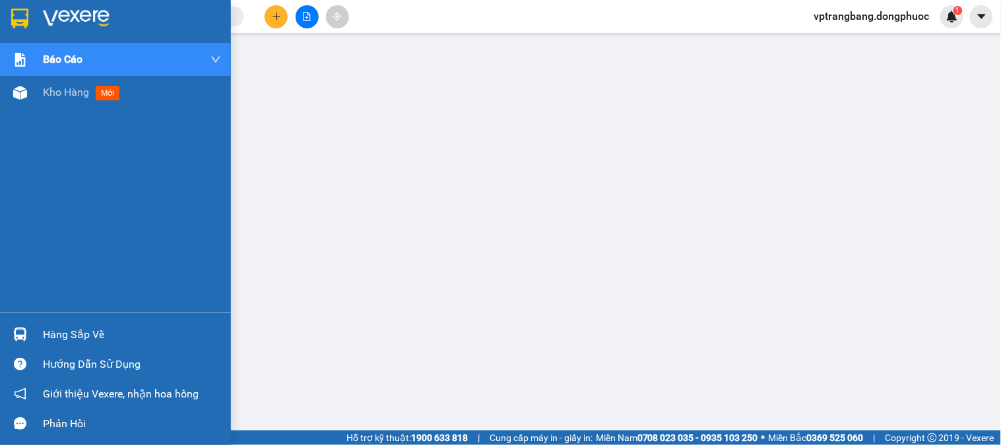
click at [86, 327] on div "Hàng sắp về" at bounding box center [132, 335] width 178 height 20
click at [86, 331] on div "Hàng sắp về" at bounding box center [132, 335] width 178 height 20
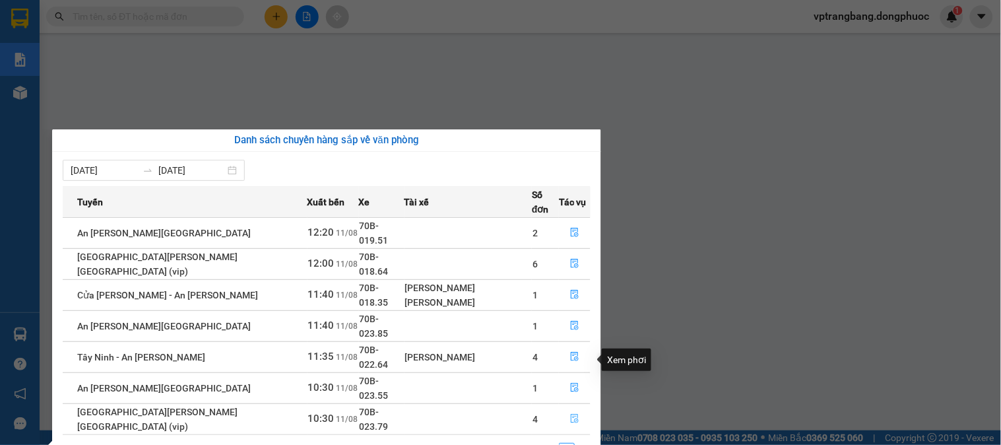
click at [572, 409] on button "button" at bounding box center [575, 419] width 30 height 21
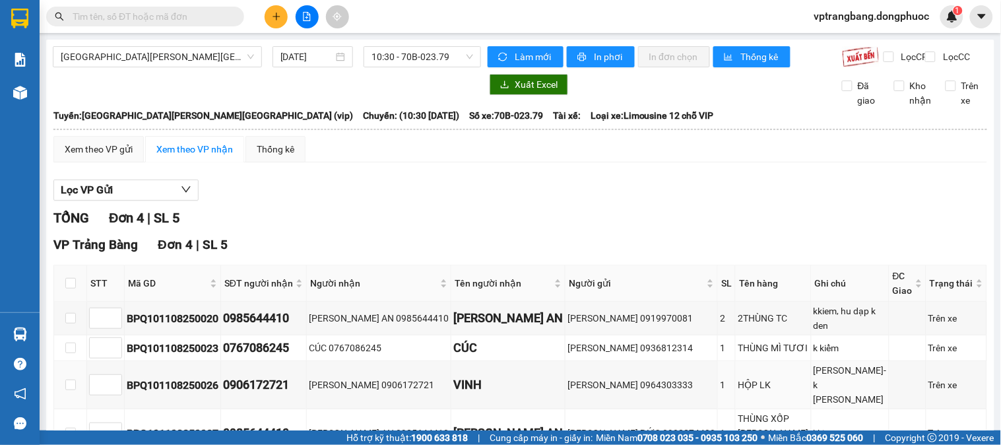
scroll to position [40, 0]
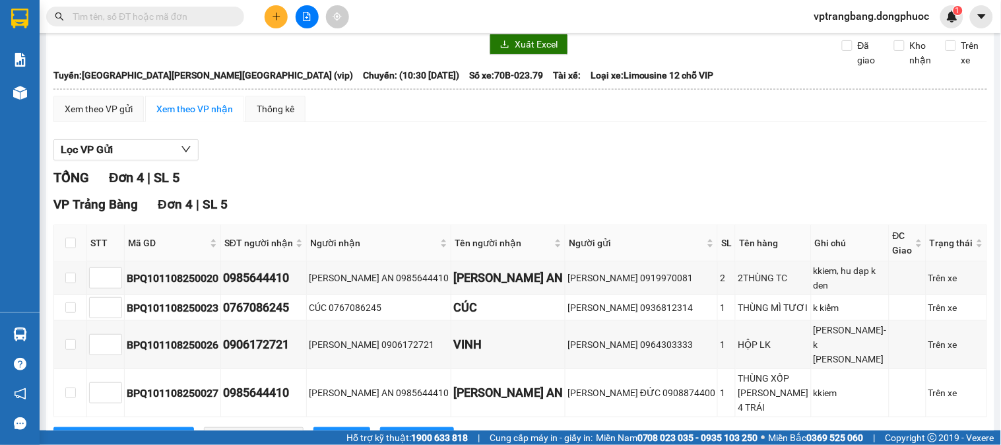
click at [308, 28] on div "Kết quả tìm kiếm ( 0 ) Bộ lọc Thuộc VP này No Data vptrangbang.dongphuoc 1" at bounding box center [500, 16] width 1001 height 33
click at [308, 20] on icon "file-add" at bounding box center [307, 16] width 7 height 9
click at [307, 18] on icon "file-add" at bounding box center [306, 16] width 9 height 9
click at [172, 14] on input "text" at bounding box center [151, 16] width 156 height 15
click at [312, 16] on button at bounding box center [307, 16] width 23 height 23
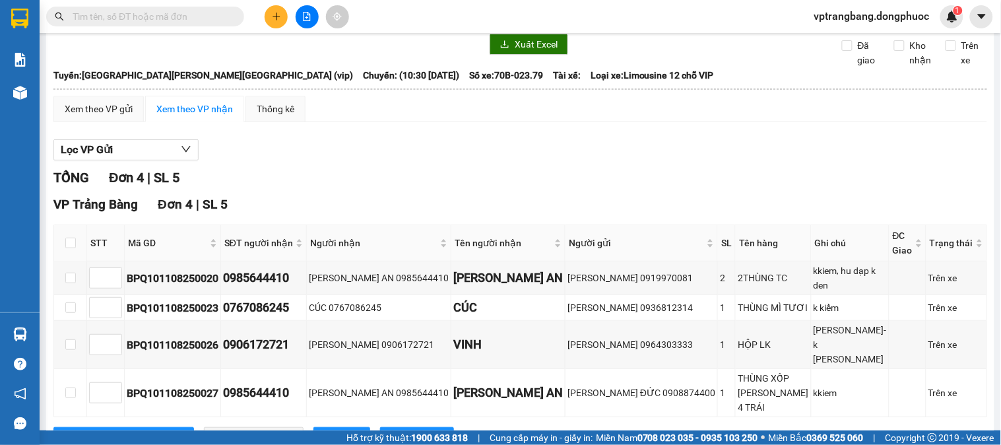
click at [304, 14] on icon "file-add" at bounding box center [307, 16] width 7 height 9
click at [306, 13] on icon "file-add" at bounding box center [306, 16] width 9 height 9
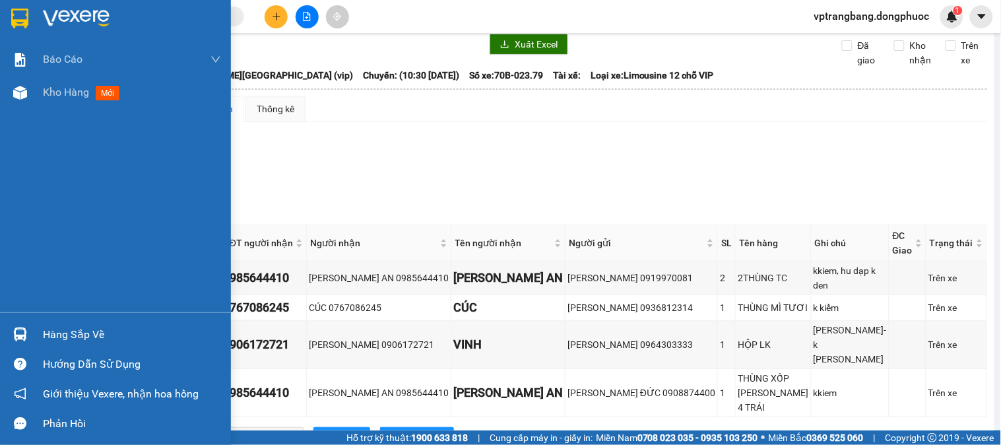
click at [48, 343] on div "Hàng sắp về" at bounding box center [132, 335] width 178 height 20
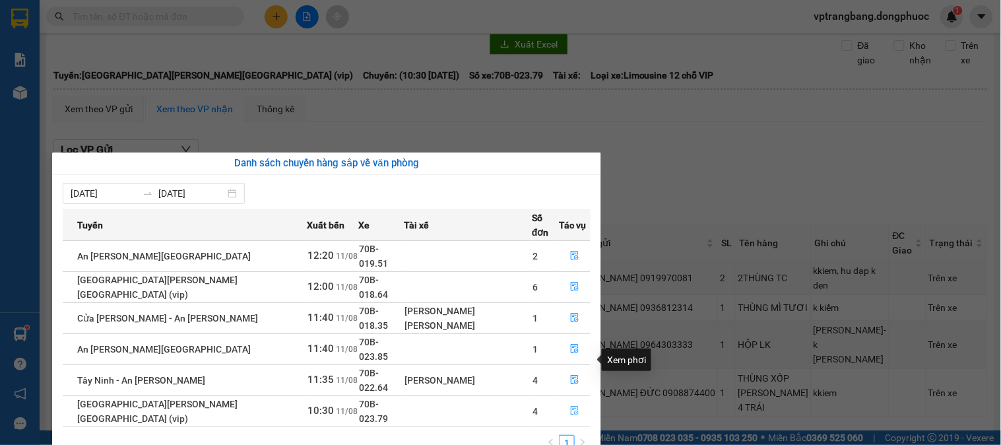
click at [572, 401] on button "button" at bounding box center [575, 411] width 30 height 21
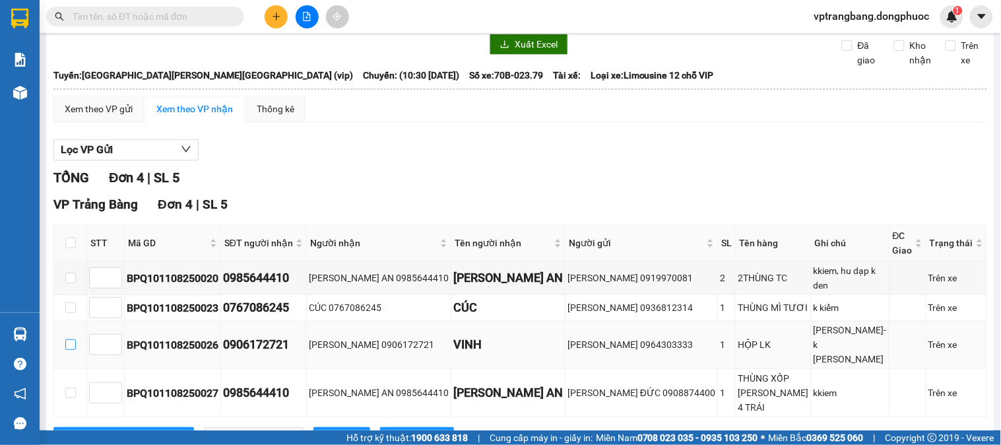
click at [70, 339] on input "checkbox" at bounding box center [70, 344] width 11 height 11
checkbox input "true"
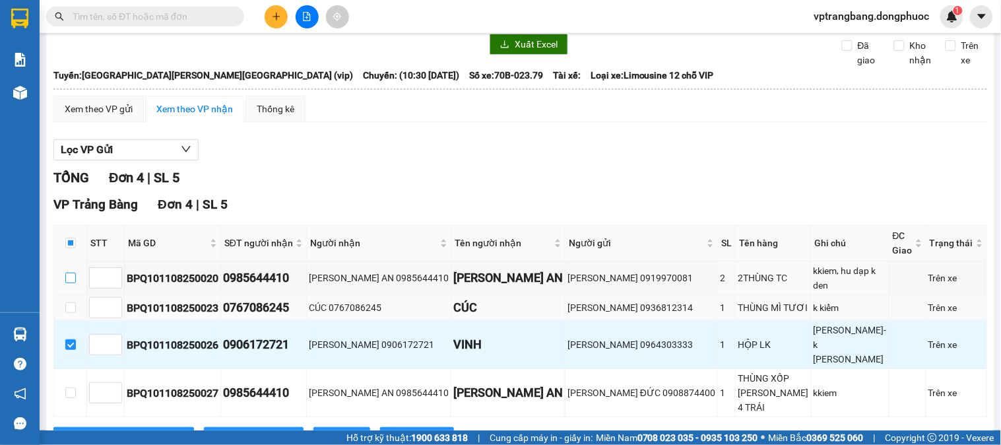
drag, startPoint x: 68, startPoint y: 269, endPoint x: 73, endPoint y: 287, distance: 19.2
click at [69, 273] on input "checkbox" at bounding box center [70, 278] width 11 height 11
checkbox input "true"
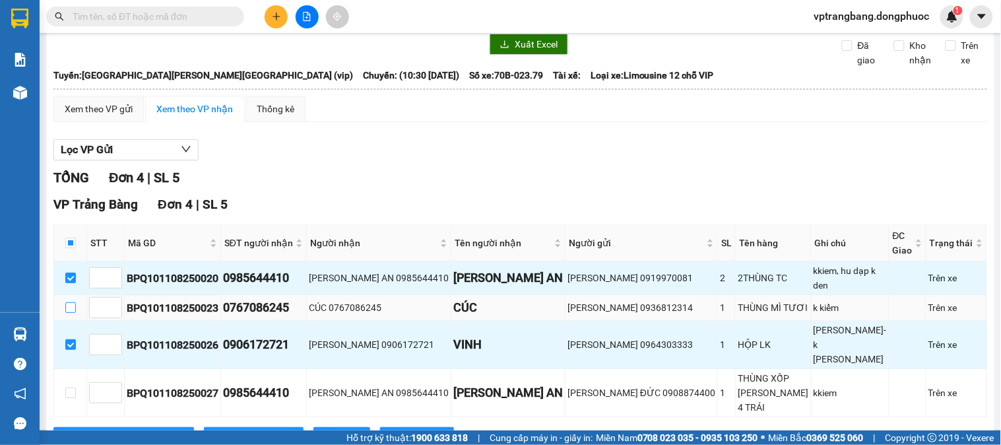
click at [65, 302] on input "checkbox" at bounding box center [70, 307] width 11 height 11
checkbox input "true"
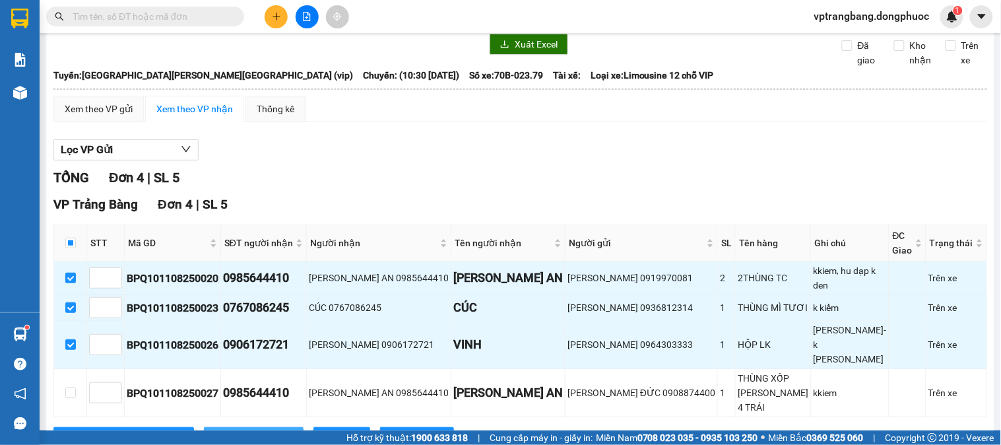
click at [213, 427] on button "Nhập kho nhận" at bounding box center [254, 437] width 100 height 21
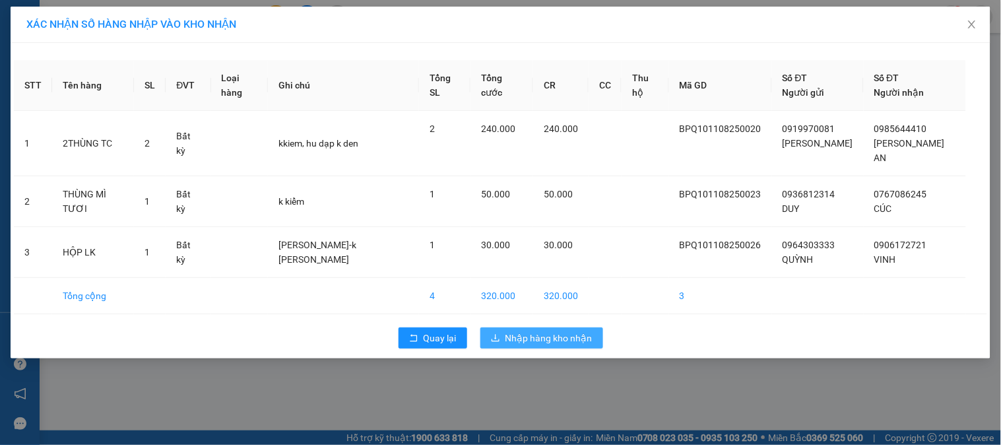
click at [525, 331] on span "Nhập hàng kho nhận" at bounding box center [549, 338] width 87 height 15
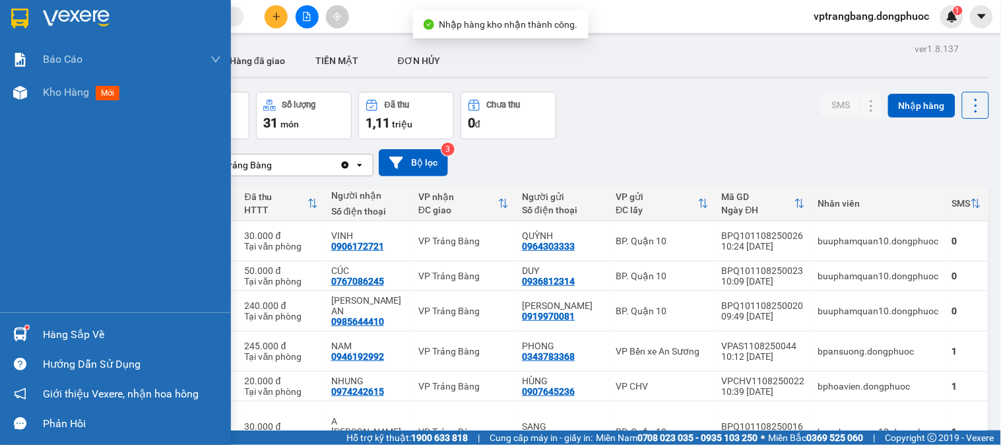
click at [32, 328] on div "Hàng sắp về" at bounding box center [115, 334] width 231 height 30
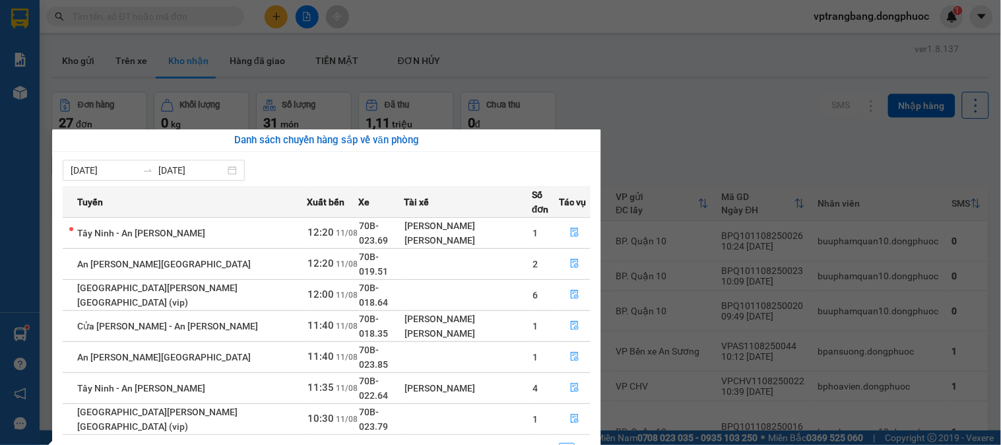
drag, startPoint x: 568, startPoint y: 64, endPoint x: 558, endPoint y: 64, distance: 9.9
click at [558, 64] on section "Kết quả tìm kiếm ( 0 ) Bộ lọc Thuộc VP này No Data vptrangbang.dongphuoc 1 Báo …" at bounding box center [500, 222] width 1001 height 445
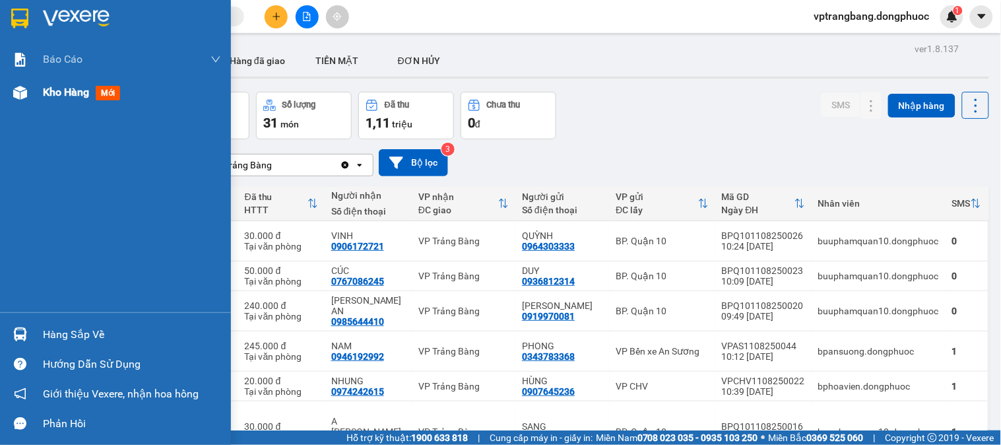
click at [102, 97] on span "mới" at bounding box center [108, 93] width 24 height 15
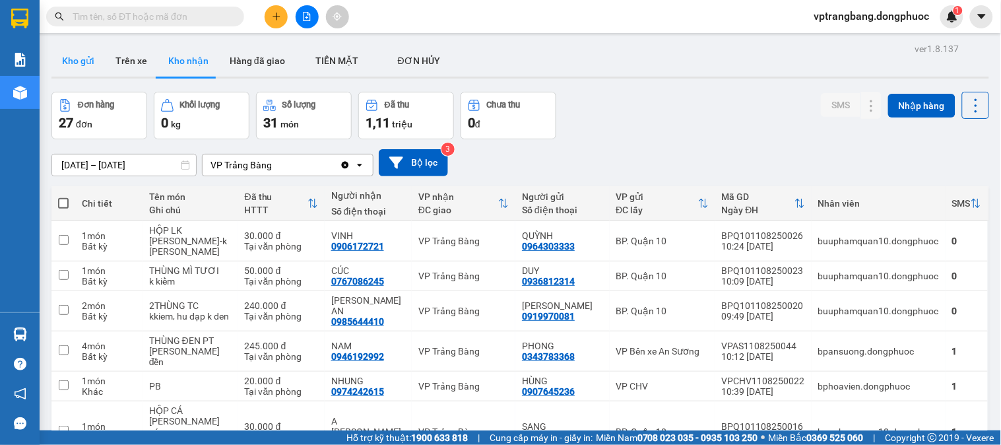
click at [81, 60] on button "Kho gửi" at bounding box center [77, 61] width 53 height 32
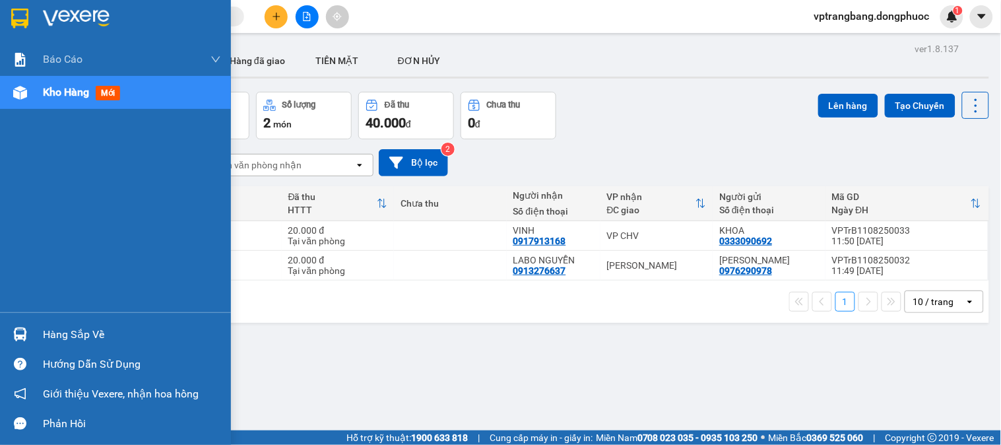
click at [57, 333] on div "Hàng sắp về" at bounding box center [132, 335] width 178 height 20
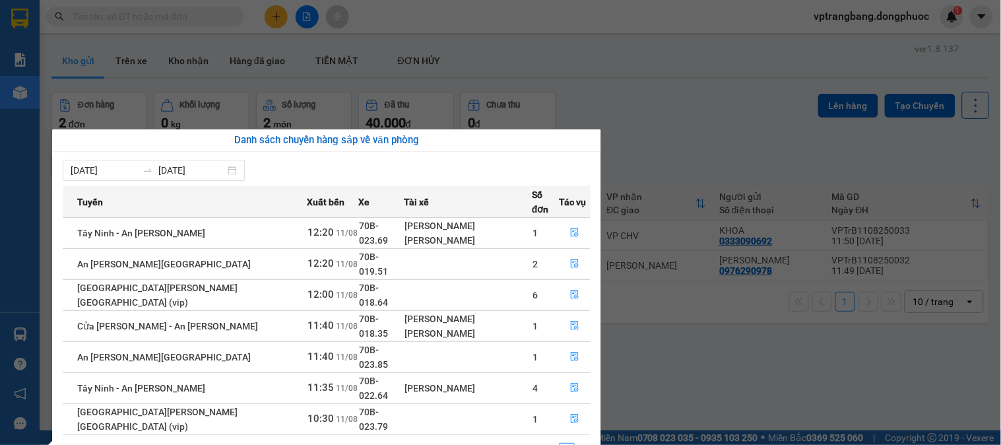
click at [598, 83] on section "Kết quả tìm kiếm ( 0 ) Bộ lọc Thuộc VP này No Data vptrangbang.dongphuoc 1 Báo …" at bounding box center [500, 222] width 1001 height 445
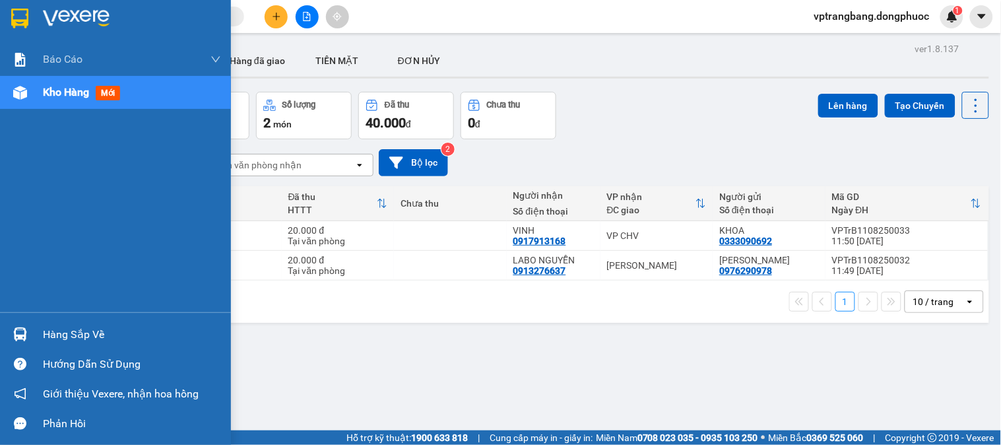
click at [26, 321] on div "Hàng sắp về" at bounding box center [115, 334] width 231 height 30
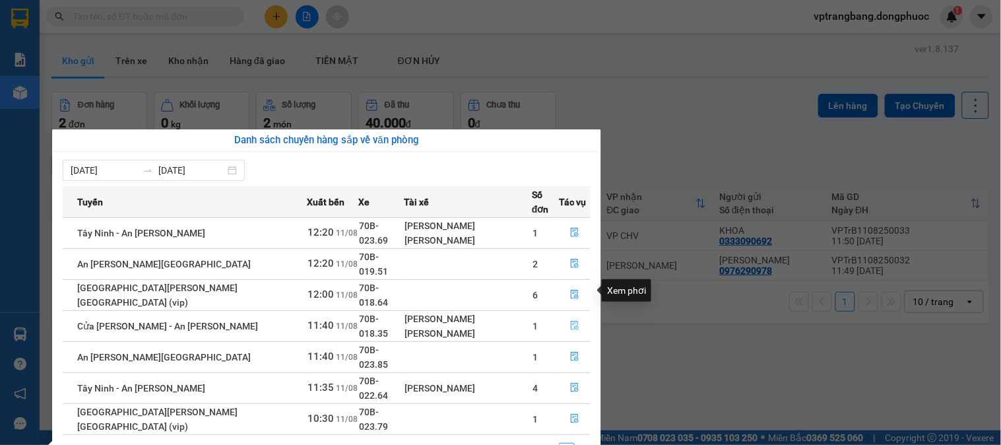
click at [570, 321] on icon "file-done" at bounding box center [574, 325] width 9 height 9
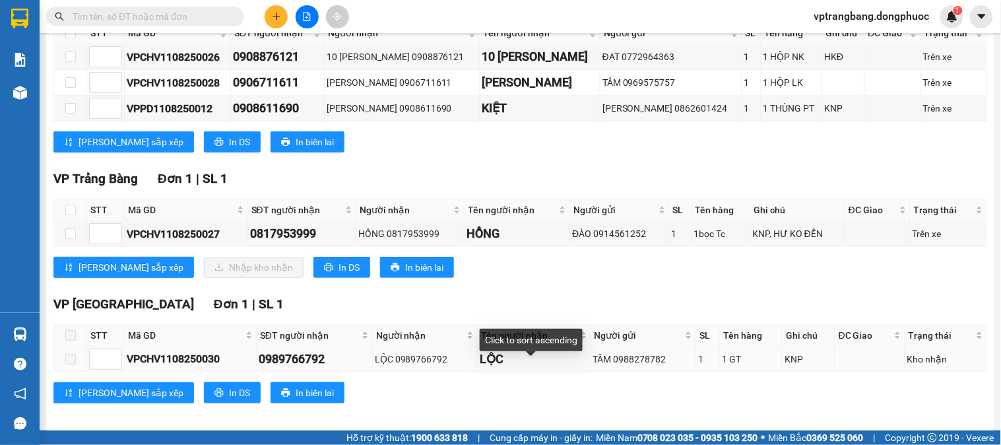
scroll to position [265, 0]
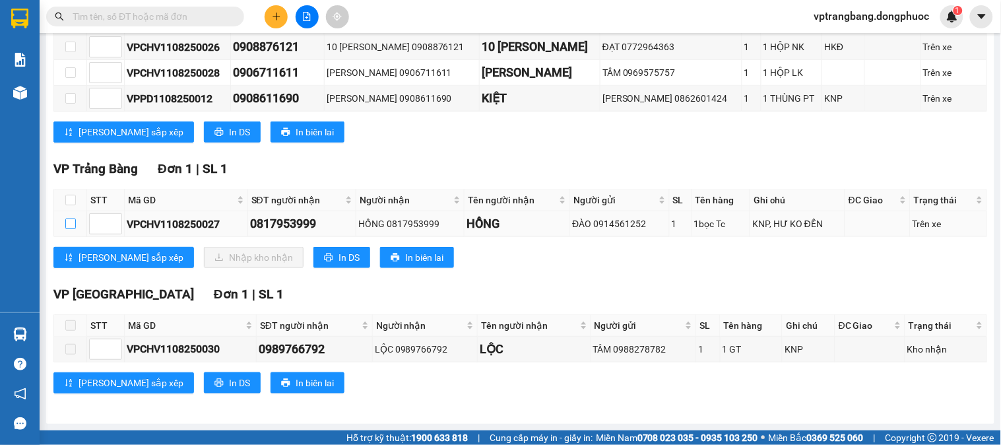
click at [71, 224] on input "checkbox" at bounding box center [70, 223] width 11 height 11
checkbox input "true"
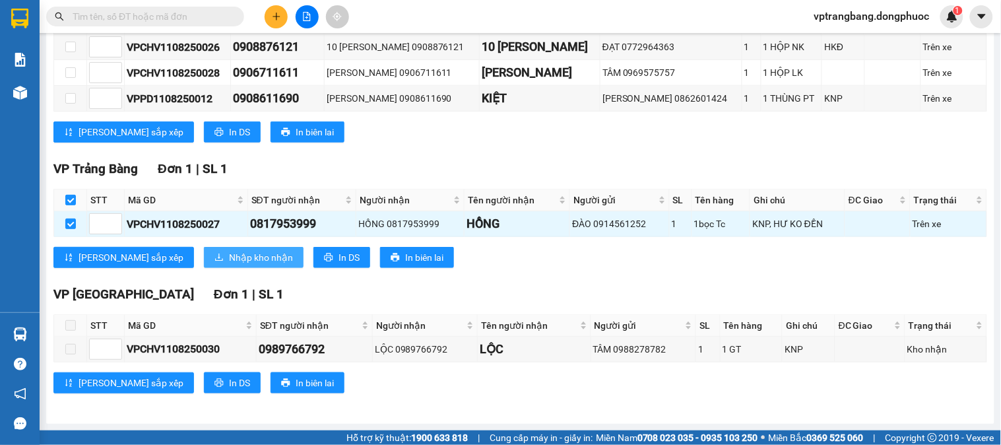
click at [229, 250] on span "Nhập kho nhận" at bounding box center [261, 257] width 64 height 15
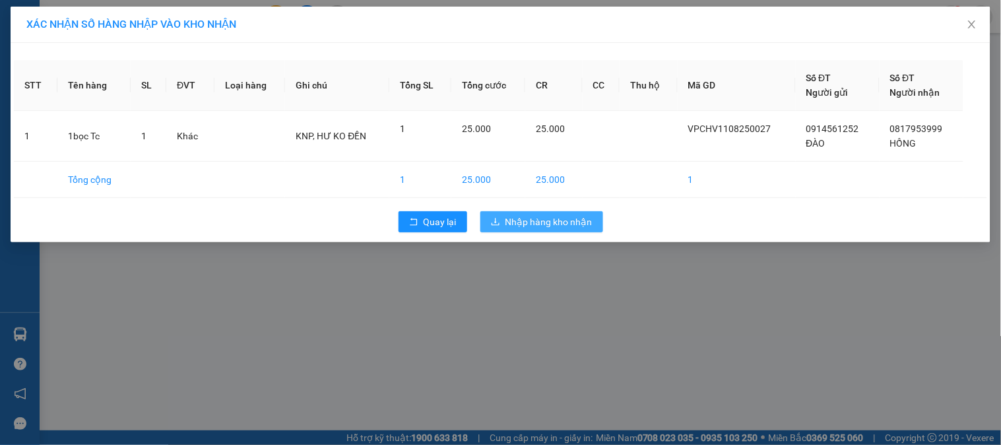
click at [543, 215] on span "Nhập hàng kho nhận" at bounding box center [549, 222] width 87 height 15
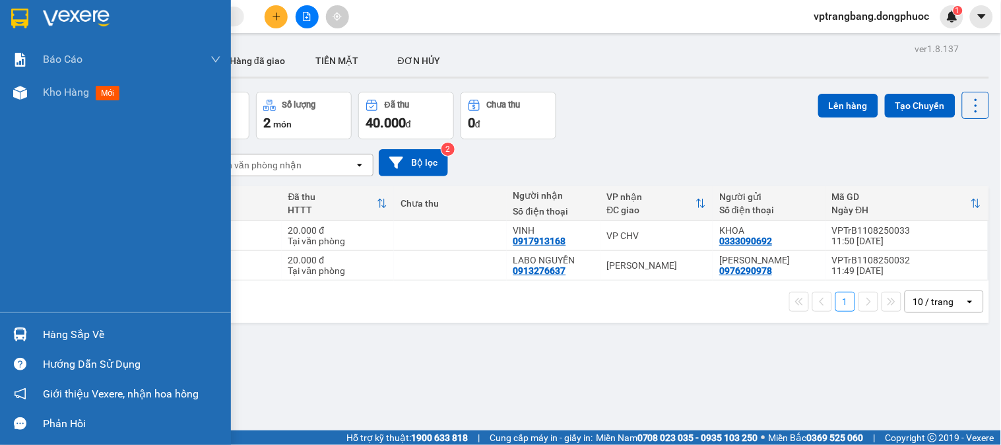
click at [34, 335] on div "Hàng sắp về" at bounding box center [115, 334] width 231 height 30
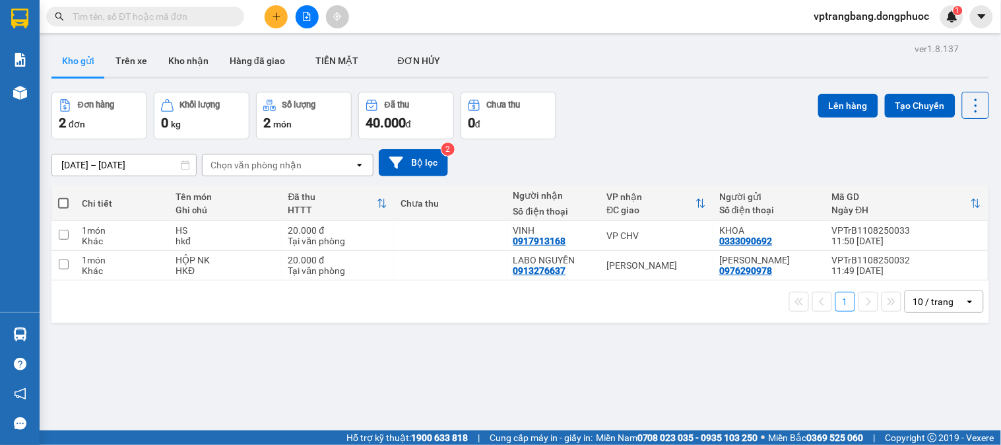
drag, startPoint x: 528, startPoint y: 54, endPoint x: 484, endPoint y: 1, distance: 69.4
click at [522, 46] on section "Kết quả tìm kiếm ( 0 ) Bộ lọc Thuộc VP này No Data vptrangbang.dongphuoc 1 Báo …" at bounding box center [500, 222] width 1001 height 445
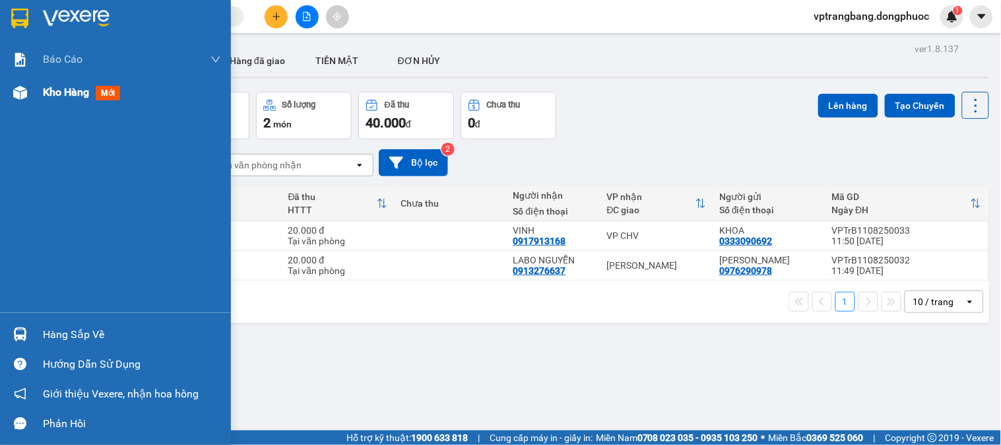
click at [38, 87] on div "Kho hàng mới" at bounding box center [115, 92] width 231 height 33
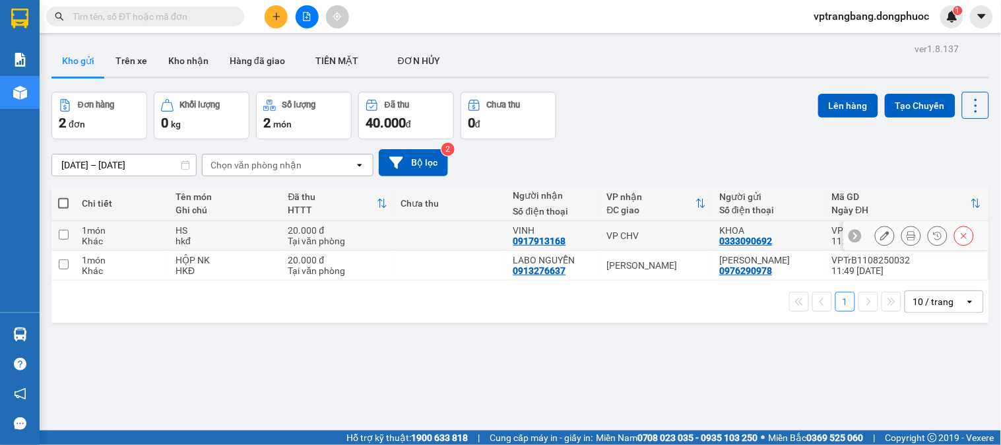
click at [631, 234] on div "VP CHV" at bounding box center [657, 235] width 100 height 11
checkbox input "true"
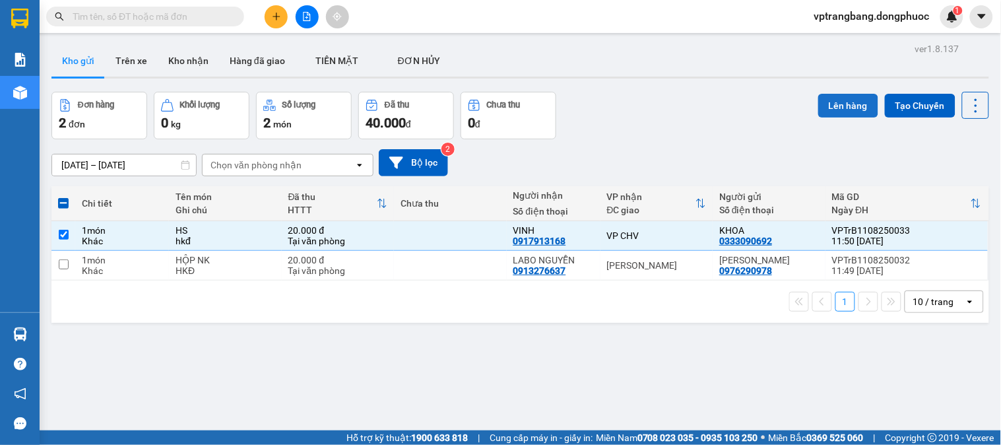
click at [847, 108] on button "Lên hàng" at bounding box center [848, 106] width 60 height 24
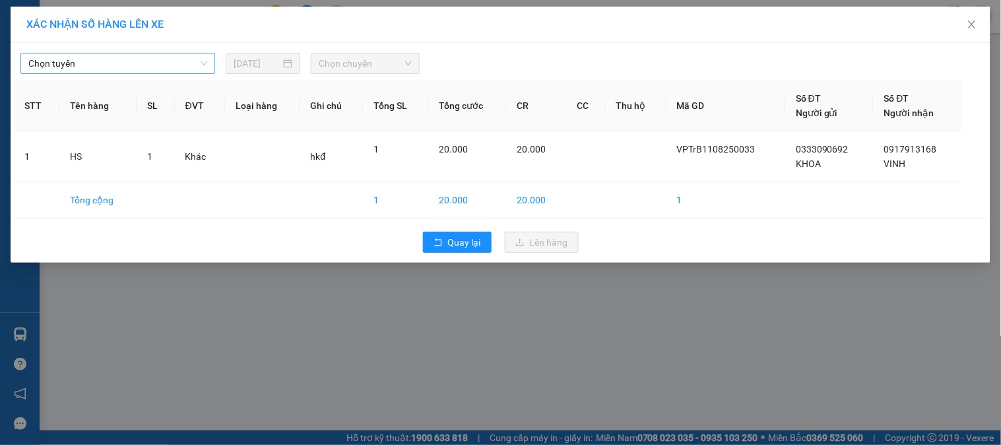
click at [137, 56] on span "Chọn tuyến" at bounding box center [117, 63] width 179 height 20
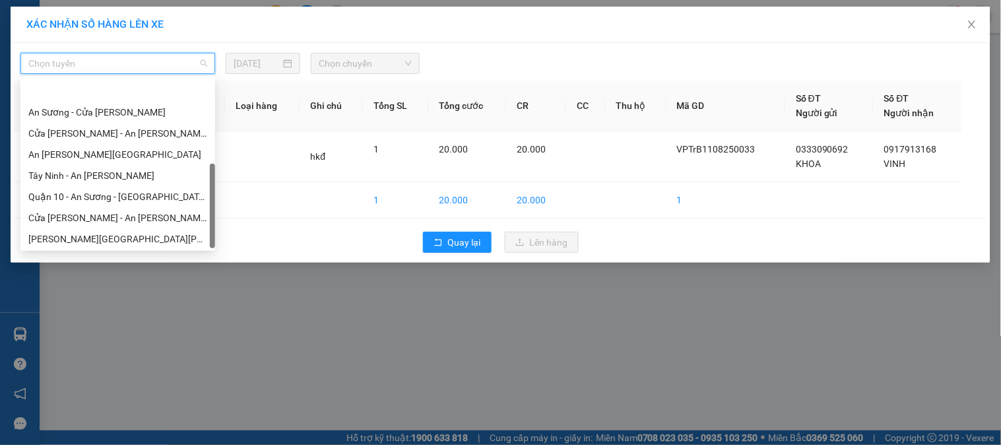
scroll to position [189, 0]
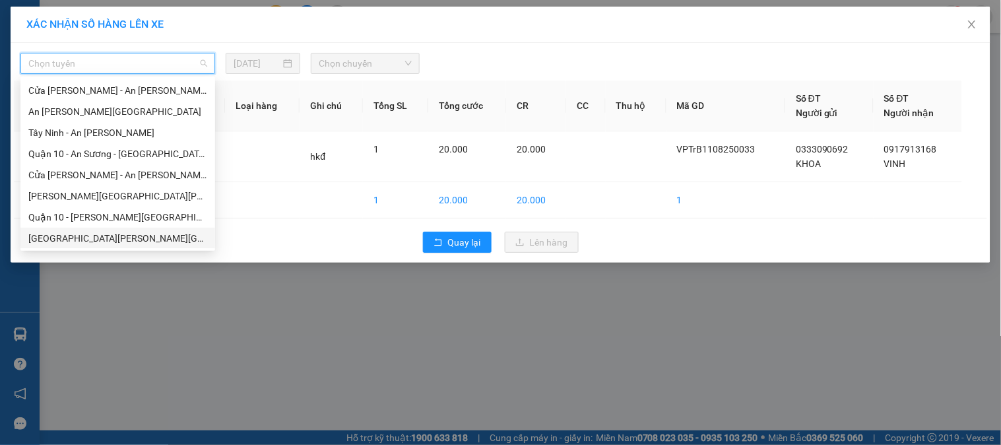
click at [113, 234] on div "[GEOGRAPHIC_DATA] - [GEOGRAPHIC_DATA] (vip)" at bounding box center [117, 238] width 179 height 15
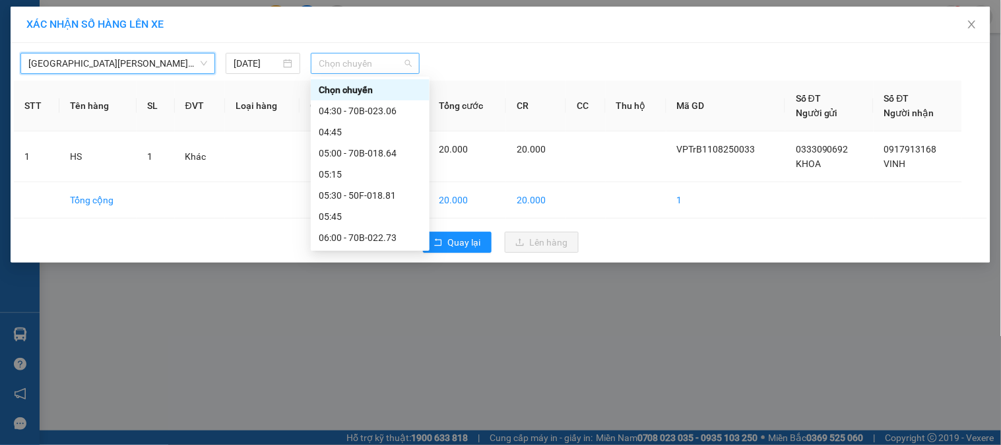
click at [374, 65] on span "Chọn chuyến" at bounding box center [365, 63] width 93 height 20
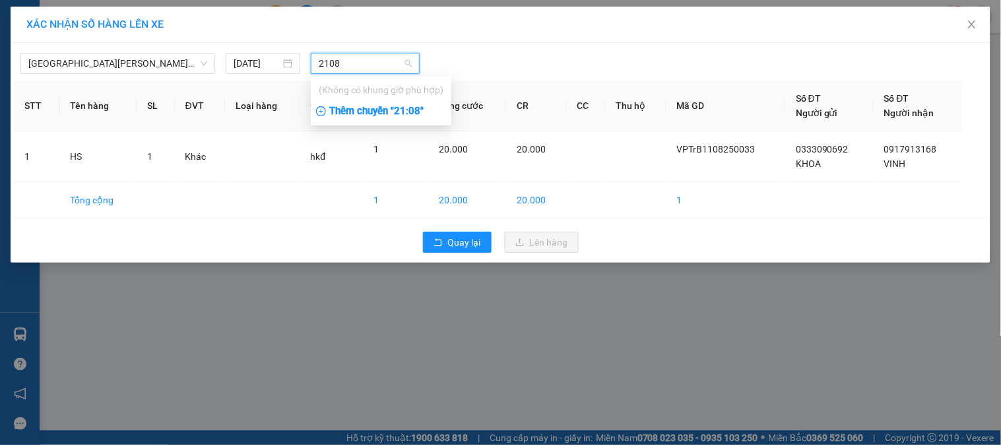
click at [371, 61] on input "2108" at bounding box center [361, 63] width 84 height 20
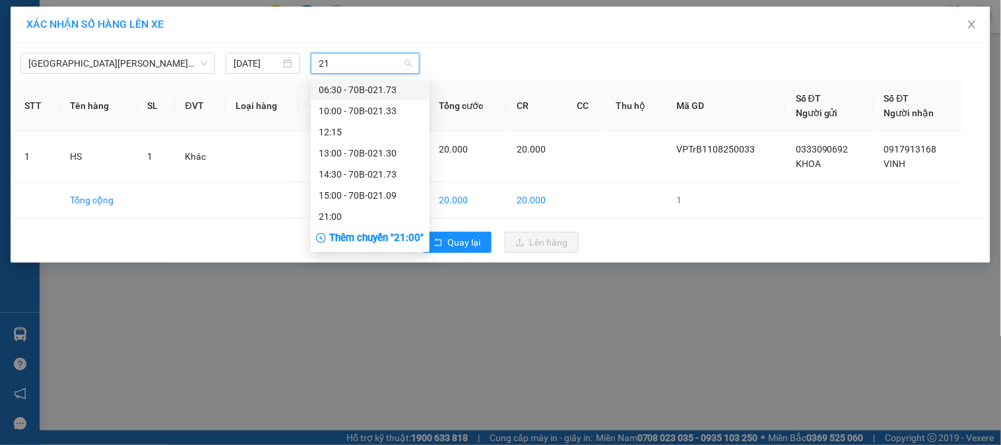
type input "2"
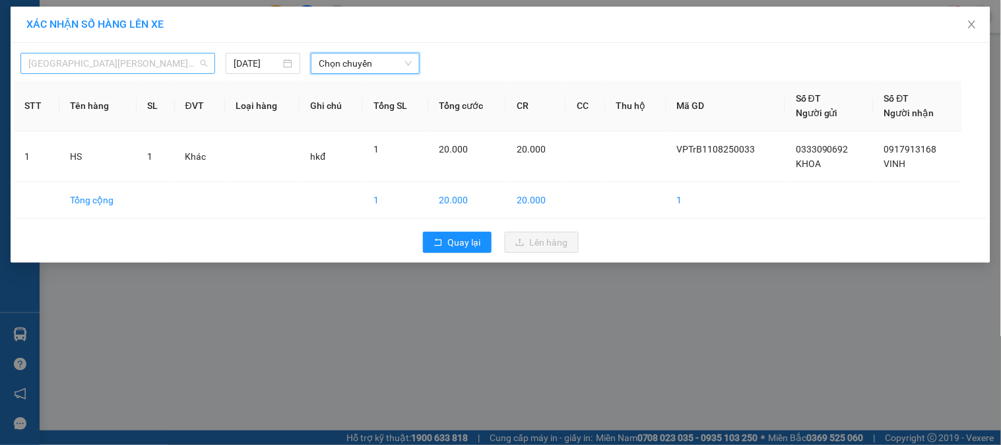
click at [157, 67] on span "[GEOGRAPHIC_DATA] - [GEOGRAPHIC_DATA] (vip)" at bounding box center [117, 63] width 179 height 20
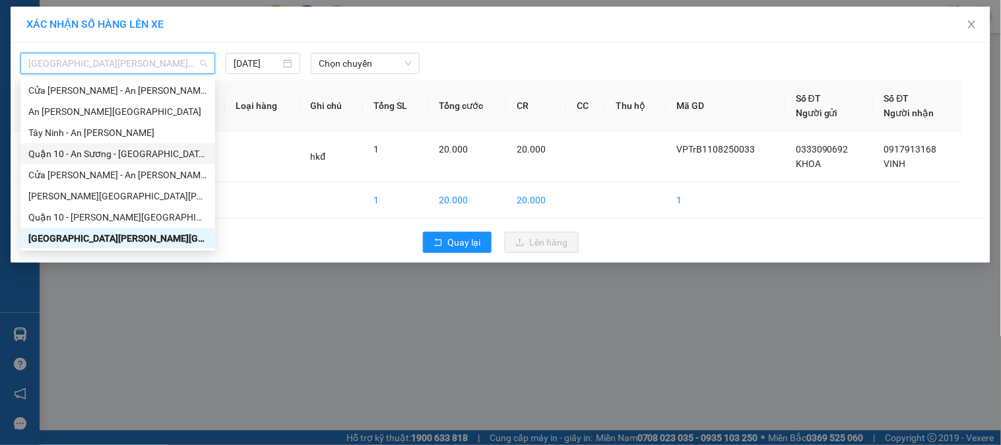
click at [150, 147] on div "Quận 10 - An Sương - Cửa Hòa Viện" at bounding box center [117, 154] width 179 height 15
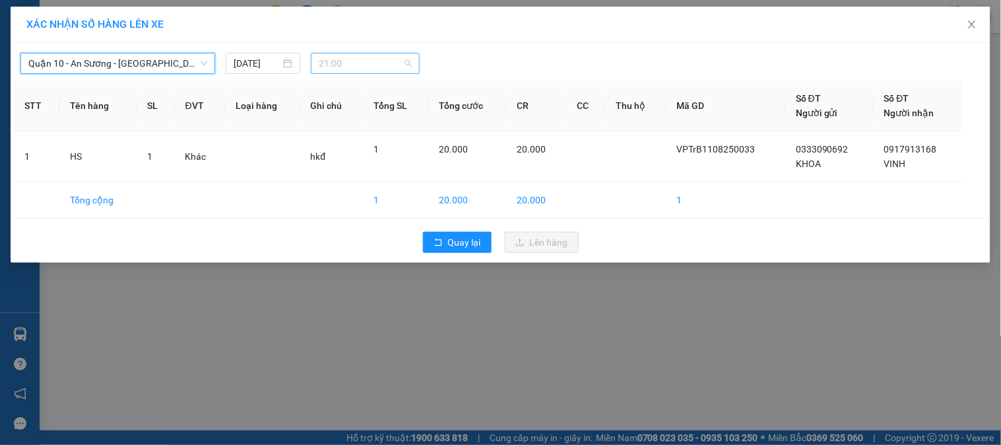
click at [378, 62] on span "21:00" at bounding box center [365, 63] width 93 height 20
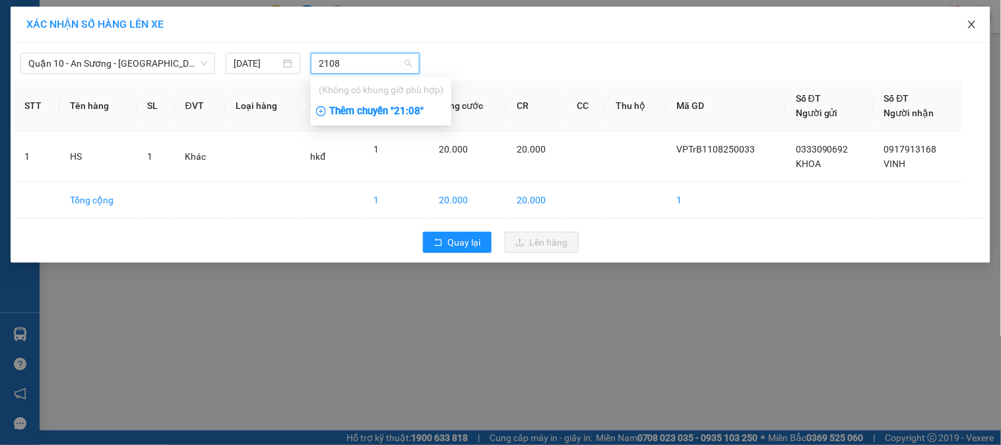
type input "2108"
click at [977, 24] on icon "close" at bounding box center [972, 24] width 11 height 11
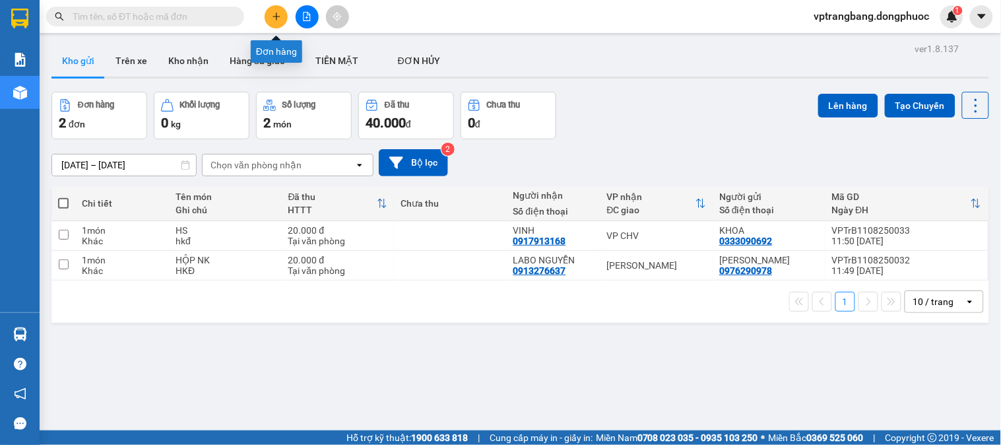
click at [273, 12] on icon "plus" at bounding box center [276, 16] width 9 height 9
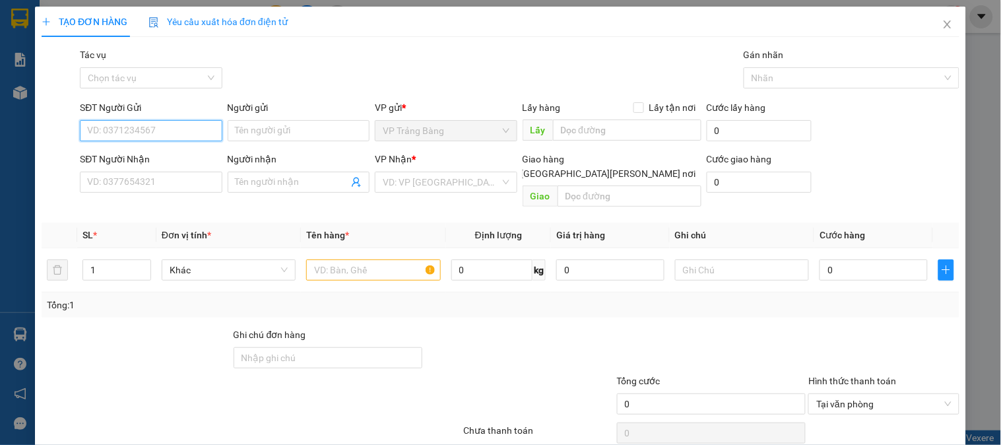
click at [135, 135] on input "SĐT Người Gửi" at bounding box center [151, 130] width 142 height 21
type input "0933479919"
click at [193, 150] on div "0933479919 - QUÂN" at bounding box center [149, 157] width 125 height 15
type input "QUÂN"
type input "0356822023"
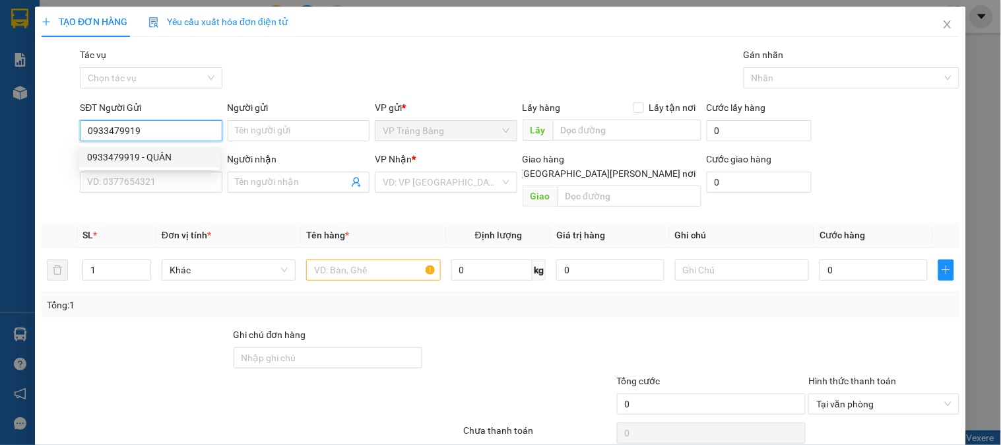
type input "CHIẾN"
type input "20.000"
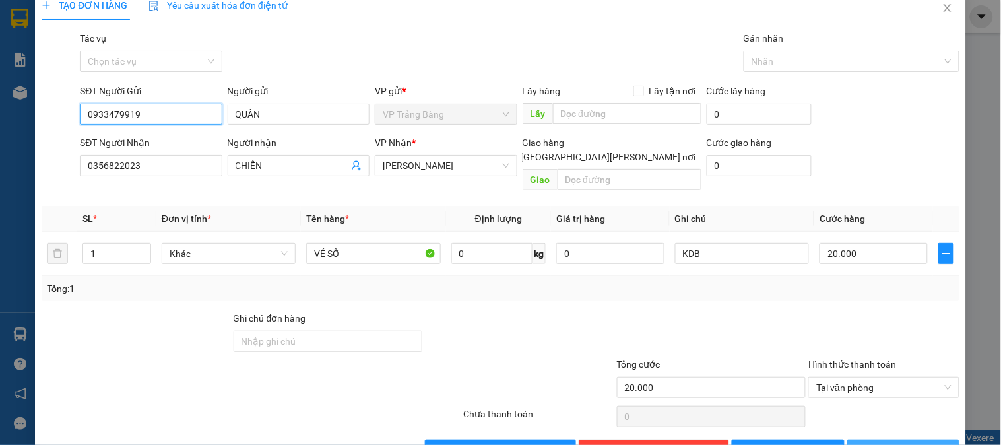
scroll to position [43, 0]
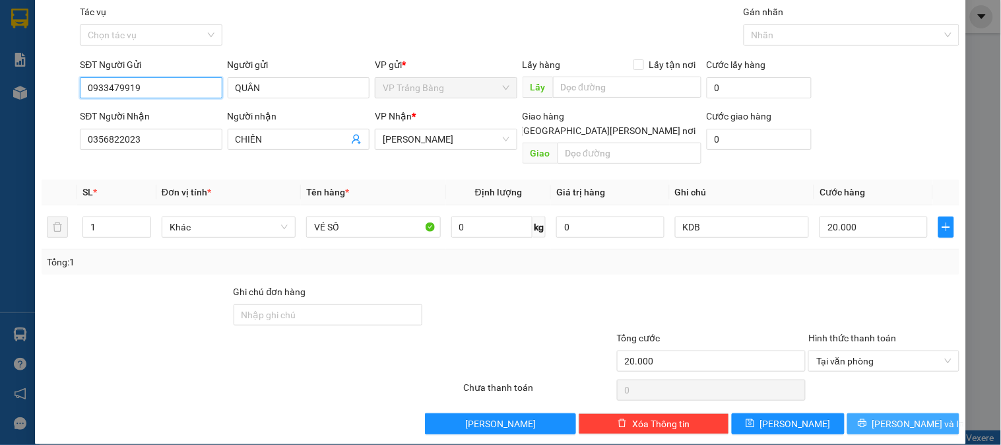
type input "0933479919"
click at [859, 413] on button "[PERSON_NAME] và In" at bounding box center [903, 423] width 112 height 21
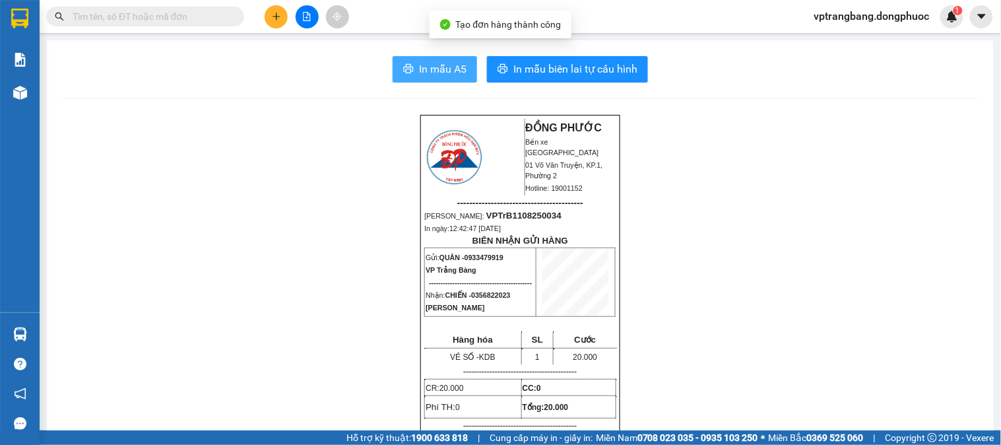
click at [460, 61] on span "In mẫu A5" at bounding box center [443, 69] width 48 height 17
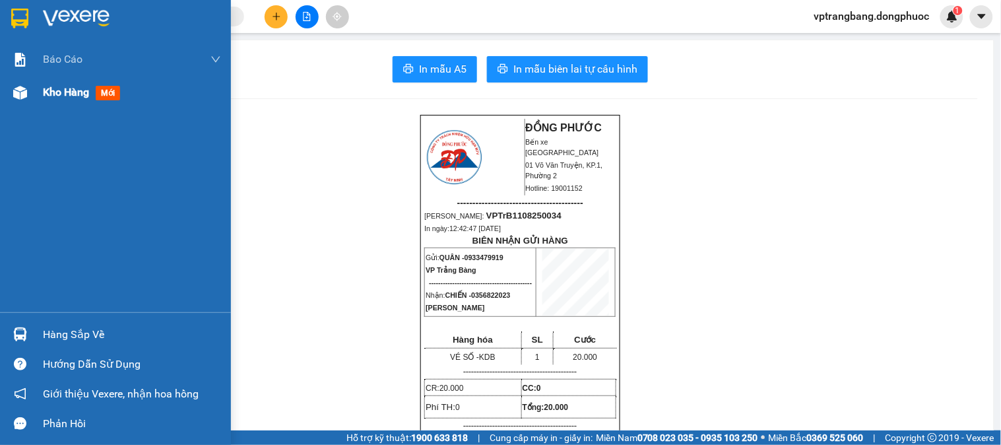
click at [14, 83] on div at bounding box center [20, 92] width 23 height 23
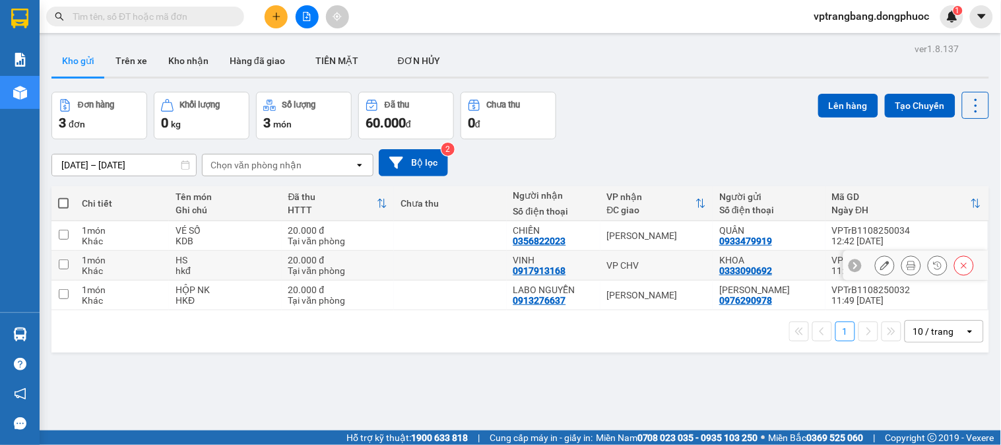
click at [610, 258] on td "VP CHV" at bounding box center [657, 266] width 113 height 30
checkbox input "true"
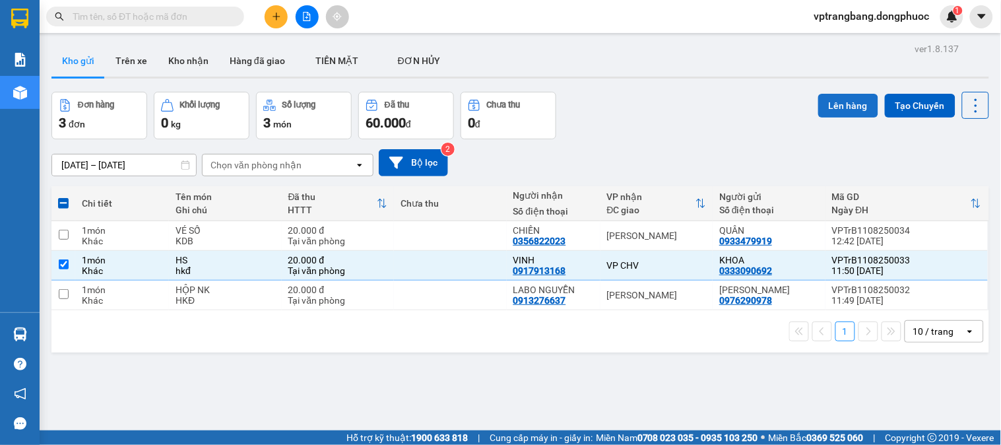
click at [843, 100] on button "Lên hàng" at bounding box center [848, 106] width 60 height 24
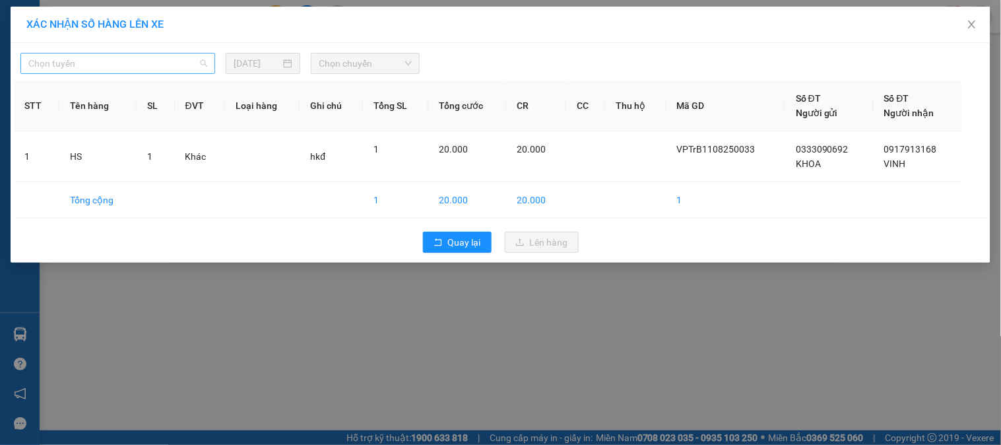
click at [133, 65] on span "Chọn tuyến" at bounding box center [117, 63] width 179 height 20
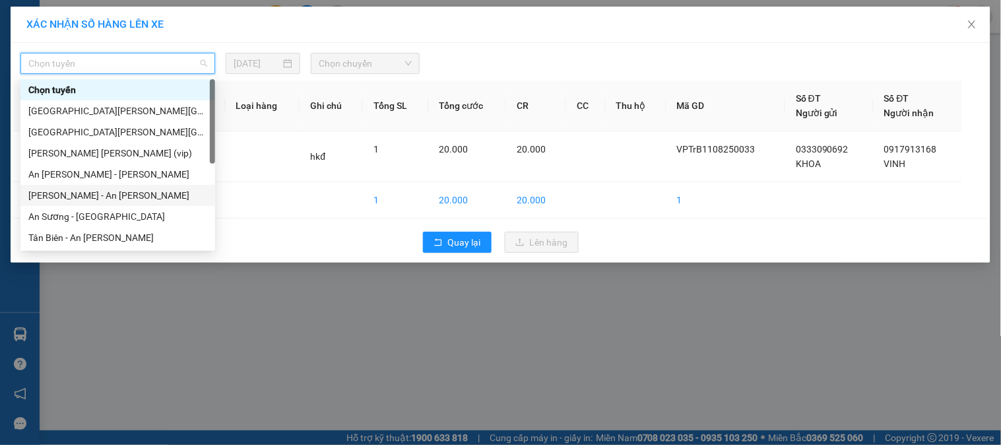
scroll to position [147, 0]
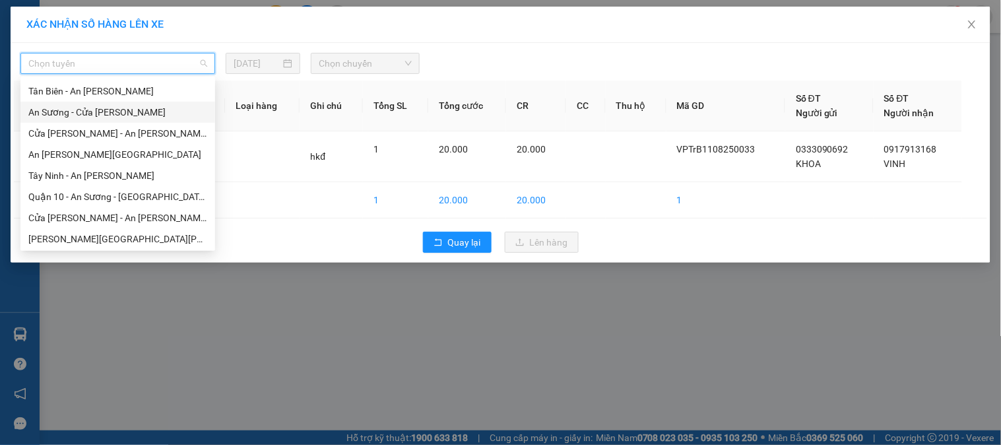
click at [114, 106] on div "An Sương - Cửa Hòa Viện" at bounding box center [117, 112] width 179 height 15
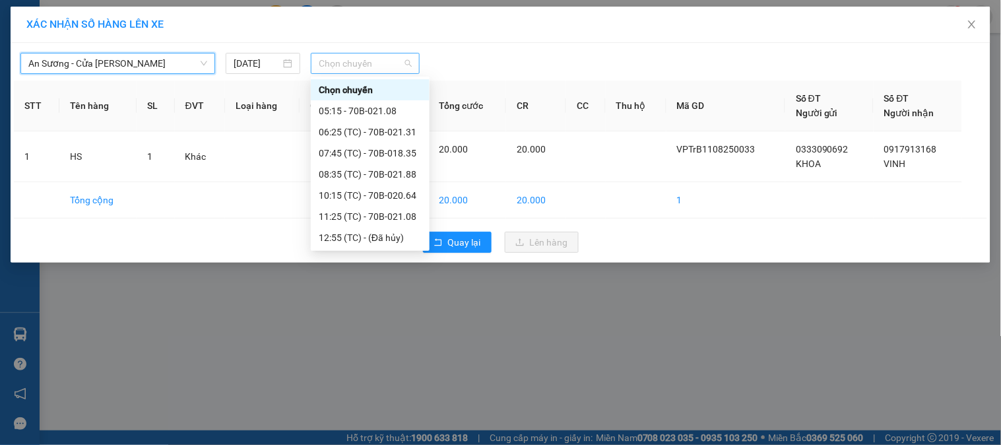
click at [339, 61] on span "Chọn chuyến" at bounding box center [365, 63] width 93 height 20
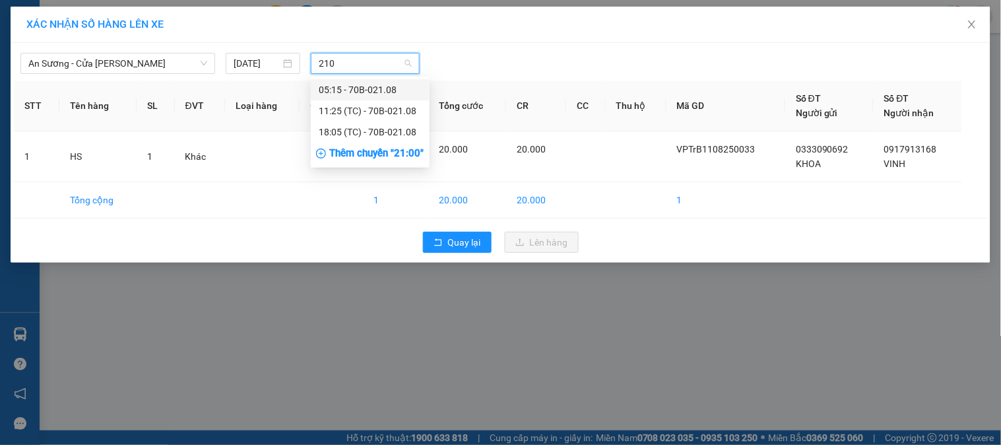
type input "2108"
click at [370, 104] on div "11:25 (TC) - 70B-021.08" at bounding box center [370, 111] width 103 height 15
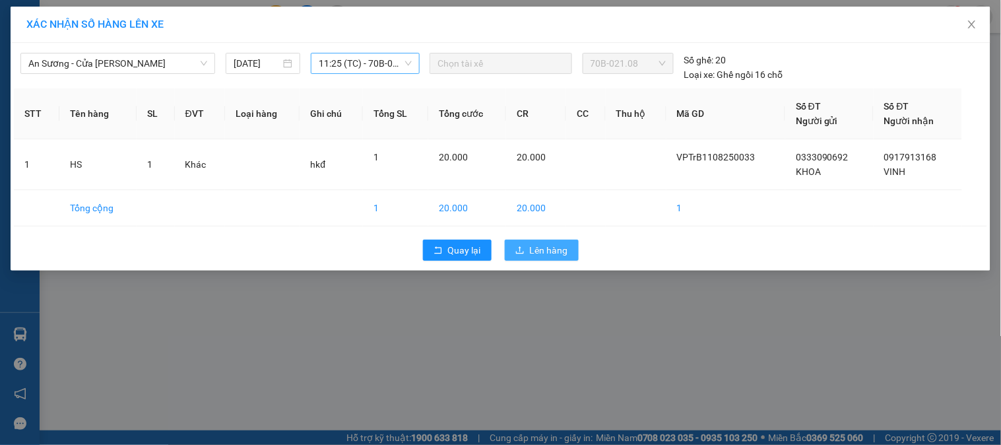
click at [560, 255] on span "Lên hàng" at bounding box center [549, 250] width 38 height 15
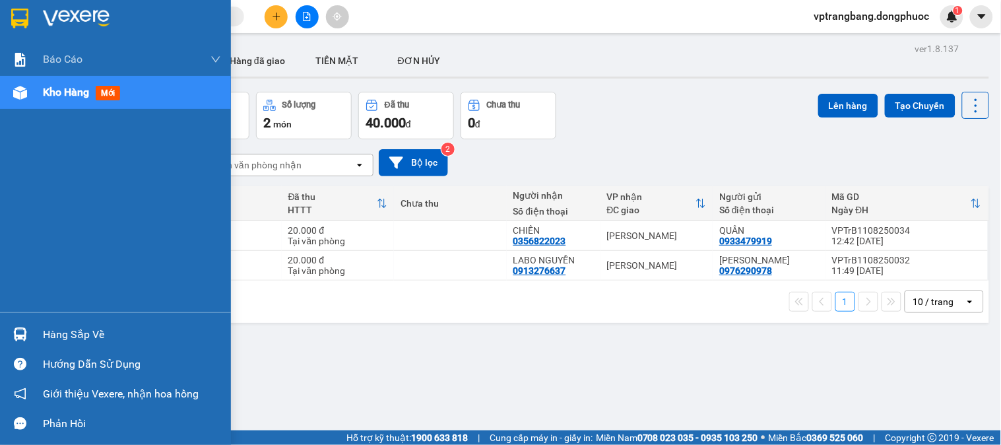
click at [48, 319] on div "Hàng sắp về Hướng dẫn sử dụng Giới thiệu Vexere, nhận hoa hồng Phản hồi" at bounding box center [115, 375] width 231 height 126
click at [64, 344] on div "Hàng sắp về" at bounding box center [132, 335] width 178 height 20
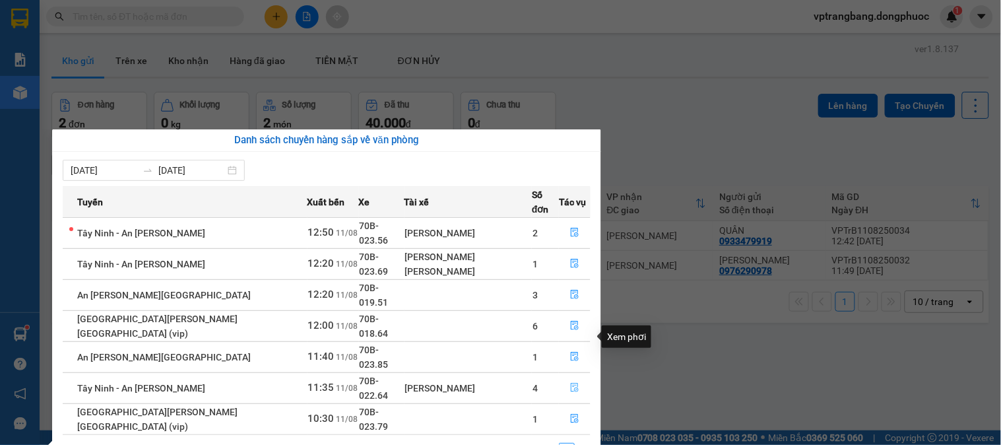
click at [576, 378] on button "button" at bounding box center [575, 388] width 30 height 21
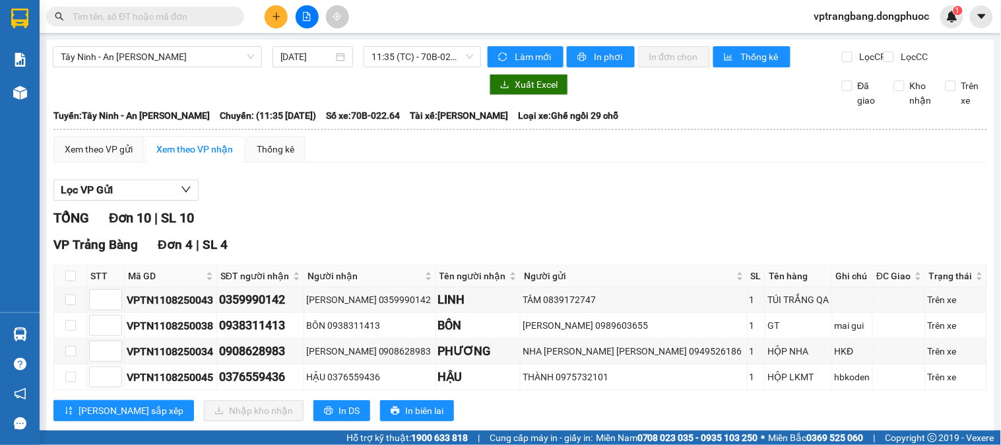
scroll to position [220, 0]
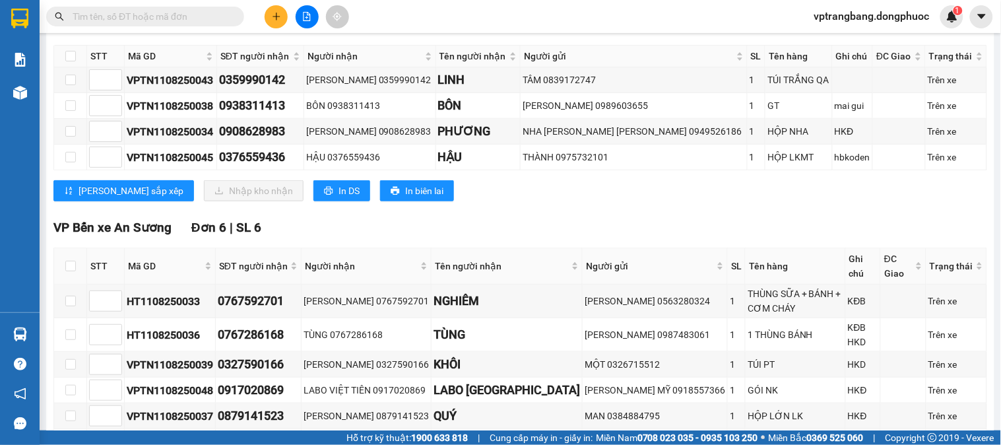
click at [201, 3] on div "Kết quả tìm kiếm ( 0 ) Bộ lọc Thuộc VP này No Data vptrangbang.dongphuoc 1" at bounding box center [500, 16] width 1001 height 33
click at [200, 11] on input "text" at bounding box center [151, 16] width 156 height 15
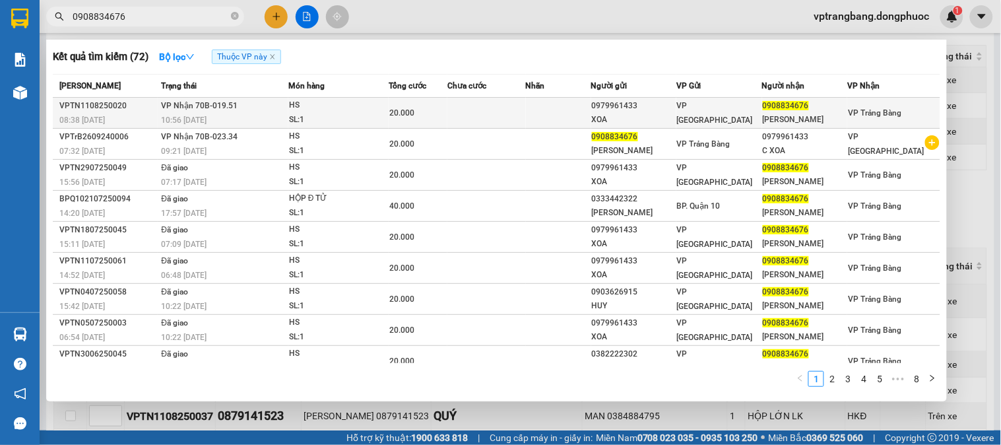
type input "0908834676"
click at [577, 107] on td at bounding box center [558, 113] width 65 height 31
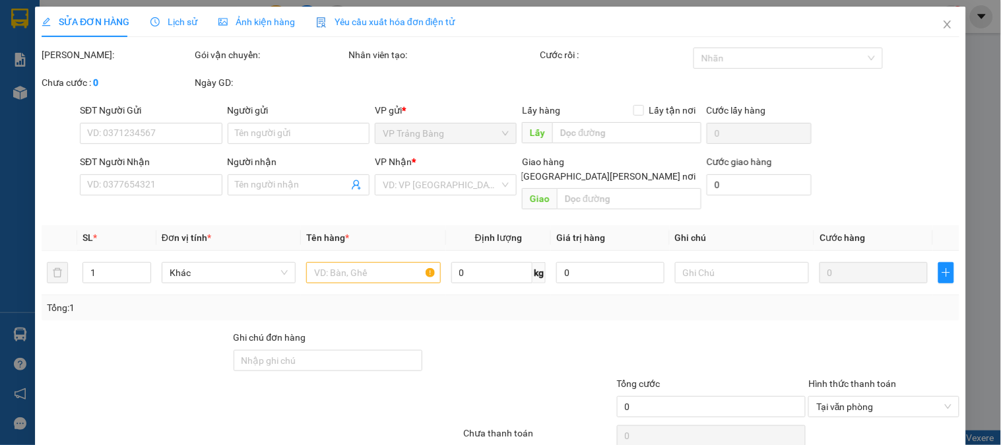
type input "0979961433"
type input "XOA"
type input "0908834676"
type input "TUYỂN"
type input "20.000"
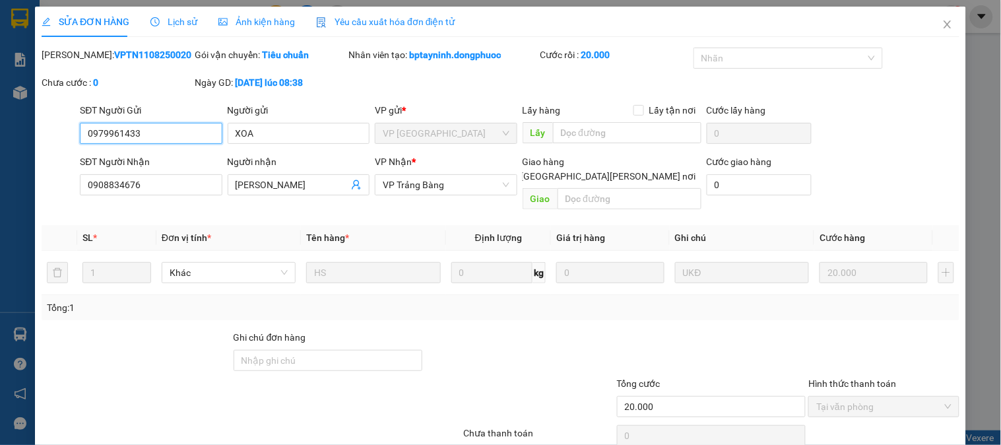
scroll to position [46, 0]
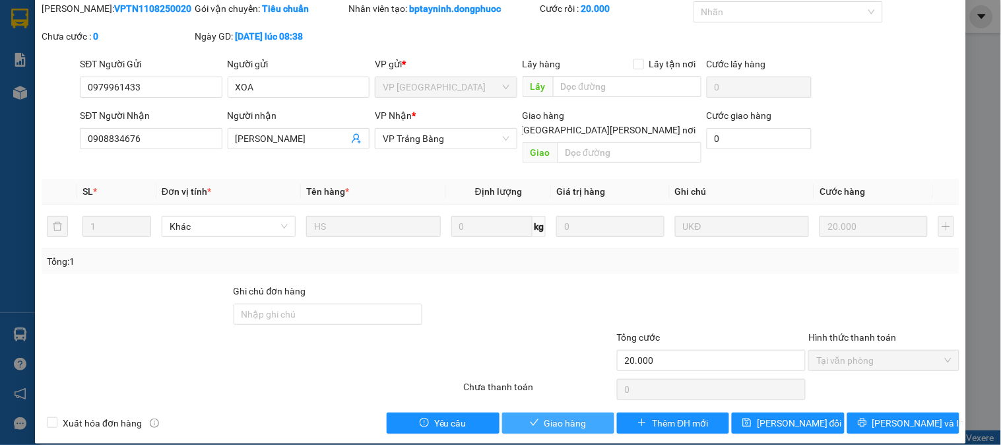
click at [558, 416] on span "Giao hàng" at bounding box center [566, 423] width 42 height 15
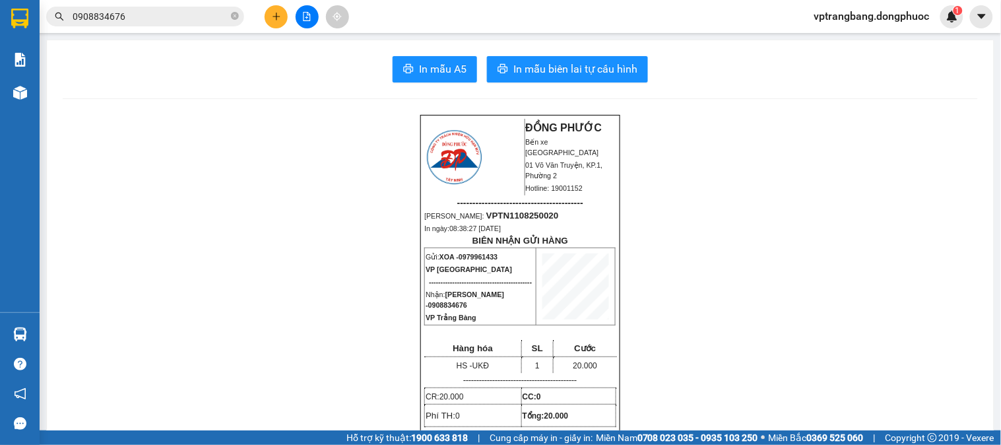
click at [152, 12] on input "0908834676" at bounding box center [151, 16] width 156 height 15
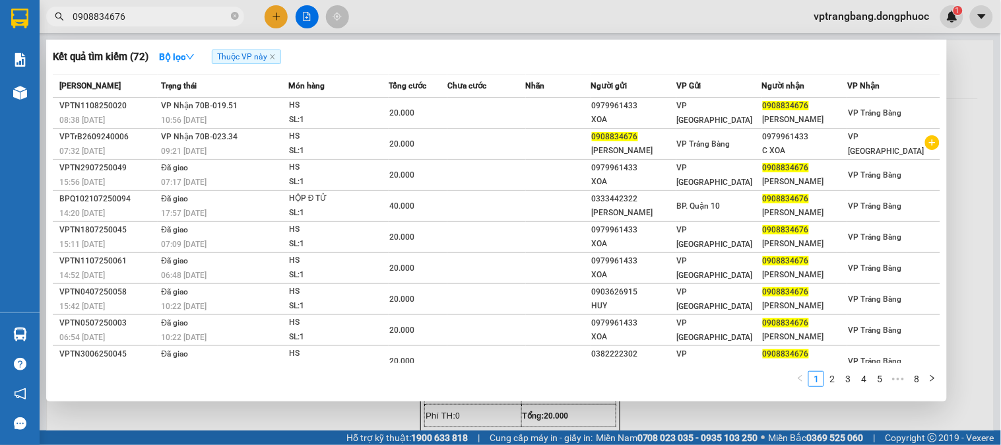
click at [152, 12] on input "0908834676" at bounding box center [151, 16] width 156 height 15
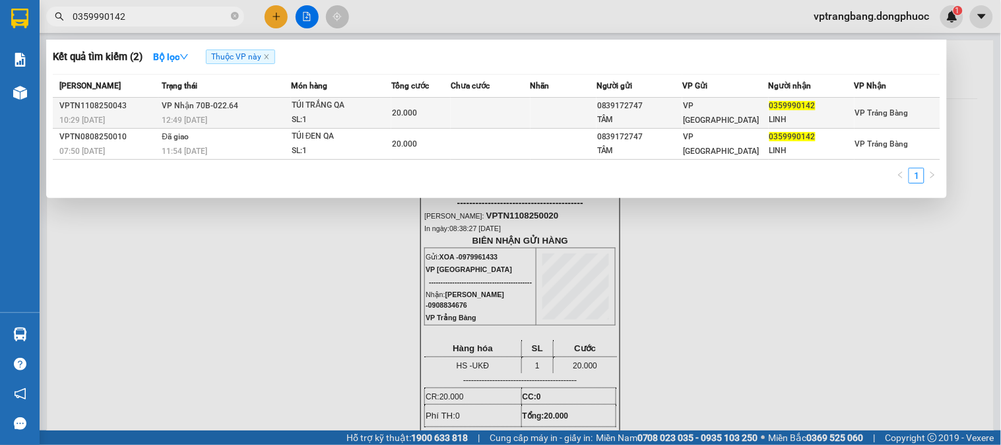
type input "0359990142"
click at [360, 112] on div "TÚI TRẮNG QA" at bounding box center [341, 105] width 99 height 15
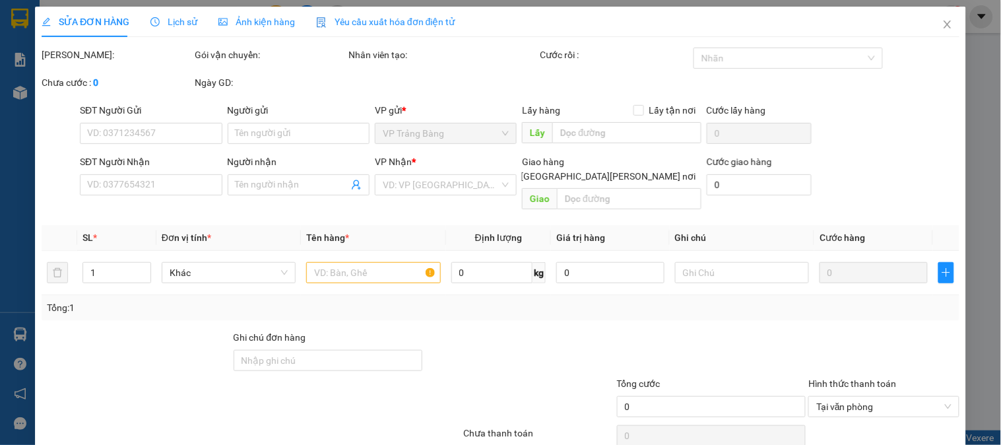
type input "0839172747"
type input "TÂM"
type input "0359990142"
type input "LINH"
type input "20.000"
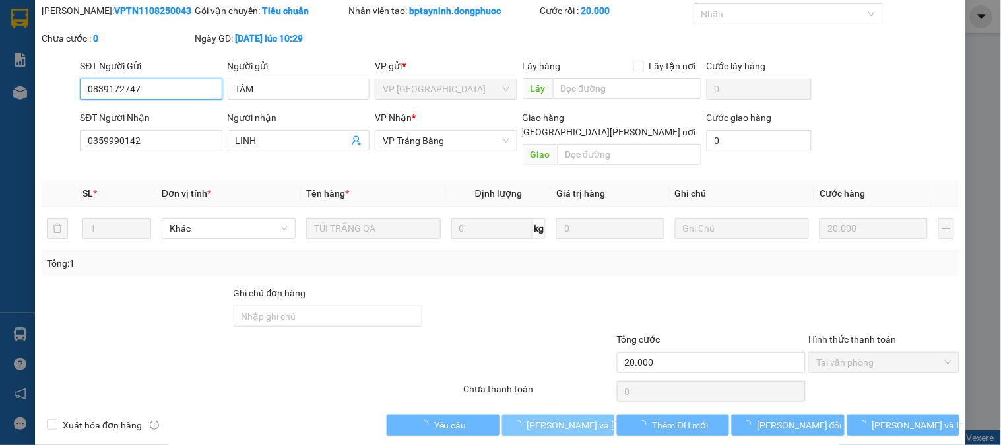
scroll to position [46, 0]
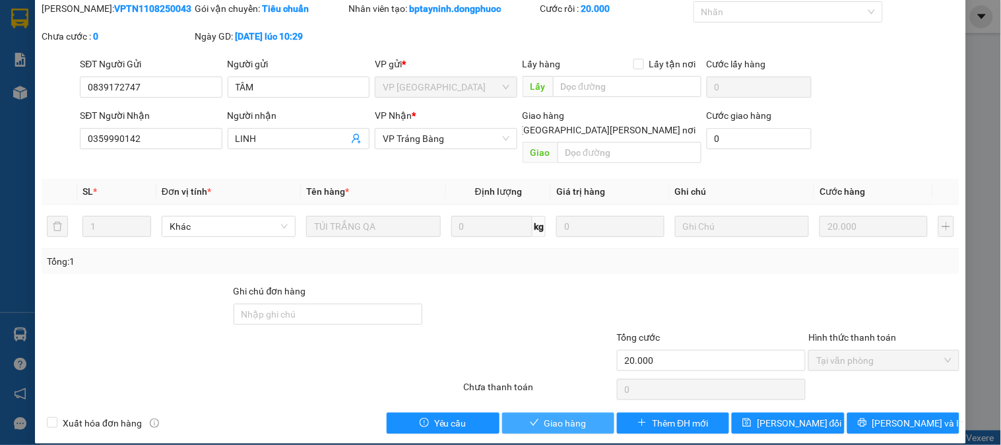
drag, startPoint x: 529, startPoint y: 403, endPoint x: 521, endPoint y: 397, distance: 9.8
click at [529, 413] on button "Giao hàng" at bounding box center [558, 423] width 112 height 21
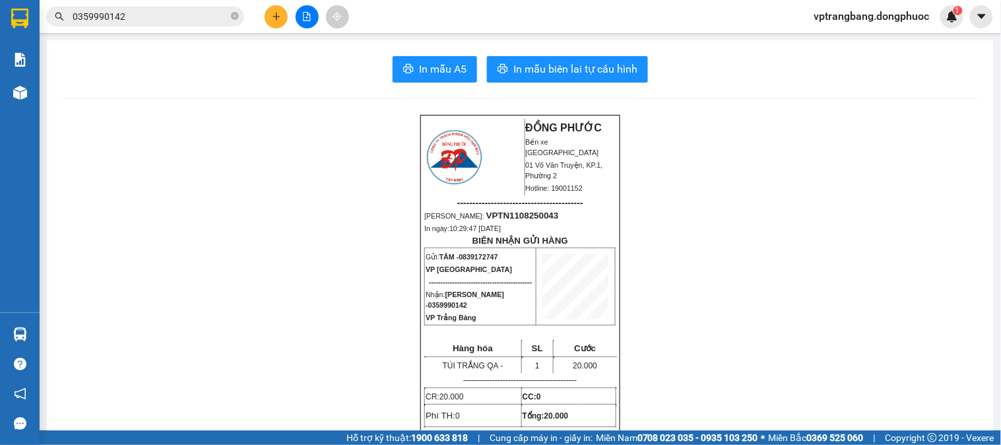
click at [207, 11] on input "0359990142" at bounding box center [151, 16] width 156 height 15
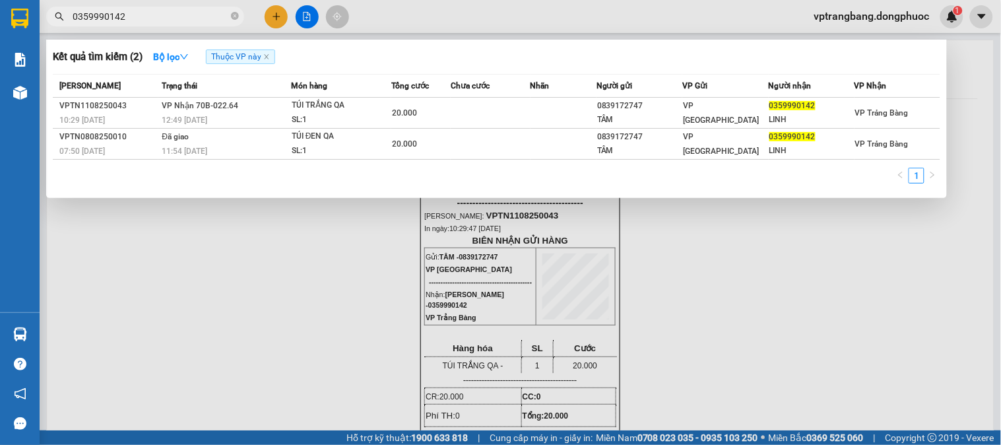
click at [207, 11] on input "0359990142" at bounding box center [151, 16] width 156 height 15
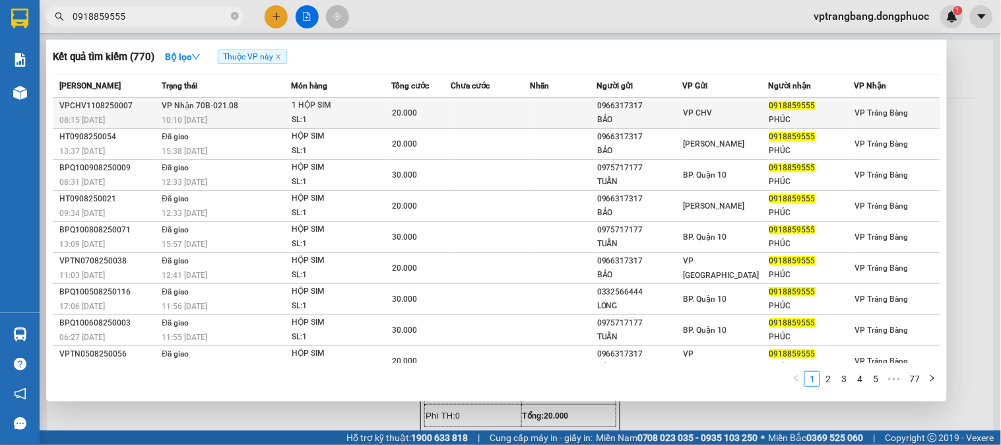
type input "0918859555"
click at [543, 107] on td at bounding box center [564, 113] width 66 height 31
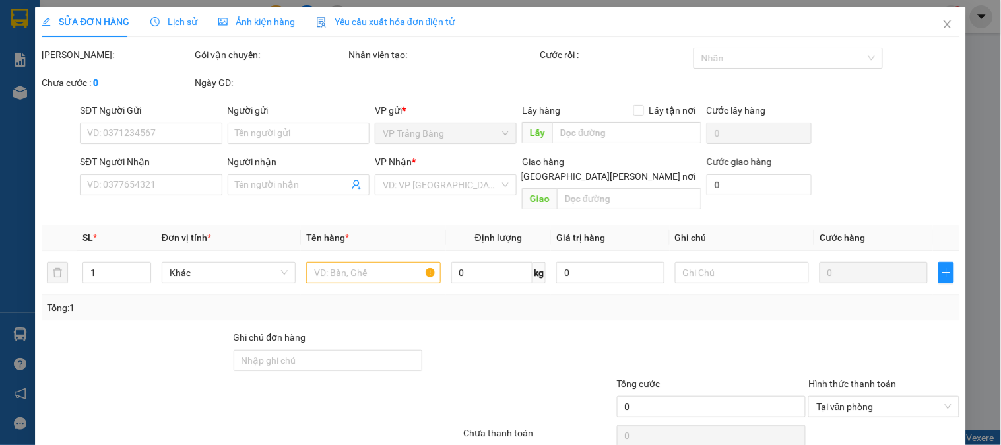
type input "0966317317"
type input "BẢO"
type input "0918859555"
type input "PHÚC"
type input "20.000"
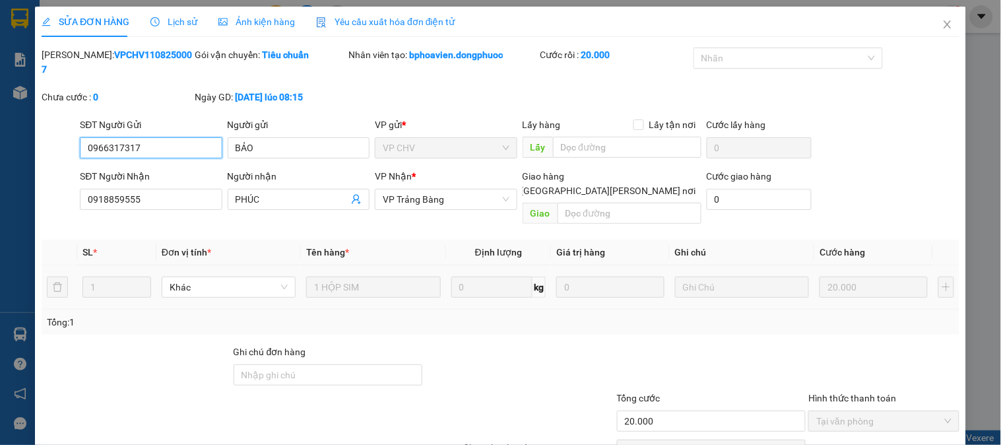
scroll to position [46, 0]
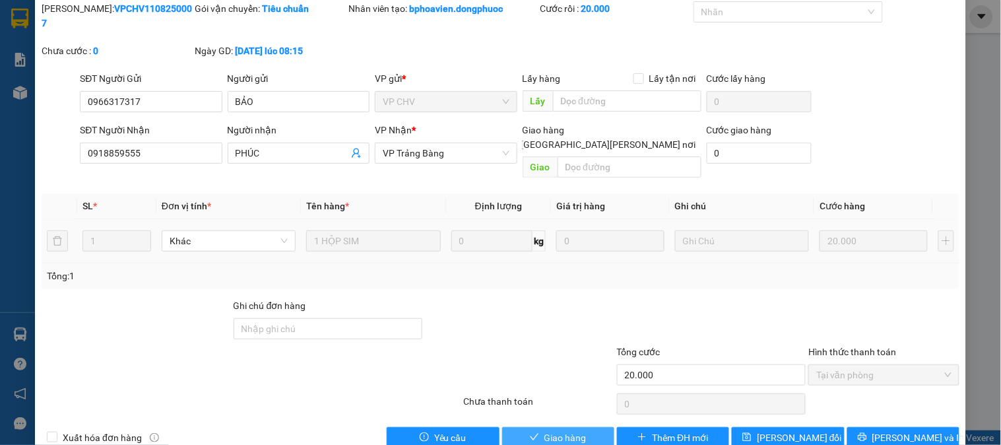
click at [537, 427] on button "Giao hàng" at bounding box center [558, 437] width 112 height 21
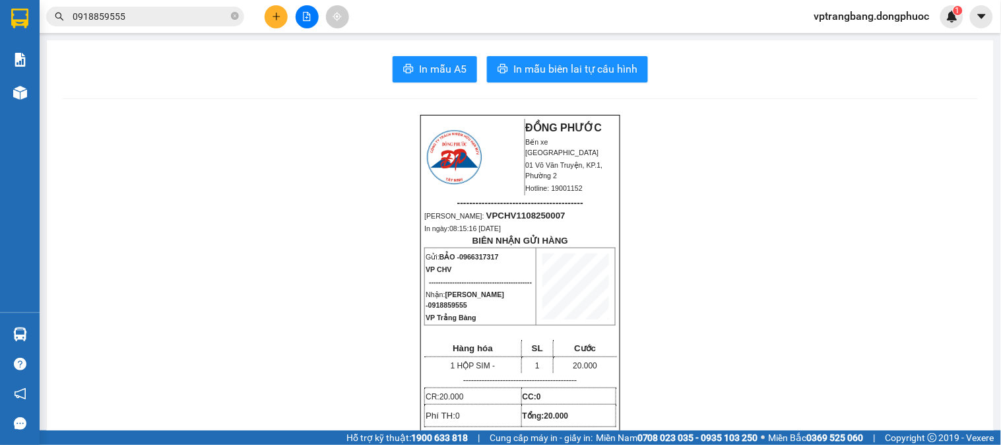
click at [145, 20] on input "0918859555" at bounding box center [151, 16] width 156 height 15
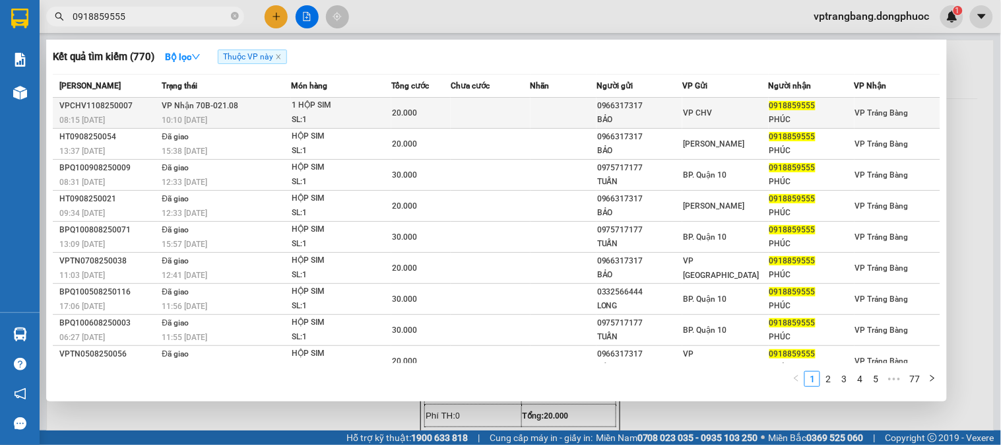
click at [224, 108] on span "VP Nhận 70B-021.08" at bounding box center [200, 105] width 77 height 9
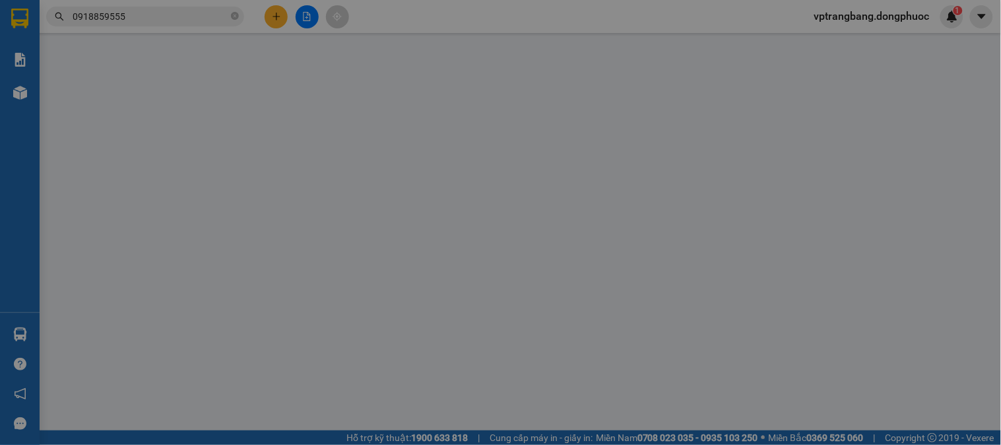
type input "0966317317"
type input "BẢO"
type input "0918859555"
type input "PHÚC"
type input "20.000"
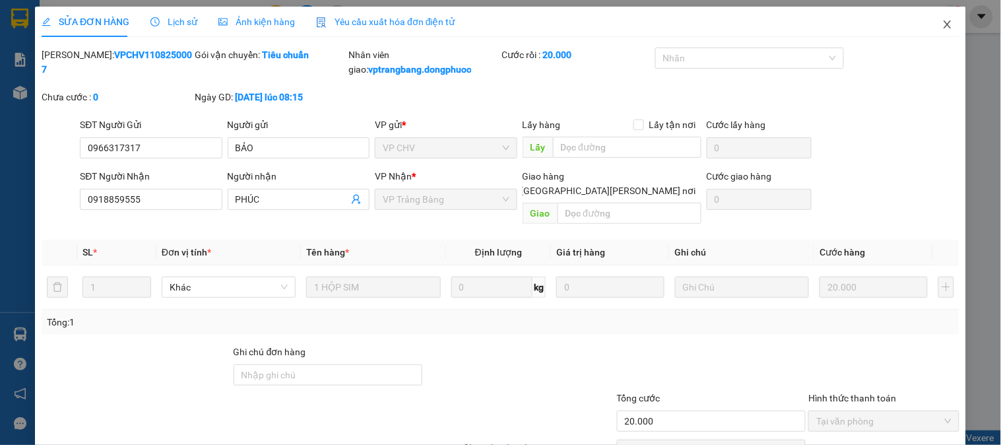
click at [942, 22] on icon "close" at bounding box center [947, 24] width 11 height 11
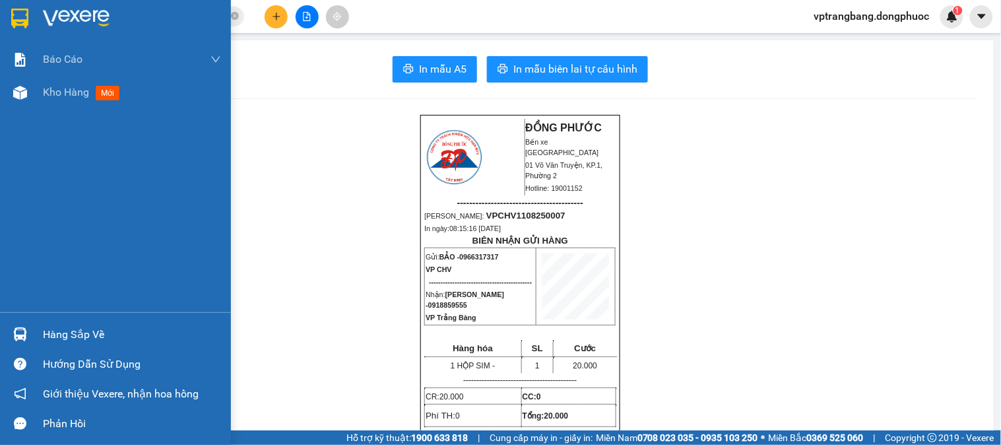
click at [34, 327] on div "Hàng sắp về" at bounding box center [115, 334] width 231 height 30
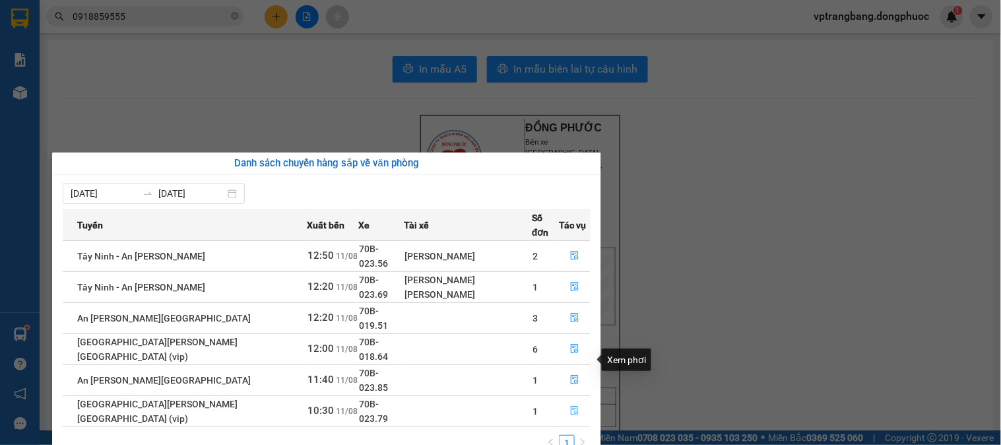
click at [571, 406] on icon "file-done" at bounding box center [575, 410] width 8 height 9
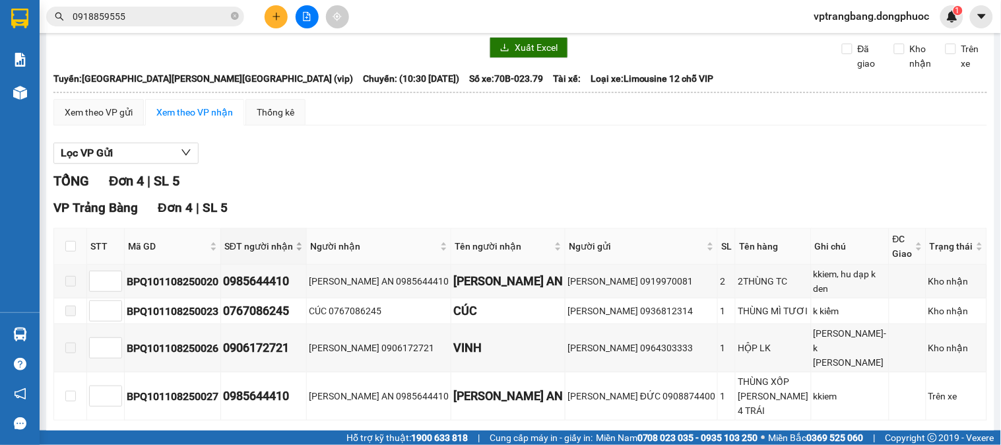
scroll to position [40, 0]
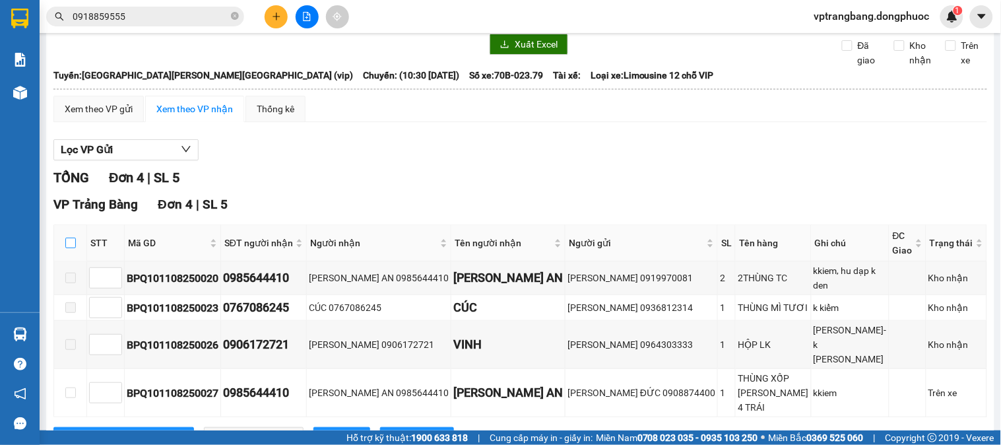
click at [71, 247] on input "checkbox" at bounding box center [70, 243] width 11 height 11
checkbox input "true"
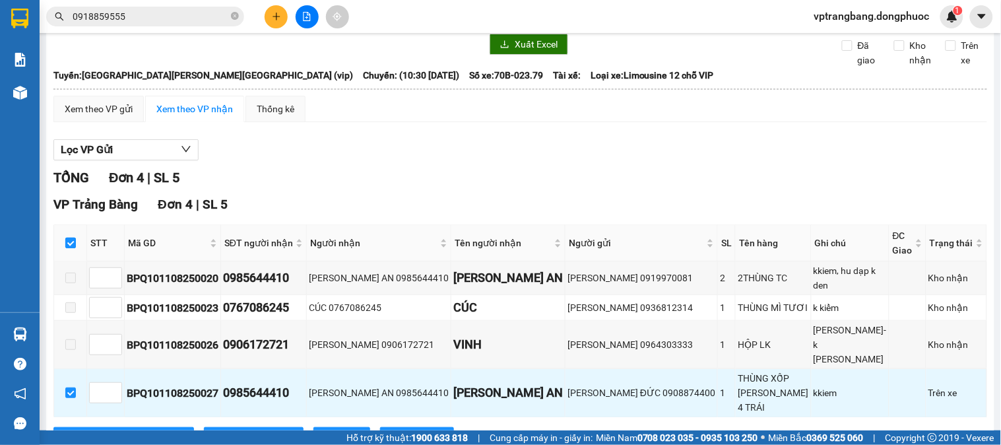
click at [71, 247] on input "checkbox" at bounding box center [70, 243] width 11 height 11
checkbox input "false"
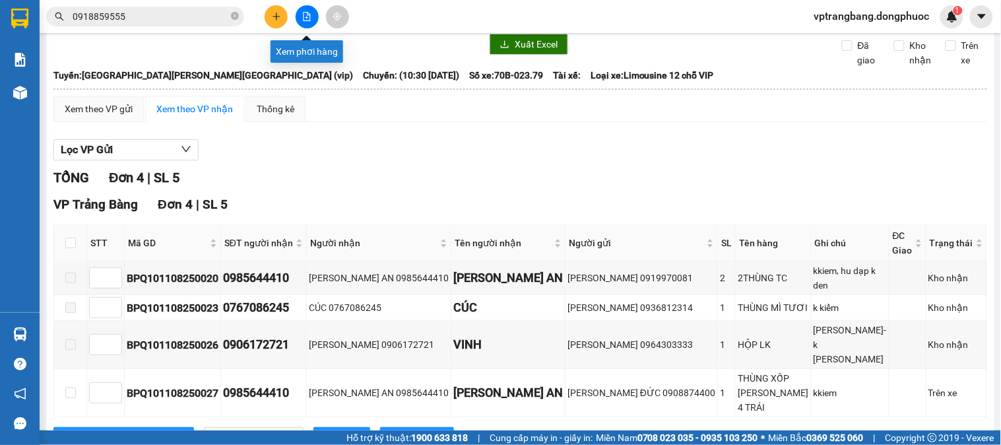
click at [308, 12] on icon "file-add" at bounding box center [306, 16] width 9 height 9
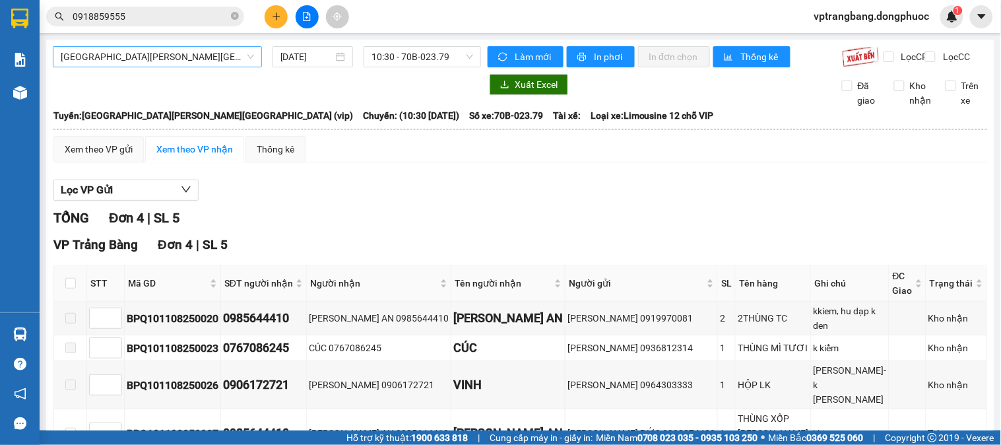
click at [226, 54] on span "[GEOGRAPHIC_DATA] - [GEOGRAPHIC_DATA] (vip)" at bounding box center [157, 57] width 193 height 20
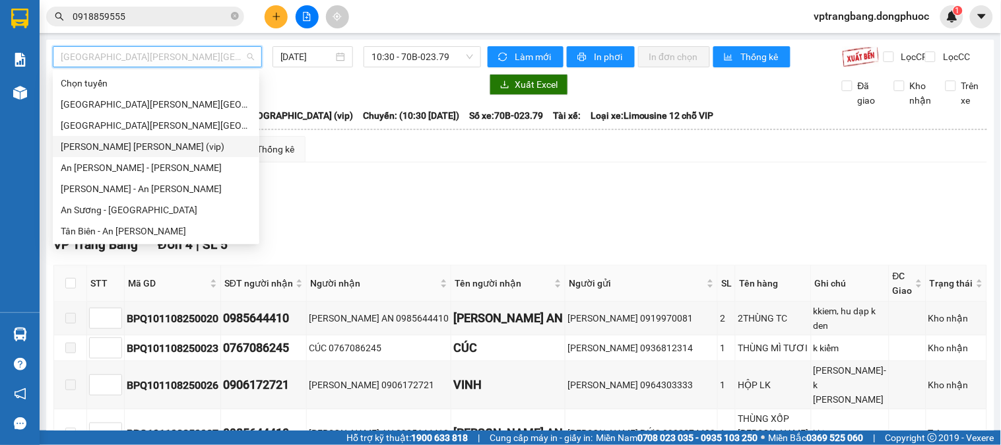
click at [170, 146] on div "Tây Ninh - Hồ Chí Minh (vip)" at bounding box center [156, 146] width 191 height 15
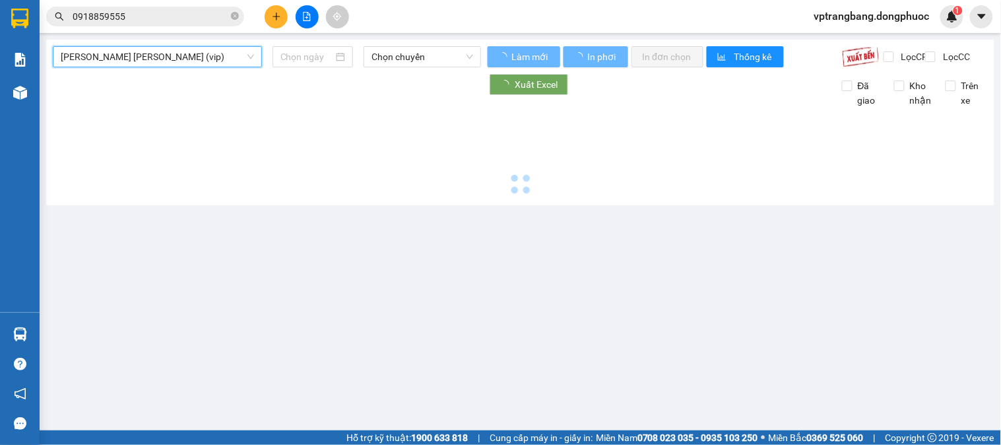
type input "[DATE]"
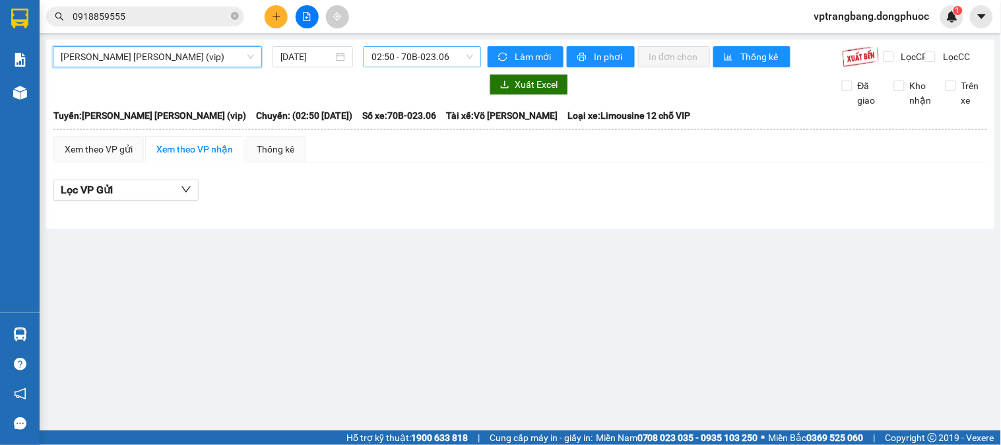
click at [420, 51] on span "02:50 - 70B-023.06" at bounding box center [423, 57] width 102 height 20
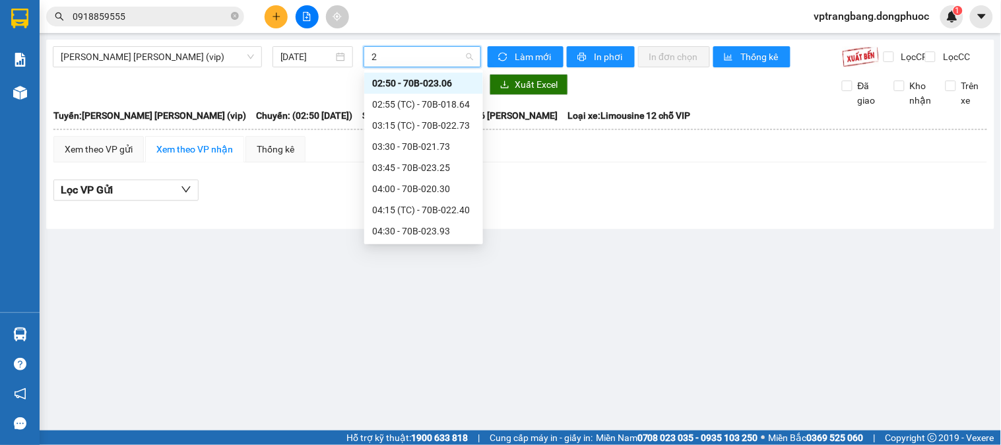
type input "21"
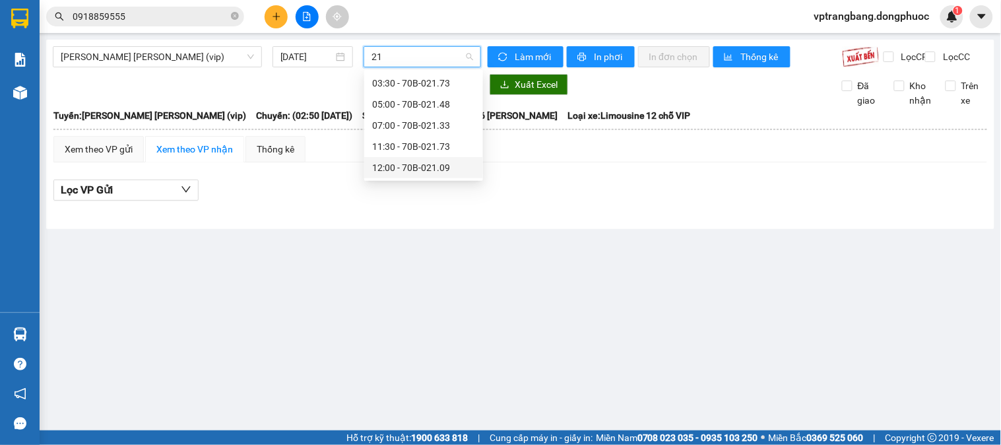
click at [414, 167] on div "12:00 - 70B-021.09" at bounding box center [423, 167] width 103 height 15
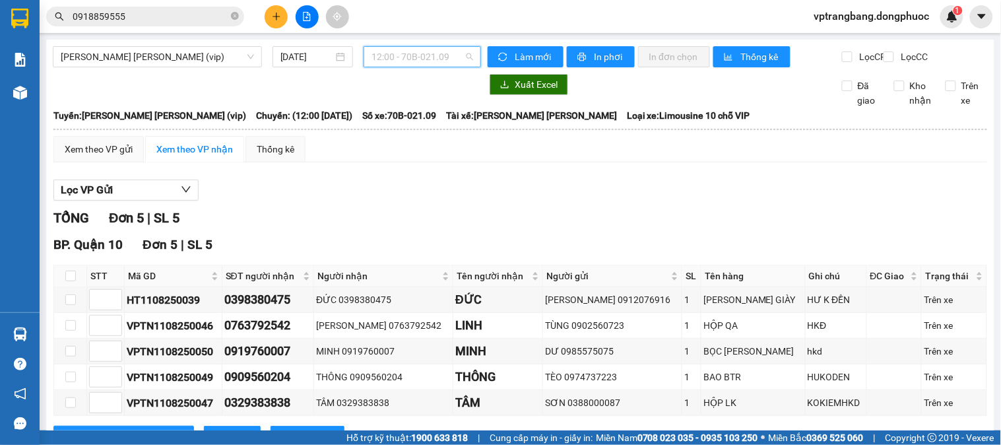
scroll to position [401, 0]
click at [377, 59] on span "12:00 - 70B-021.09" at bounding box center [423, 57] width 102 height 20
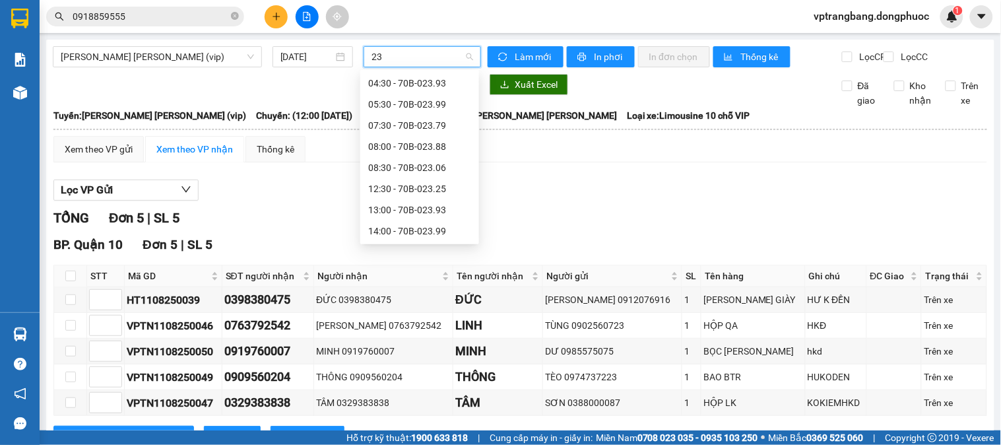
scroll to position [0, 0]
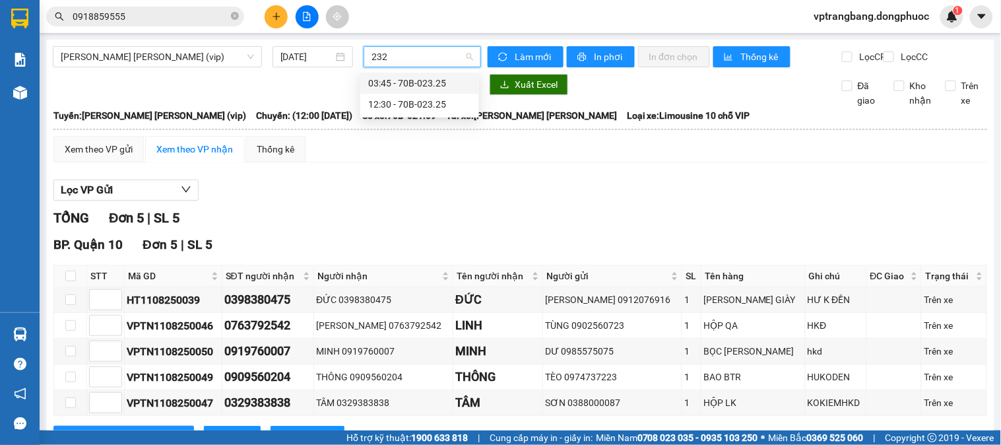
type input "2325"
click at [391, 99] on div "12:30 - 70B-023.25" at bounding box center [419, 104] width 103 height 15
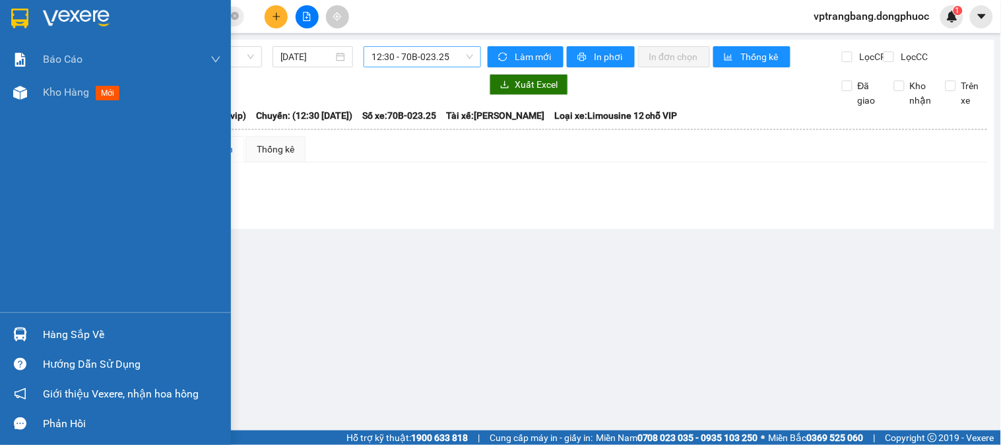
click at [77, 334] on div "Hàng sắp về" at bounding box center [132, 335] width 178 height 20
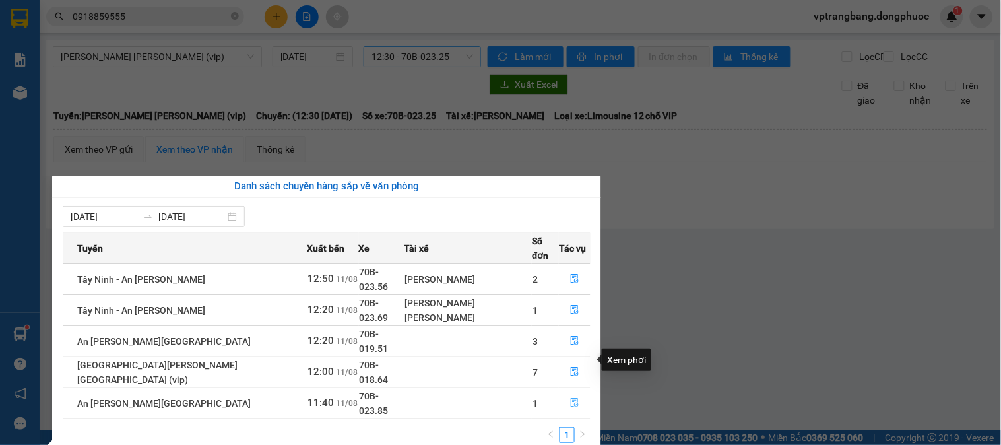
click at [570, 398] on icon "file-done" at bounding box center [574, 402] width 9 height 9
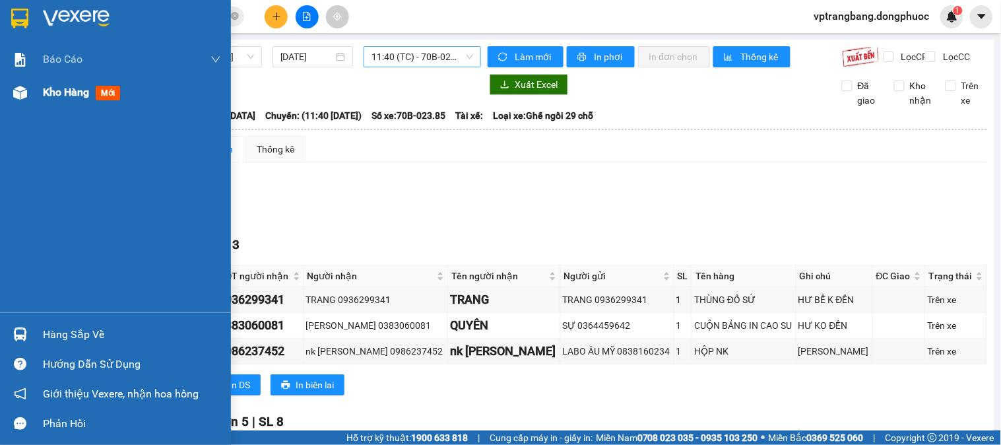
click at [24, 94] on img at bounding box center [20, 93] width 14 height 14
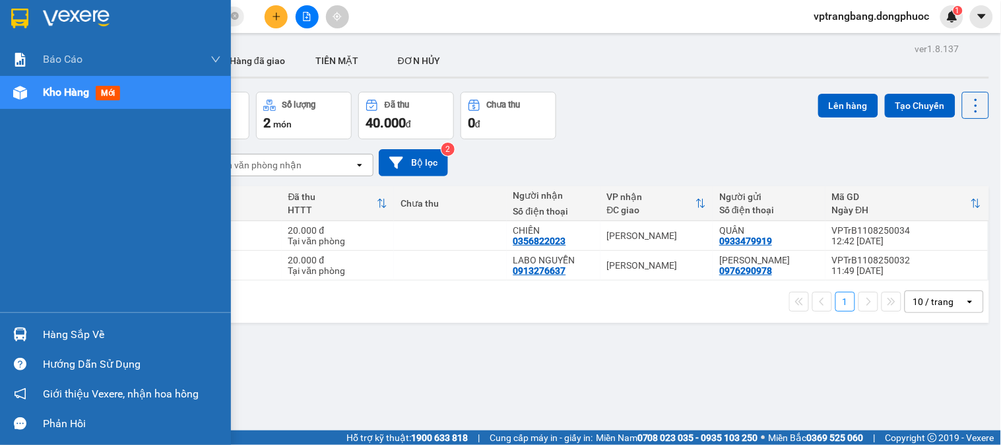
click at [15, 330] on img at bounding box center [20, 334] width 14 height 14
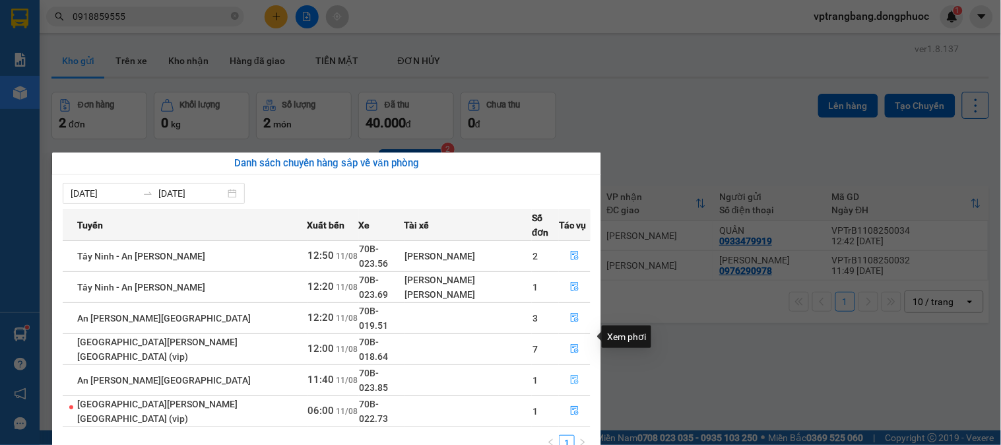
click at [571, 375] on icon "file-done" at bounding box center [575, 379] width 8 height 9
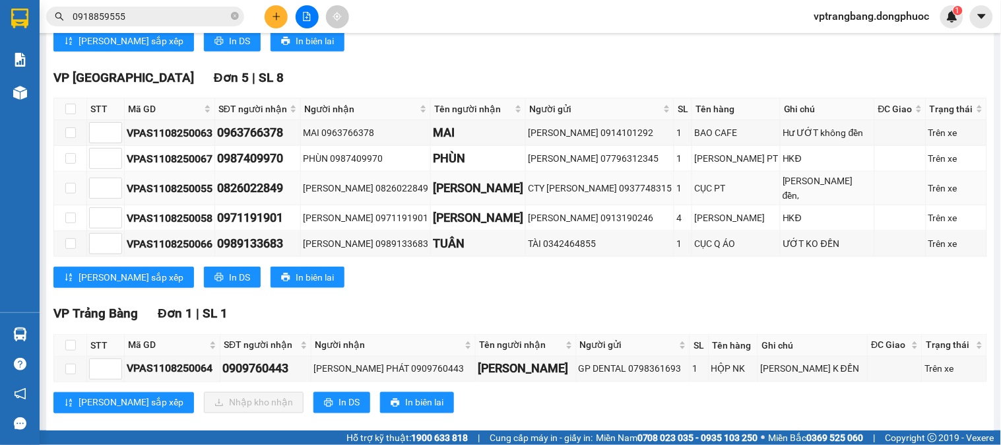
scroll to position [368, 0]
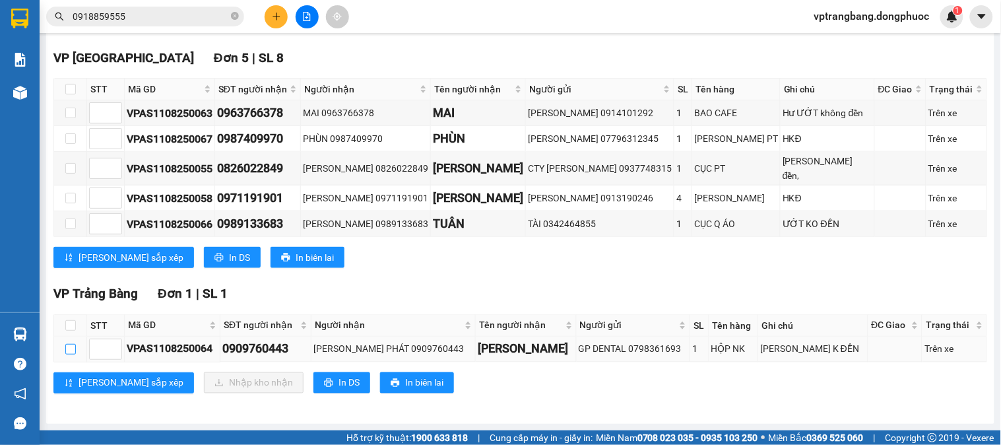
click at [65, 345] on input "checkbox" at bounding box center [70, 349] width 11 height 11
checkbox input "true"
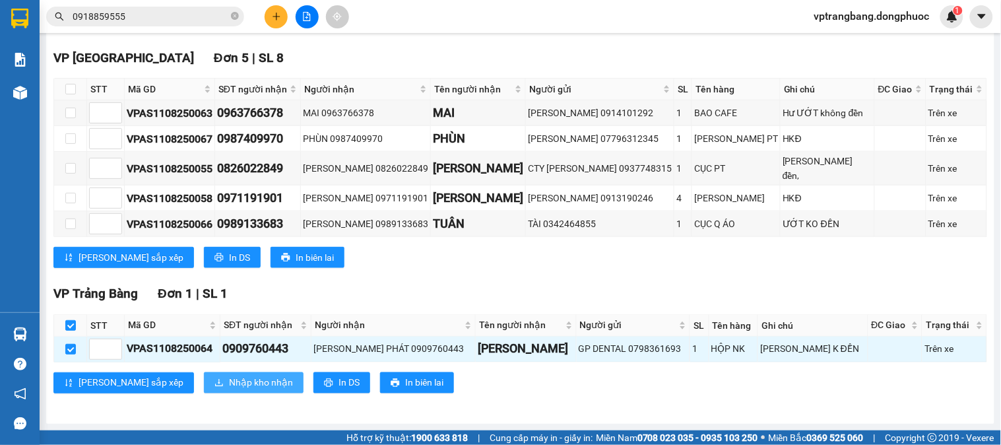
click at [229, 387] on span "Nhập kho nhận" at bounding box center [261, 383] width 64 height 15
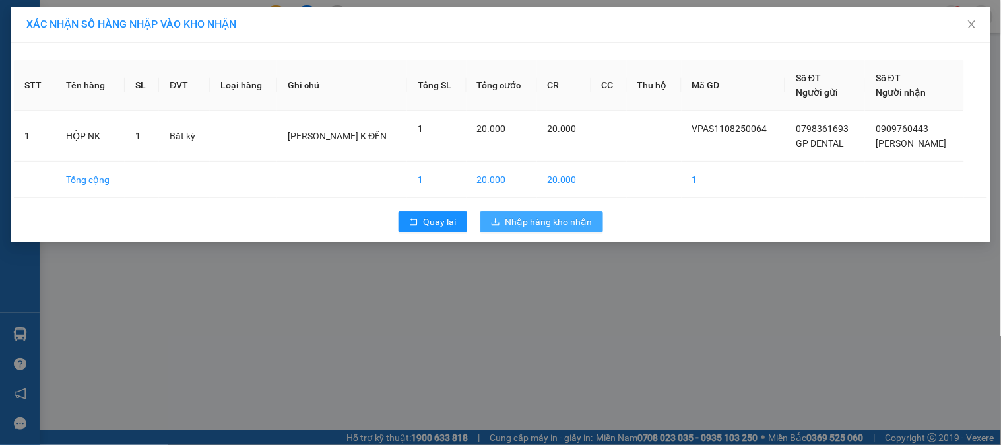
click at [531, 230] on button "Nhập hàng kho nhận" at bounding box center [541, 221] width 123 height 21
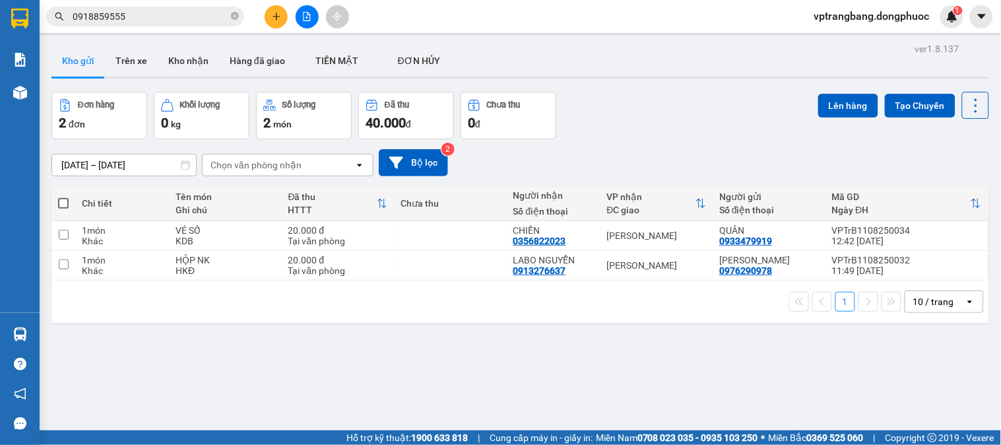
click at [467, 218] on th "Chưa thu" at bounding box center [450, 203] width 113 height 35
click at [473, 247] on td at bounding box center [450, 236] width 113 height 30
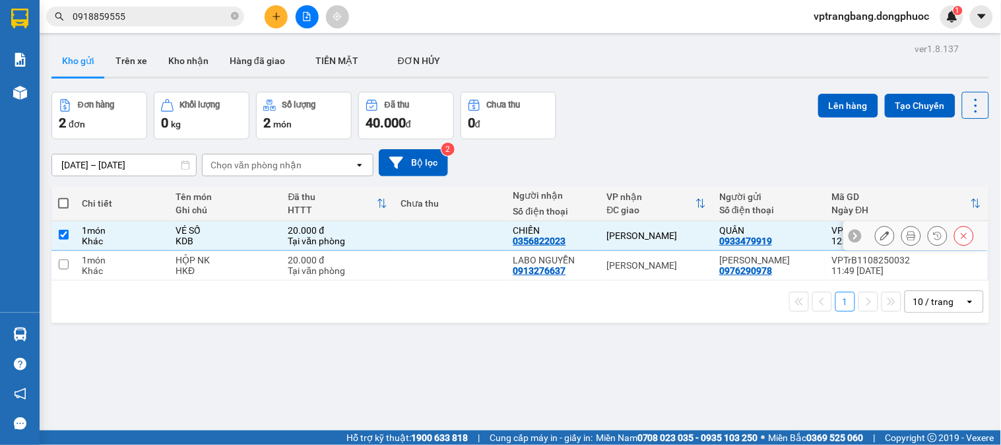
checkbox input "true"
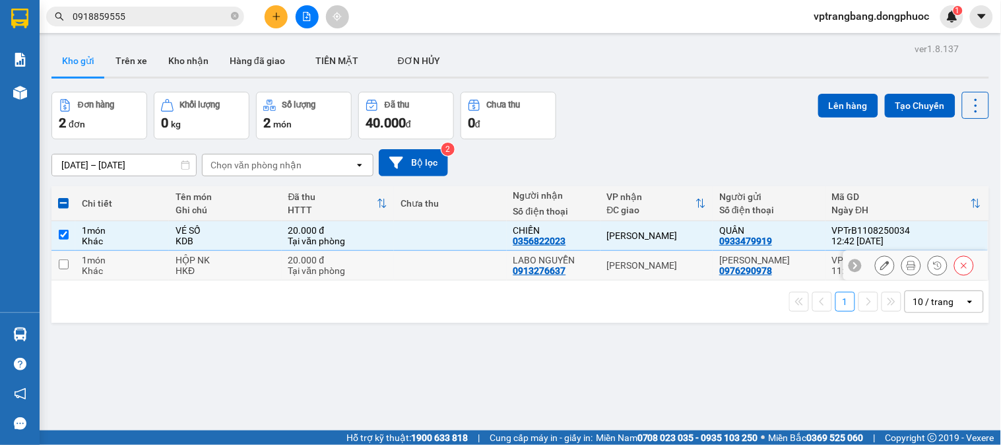
click at [473, 263] on td at bounding box center [450, 266] width 113 height 30
checkbox input "true"
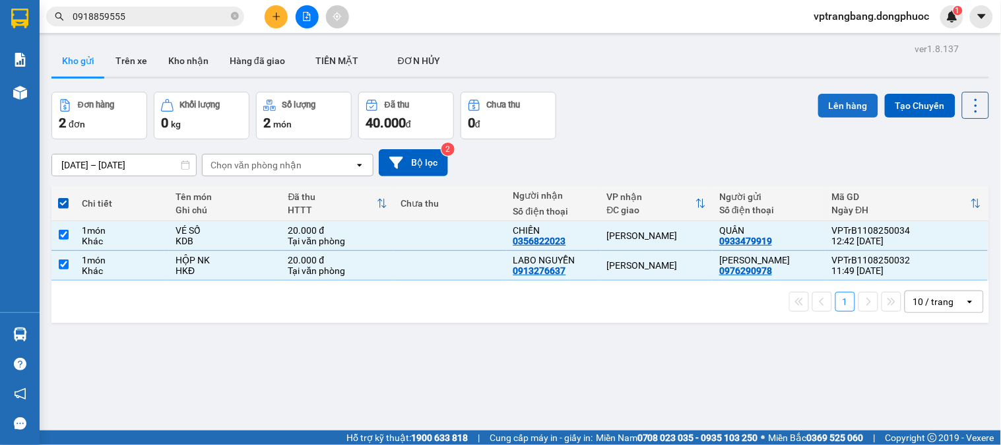
click at [832, 114] on button "Lên hàng" at bounding box center [848, 106] width 60 height 24
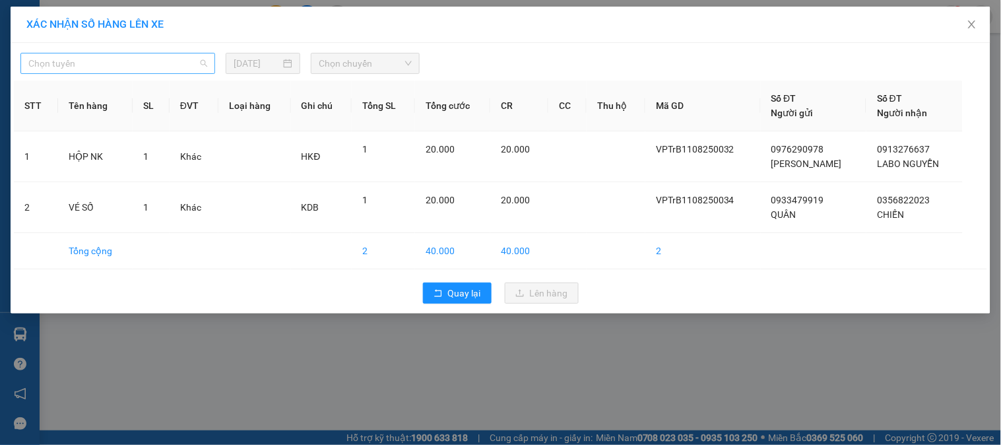
click at [139, 53] on span "Chọn tuyến" at bounding box center [117, 63] width 179 height 20
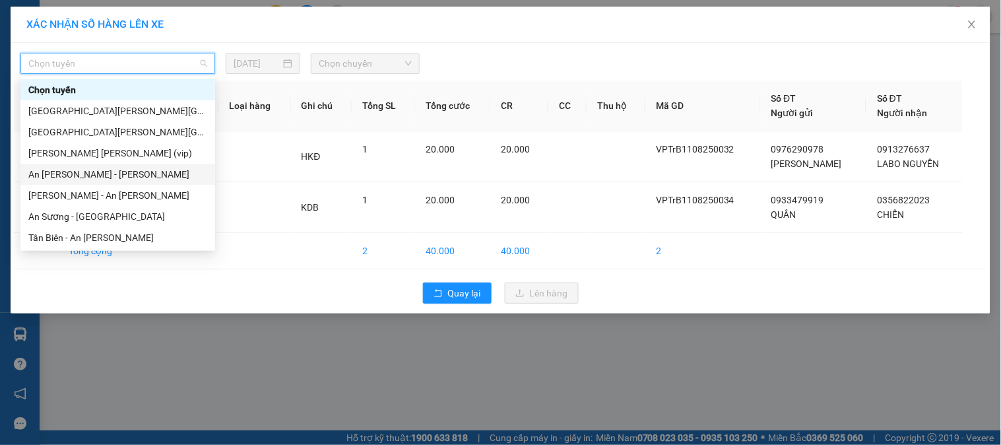
scroll to position [73, 0]
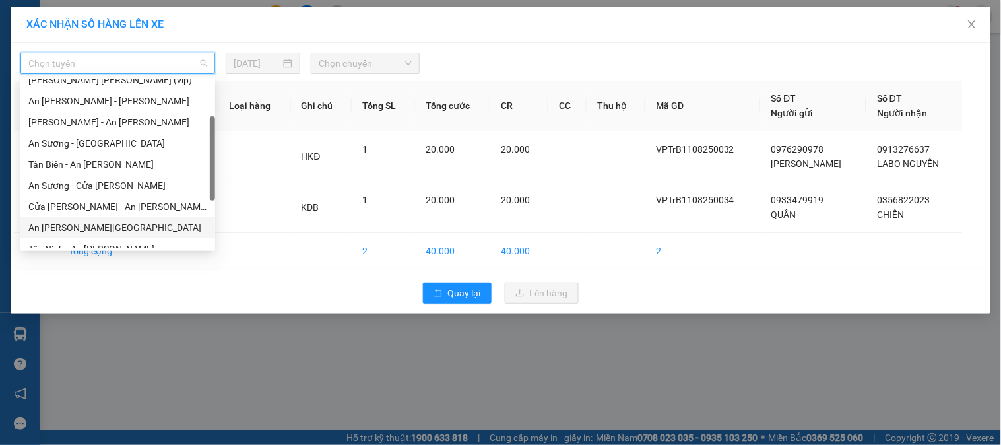
click at [114, 219] on div "An Sương - [GEOGRAPHIC_DATA]" at bounding box center [117, 227] width 195 height 21
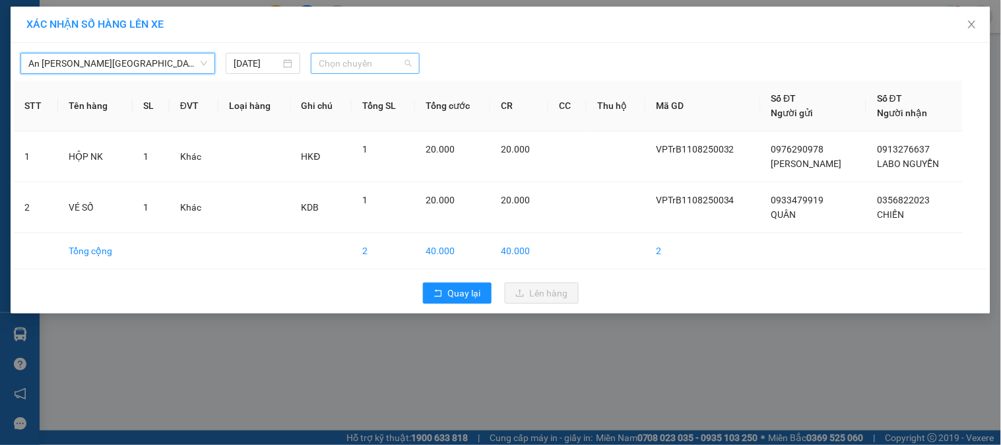
click at [350, 61] on span "Chọn chuyến" at bounding box center [365, 63] width 93 height 20
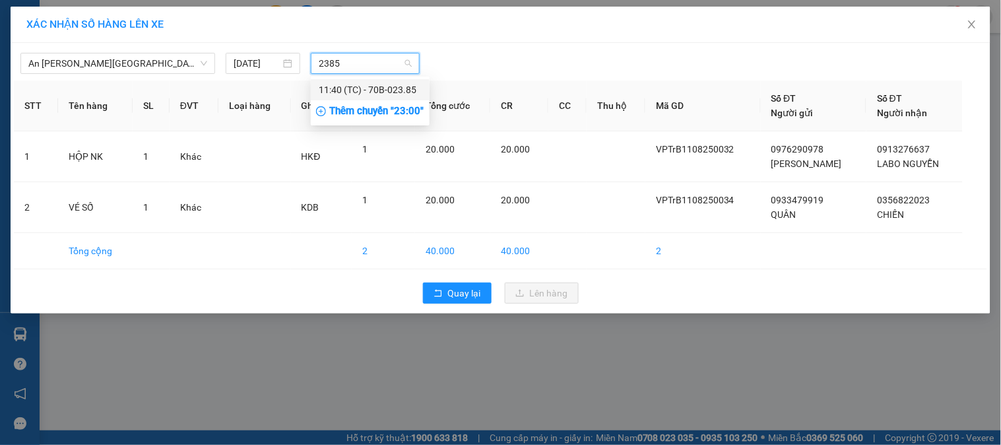
type input "2385"
click at [343, 53] on span "Chọn chuyến" at bounding box center [365, 63] width 93 height 20
type input "2385"
click at [374, 83] on div "11:40 (TC) - 70B-023.85" at bounding box center [370, 90] width 103 height 15
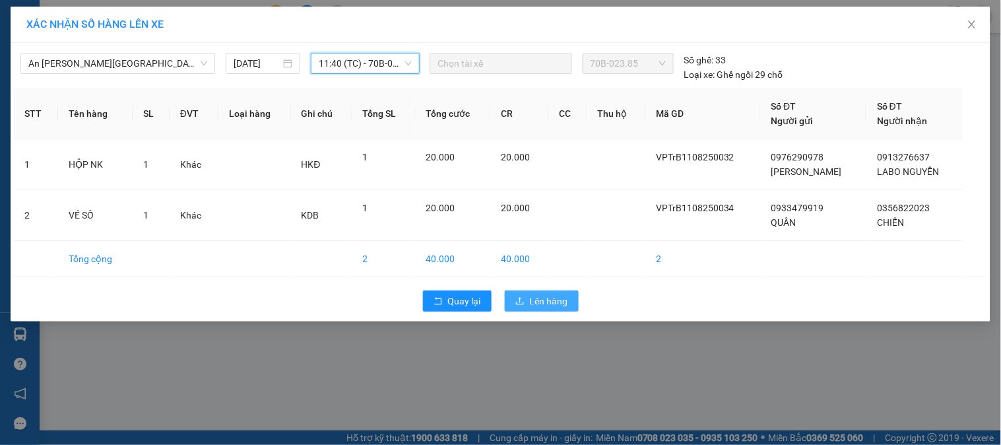
click at [550, 304] on span "Lên hàng" at bounding box center [549, 301] width 38 height 15
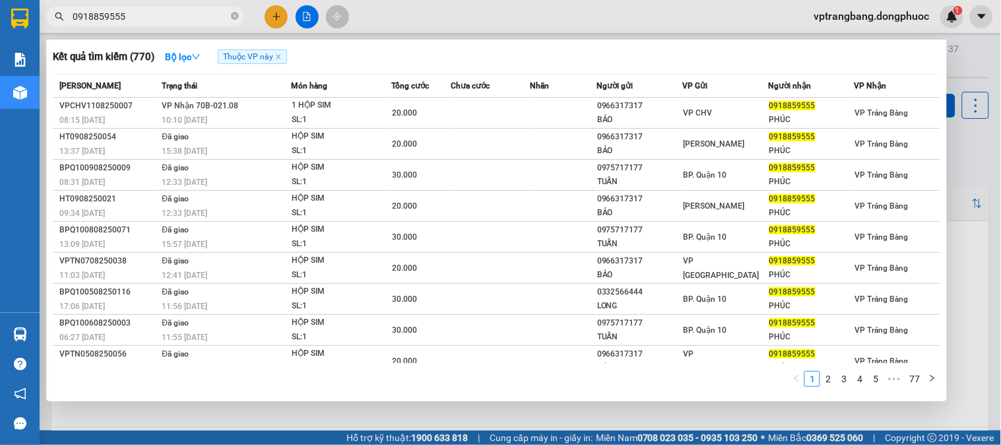
click at [181, 9] on input "0918859555" at bounding box center [151, 16] width 156 height 15
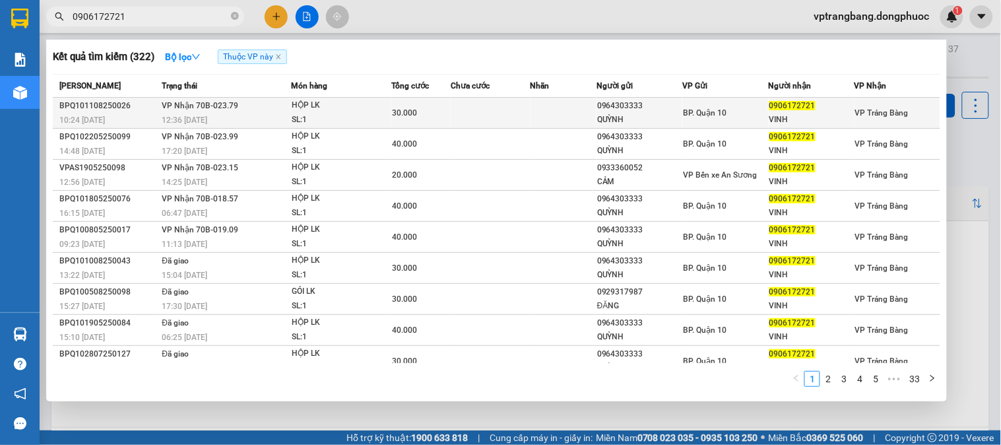
type input "0906172721"
click at [590, 104] on td at bounding box center [564, 113] width 66 height 31
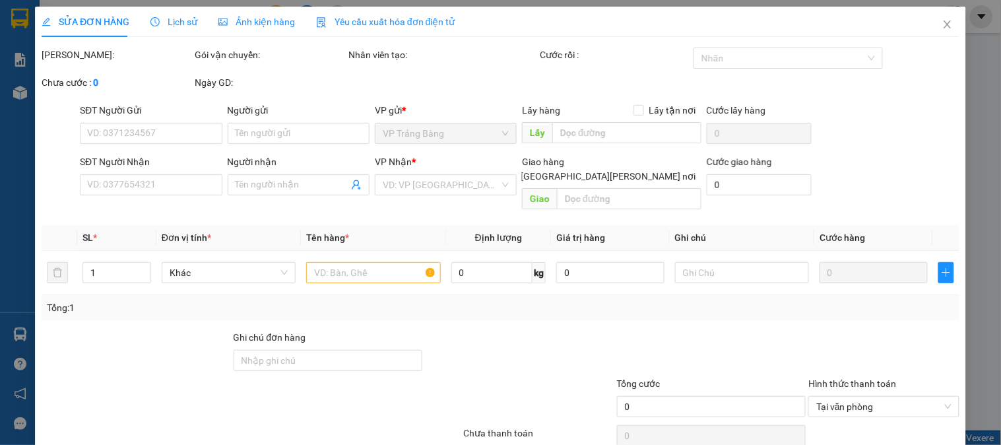
type input "0964303333"
type input "QUỲNH"
type input "0906172721"
type input "VINH"
type input "30.000"
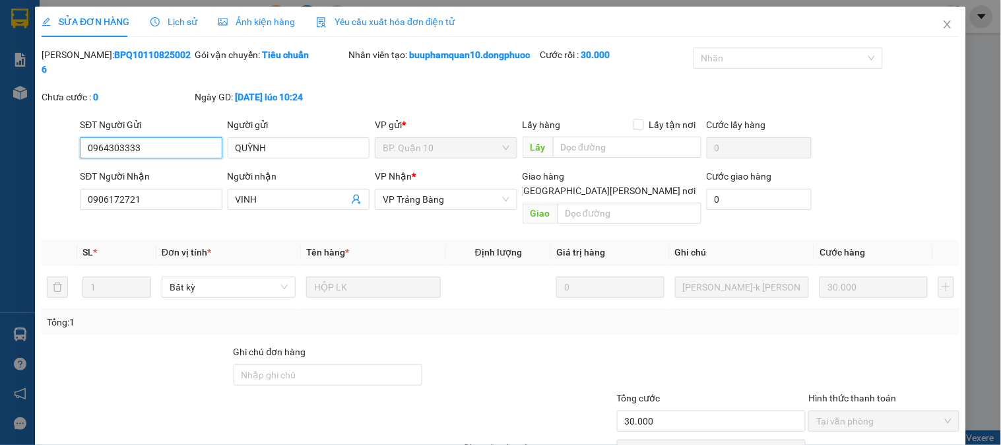
scroll to position [60, 0]
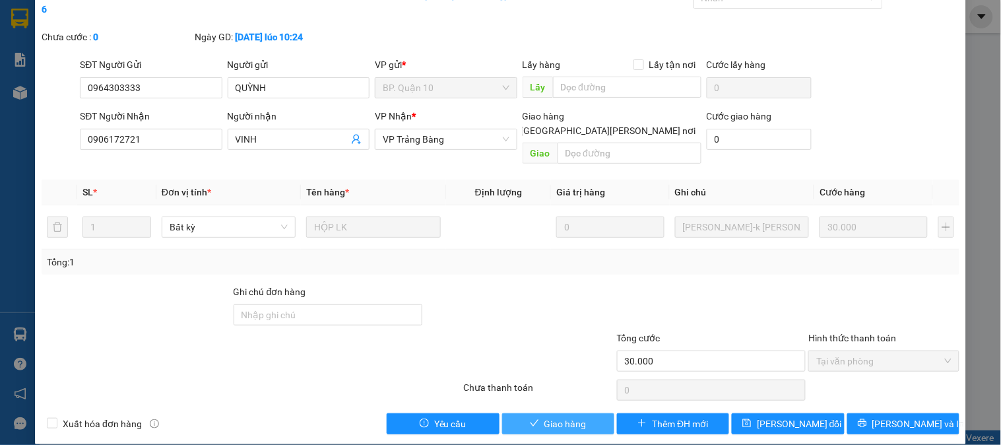
click at [570, 416] on span "Giao hàng" at bounding box center [566, 423] width 42 height 15
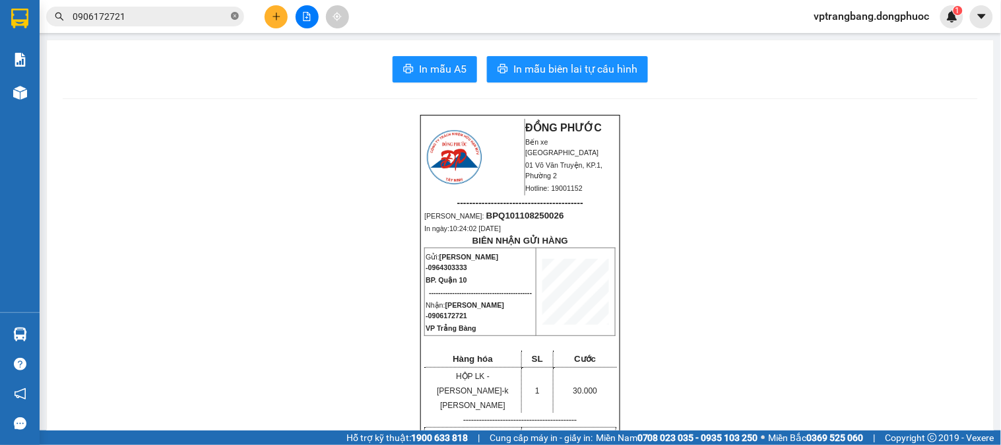
click at [232, 11] on span at bounding box center [235, 17] width 8 height 13
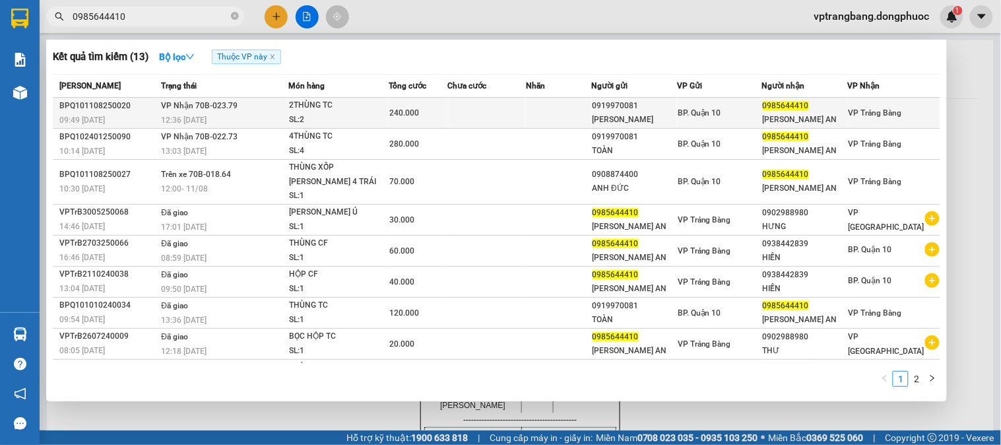
type input "0985644410"
click at [309, 106] on div "2THÙNG TC" at bounding box center [338, 105] width 99 height 15
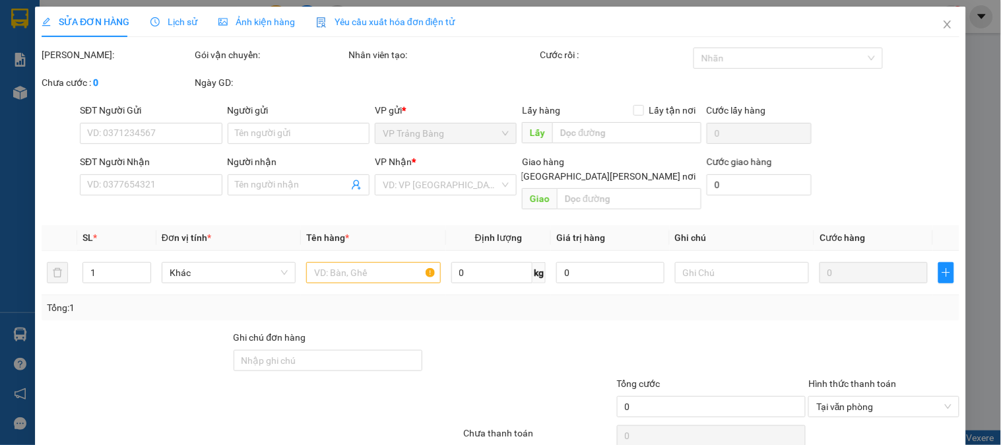
type input "0919970081"
type input "ALEX"
type input "0985644410"
type input "THÚY AN"
type input "240.000"
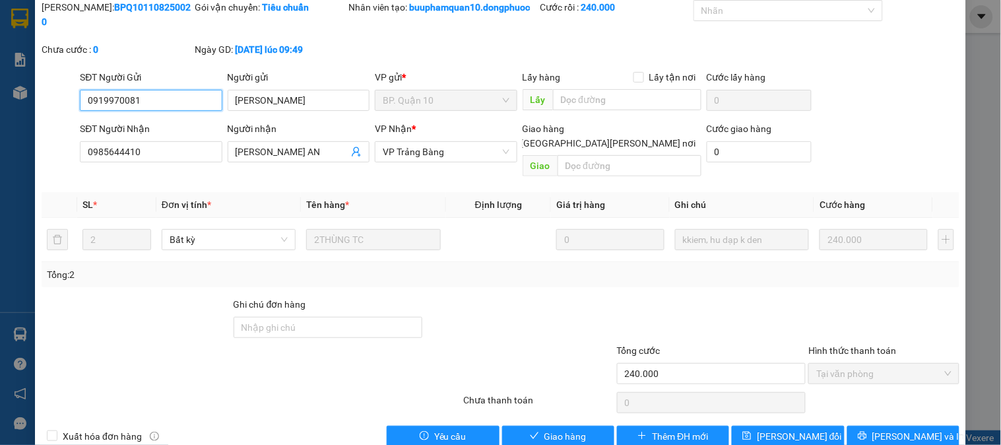
scroll to position [60, 0]
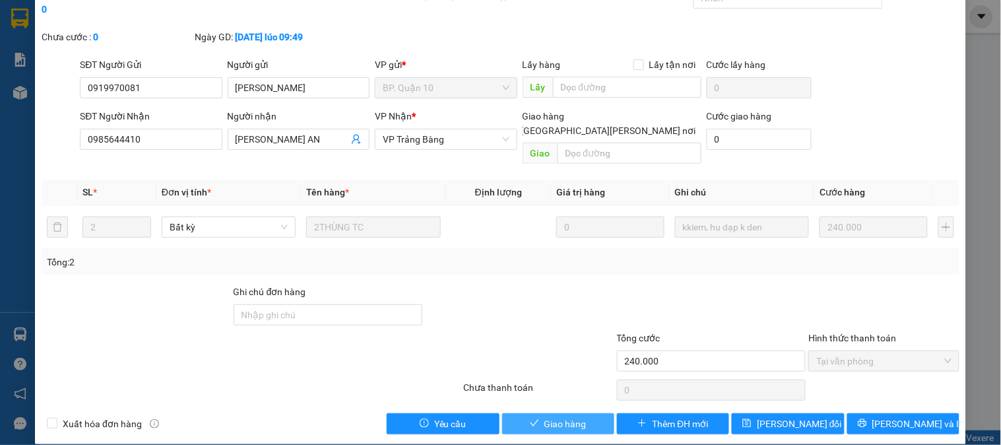
click at [545, 416] on span "Giao hàng" at bounding box center [566, 423] width 42 height 15
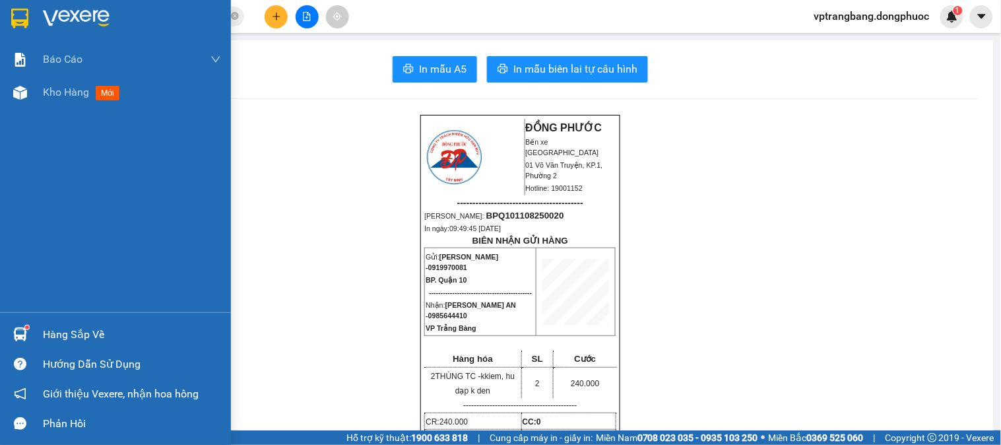
click at [53, 337] on div "Hàng sắp về" at bounding box center [132, 335] width 178 height 20
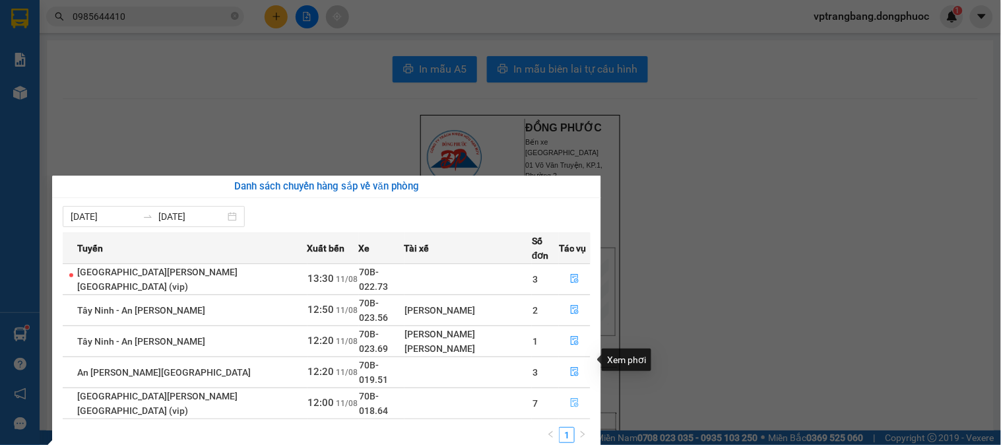
click at [562, 393] on button "button" at bounding box center [575, 403] width 30 height 21
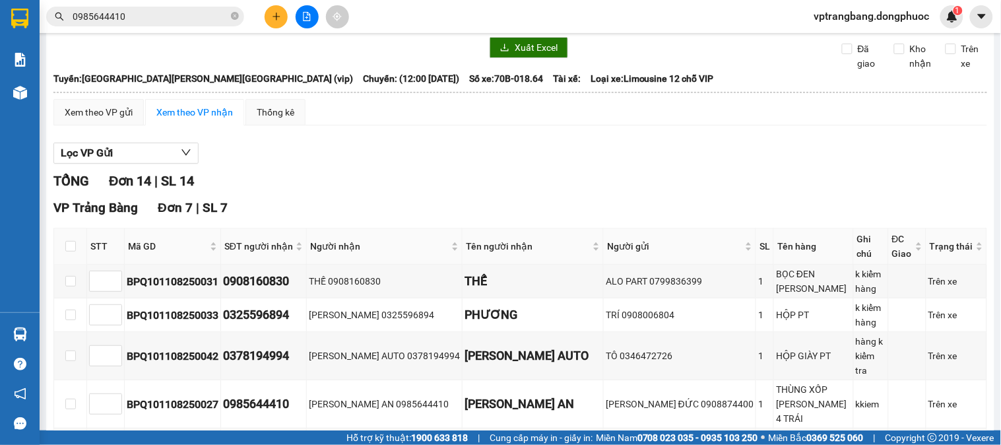
scroll to position [73, 0]
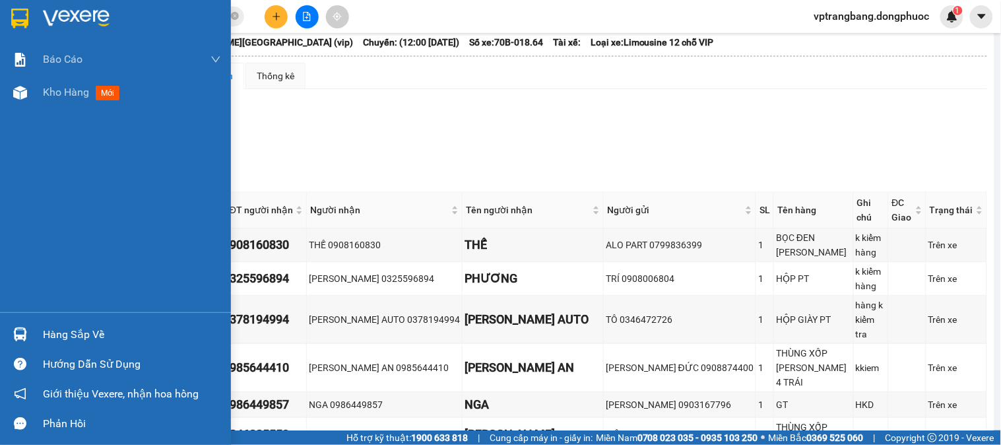
click at [30, 329] on div at bounding box center [20, 334] width 23 height 23
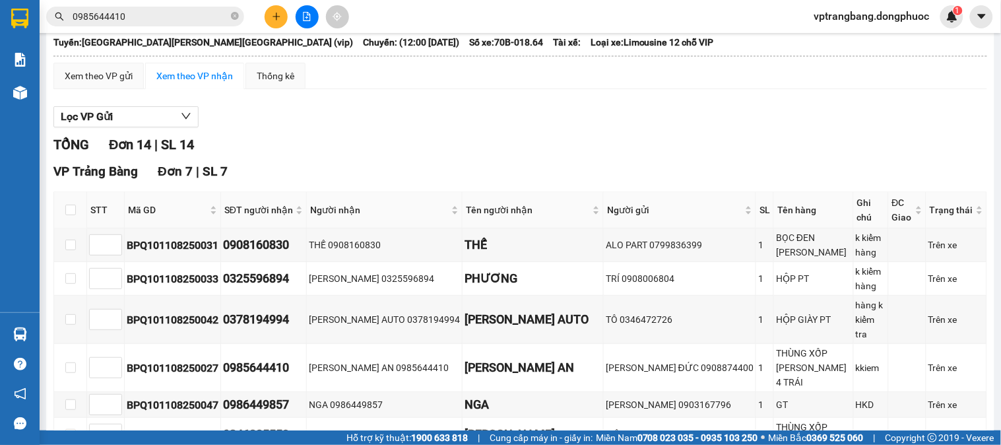
click at [474, 414] on section "Kết quả tìm kiếm ( 13 ) Bộ lọc Thuộc VP này Mã ĐH Trạng thái Món hàng Tổng cước…" at bounding box center [500, 222] width 1001 height 445
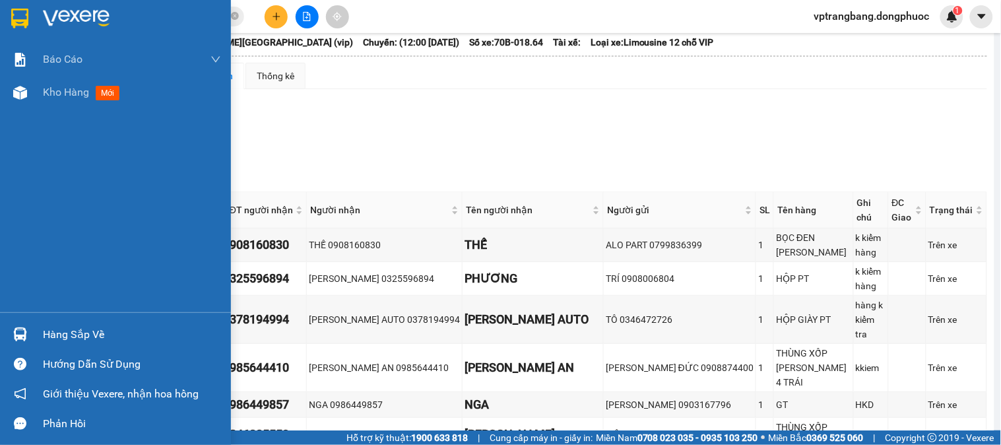
click at [44, 325] on div "Hàng sắp về" at bounding box center [132, 335] width 178 height 20
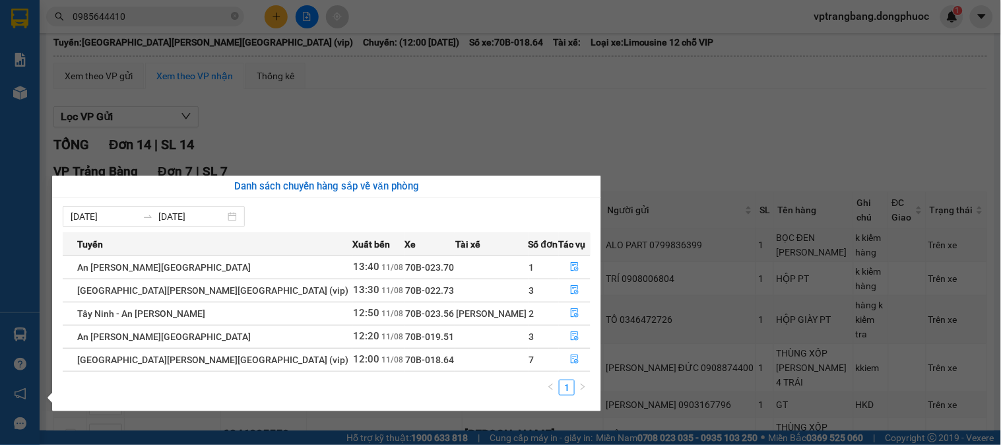
click at [768, 51] on section "Kết quả tìm kiếm ( 13 ) Bộ lọc Thuộc VP này Mã ĐH Trạng thái Món hàng Tổng cước…" at bounding box center [500, 222] width 1001 height 445
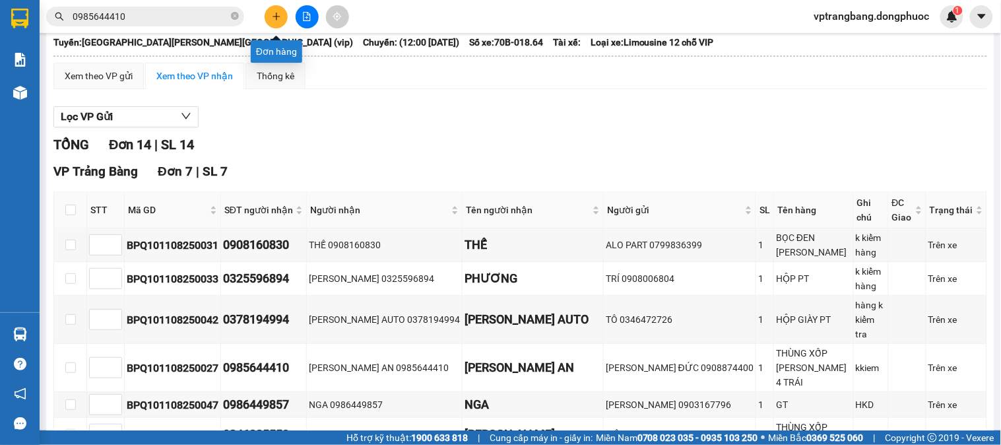
click at [272, 9] on button at bounding box center [276, 16] width 23 height 23
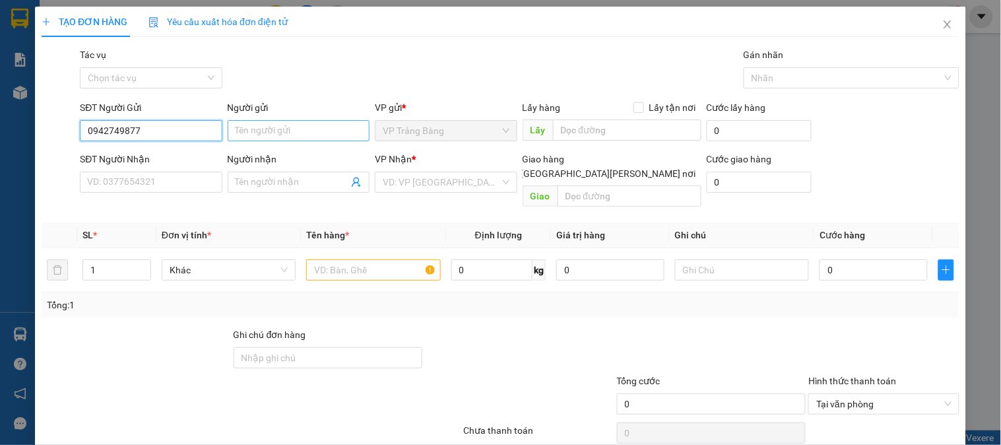
type input "0942749877"
click at [248, 125] on input "Người gửi" at bounding box center [299, 130] width 142 height 21
type input "D"
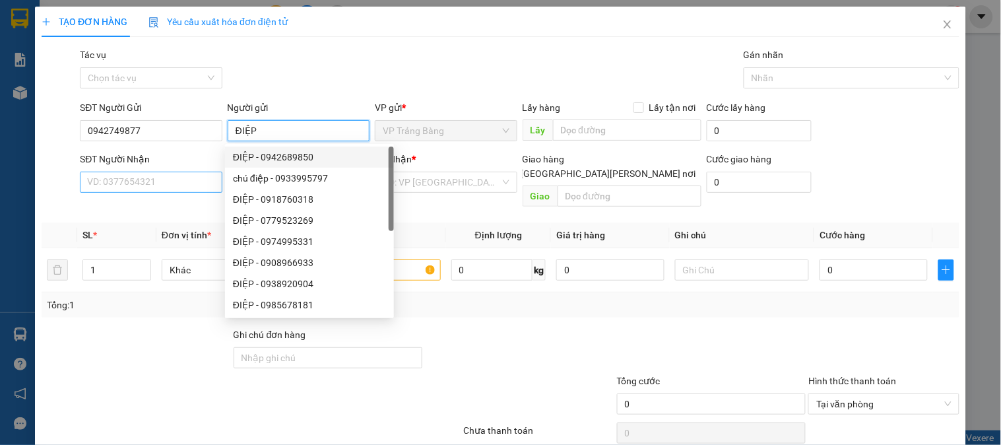
type input "ĐIỆP"
click at [137, 177] on input "SĐT Người Nhận" at bounding box center [151, 182] width 142 height 21
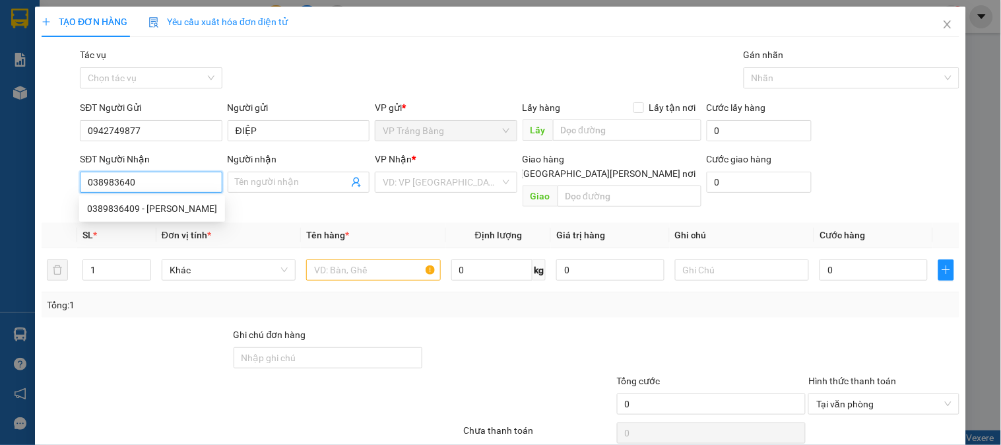
type input "0389836409"
click at [123, 213] on div "0389836409 - QUỐC DUY" at bounding box center [152, 208] width 130 height 15
type input "QUỐC DUY"
type input "50.000"
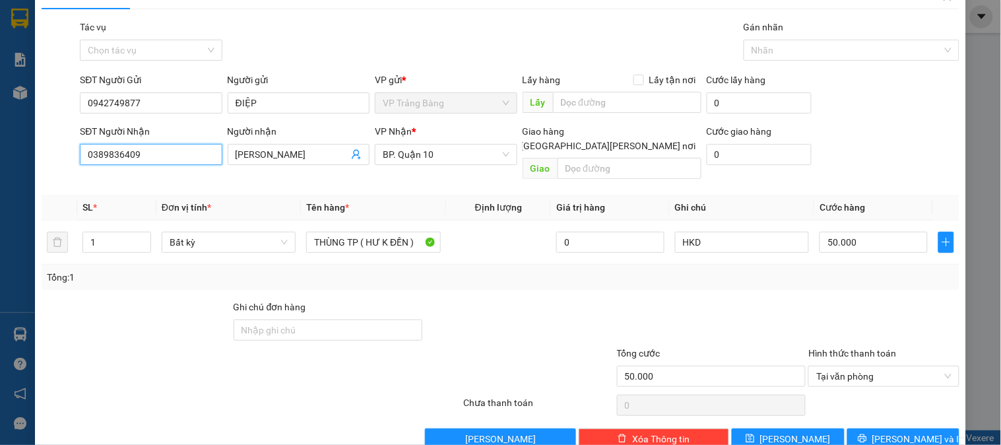
scroll to position [43, 0]
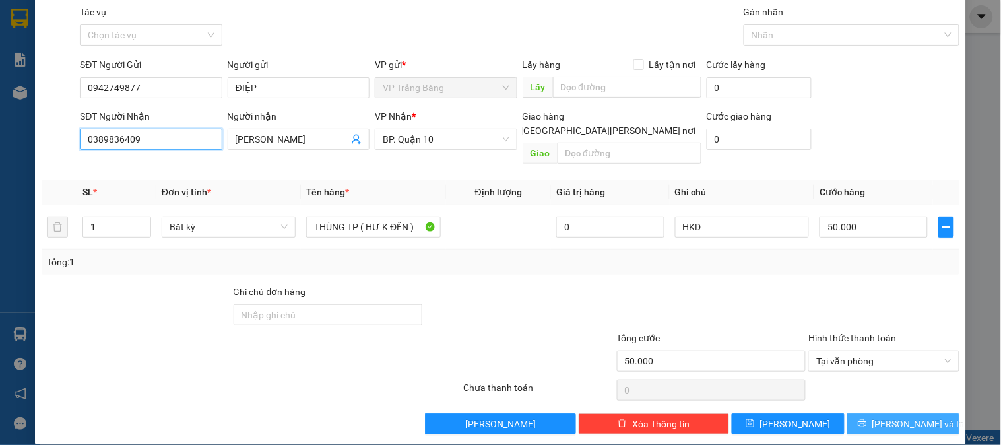
type input "0389836409"
click at [889, 416] on span "[PERSON_NAME] và In" at bounding box center [919, 423] width 92 height 15
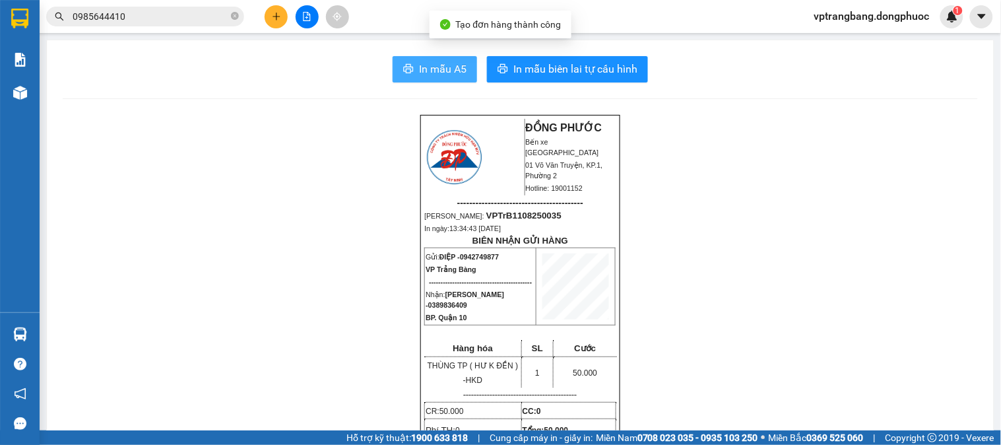
click at [432, 63] on span "In mẫu A5" at bounding box center [443, 69] width 48 height 17
click at [187, 13] on input "0985644410" at bounding box center [151, 16] width 156 height 15
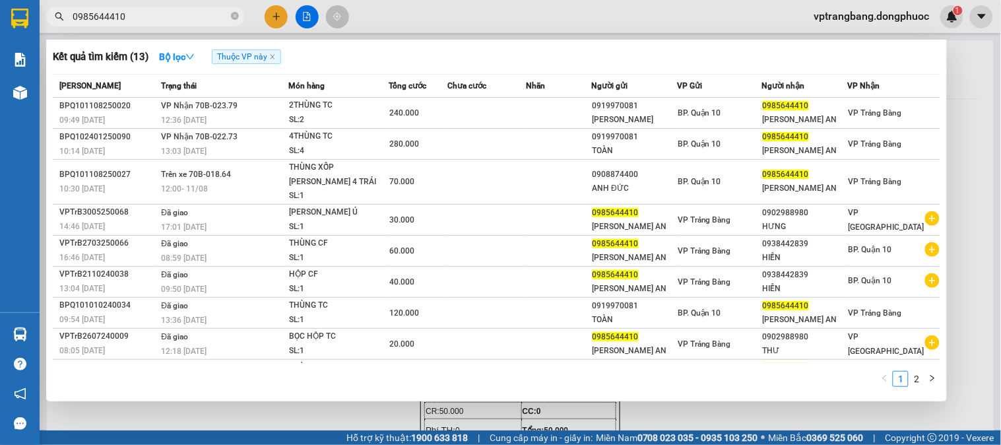
click at [187, 13] on input "0985644410" at bounding box center [151, 16] width 156 height 15
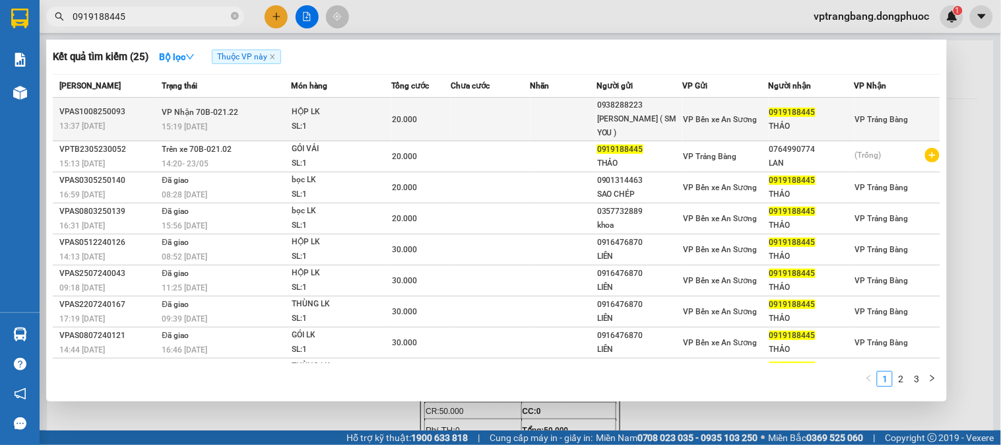
type input "0919188445"
click at [438, 100] on td "20.000" at bounding box center [420, 120] width 59 height 44
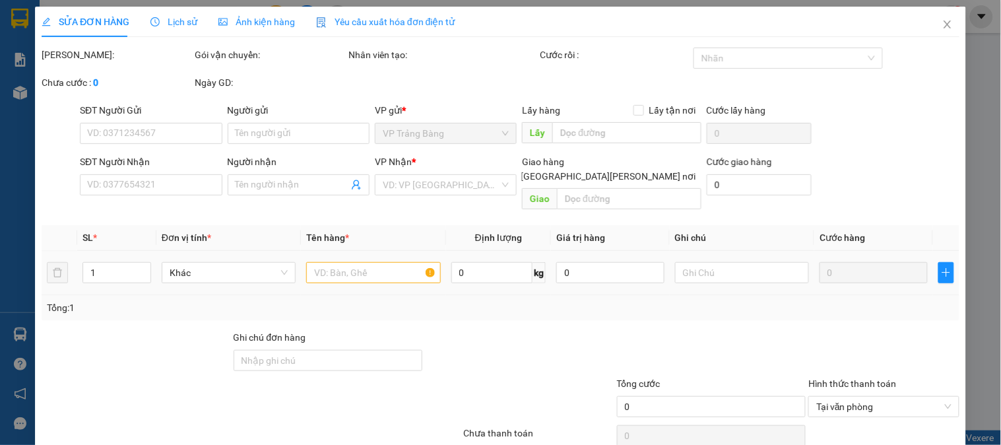
type input "0938288223"
type input "KHÔI ( SM YOU )"
type input "0919188445"
type input "THẢO"
type input "20.000"
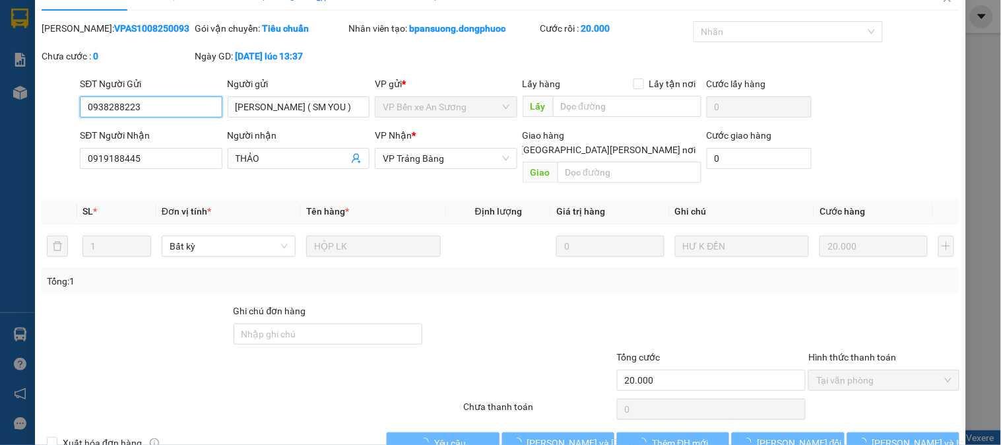
scroll to position [46, 0]
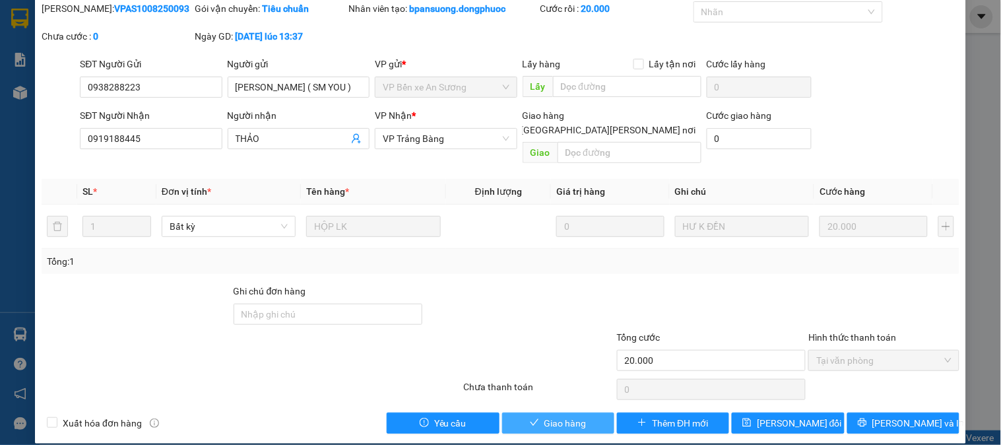
click at [550, 416] on span "Giao hàng" at bounding box center [566, 423] width 42 height 15
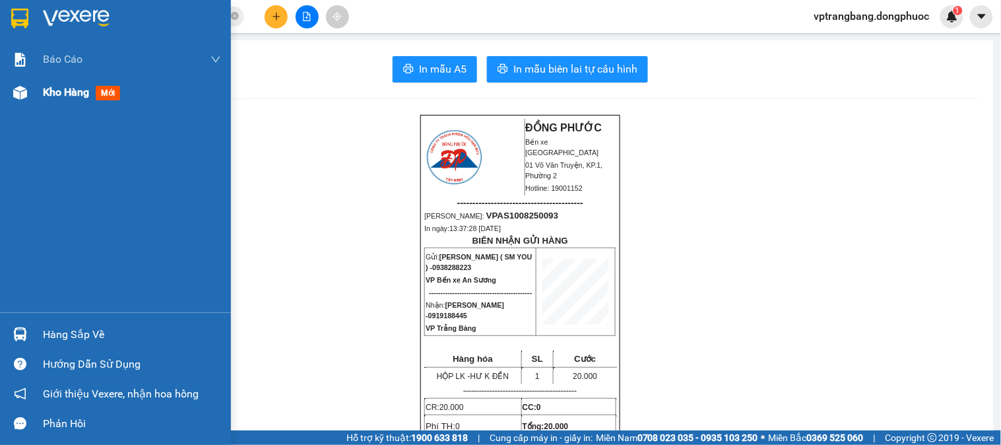
click at [106, 101] on div "Kho hàng mới" at bounding box center [132, 92] width 178 height 33
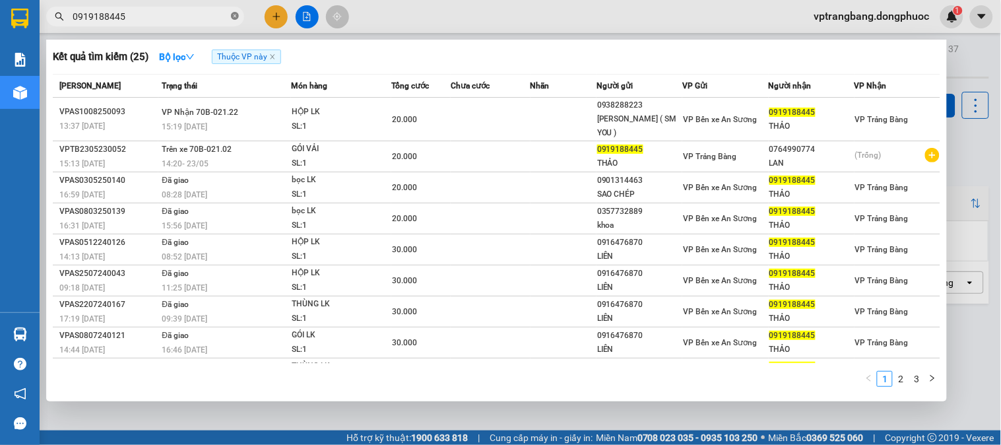
click at [232, 20] on icon "close-circle" at bounding box center [235, 16] width 8 height 8
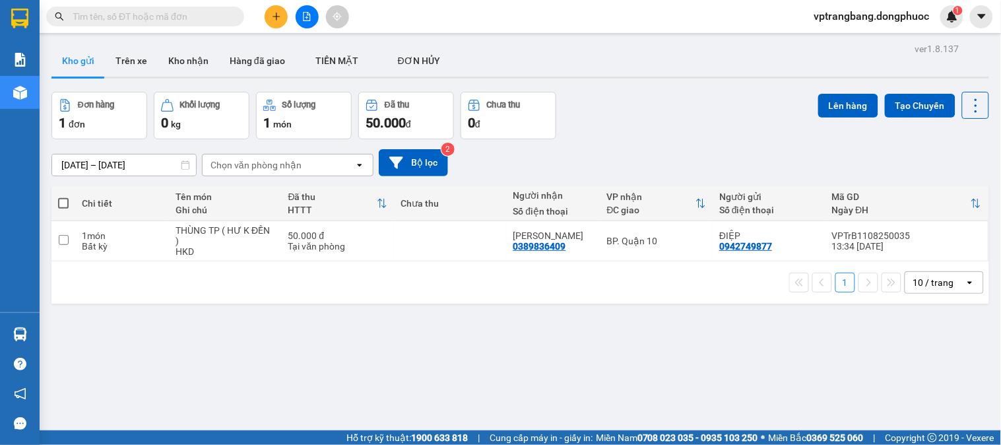
click at [220, 18] on input "text" at bounding box center [151, 16] width 156 height 15
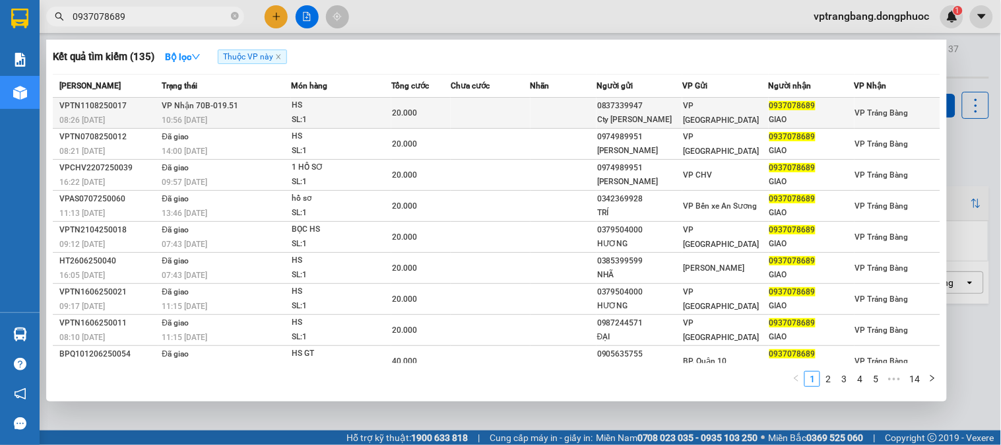
type input "0937078689"
click at [434, 112] on div "20.000" at bounding box center [421, 113] width 58 height 15
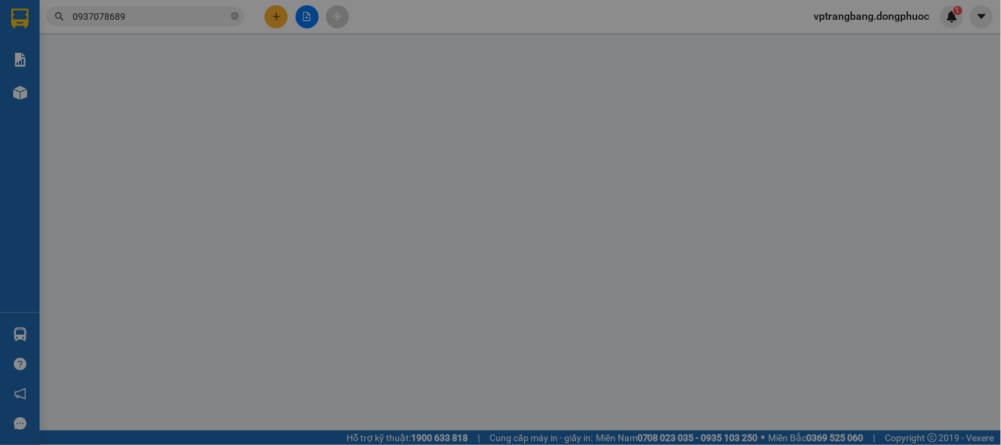
type input "0837339947"
type input "Cty Phúc Kiến"
type input "0937078689"
type input "GIAO"
type input "20.000"
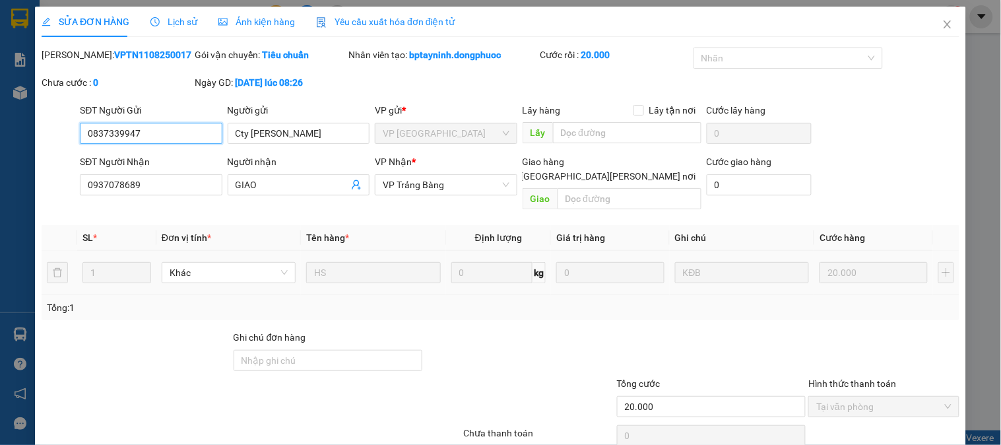
scroll to position [46, 0]
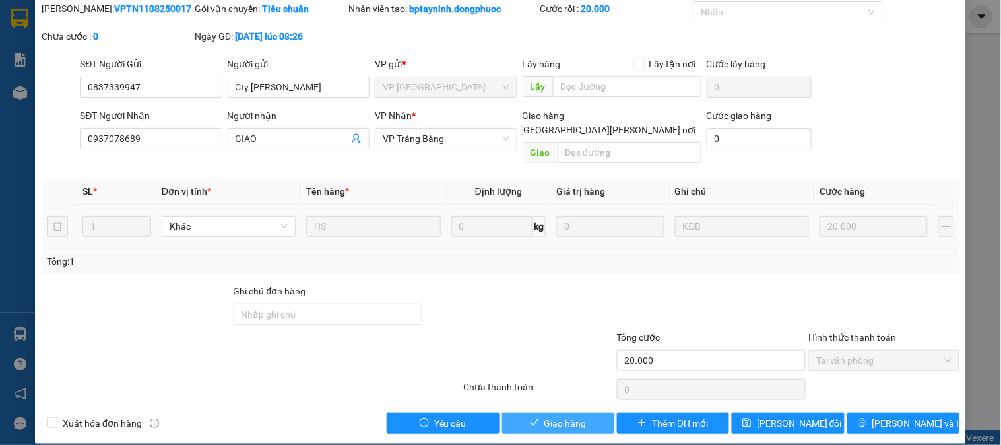
click at [558, 413] on button "Giao hàng" at bounding box center [558, 423] width 112 height 21
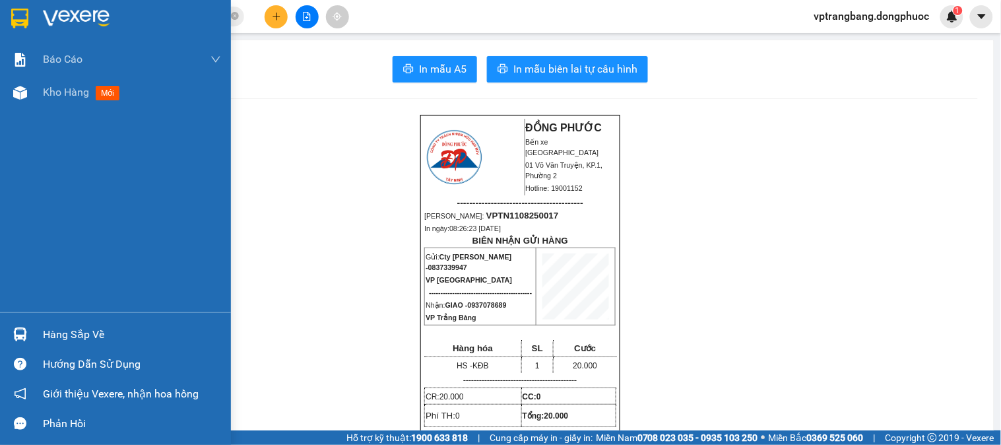
click at [66, 339] on div "Hàng sắp về" at bounding box center [132, 335] width 178 height 20
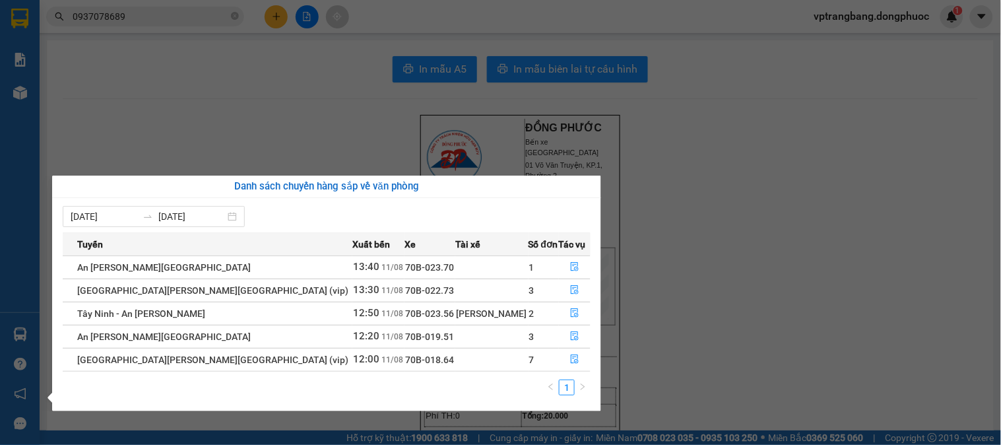
click at [784, 331] on section "Kết quả tìm kiếm ( 135 ) Bộ lọc Thuộc VP này Mã ĐH Trạng thái Món hàng Tổng cướ…" at bounding box center [500, 222] width 1001 height 445
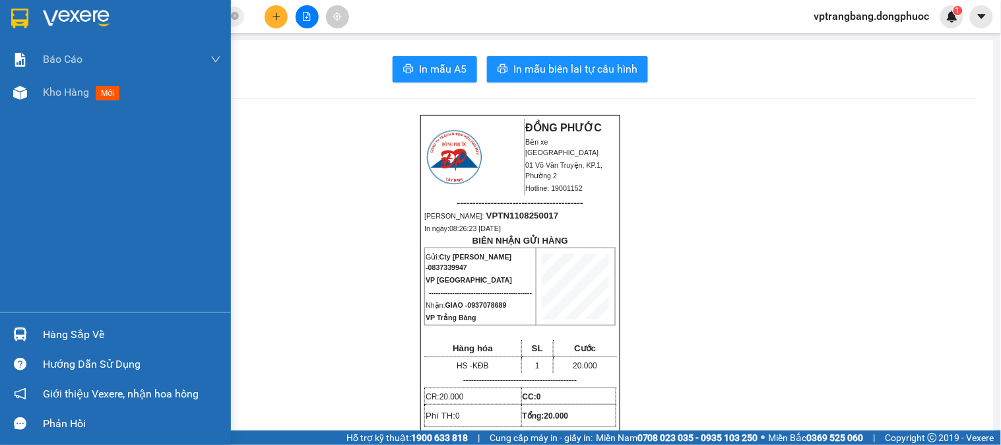
click at [7, 332] on div "Hàng sắp về" at bounding box center [115, 334] width 231 height 30
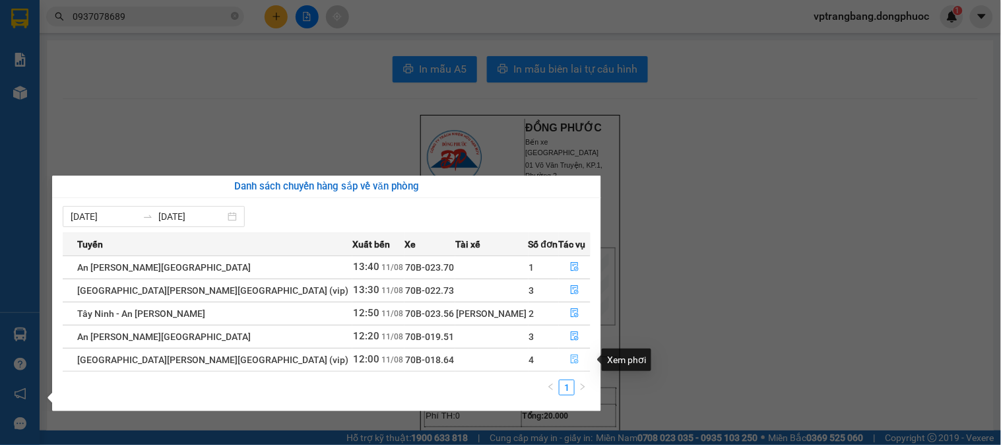
click at [560, 360] on button "button" at bounding box center [575, 359] width 31 height 21
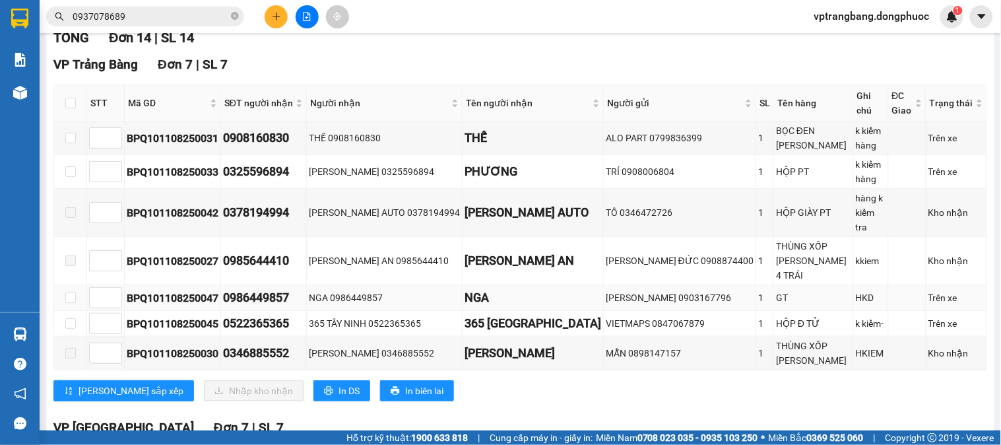
scroll to position [147, 0]
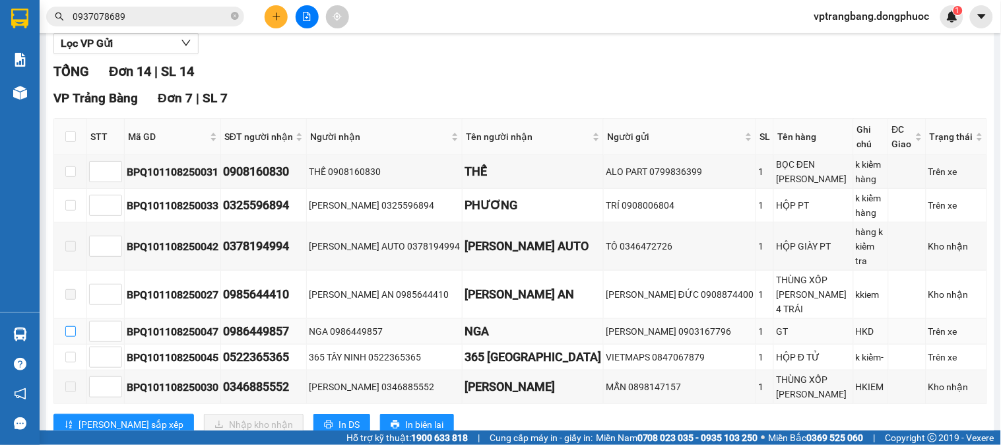
click at [71, 326] on input "checkbox" at bounding box center [70, 331] width 11 height 11
checkbox input "true"
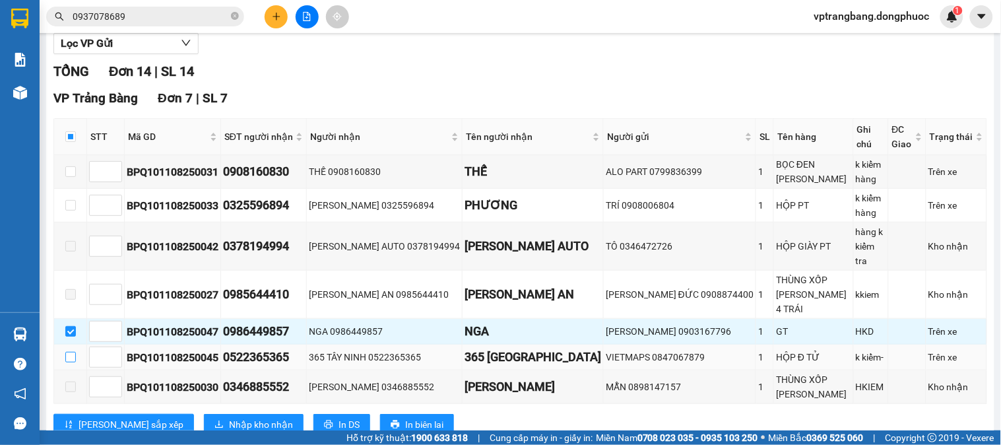
click at [71, 352] on input "checkbox" at bounding box center [70, 357] width 11 height 11
checkbox input "true"
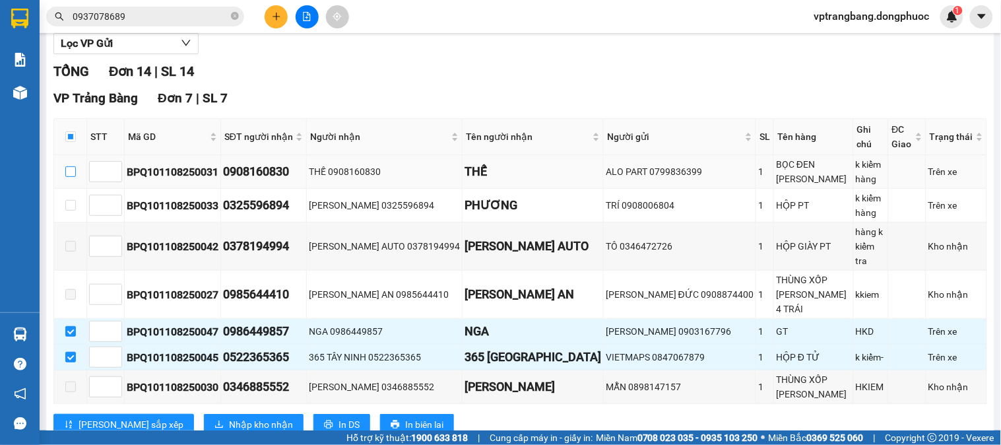
click at [70, 166] on input "checkbox" at bounding box center [70, 171] width 11 height 11
checkbox input "true"
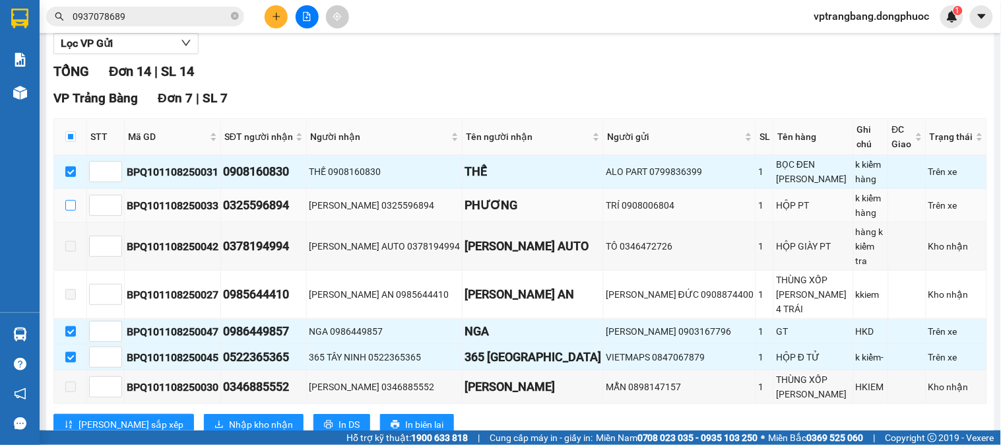
click at [69, 200] on input "checkbox" at bounding box center [70, 205] width 11 height 11
checkbox input "true"
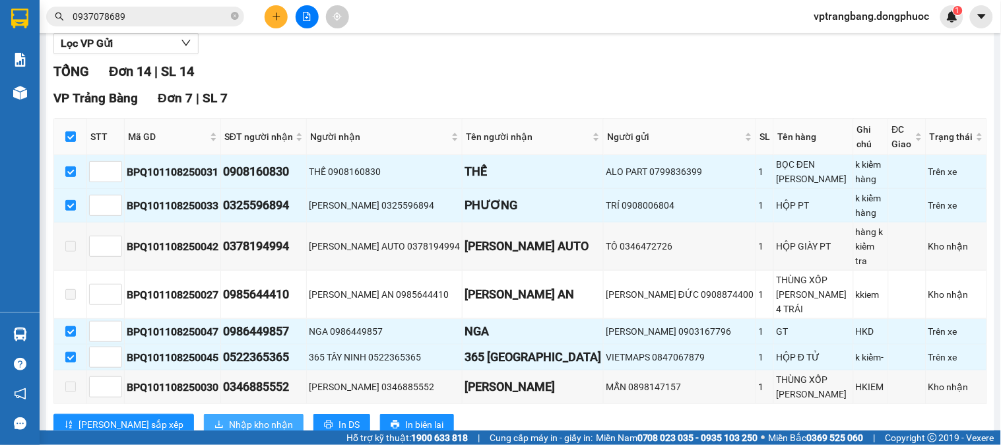
click at [229, 417] on span "Nhập kho nhận" at bounding box center [261, 424] width 64 height 15
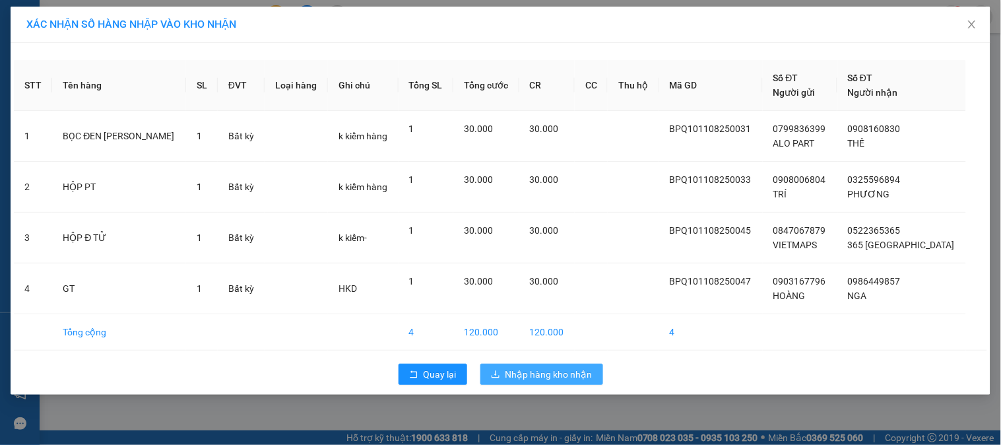
click at [512, 371] on span "Nhập hàng kho nhận" at bounding box center [549, 374] width 87 height 15
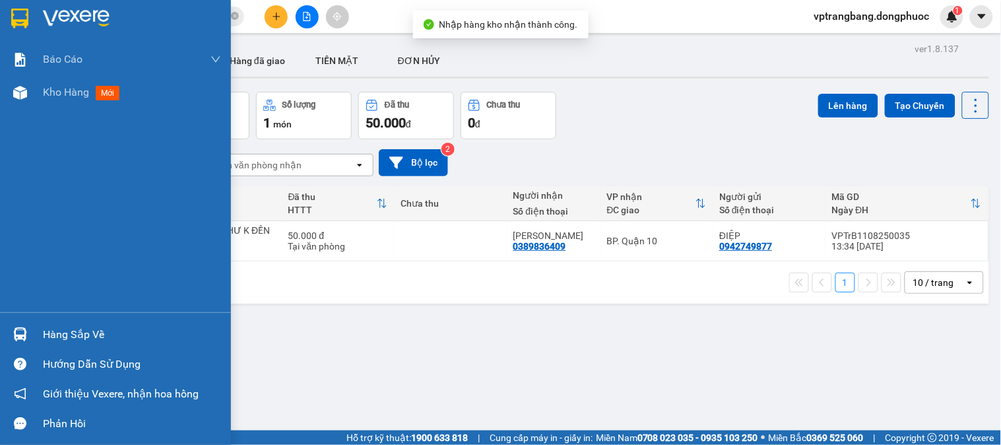
click at [20, 327] on img at bounding box center [20, 334] width 14 height 14
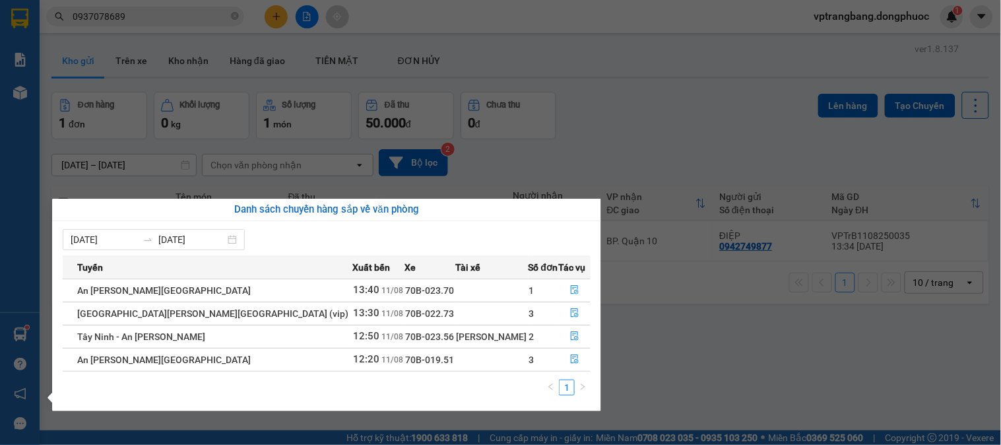
click at [357, 44] on section "Kết quả tìm kiếm ( 135 ) Bộ lọc Thuộc VP này Mã ĐH Trạng thái Món hàng Tổng cướ…" at bounding box center [500, 222] width 1001 height 445
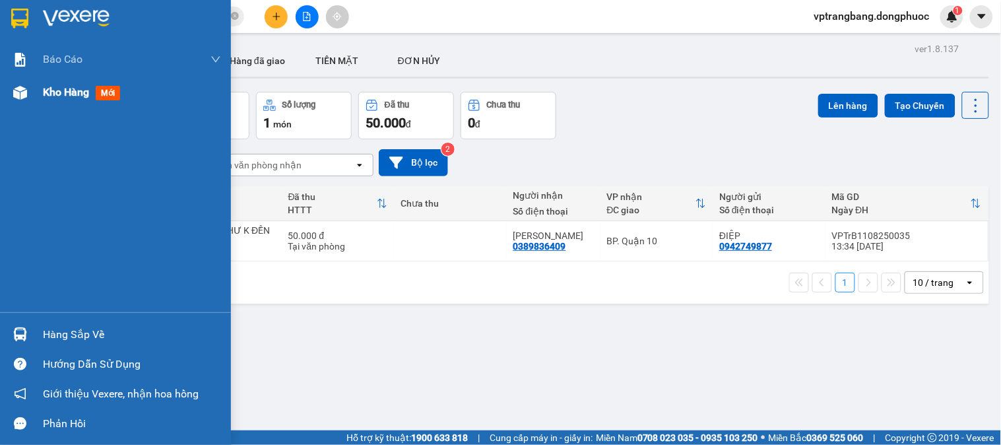
click at [100, 87] on span "mới" at bounding box center [108, 93] width 24 height 15
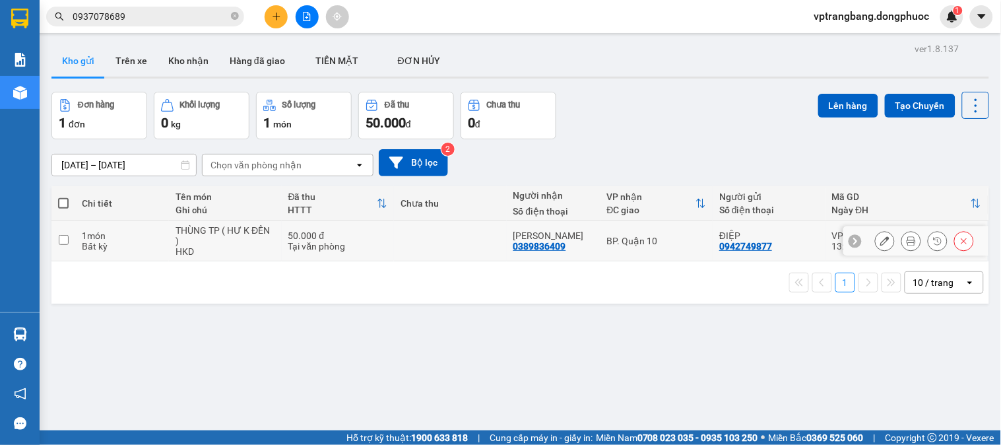
click at [436, 245] on td at bounding box center [450, 241] width 113 height 40
checkbox input "true"
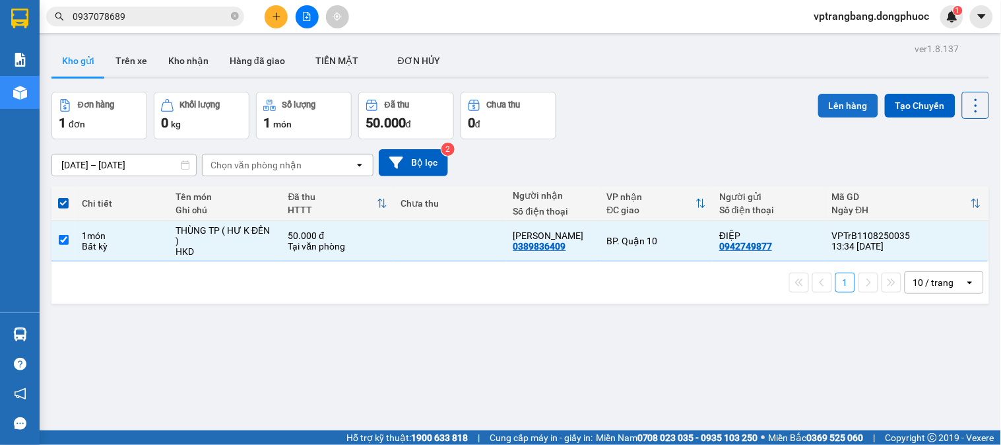
click at [829, 107] on button "Lên hàng" at bounding box center [848, 106] width 60 height 24
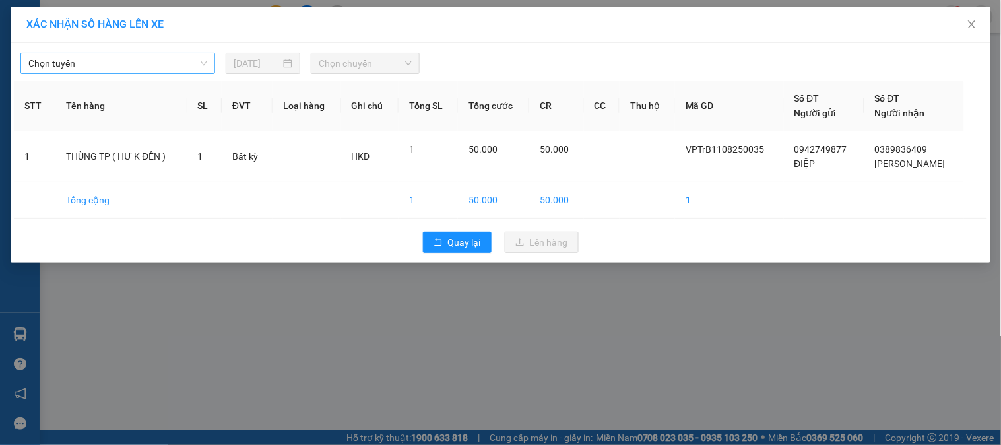
click at [167, 61] on span "Chọn tuyến" at bounding box center [117, 63] width 179 height 20
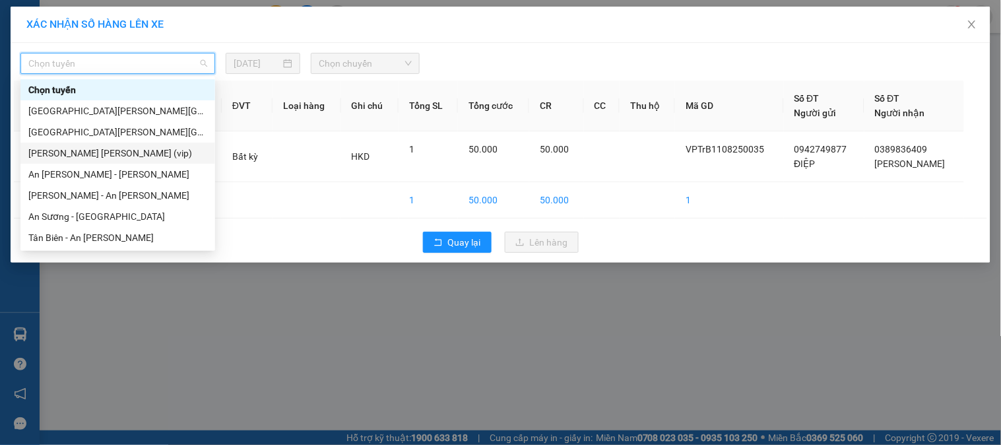
click at [135, 147] on div "Tây Ninh - Hồ Chí Minh (vip)" at bounding box center [117, 153] width 179 height 15
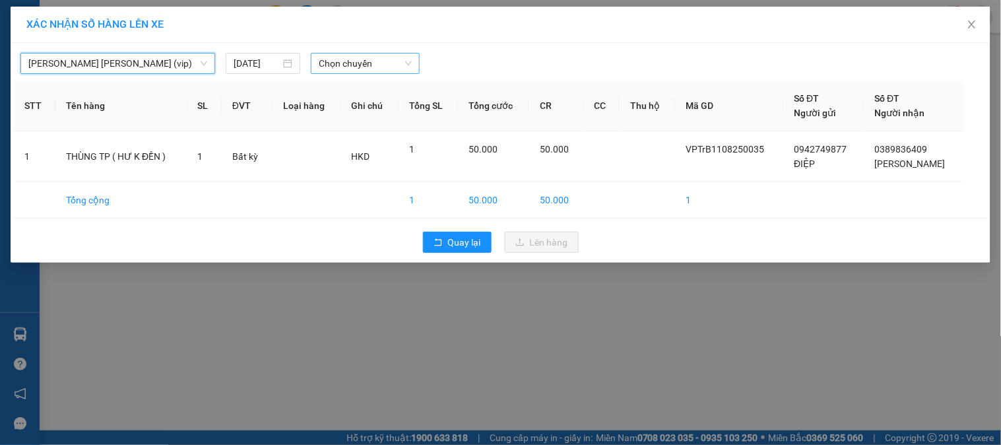
click at [347, 65] on span "Chọn chuyến" at bounding box center [365, 63] width 93 height 20
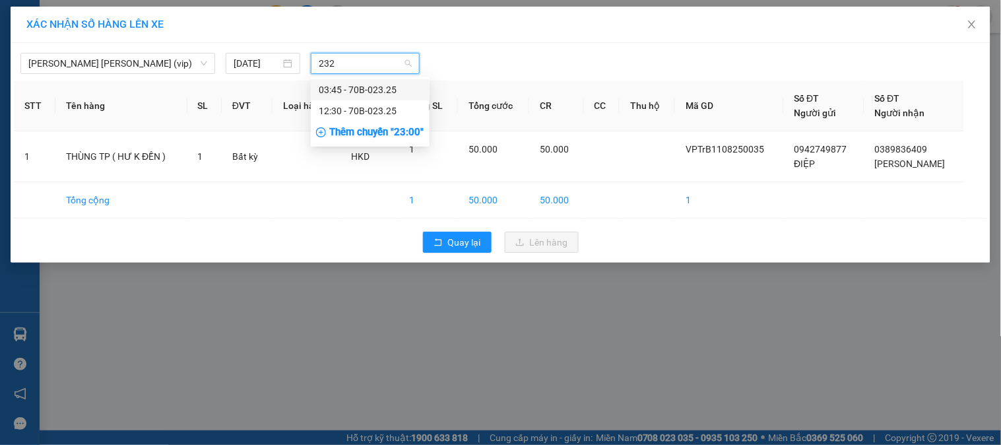
type input "2325"
click at [346, 113] on div "12:30 - 70B-023.25" at bounding box center [370, 111] width 103 height 15
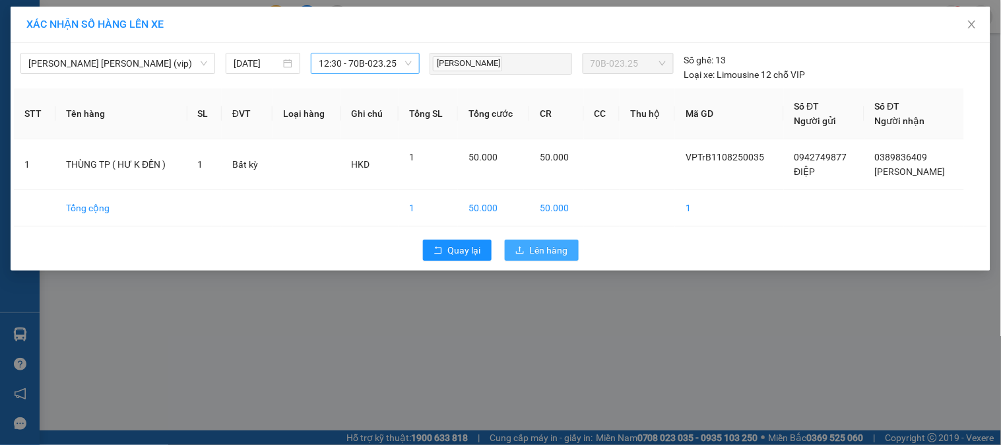
click at [558, 251] on span "Lên hàng" at bounding box center [549, 250] width 38 height 15
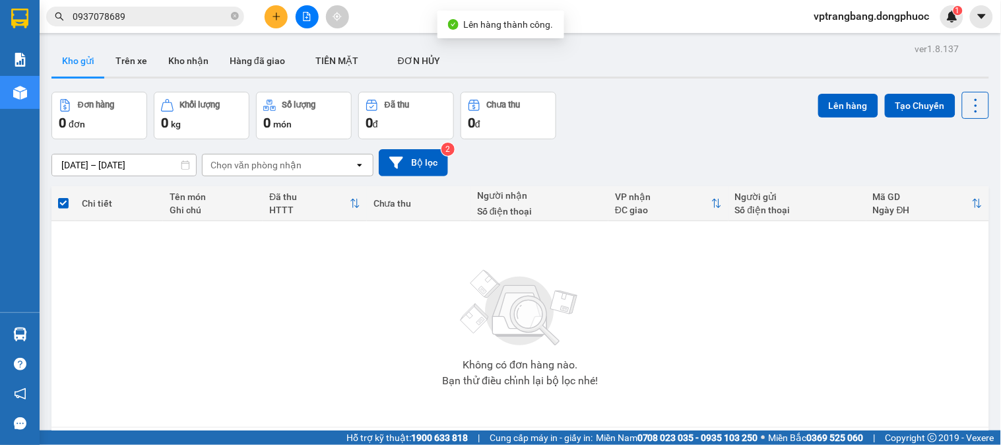
click at [347, 444] on span "Hỗ trợ kỹ thuật: 1900 633 818" at bounding box center [407, 437] width 121 height 15
click at [279, 15] on icon "plus" at bounding box center [276, 16] width 9 height 9
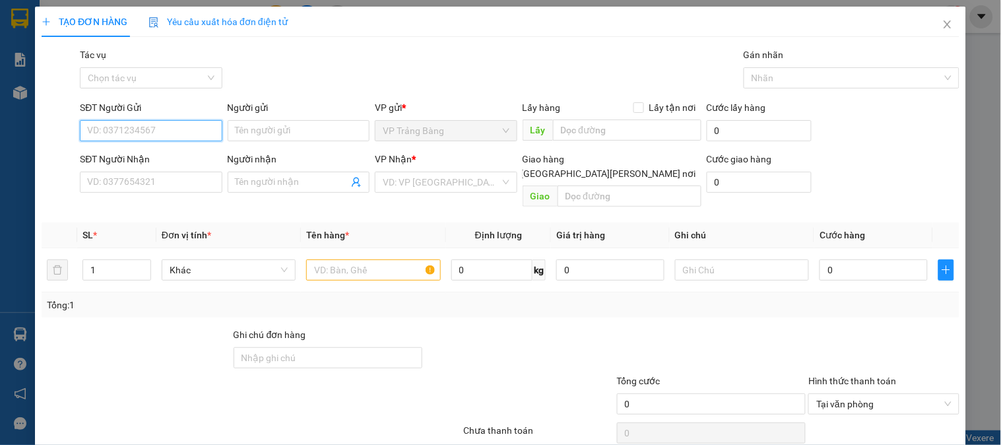
click at [155, 137] on input "SĐT Người Gửi" at bounding box center [151, 130] width 142 height 21
click at [153, 154] on div "0362000814 - SỬU" at bounding box center [149, 157] width 125 height 15
type input "0362000814"
type input "SỬU"
type input "0345856585"
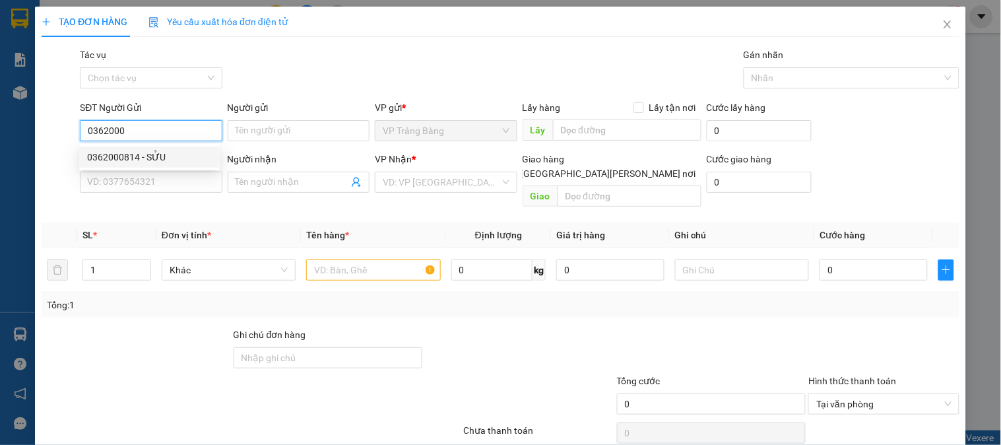
type input "DIỆP"
type input "20.000"
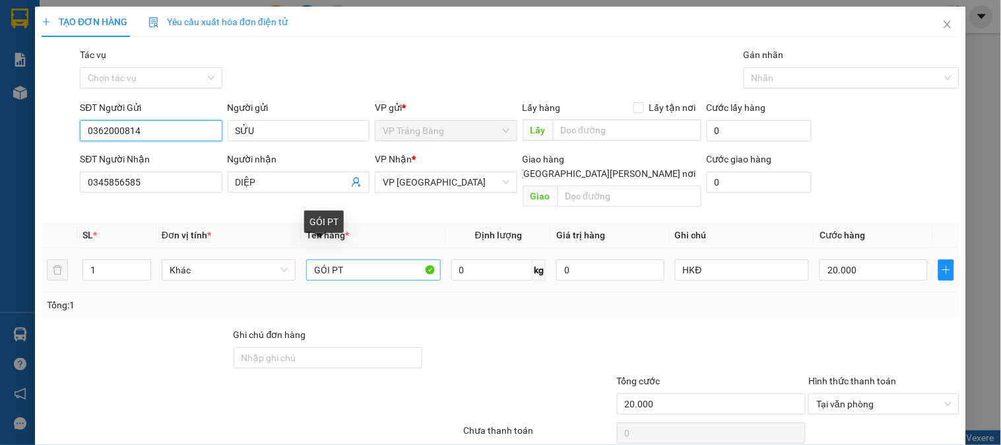
type input "0362000814"
click at [321, 259] on input "GÓI PT" at bounding box center [373, 269] width 134 height 21
type input "THÙNG PT"
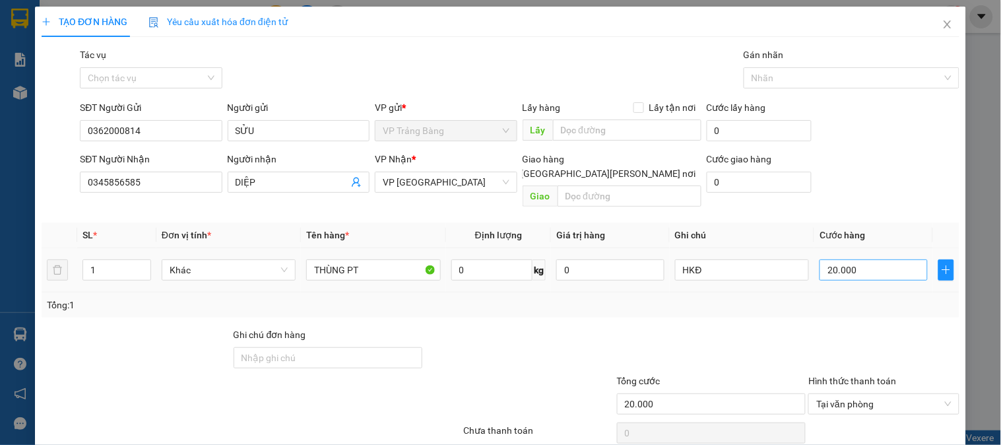
drag, startPoint x: 863, startPoint y: 243, endPoint x: 855, endPoint y: 261, distance: 19.5
click at [858, 257] on div "20.000" at bounding box center [874, 270] width 108 height 26
click at [855, 261] on input "20.000" at bounding box center [874, 269] width 108 height 21
type input "2"
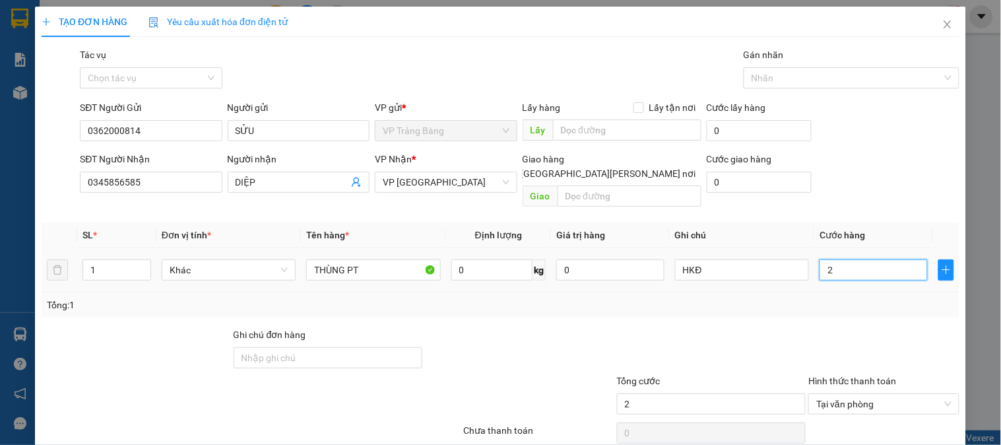
type input "25"
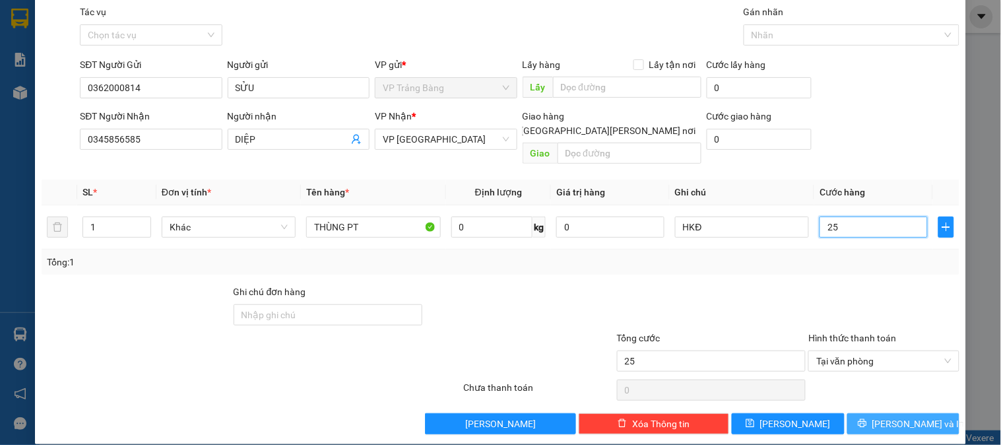
type input "25"
type input "25.000"
click at [860, 413] on button "[PERSON_NAME] và In" at bounding box center [903, 423] width 112 height 21
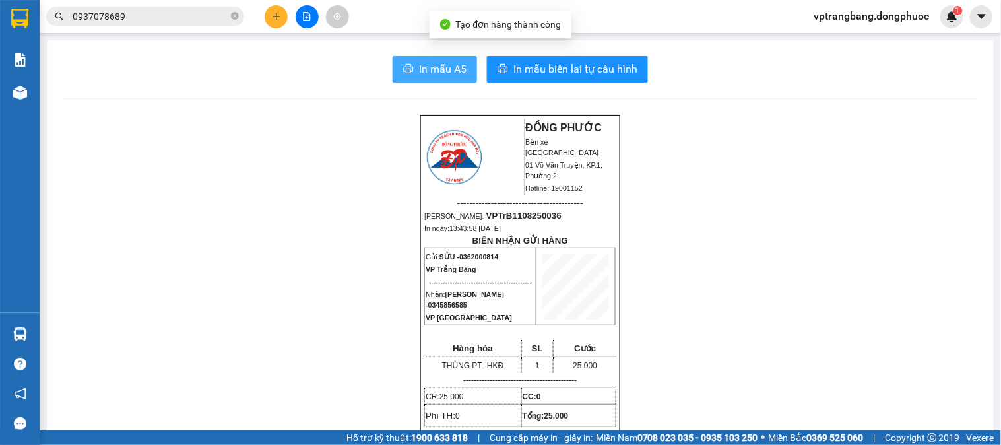
click at [449, 67] on span "In mẫu A5" at bounding box center [443, 69] width 48 height 17
click at [445, 67] on span "In mẫu A5" at bounding box center [443, 69] width 48 height 17
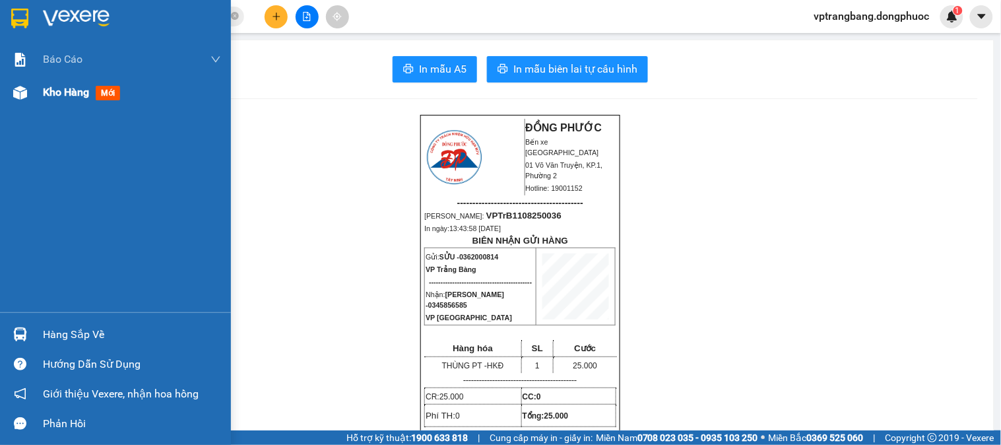
click at [89, 104] on div "Kho hàng mới" at bounding box center [132, 92] width 178 height 33
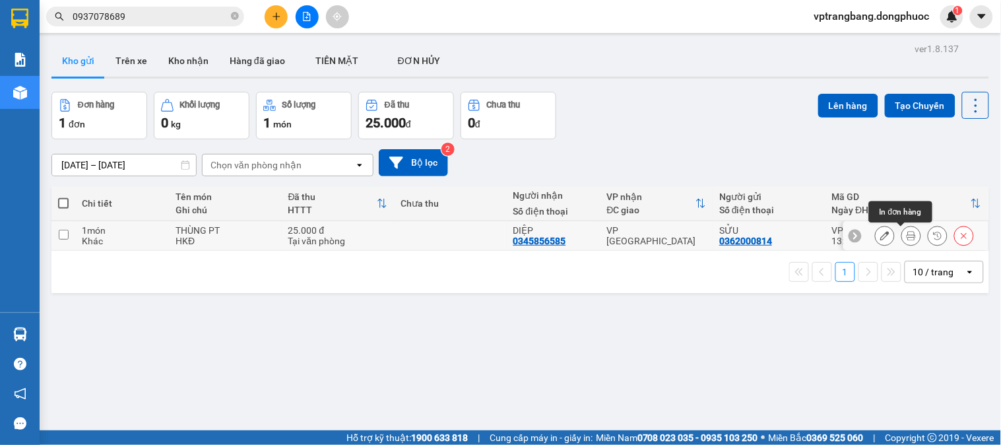
click at [907, 234] on icon at bounding box center [911, 235] width 9 height 9
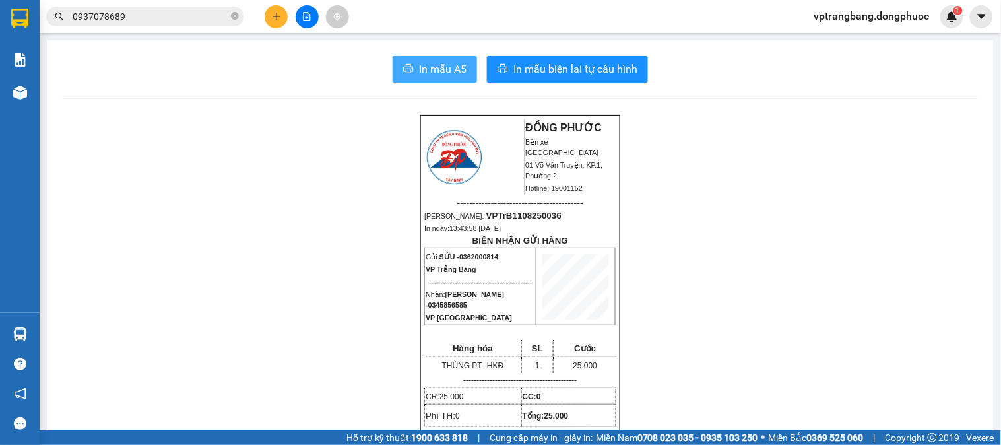
click at [419, 75] on span "In mẫu A5" at bounding box center [443, 69] width 48 height 17
click at [267, 15] on button at bounding box center [276, 16] width 23 height 23
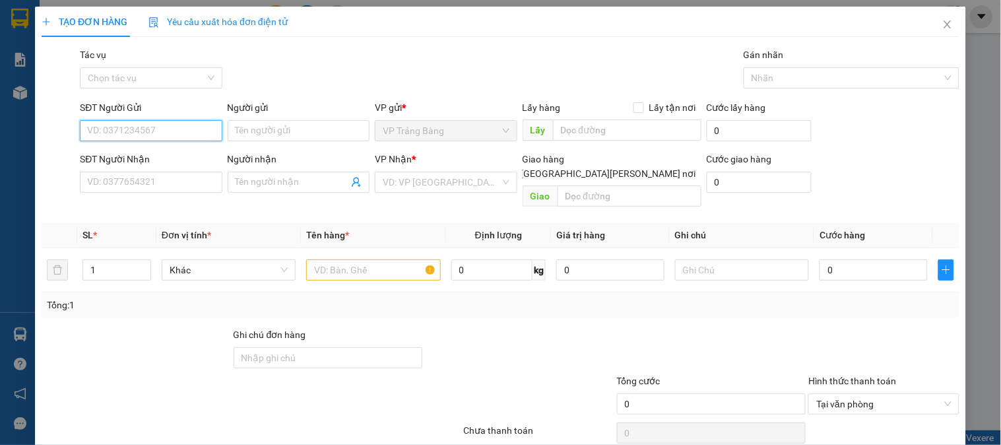
click at [152, 125] on input "SĐT Người Gửi" at bounding box center [151, 130] width 142 height 21
type input "0359754717"
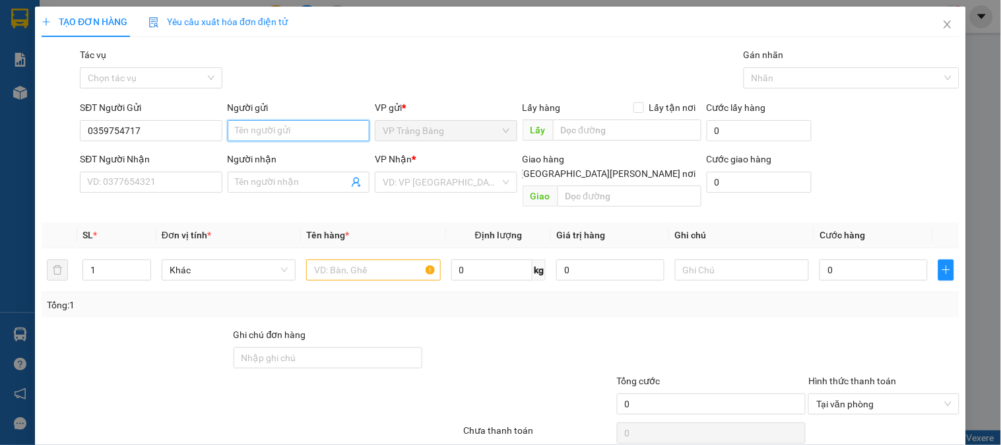
click at [294, 135] on input "Người gửi" at bounding box center [299, 130] width 142 height 21
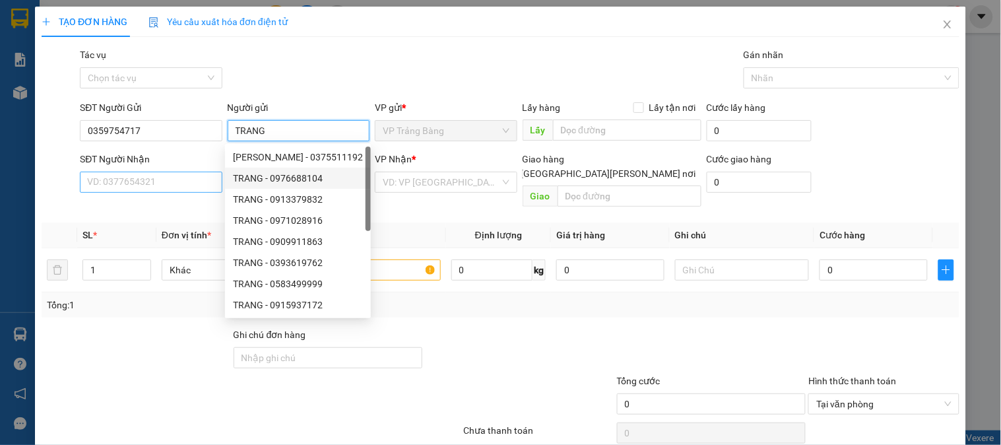
type input "TRANG"
click at [166, 183] on input "SĐT Người Nhận" at bounding box center [151, 182] width 142 height 21
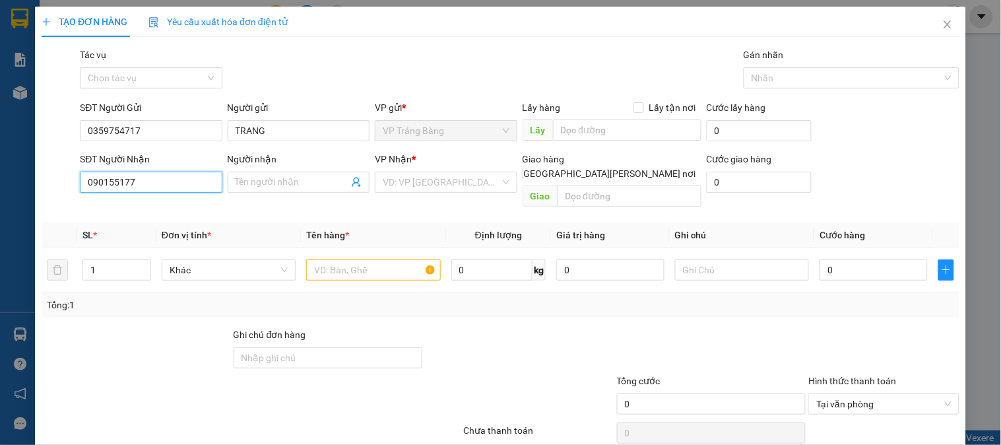
type input "0901551772"
click at [158, 212] on div "0901551772 - THUỶ" at bounding box center [152, 208] width 130 height 15
type input "THUỶ"
type input "20.000"
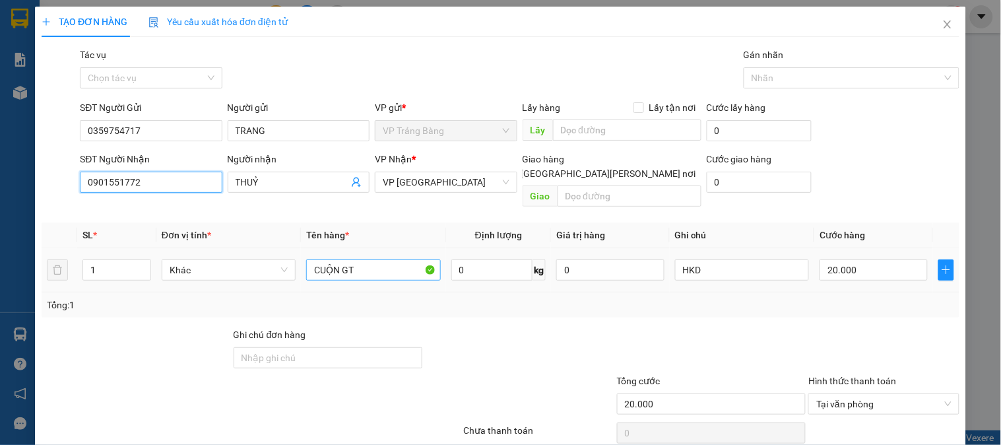
type input "0901551772"
click at [331, 259] on input "CUỘN GT" at bounding box center [373, 269] width 134 height 21
click at [342, 259] on input "CUỘN GT" at bounding box center [373, 269] width 134 height 21
click at [344, 259] on input "CUỘN GT" at bounding box center [373, 269] width 134 height 21
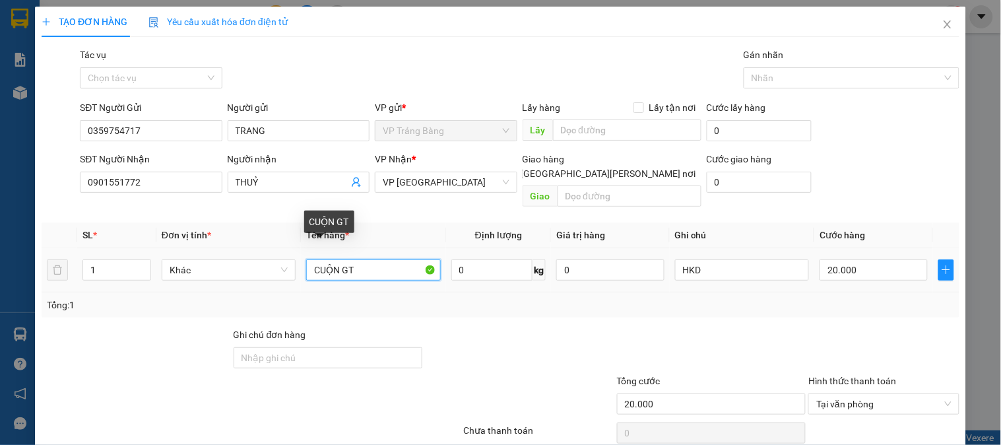
click at [344, 259] on input "CUỘN GT" at bounding box center [373, 269] width 134 height 21
click at [367, 259] on input "GT" at bounding box center [373, 269] width 134 height 21
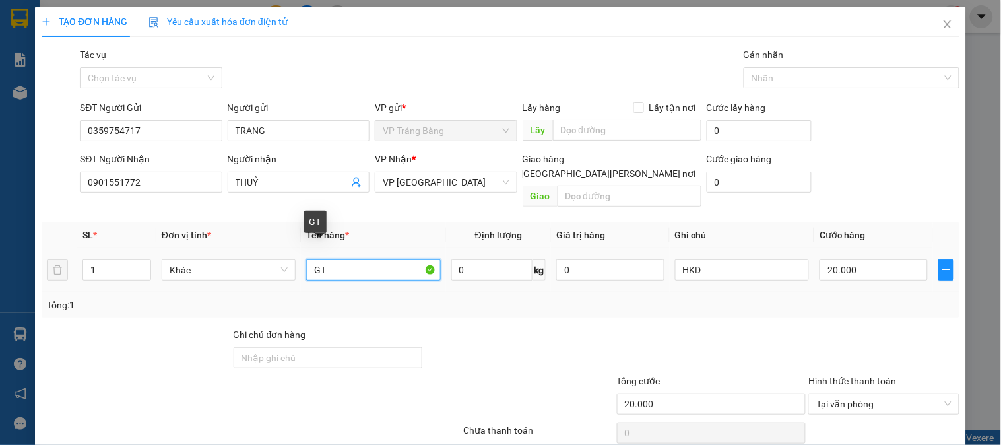
click at [368, 259] on input "GT" at bounding box center [373, 269] width 134 height 21
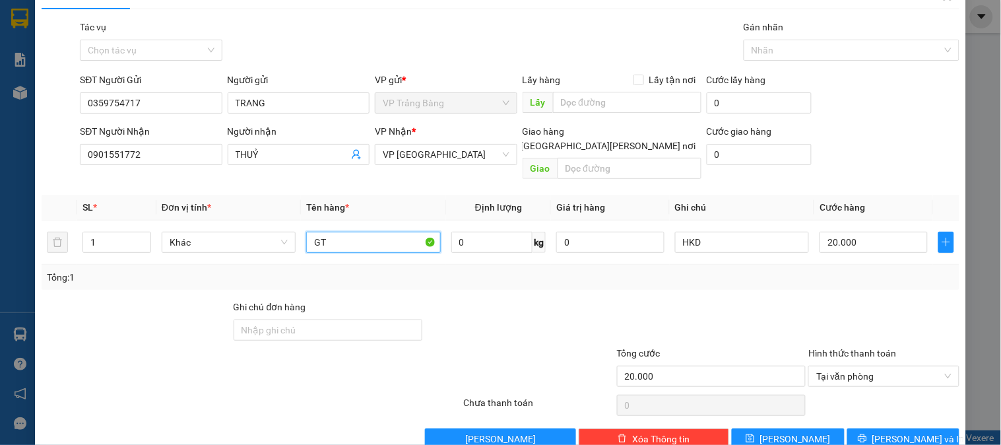
scroll to position [43, 0]
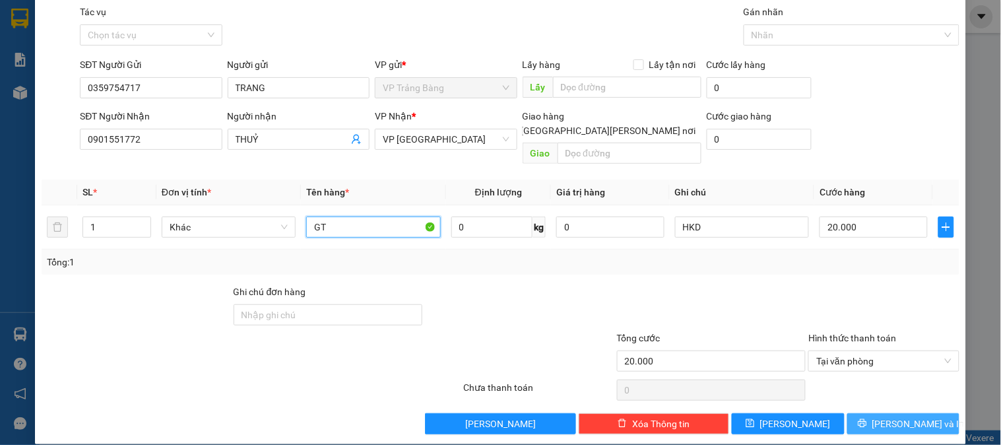
type input "GT"
click at [911, 416] on span "[PERSON_NAME] và In" at bounding box center [919, 423] width 92 height 15
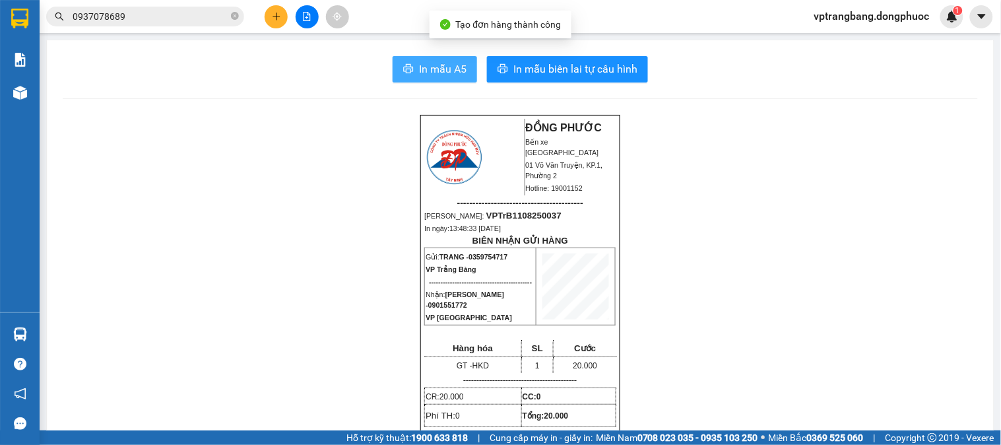
click at [422, 73] on span "In mẫu A5" at bounding box center [443, 69] width 48 height 17
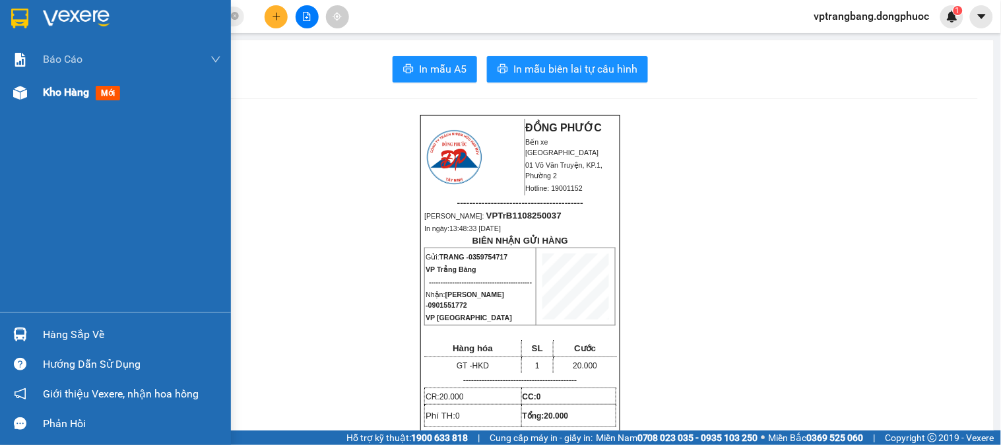
click at [42, 82] on div "Kho hàng mới" at bounding box center [115, 92] width 231 height 33
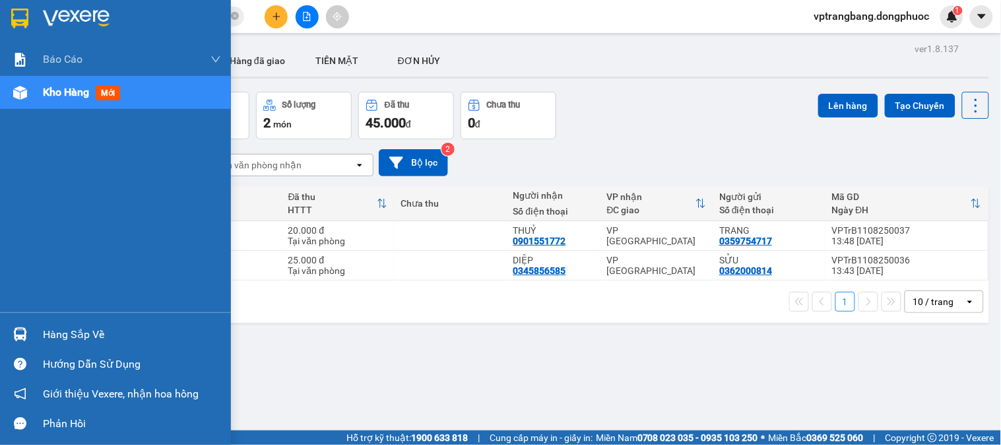
click at [38, 332] on div "Hàng sắp về" at bounding box center [115, 334] width 231 height 30
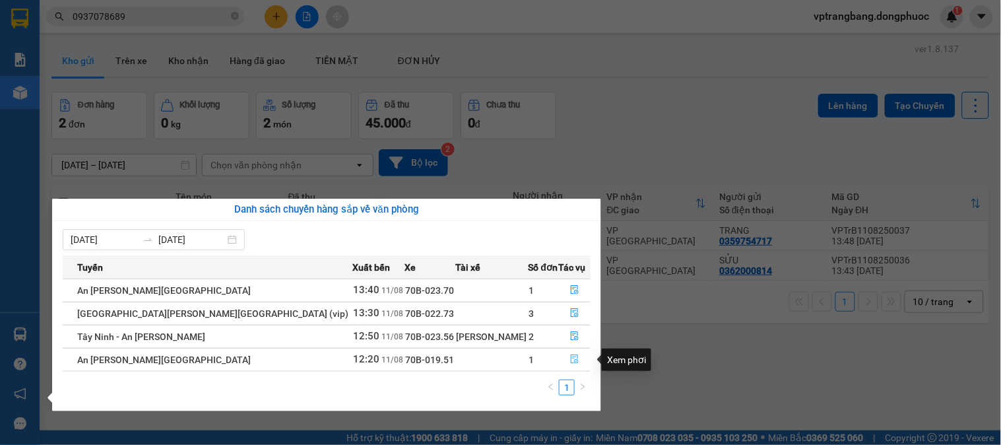
click at [571, 358] on icon "file-done" at bounding box center [575, 358] width 8 height 9
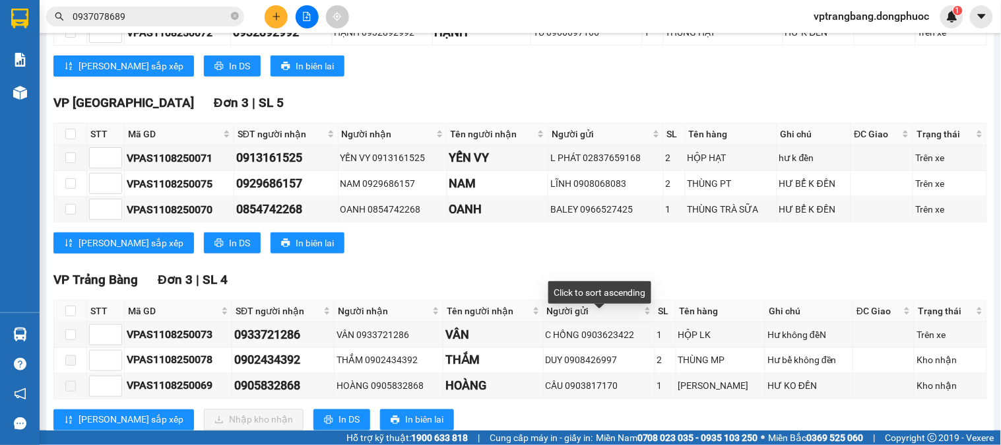
scroll to position [343, 0]
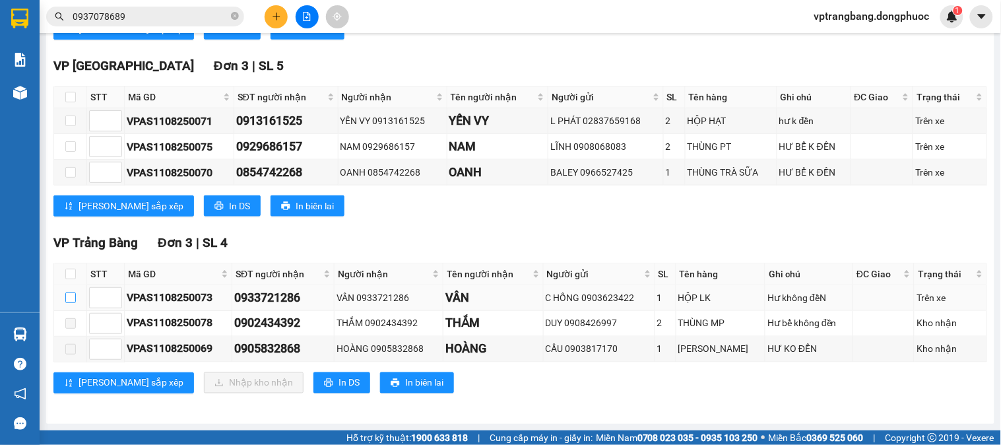
click at [65, 301] on input "checkbox" at bounding box center [70, 297] width 11 height 11
checkbox input "true"
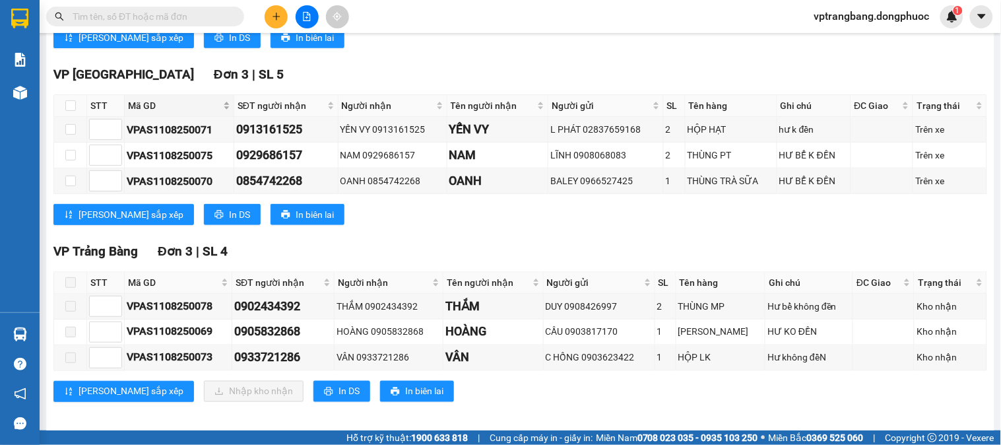
scroll to position [343, 0]
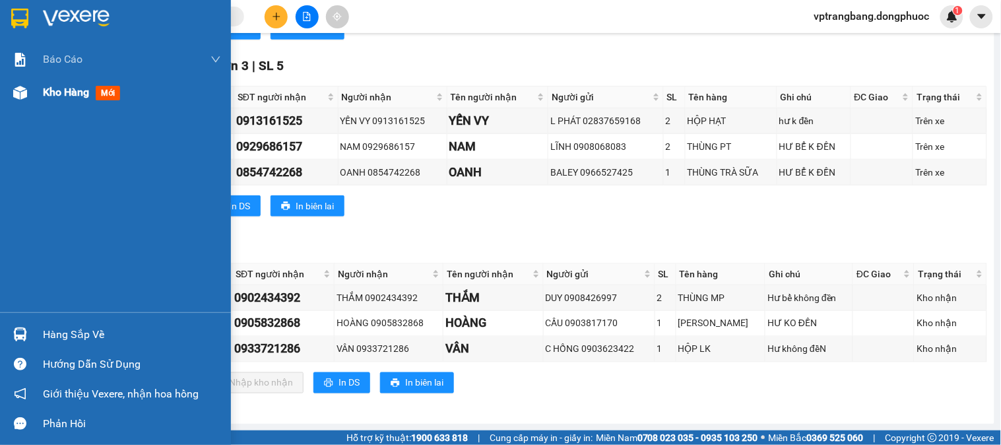
click at [62, 97] on span "Kho hàng" at bounding box center [66, 92] width 46 height 13
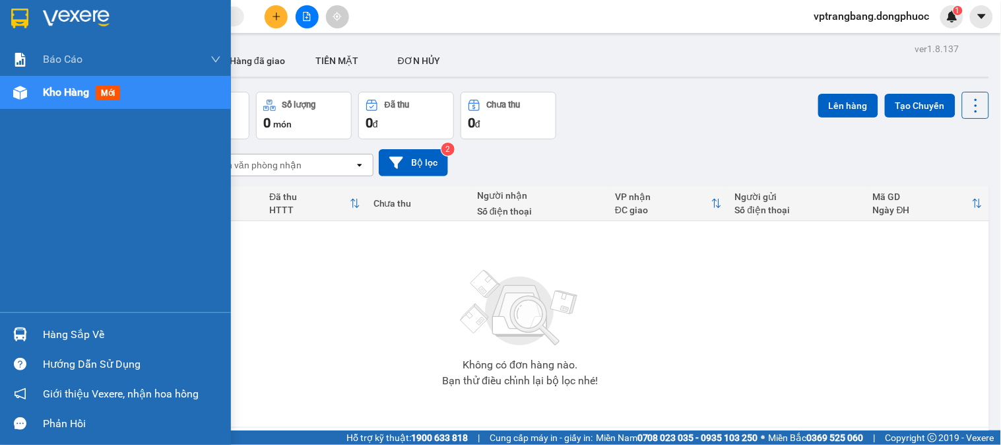
click at [11, 331] on div at bounding box center [20, 334] width 23 height 23
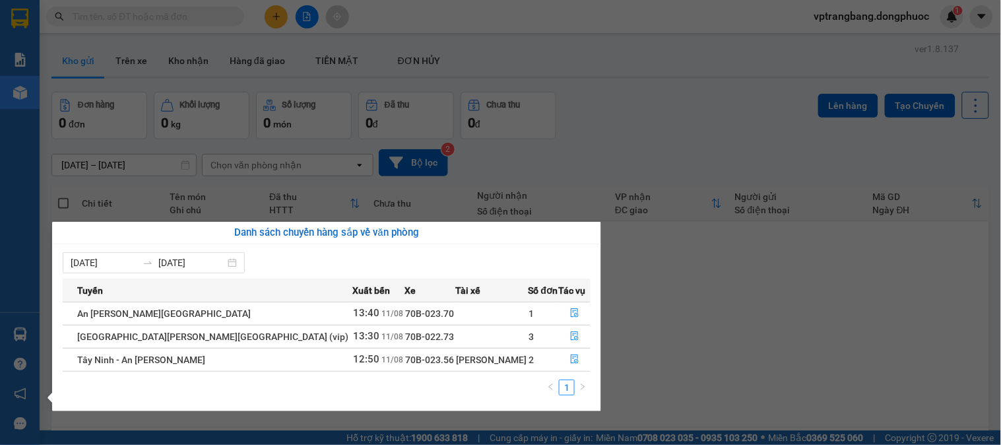
click at [772, 347] on section "Kết quả [PERSON_NAME] ( 0 ) Bộ lọc Thuộc VP này No Data vptrangbang.dongphuoc 1…" at bounding box center [500, 222] width 1001 height 445
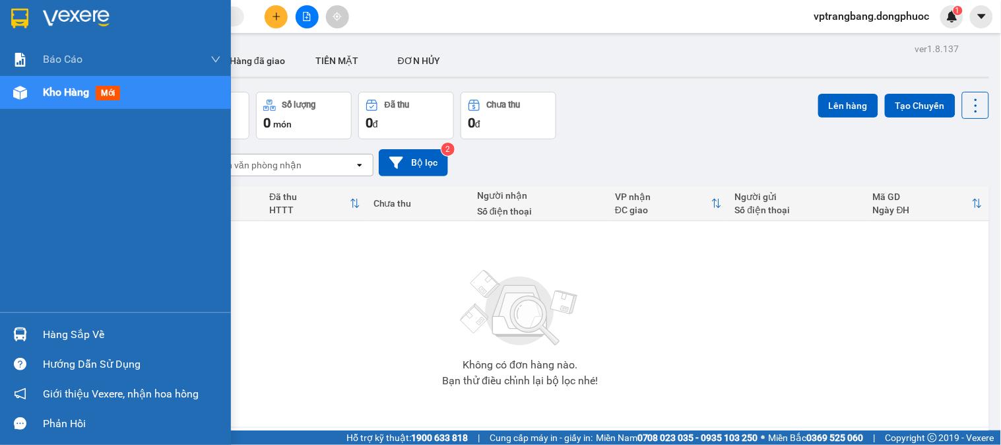
click at [69, 337] on div "Hàng sắp về" at bounding box center [132, 335] width 178 height 20
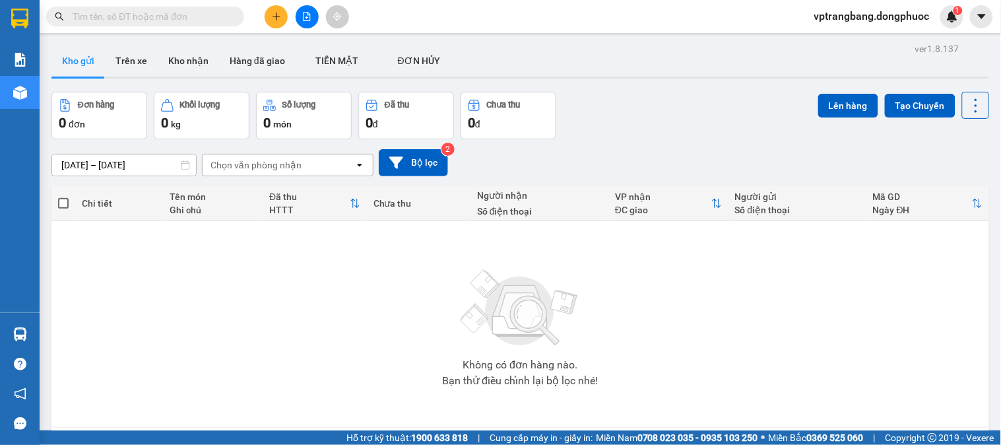
drag, startPoint x: 488, startPoint y: 60, endPoint x: 241, endPoint y: 25, distance: 250.0
click at [489, 57] on section "Kết quả tìm kiếm ( 0 ) Bộ lọc Thuộc VP này No Data vptrangbang.dongphuoc 1 Báo …" at bounding box center [500, 222] width 1001 height 445
click at [187, 15] on input "text" at bounding box center [151, 16] width 156 height 15
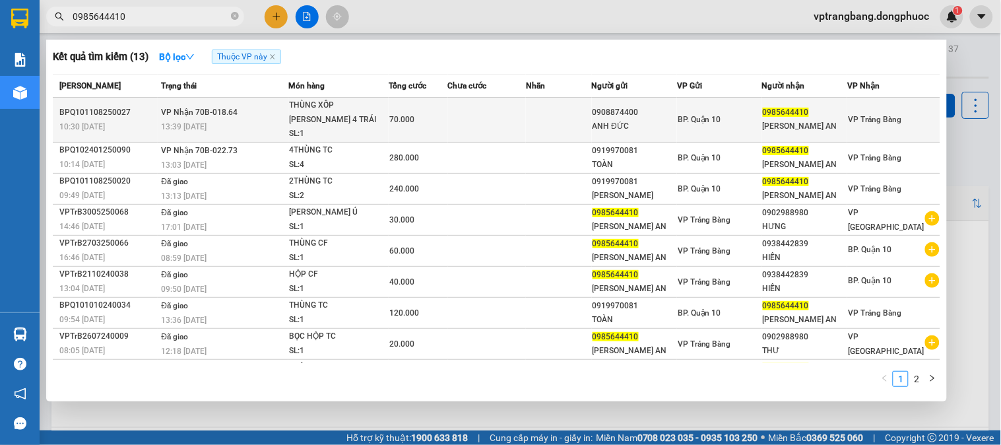
type input "0985644410"
click at [440, 104] on td "70.000" at bounding box center [418, 120] width 59 height 45
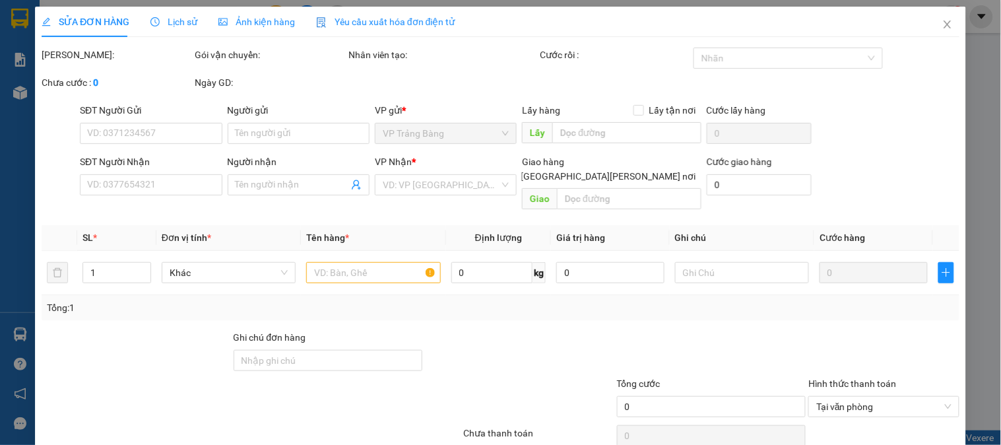
type input "0908874400"
type input "ANH ĐỨC"
type input "0985644410"
type input "THÚY AN"
type input "70.000"
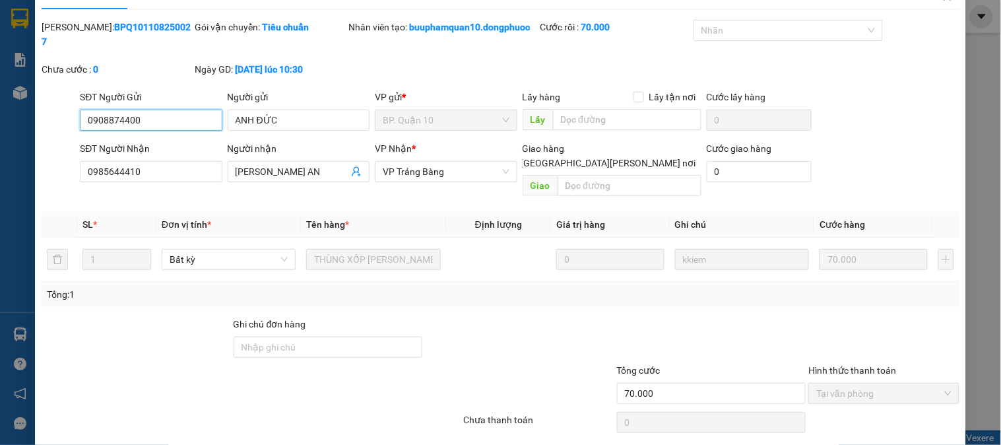
scroll to position [44, 0]
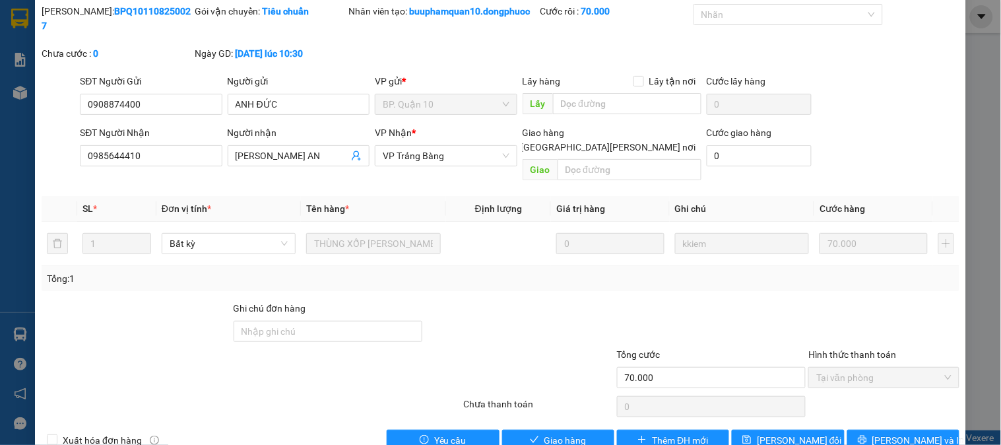
click at [559, 438] on div "SỬA ĐƠN HÀNG Lịch sử Ảnh kiện hàng Yêu cầu xuất hóa đơn điện tử Total Paid Fee …" at bounding box center [500, 212] width 931 height 498
click at [559, 433] on span "Giao hàng" at bounding box center [566, 440] width 42 height 15
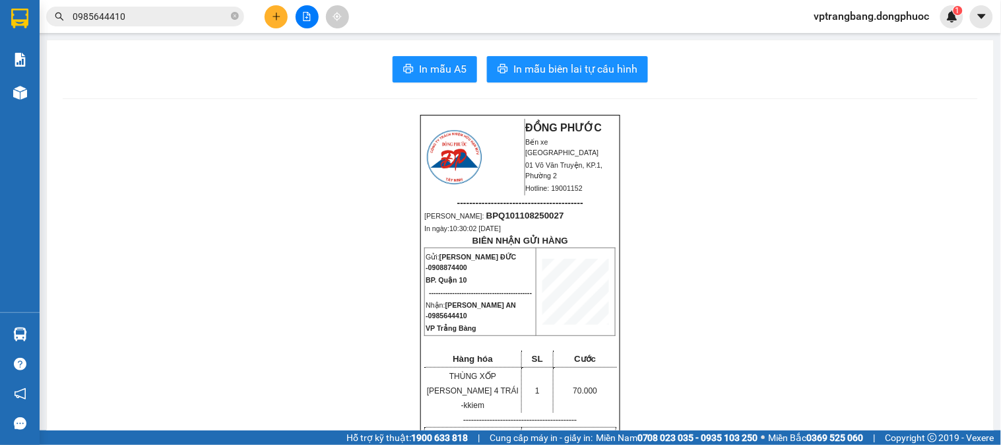
click at [139, 11] on input "0985644410" at bounding box center [151, 16] width 156 height 15
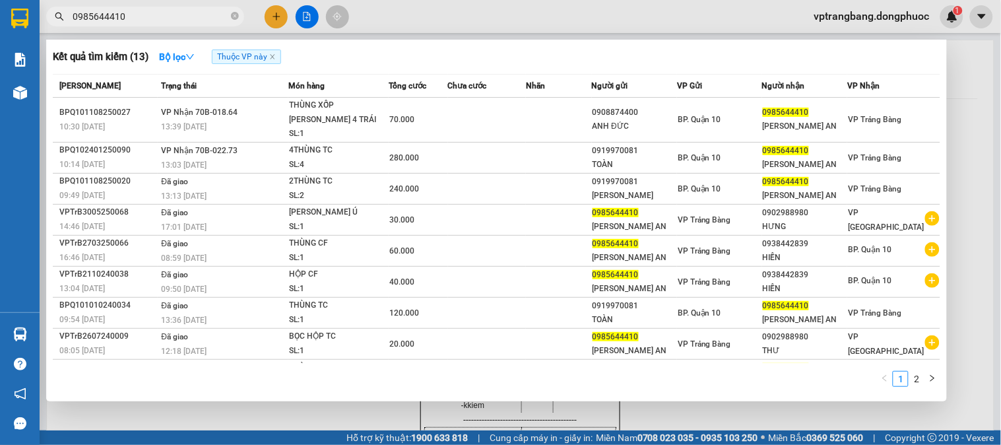
click at [139, 11] on input "0985644410" at bounding box center [151, 16] width 156 height 15
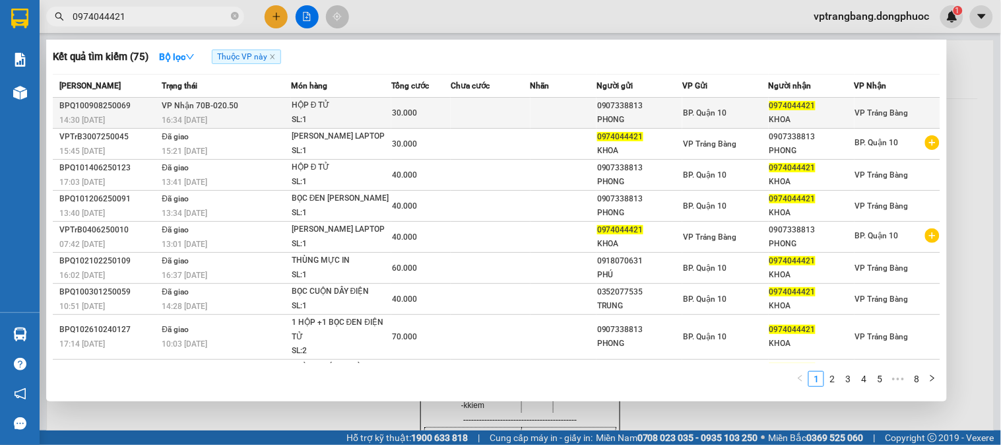
type input "0974044421"
click at [437, 116] on div "30.000" at bounding box center [421, 113] width 58 height 15
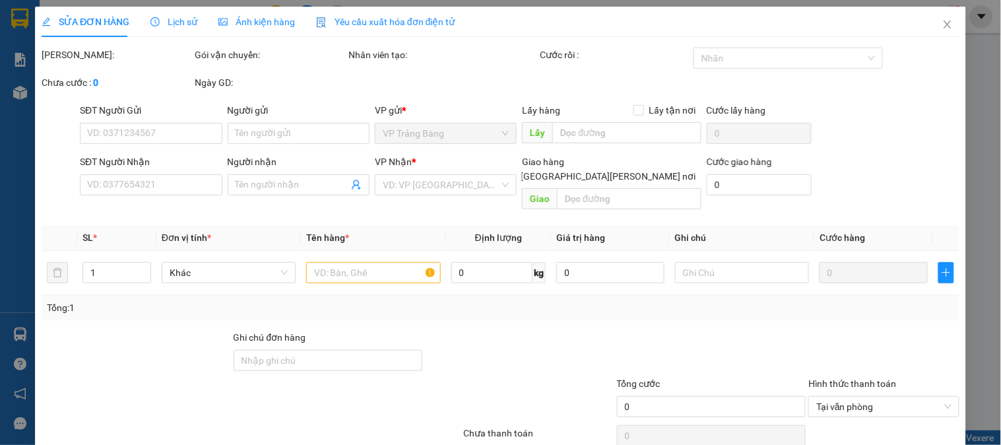
type input "0907338813"
type input "PHONG"
type input "0974044421"
type input "KHOA"
type input "NGÀY MAI NHẬN"
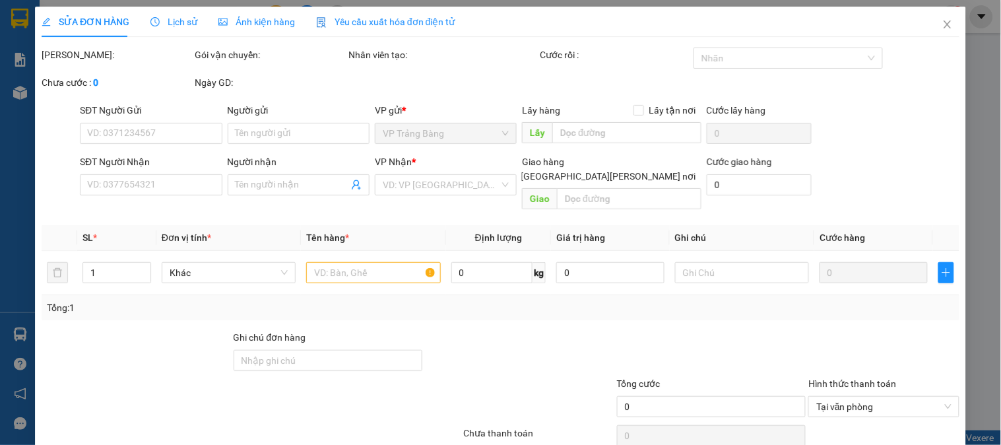
type input "30.000"
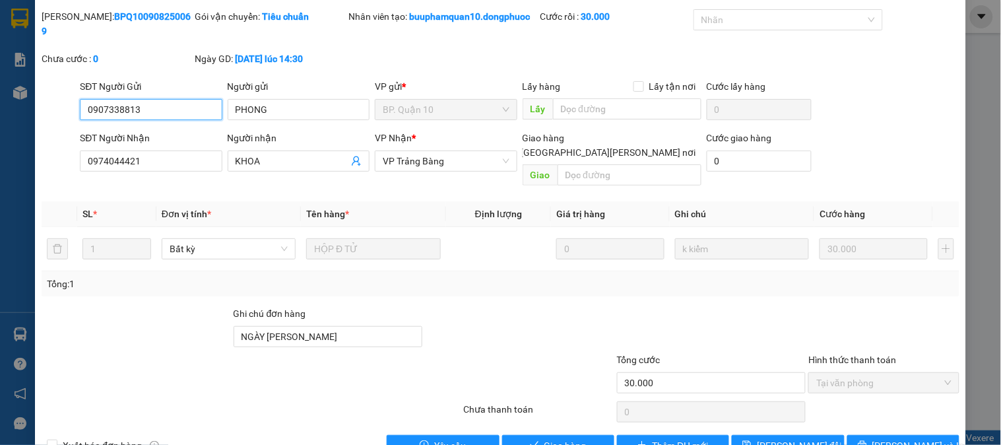
scroll to position [60, 0]
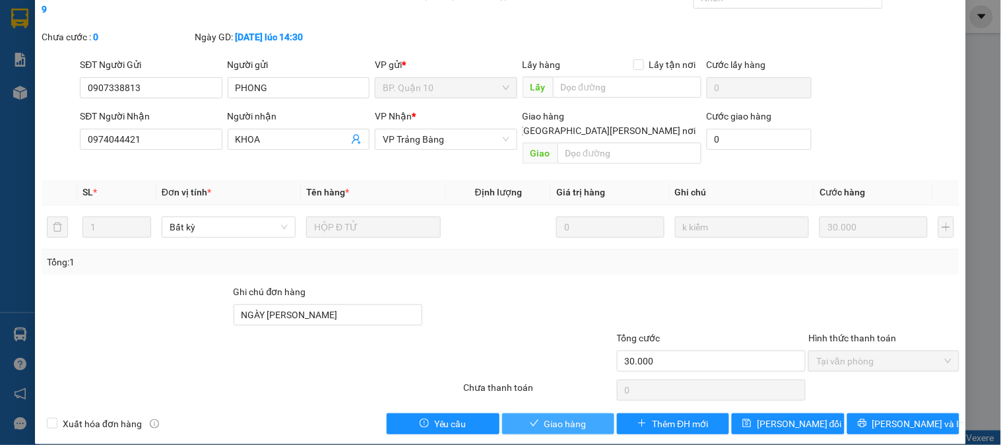
click at [571, 416] on span "Giao hàng" at bounding box center [566, 423] width 42 height 15
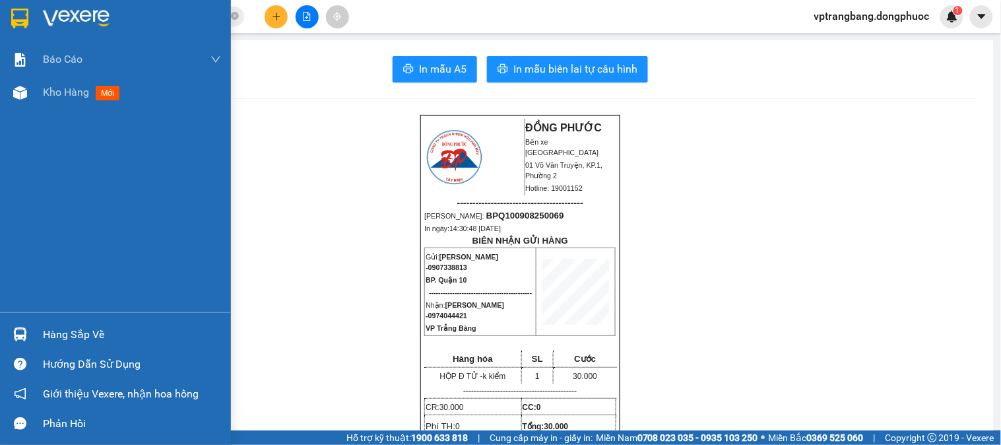
click at [34, 334] on div "Hàng sắp về" at bounding box center [115, 334] width 231 height 30
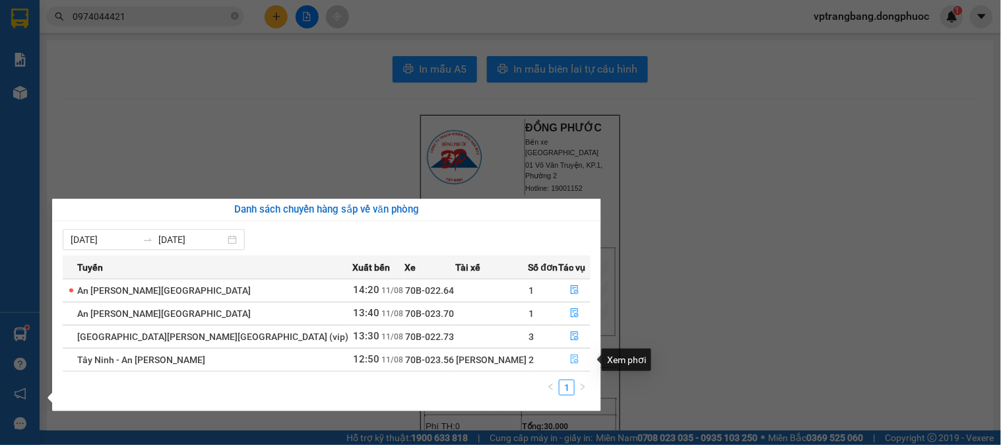
click at [570, 360] on icon "file-done" at bounding box center [574, 358] width 9 height 9
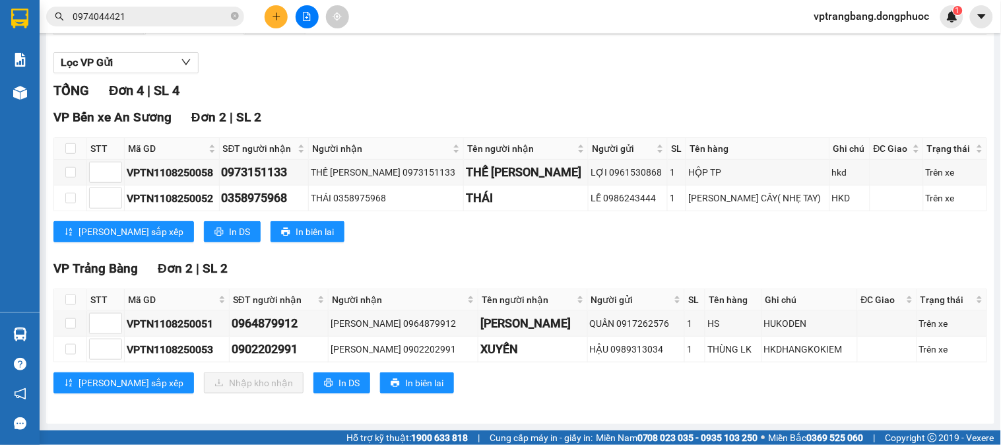
scroll to position [140, 0]
click at [67, 326] on input "checkbox" at bounding box center [70, 323] width 11 height 11
checkbox input "true"
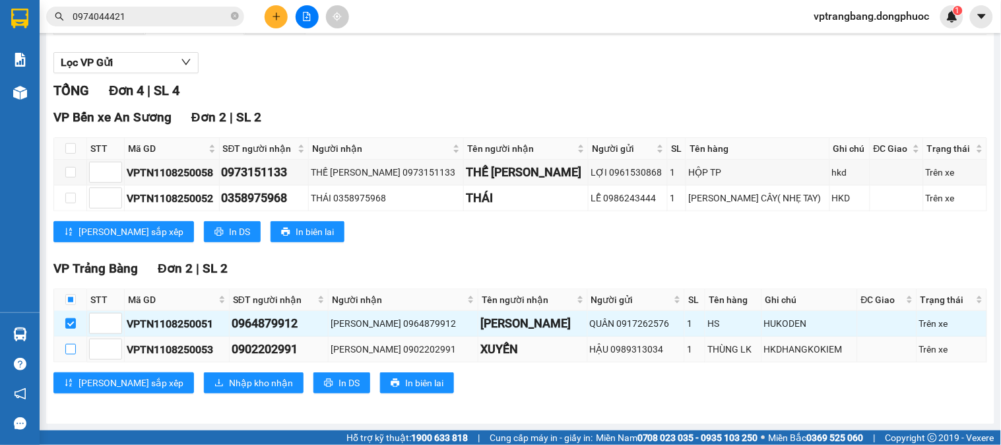
click at [69, 342] on label at bounding box center [70, 349] width 11 height 15
click at [69, 344] on input "checkbox" at bounding box center [70, 349] width 11 height 11
checkbox input "true"
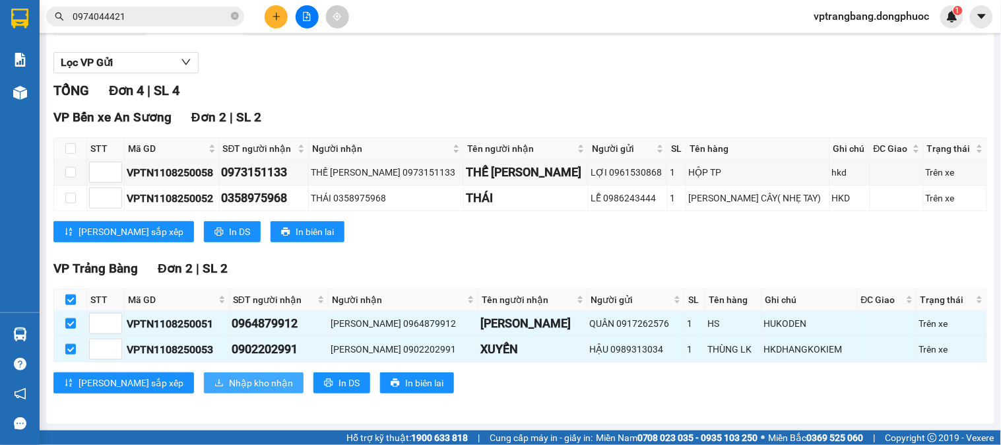
click at [229, 381] on span "Nhập kho nhận" at bounding box center [261, 383] width 64 height 15
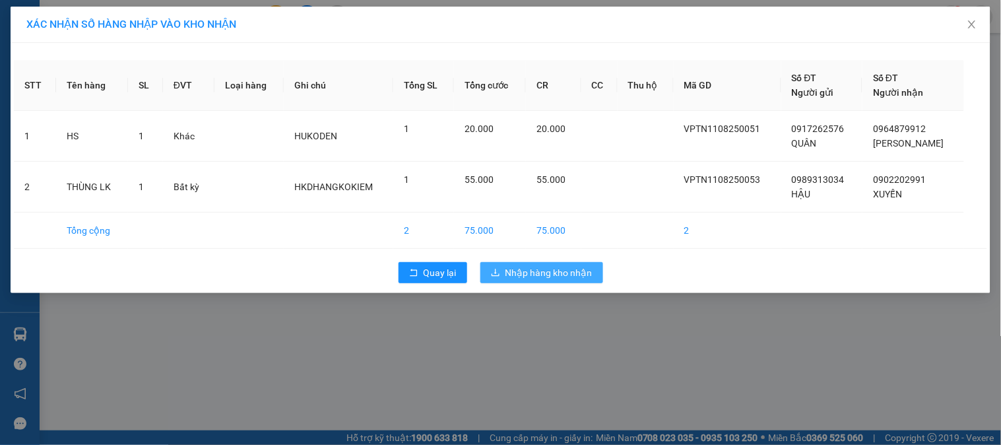
click at [522, 278] on span "Nhập hàng kho nhận" at bounding box center [549, 272] width 87 height 15
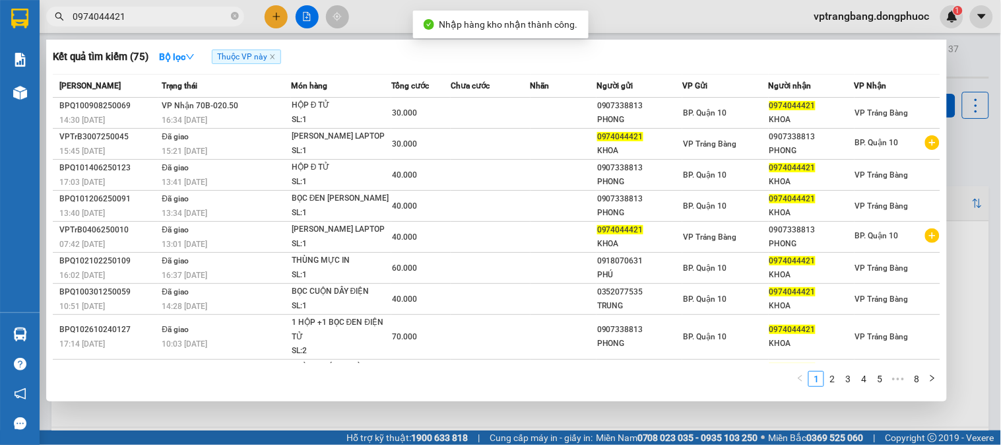
click at [201, 18] on input "0974044421" at bounding box center [151, 16] width 156 height 15
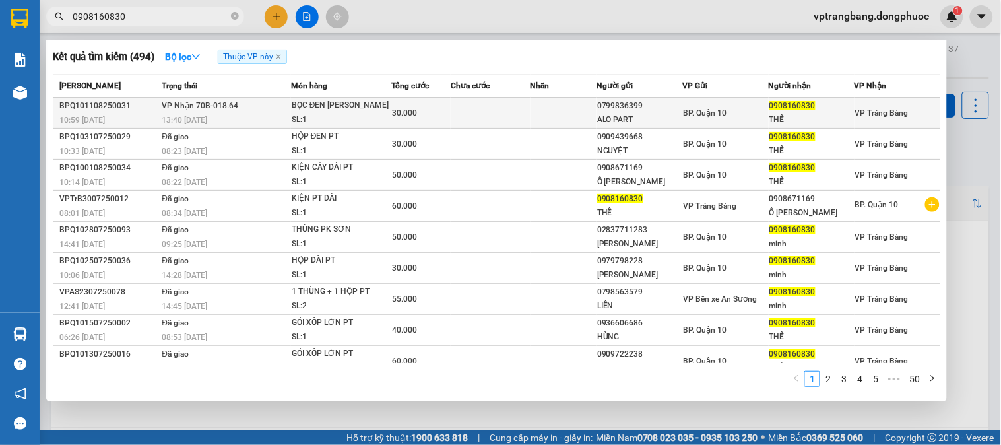
type input "0908160830"
click at [358, 102] on div "BỌC ĐEN Đ TỬ" at bounding box center [341, 105] width 99 height 15
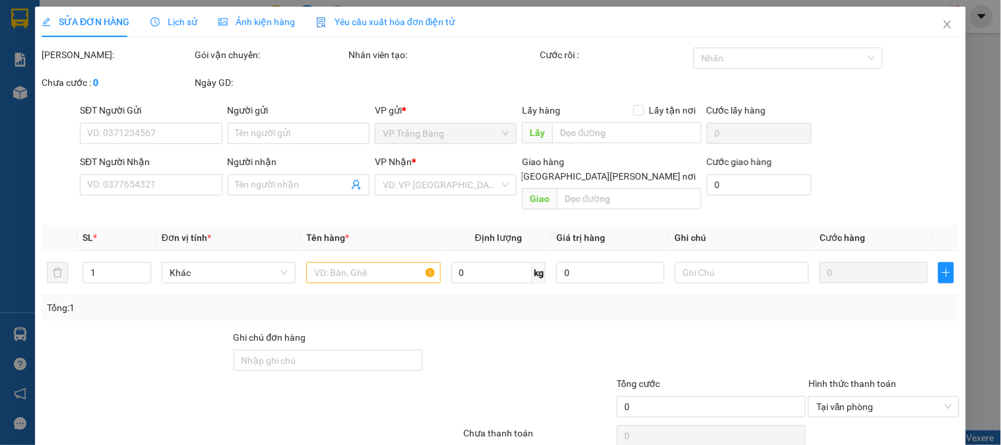
type input "0799836399"
type input "ALO PART"
type input "0908160830"
type input "THẾ"
type input "30.000"
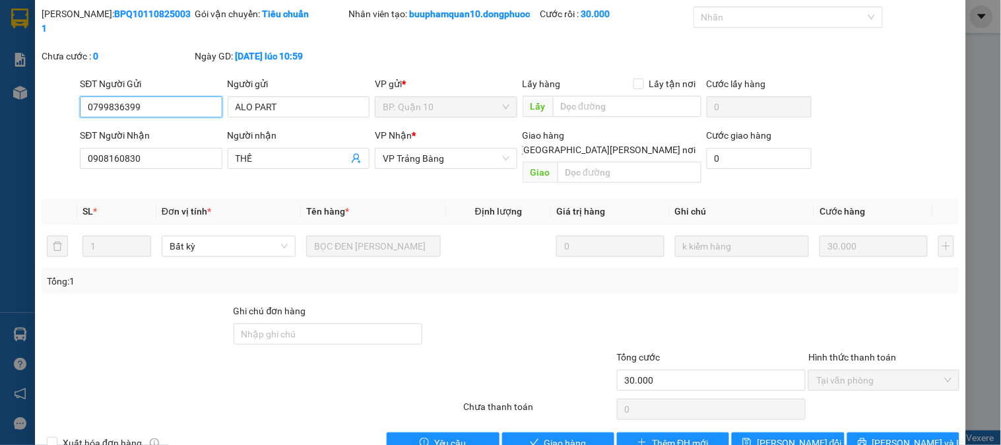
scroll to position [60, 0]
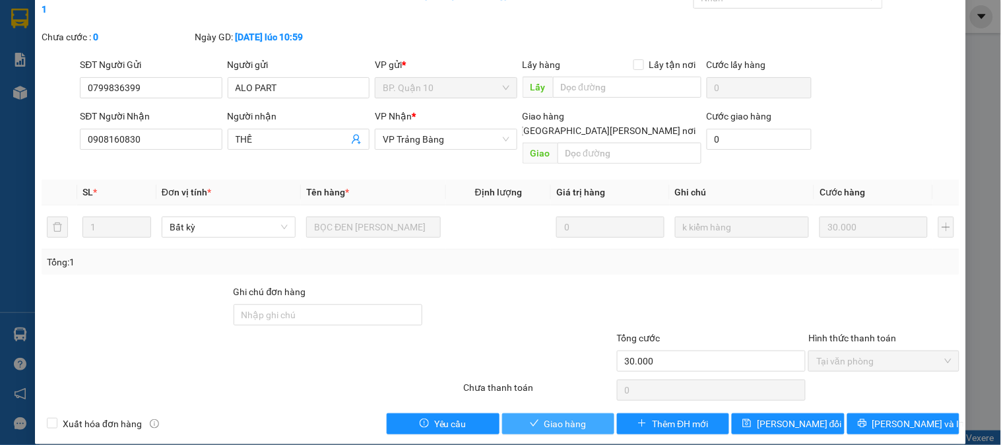
click at [524, 413] on button "Giao hàng" at bounding box center [558, 423] width 112 height 21
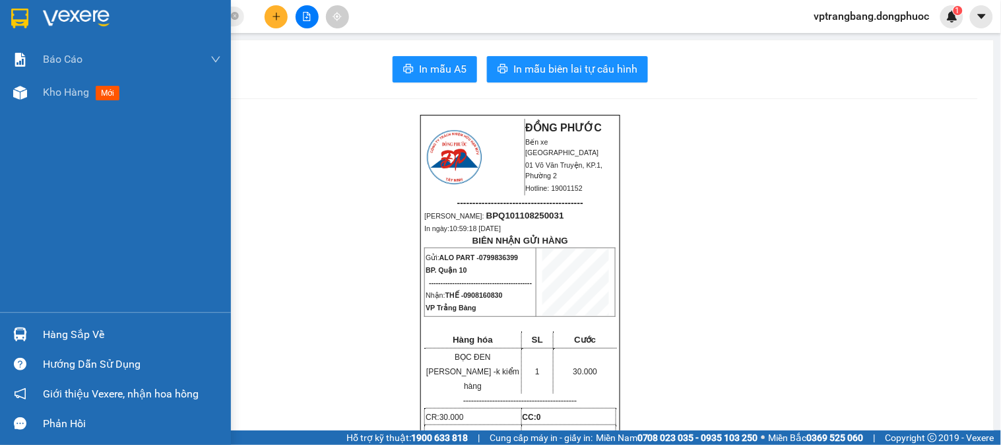
click at [13, 337] on img at bounding box center [20, 334] width 14 height 14
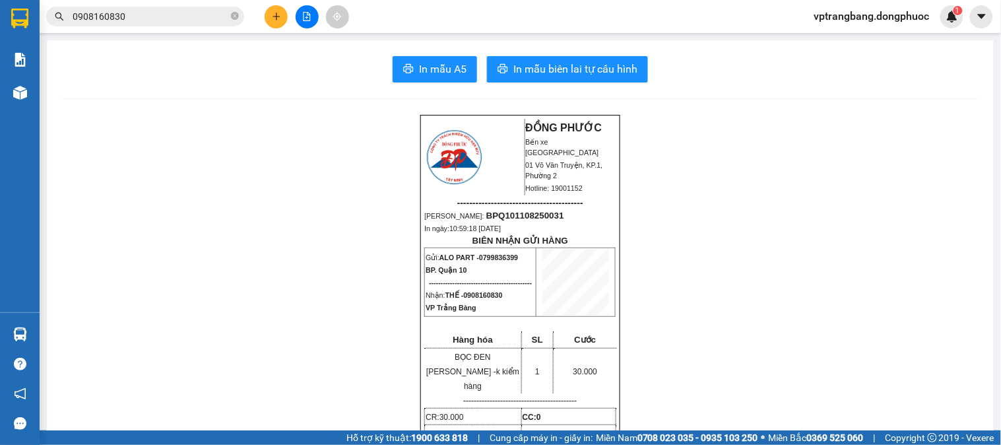
click at [630, 358] on section "Kết quả tìm kiếm ( 494 ) Bộ lọc Thuộc VP này Mã ĐH Trạng thái Món hàng Tổng cướ…" at bounding box center [500, 222] width 1001 height 445
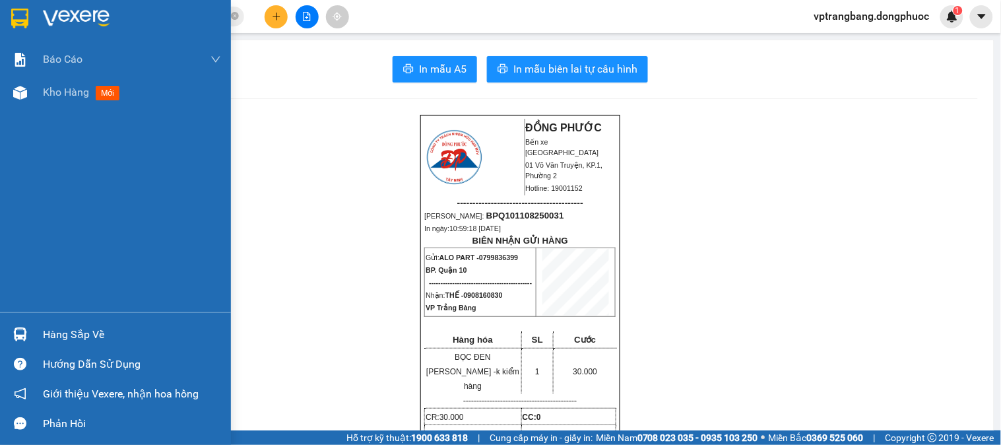
click at [61, 335] on div "Hàng sắp về" at bounding box center [132, 335] width 178 height 20
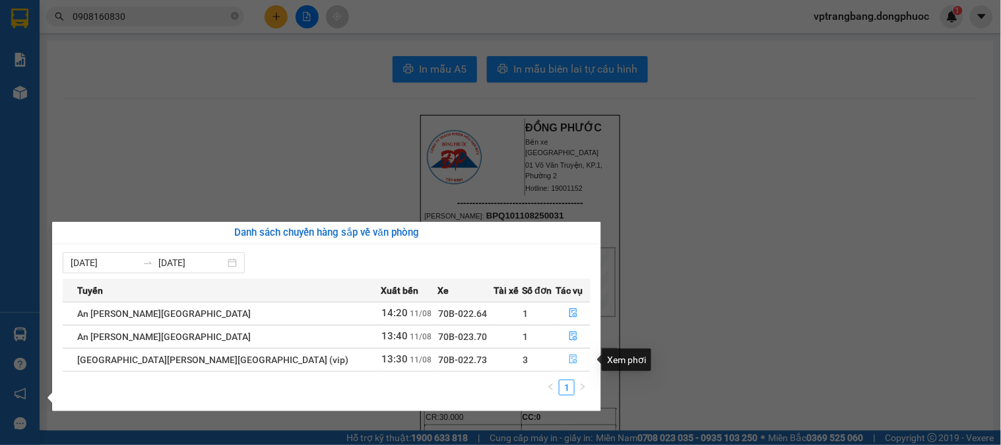
click at [564, 352] on button "button" at bounding box center [573, 359] width 34 height 21
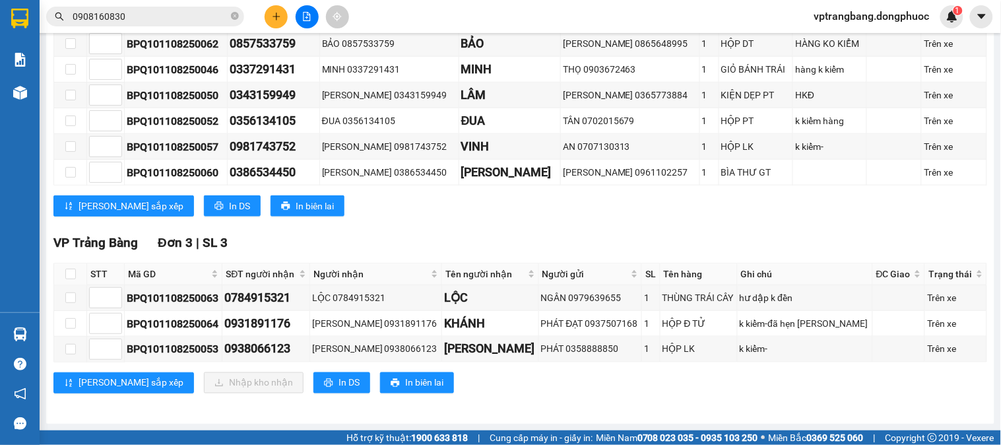
scroll to position [321, 0]
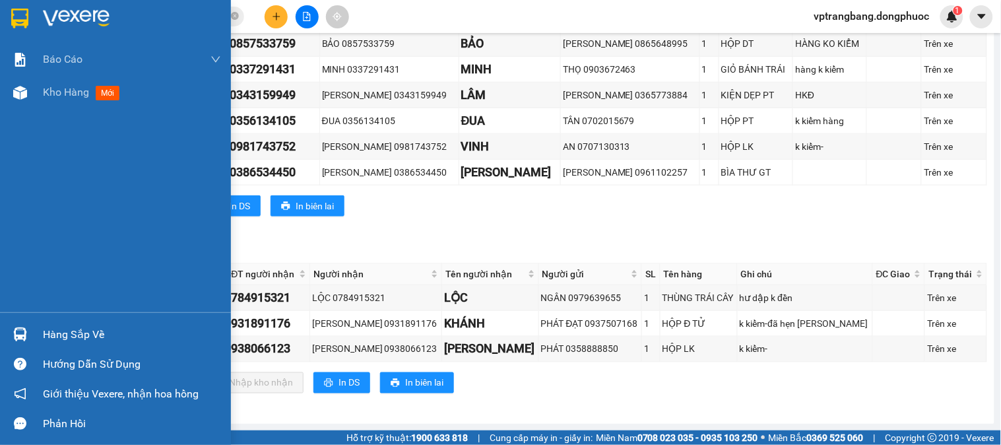
click at [28, 335] on div at bounding box center [20, 334] width 23 height 23
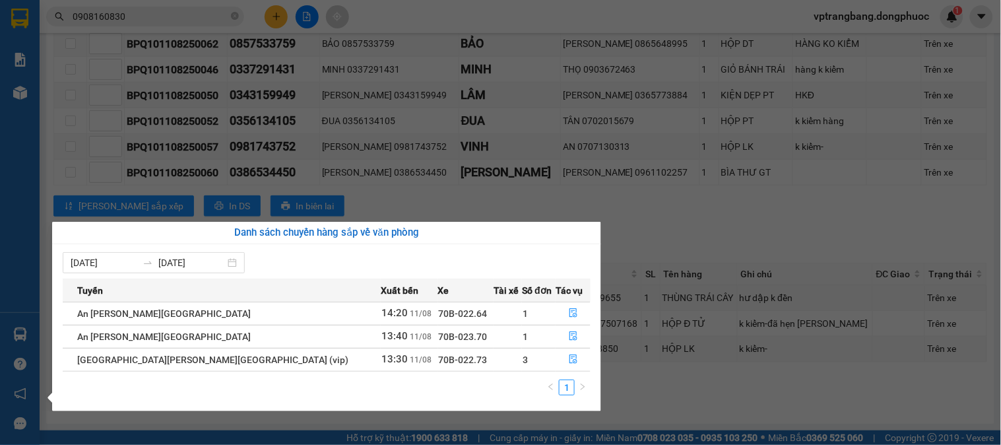
click at [695, 379] on section "Kết quả tìm kiếm ( 494 ) Bộ lọc Thuộc VP này Mã ĐH Trạng thái Món hàng Tổng cướ…" at bounding box center [500, 222] width 1001 height 445
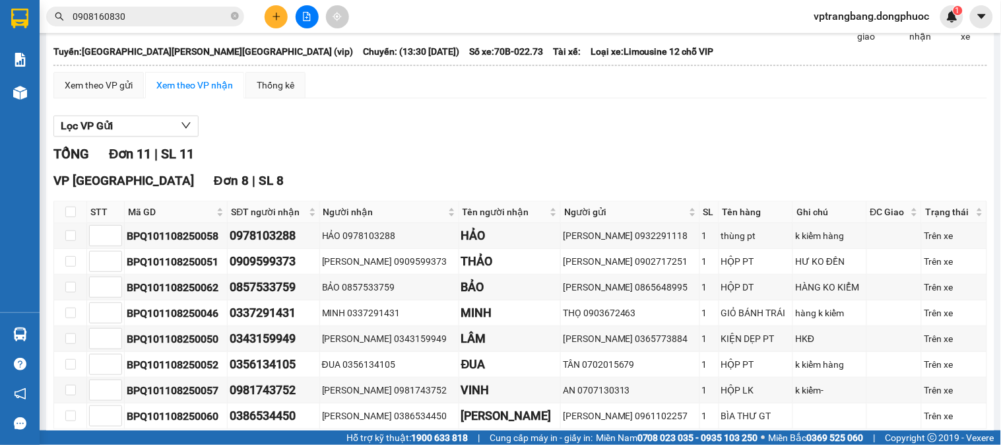
scroll to position [0, 0]
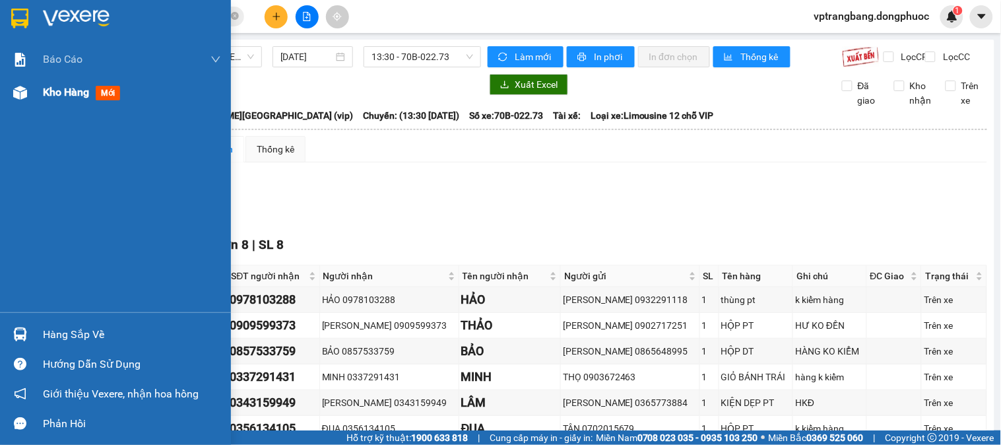
click at [67, 91] on span "Kho hàng" at bounding box center [66, 92] width 46 height 13
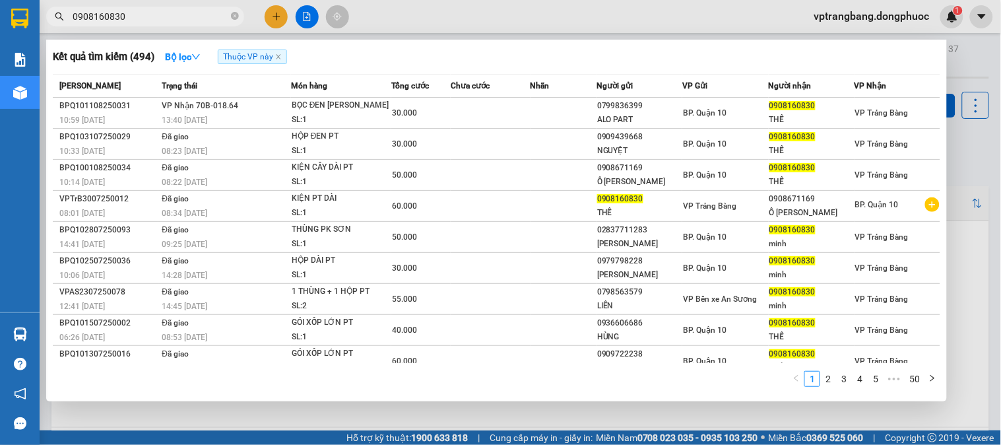
click at [155, 10] on input "0908160830" at bounding box center [151, 16] width 156 height 15
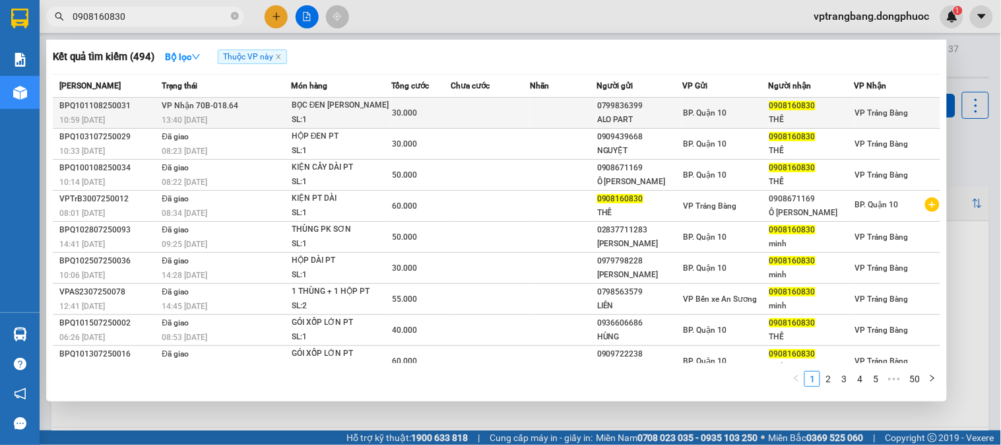
click at [229, 114] on div "13:40 - 11/08" at bounding box center [226, 120] width 128 height 15
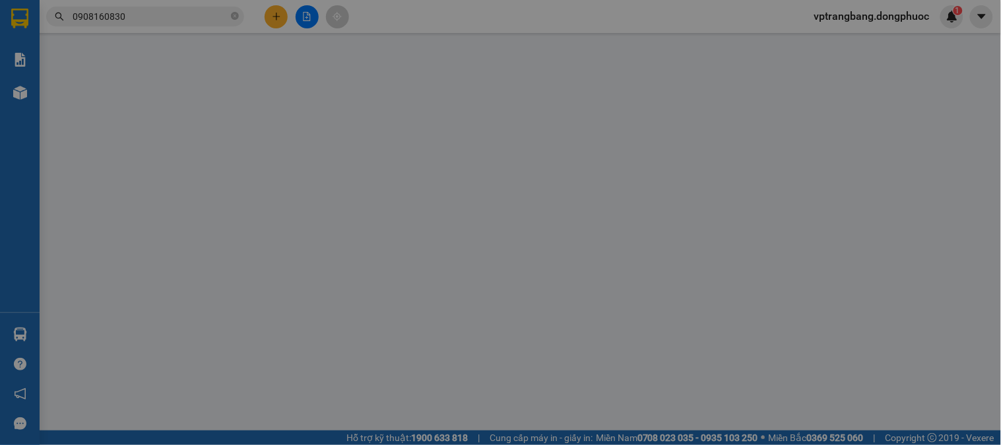
type input "0799836399"
type input "ALO PART"
type input "0908160830"
type input "THẾ"
type input "30.000"
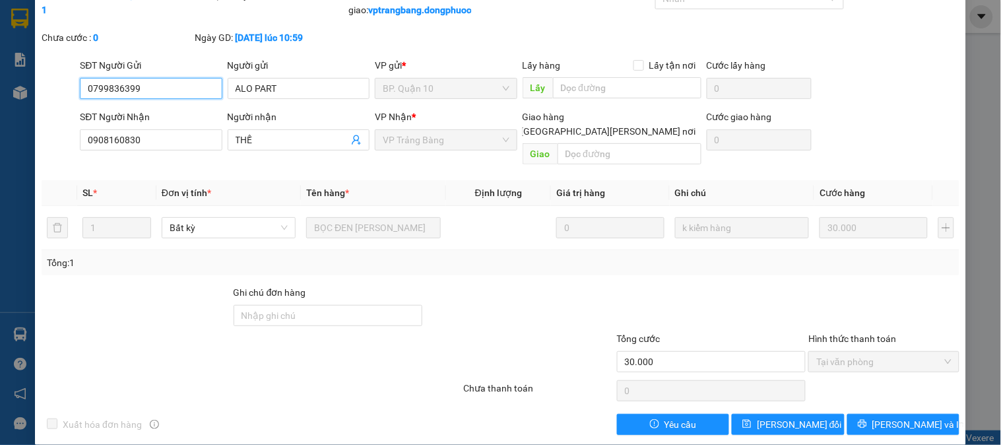
scroll to position [60, 0]
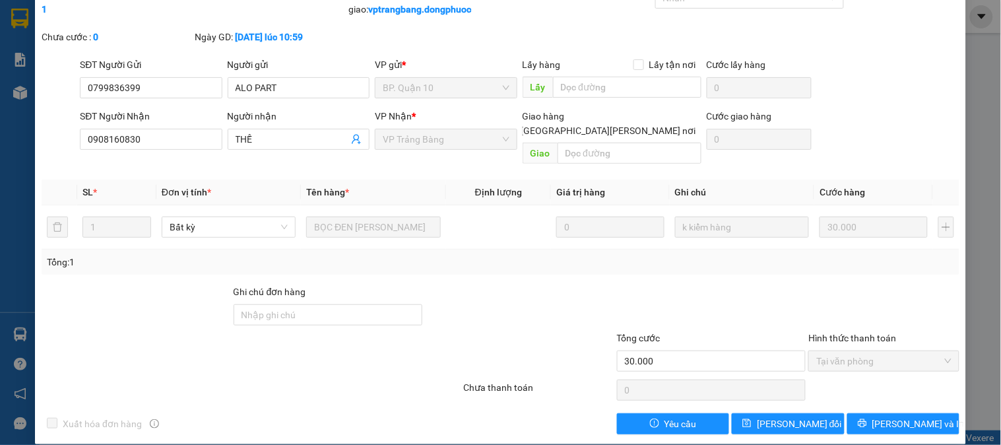
click at [13, 333] on div "SỬA ĐƠN HÀNG Lịch sử Ảnh kiện hàng Yêu cầu xuất hóa đơn điện tử Total Paid Fee …" at bounding box center [500, 222] width 1001 height 445
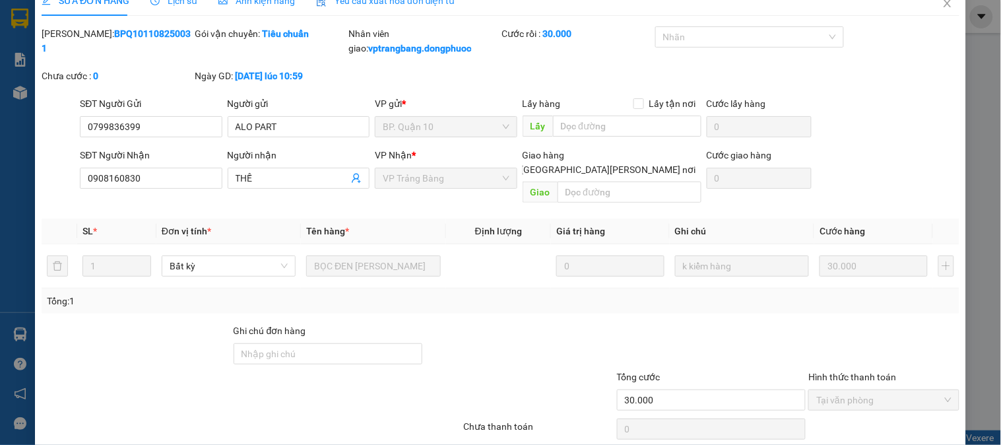
scroll to position [0, 0]
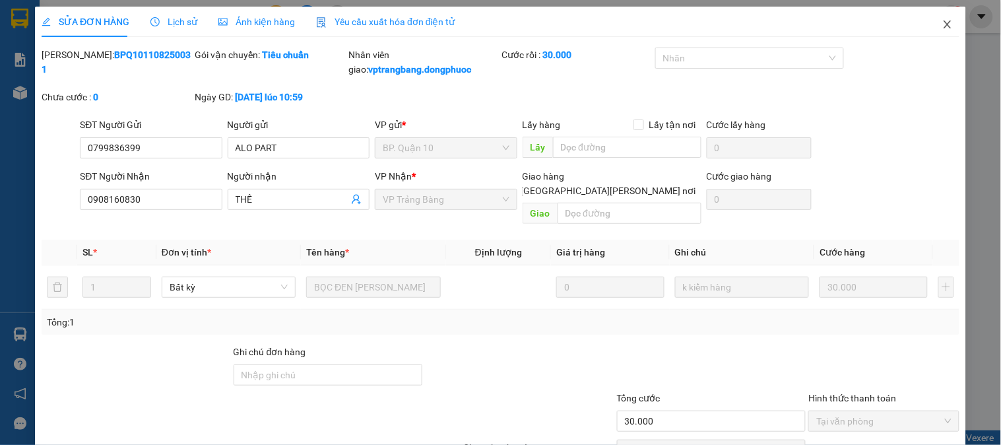
click at [942, 25] on icon "close" at bounding box center [947, 24] width 11 height 11
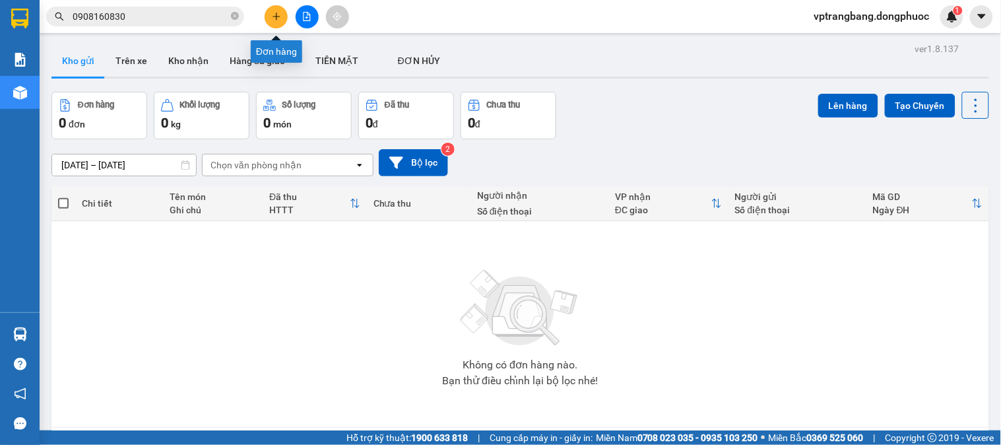
click at [266, 15] on button at bounding box center [276, 16] width 23 height 23
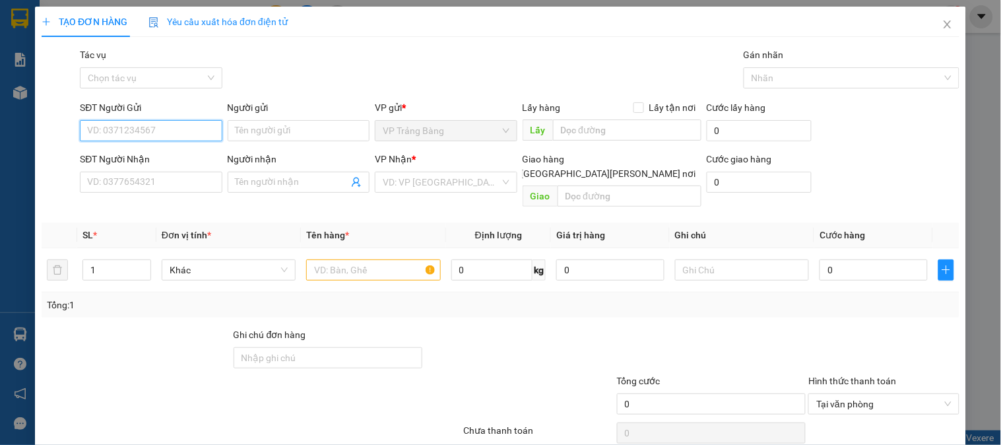
click at [162, 126] on input "SĐT Người Gửi" at bounding box center [151, 130] width 142 height 21
type input "0908184591"
click at [152, 158] on div "0908184591 - phúc" at bounding box center [152, 157] width 130 height 15
type input "phúc"
type input "0931260280"
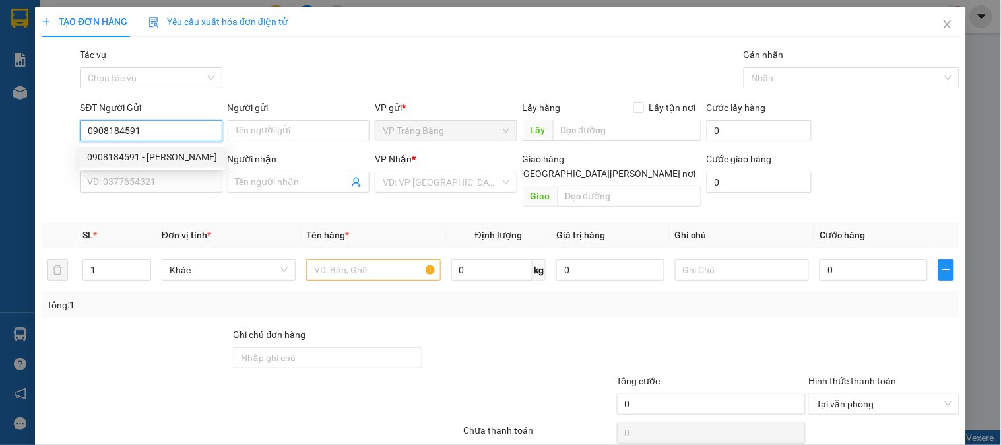
type input "TÂM"
type input "20.000"
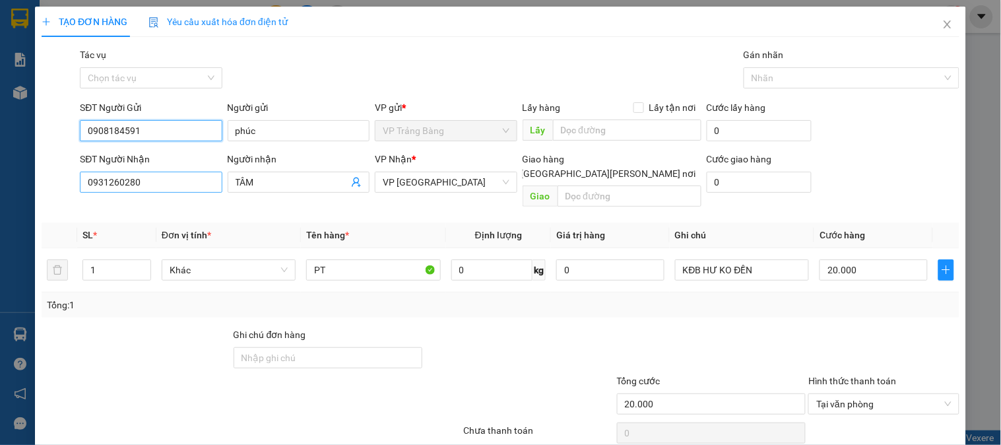
type input "0908184591"
click at [203, 182] on input "0931260280" at bounding box center [151, 182] width 142 height 21
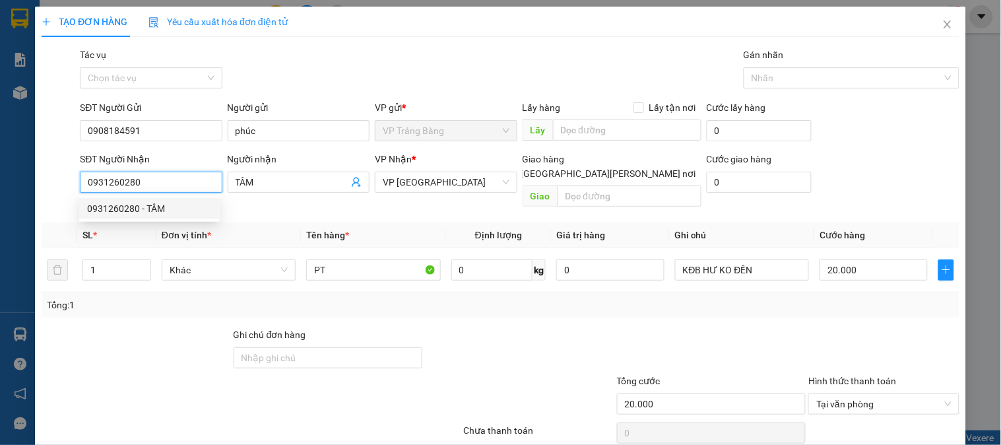
click at [203, 182] on input "0931260280" at bounding box center [151, 182] width 142 height 21
type input "0902702029"
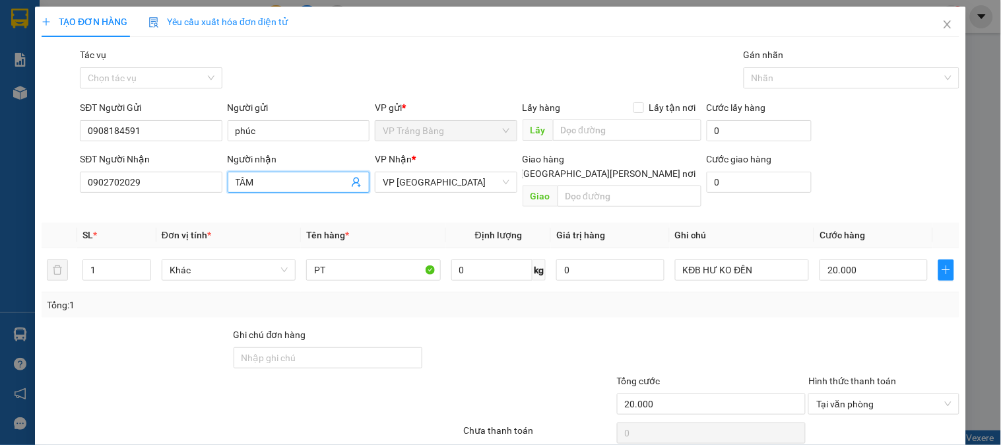
click at [251, 187] on input "TÂM" at bounding box center [292, 182] width 113 height 15
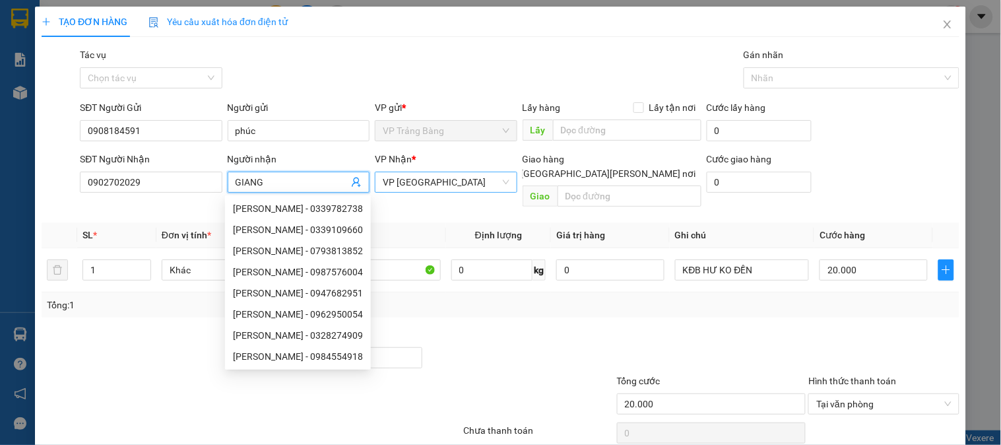
click at [461, 189] on span "VP [GEOGRAPHIC_DATA]" at bounding box center [446, 182] width 126 height 20
type input "GIANG"
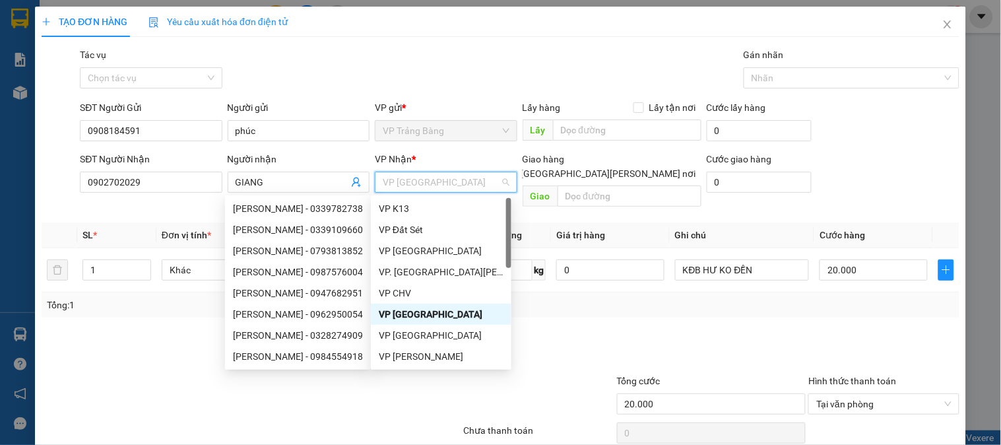
click at [461, 189] on span "VP [GEOGRAPHIC_DATA]" at bounding box center [446, 182] width 126 height 20
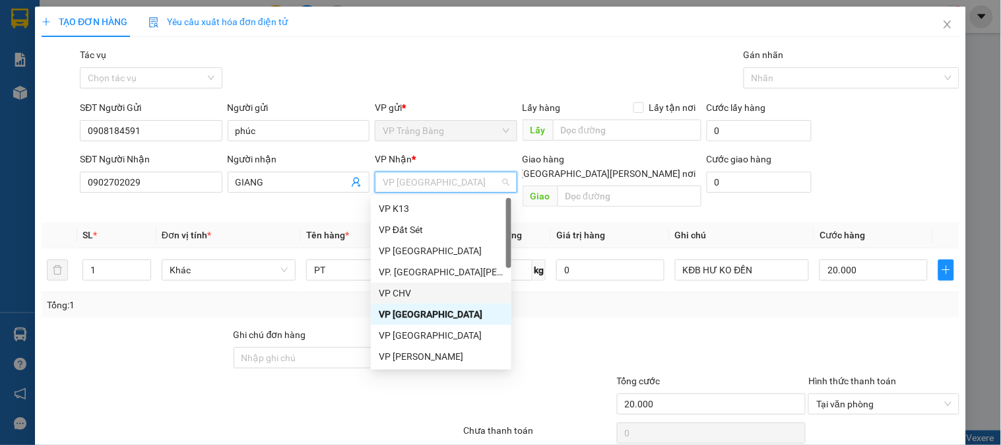
scroll to position [73, 0]
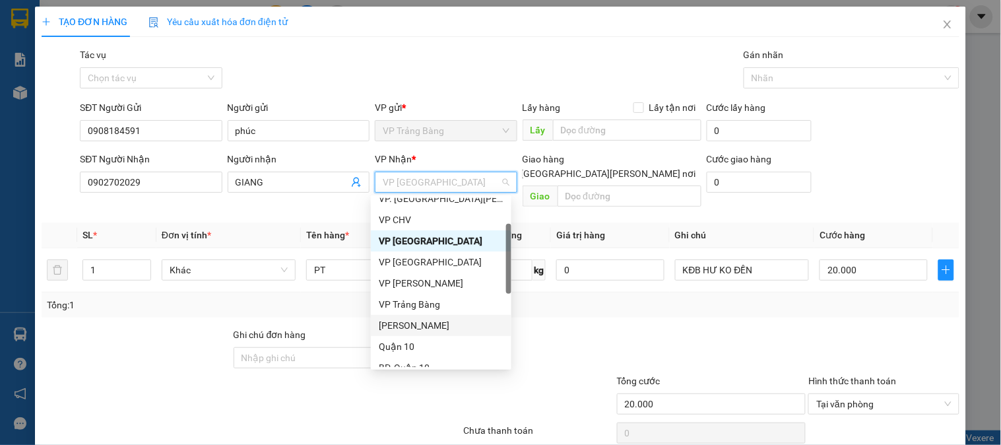
click at [426, 322] on div "[PERSON_NAME]" at bounding box center [441, 325] width 125 height 15
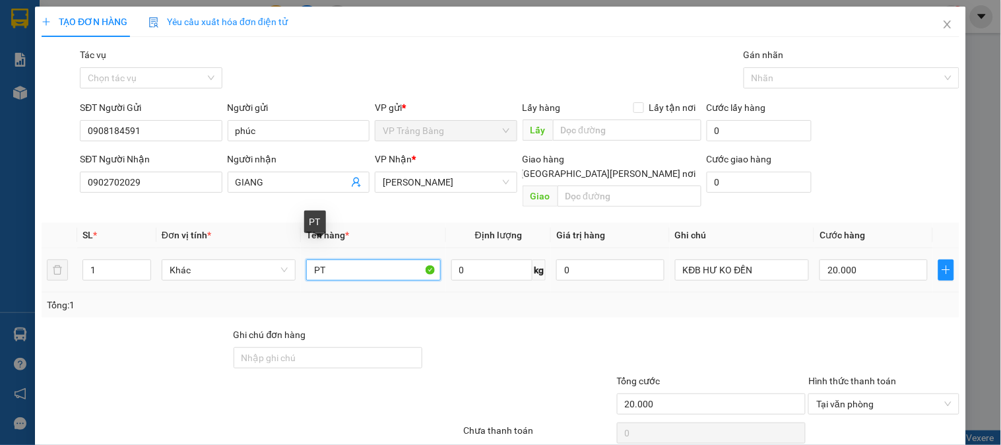
click at [337, 259] on input "PT" at bounding box center [373, 269] width 134 height 21
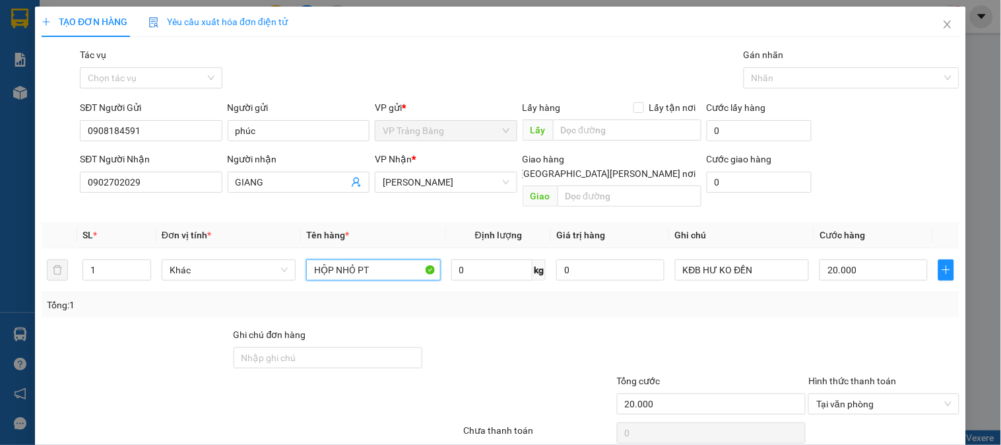
scroll to position [43, 0]
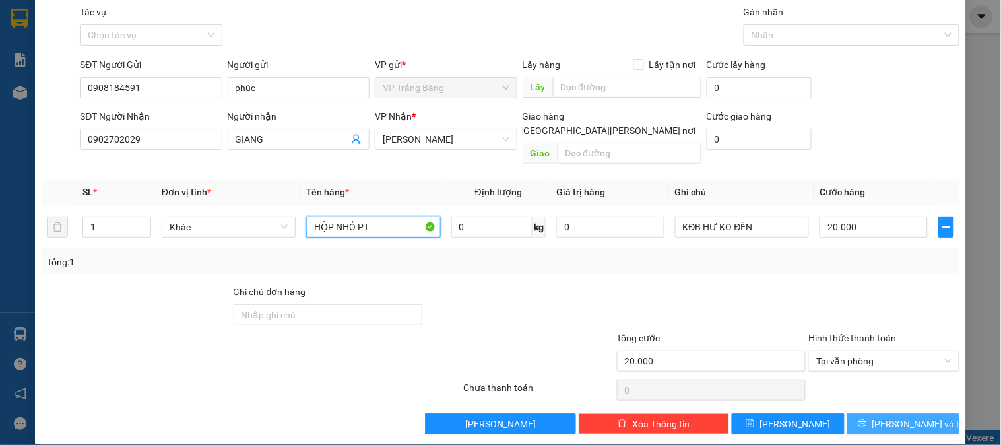
type input "HỘP NHỎ PT"
click at [899, 416] on span "[PERSON_NAME] và In" at bounding box center [919, 423] width 92 height 15
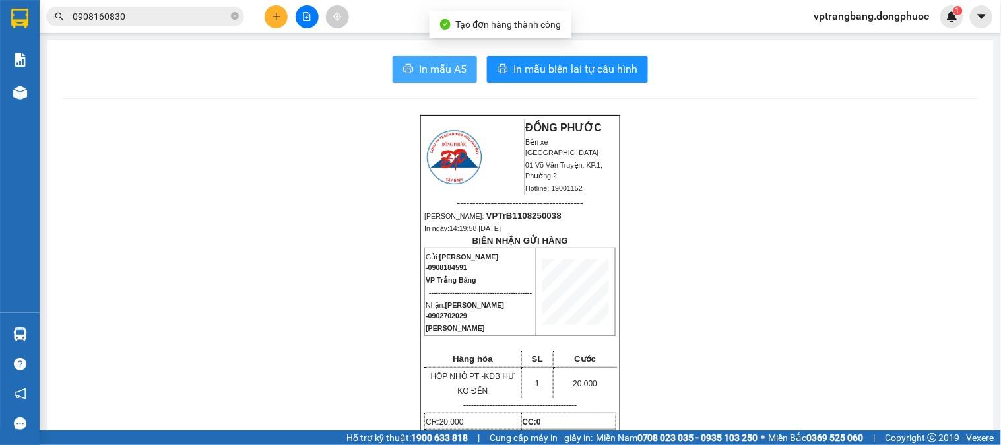
click at [449, 69] on span "In mẫu A5" at bounding box center [443, 69] width 48 height 17
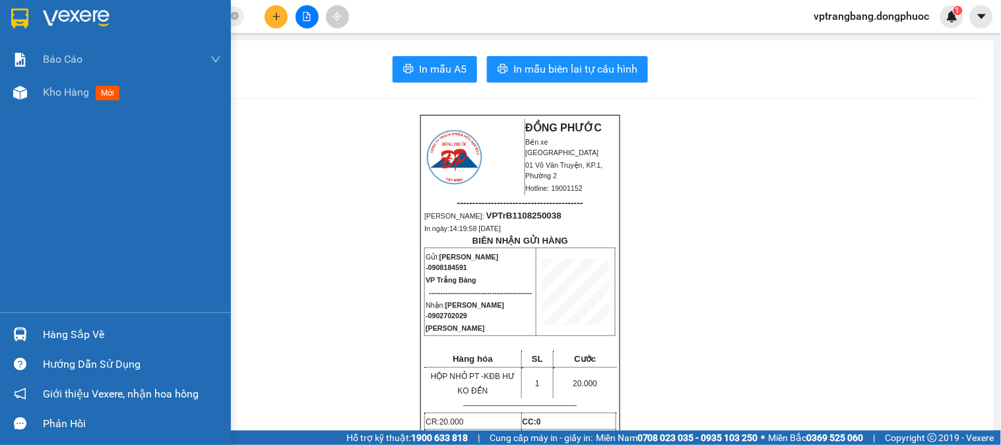
click at [20, 335] on img at bounding box center [20, 334] width 14 height 14
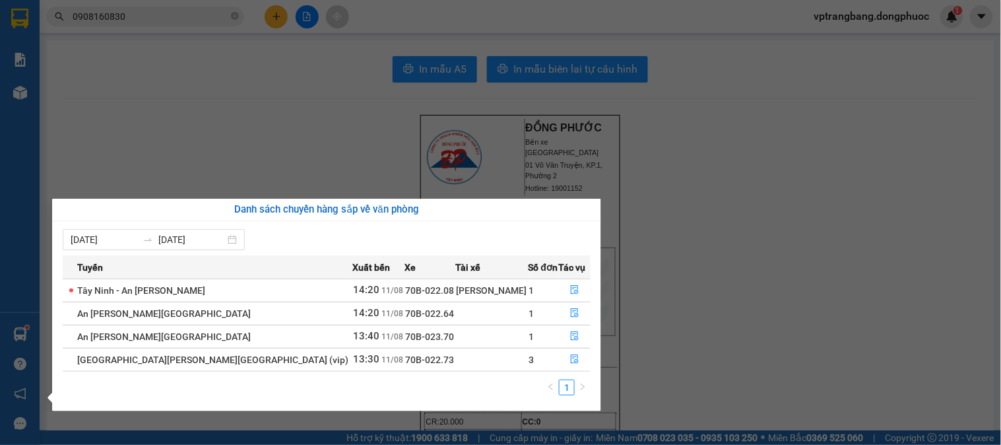
drag, startPoint x: 770, startPoint y: 158, endPoint x: 607, endPoint y: 125, distance: 165.7
click at [761, 158] on section "Kết quả tìm kiếm ( 494 ) Bộ lọc Thuộc VP này Mã ĐH Trạng thái Món hàng Tổng cướ…" at bounding box center [500, 222] width 1001 height 445
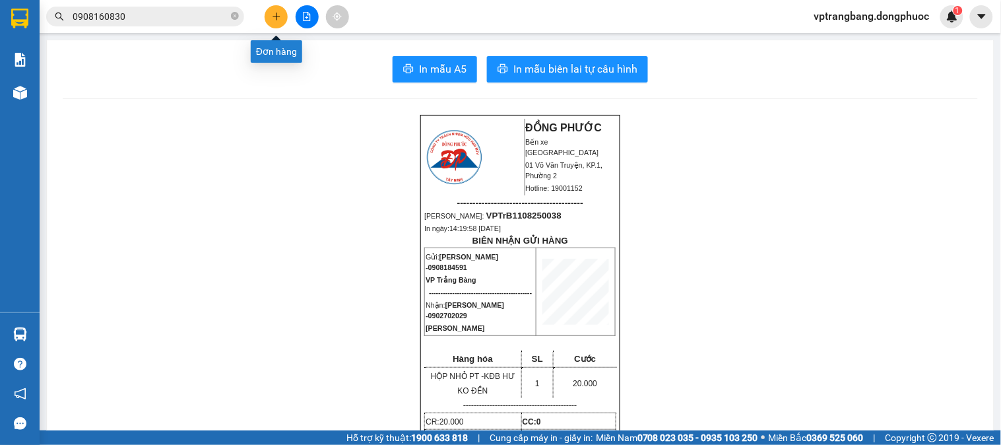
click at [269, 17] on button at bounding box center [276, 16] width 23 height 23
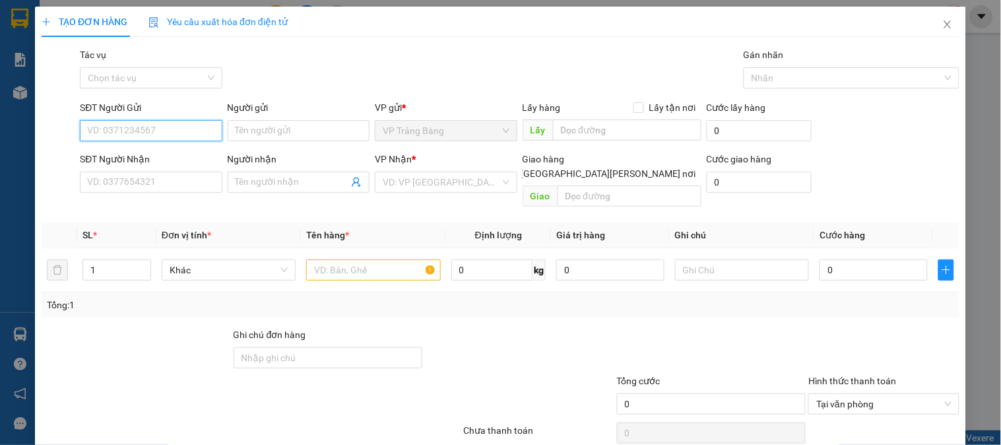
click at [135, 131] on input "SĐT Người Gửi" at bounding box center [151, 130] width 142 height 21
type input "0522365365"
click at [180, 154] on div "0522365365 - 365 TÂY NINH" at bounding box center [170, 157] width 166 height 15
type input "365 TÂY NINH"
type input "0987788295"
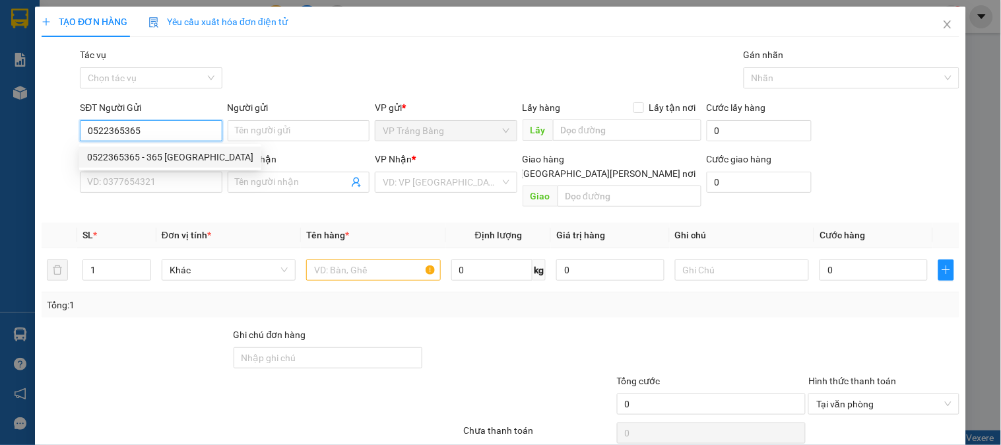
type input "NHI"
type input "30.000"
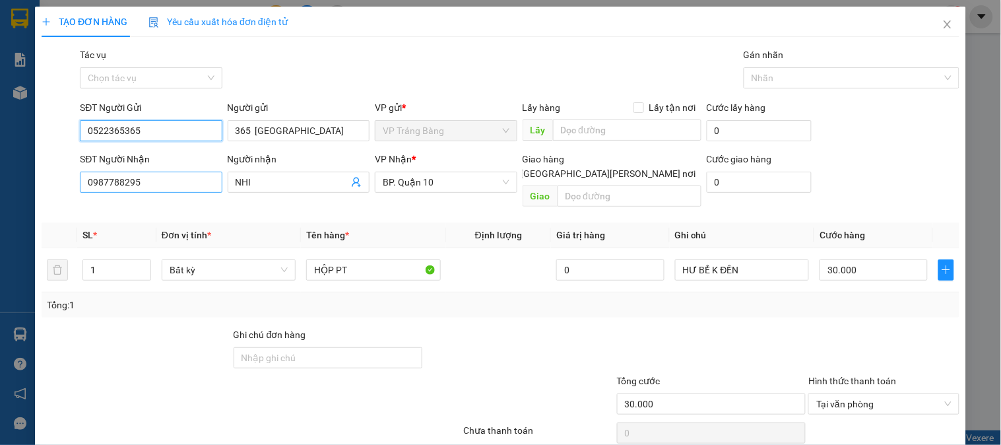
type input "0522365365"
click at [191, 187] on input "0987788295" at bounding box center [151, 182] width 142 height 21
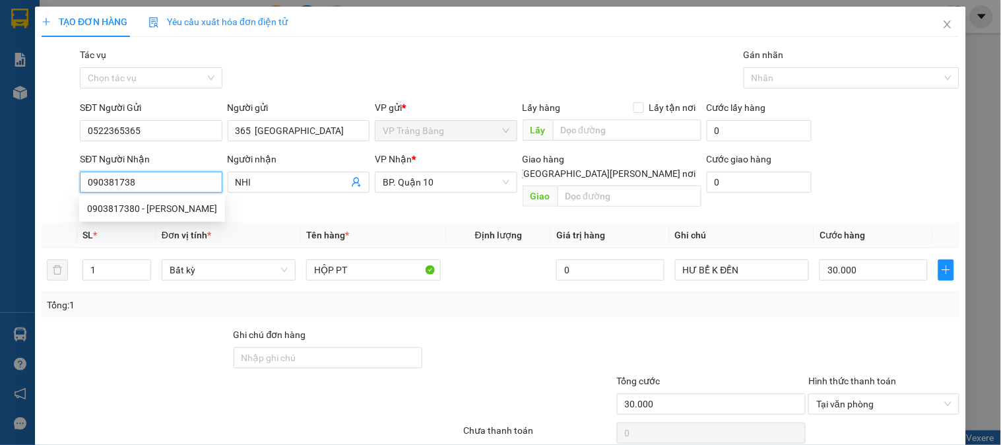
type input "0903817380"
click at [164, 202] on div "0903817380 - HUY" at bounding box center [152, 208] width 130 height 15
type input "HUY"
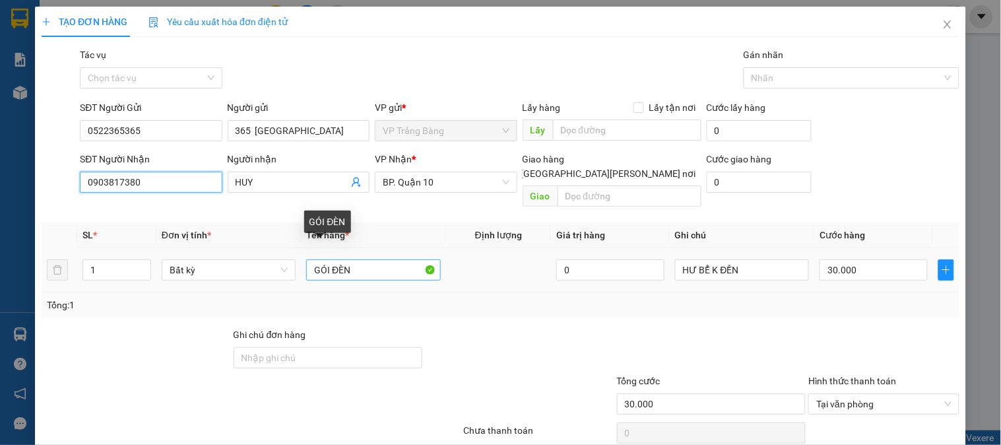
type input "0903817380"
click at [363, 259] on input "GÓI ĐÈN" at bounding box center [373, 269] width 134 height 21
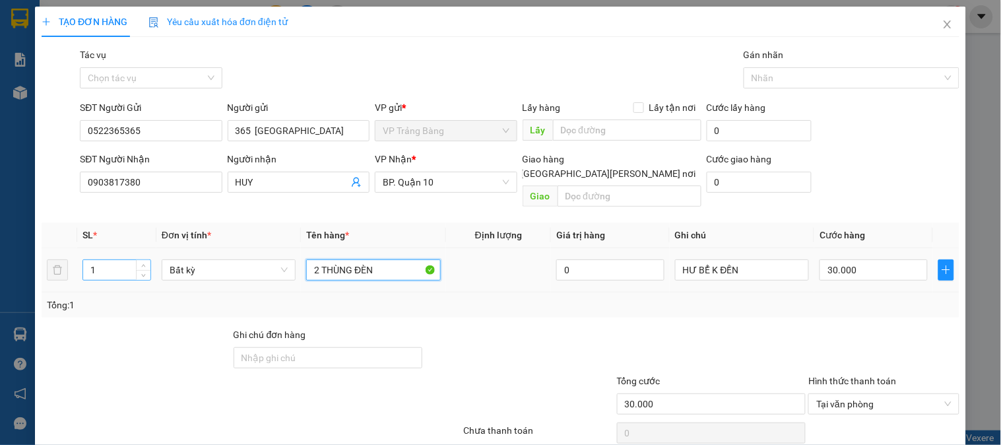
type input "2 THÙNG ĐÈN"
click at [106, 260] on input "1" at bounding box center [116, 270] width 67 height 20
type input "2"
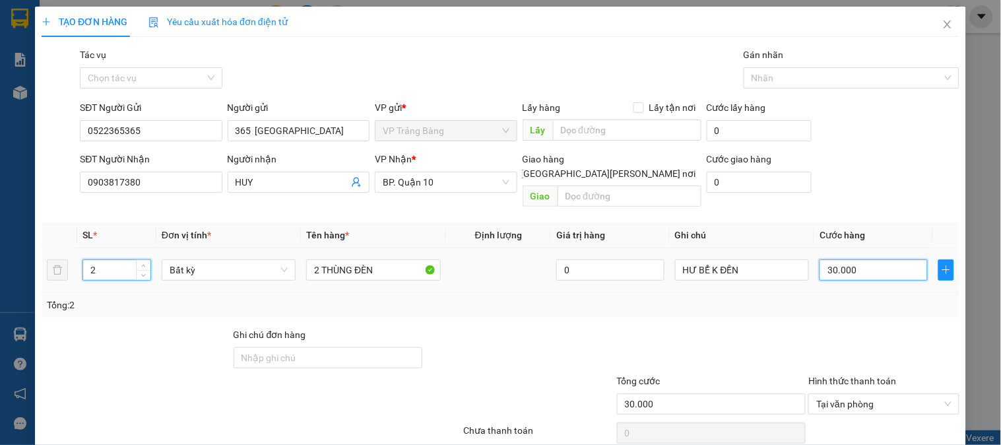
click at [865, 259] on input "30.000" at bounding box center [874, 269] width 108 height 21
type input "0"
type input "8"
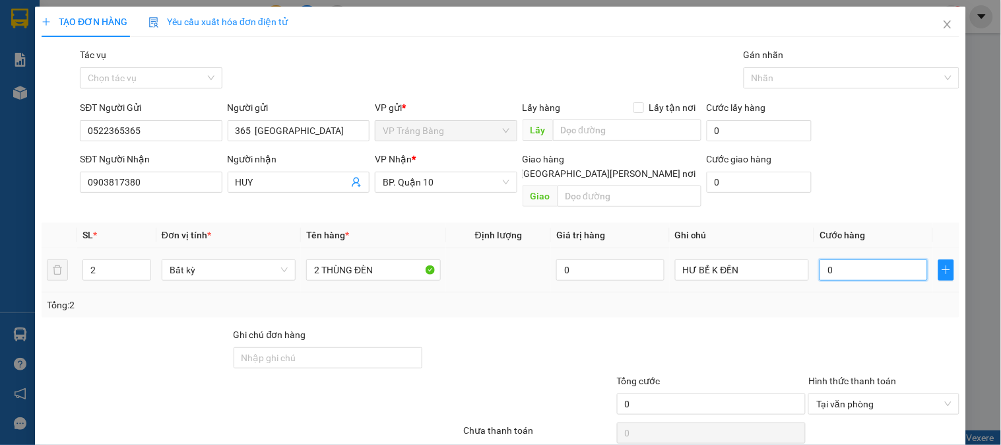
type input "08"
type input "80"
type input "080"
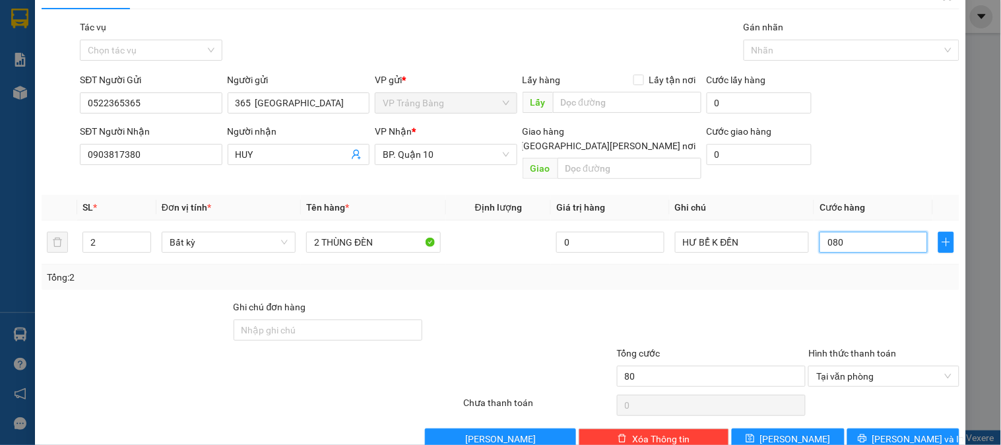
scroll to position [43, 0]
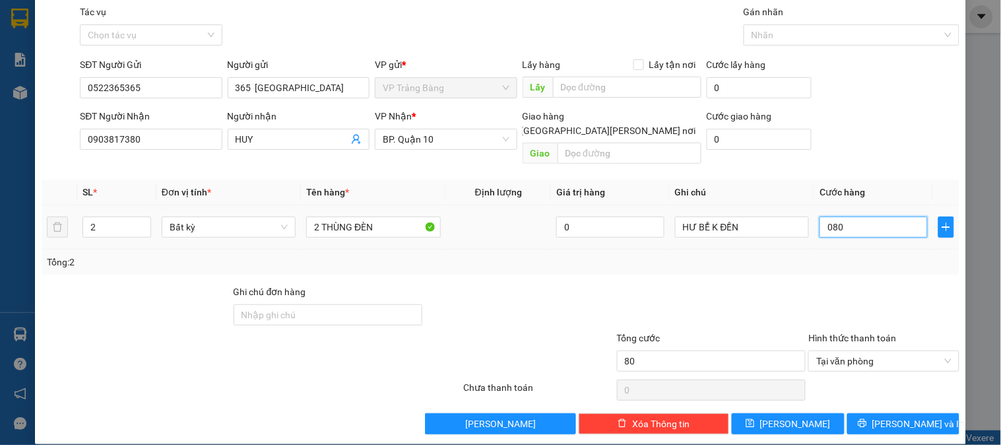
click at [847, 220] on input "080" at bounding box center [874, 226] width 108 height 21
type input "8"
type input "80"
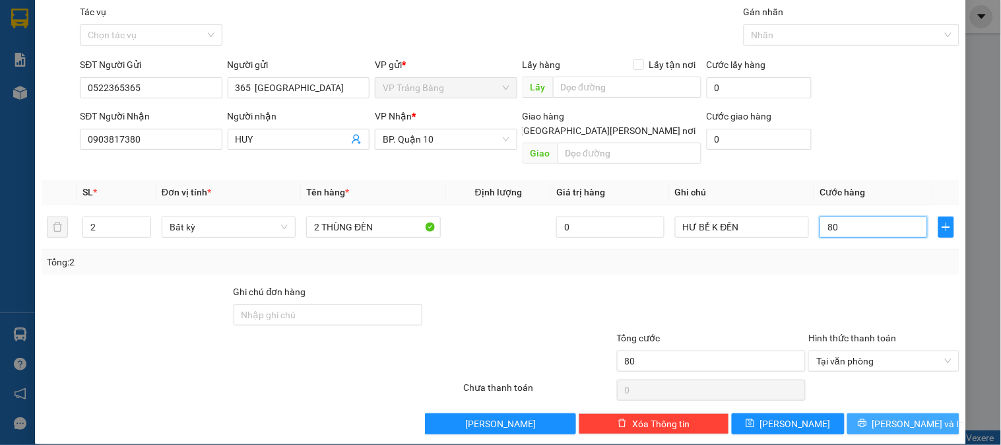
type input "80"
type input "80.000"
click at [894, 416] on span "[PERSON_NAME] và In" at bounding box center [919, 423] width 92 height 15
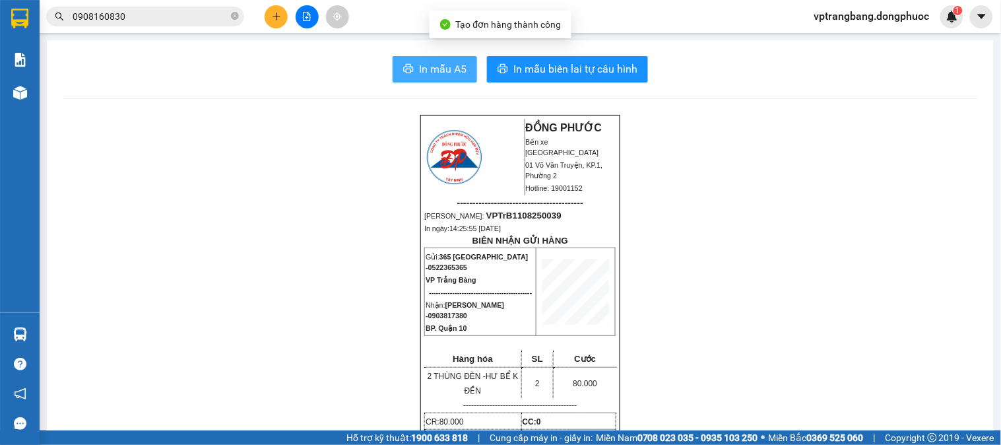
click at [407, 57] on button "In mẫu A5" at bounding box center [435, 69] width 84 height 26
click at [165, 25] on span "0908160830" at bounding box center [145, 17] width 198 height 20
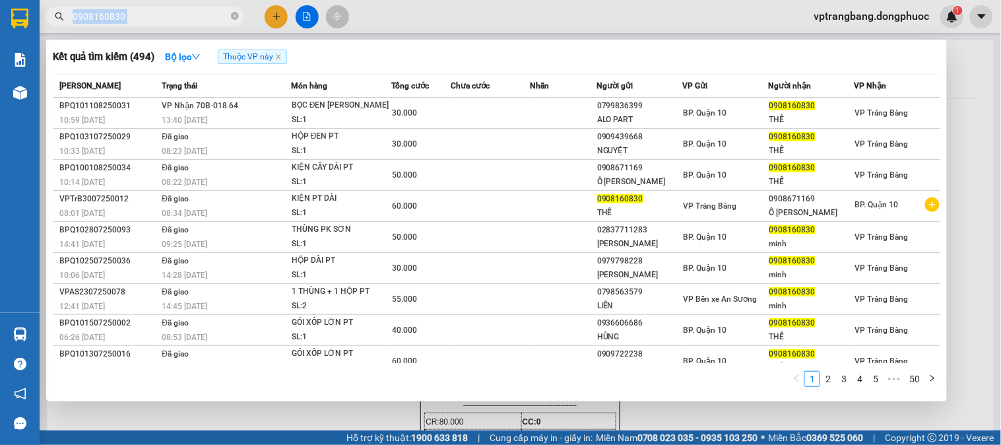
click at [165, 25] on span "0908160830" at bounding box center [145, 17] width 198 height 20
click at [233, 9] on span at bounding box center [235, 16] width 8 height 15
click at [233, 17] on icon "close-circle" at bounding box center [235, 16] width 8 height 8
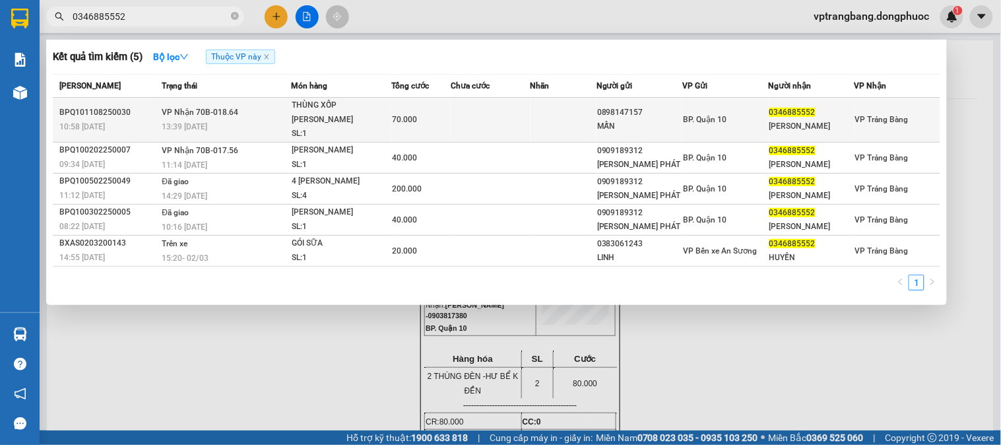
type input "0346885552"
click at [423, 112] on div "70.000" at bounding box center [421, 119] width 58 height 15
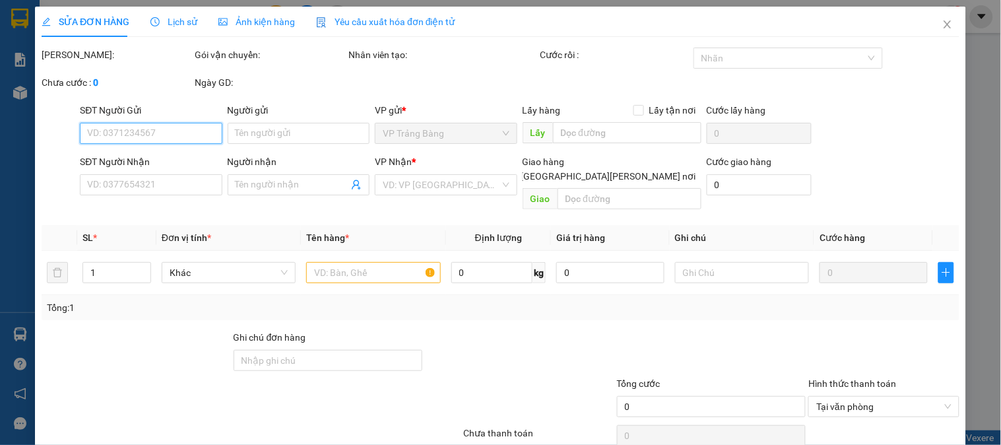
type input "0898147157"
type input "MẪN"
type input "0346885552"
type input "HUYỀN LÊ"
type input "70.000"
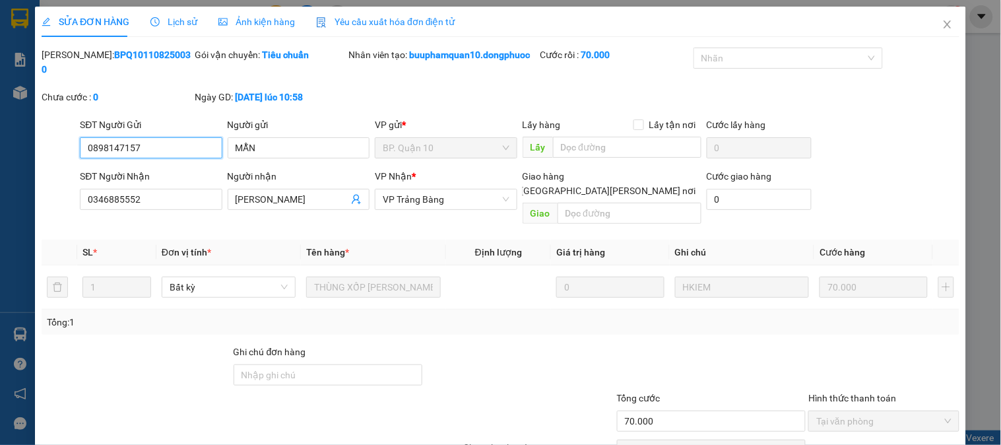
scroll to position [46, 0]
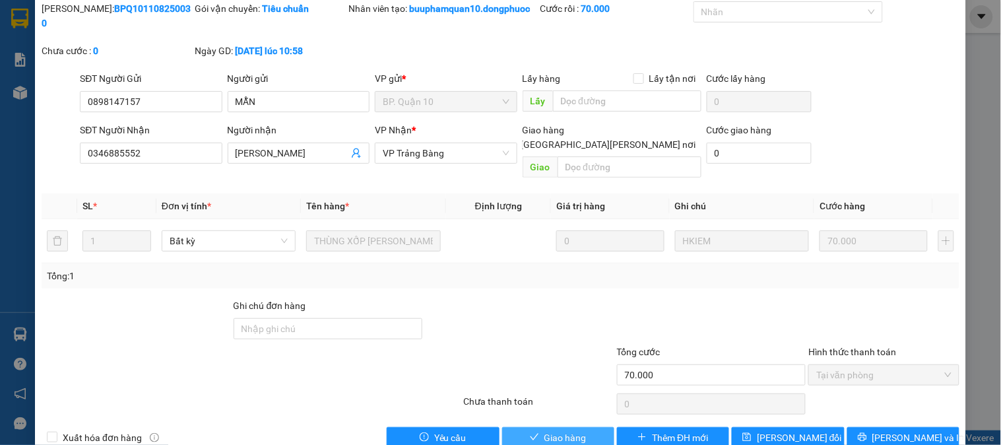
click at [552, 427] on button "Giao hàng" at bounding box center [558, 437] width 112 height 21
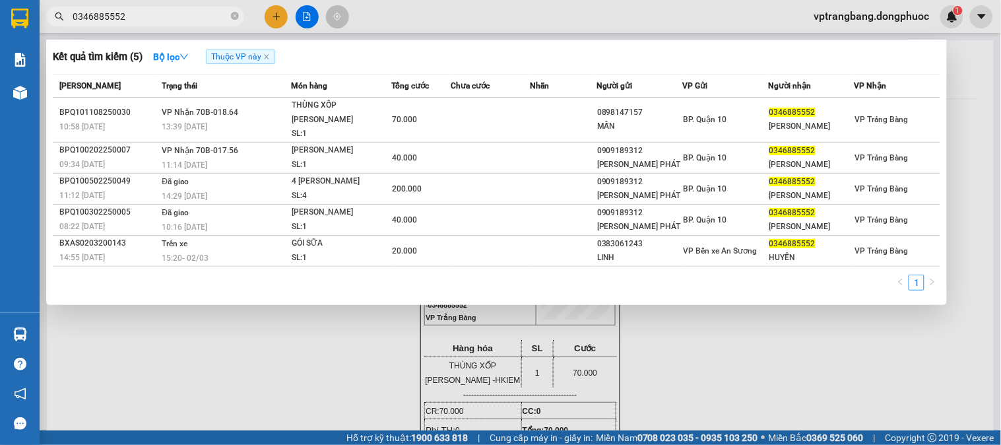
click at [187, 15] on input "0346885552" at bounding box center [151, 16] width 156 height 15
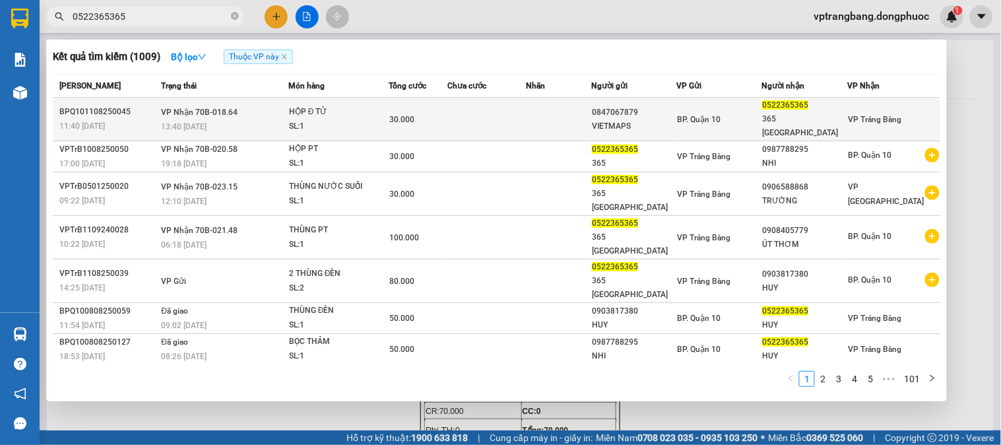
type input "0522365365"
click at [352, 106] on div "HỘP Đ TỬ" at bounding box center [338, 112] width 99 height 15
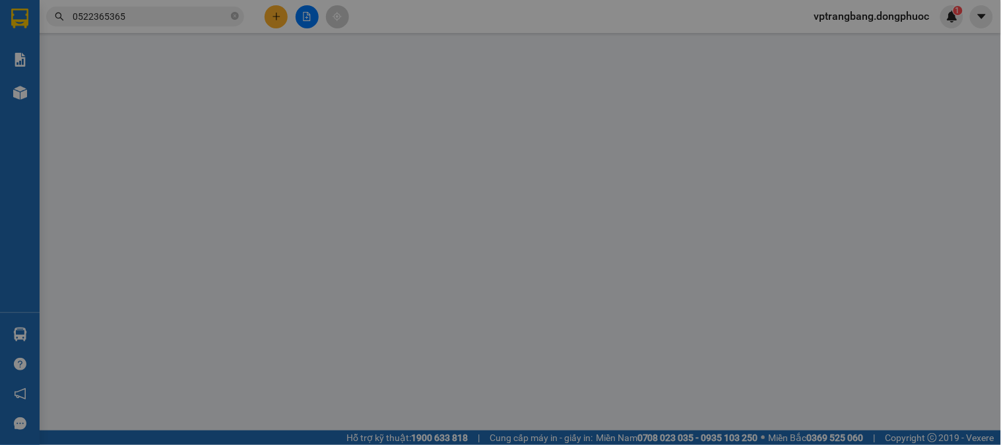
type input "0847067879"
type input "VIETMAPS"
type input "0522365365"
type input "365 TÂY NINH"
type input "30.000"
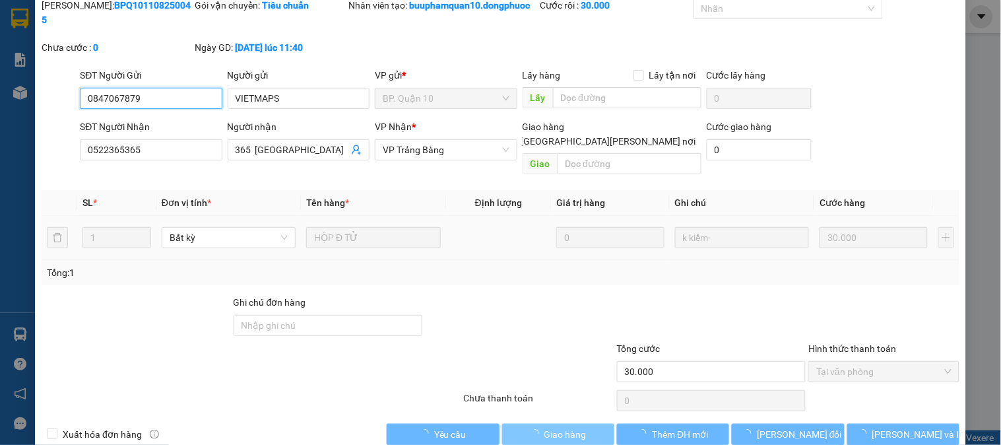
scroll to position [60, 0]
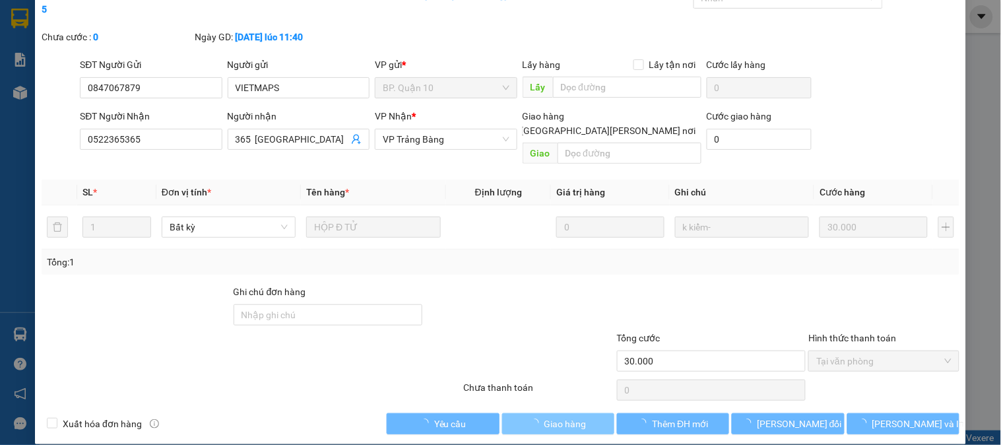
click at [553, 416] on span "Giao hàng" at bounding box center [566, 423] width 42 height 15
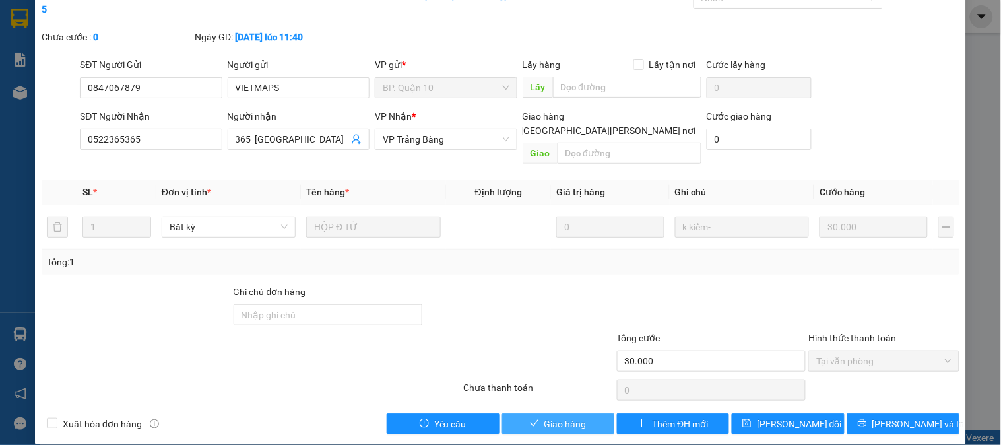
click at [545, 416] on span "Giao hàng" at bounding box center [566, 423] width 42 height 15
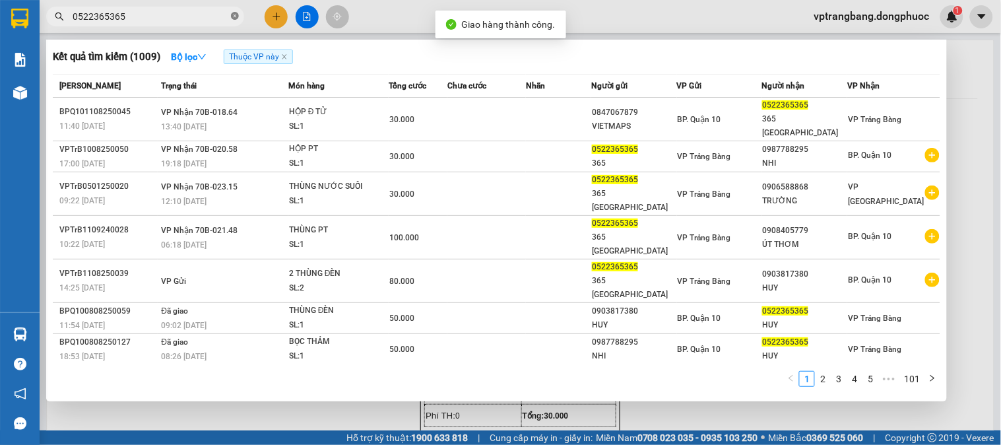
click at [236, 15] on icon "close-circle" at bounding box center [235, 16] width 8 height 8
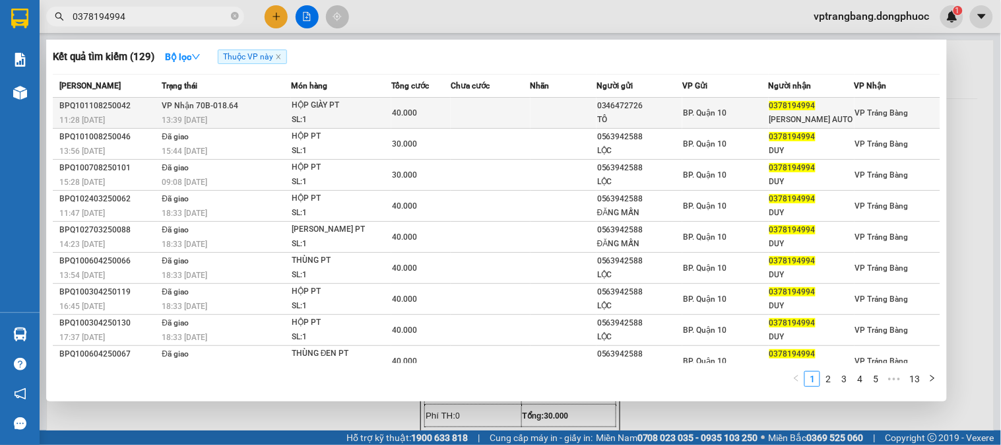
type input "0378194994"
click at [331, 109] on div "HỘP GIÀY PT" at bounding box center [341, 105] width 99 height 15
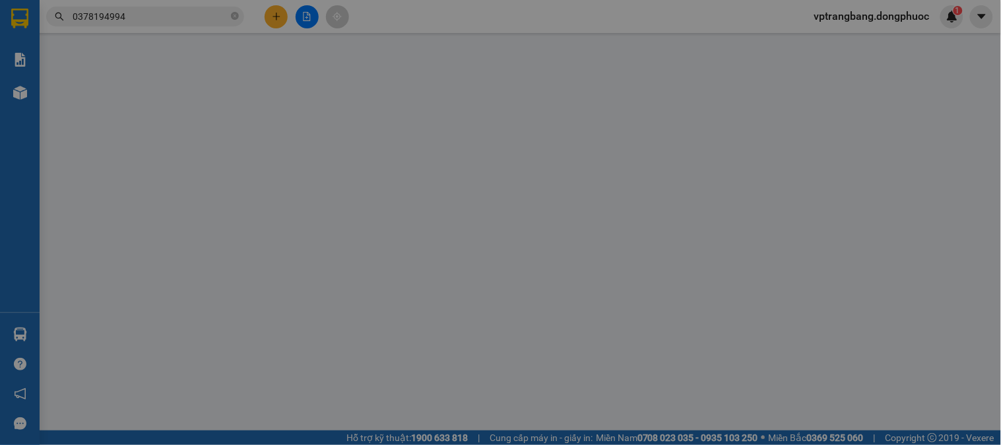
type input "0346472726"
type input "TÔ"
type input "0378194994"
type input "HUY AUTO"
type input "40.000"
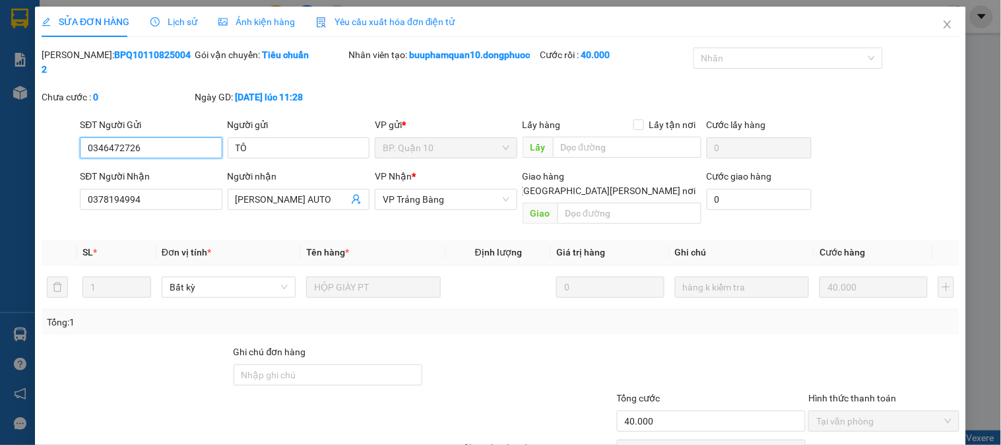
scroll to position [60, 0]
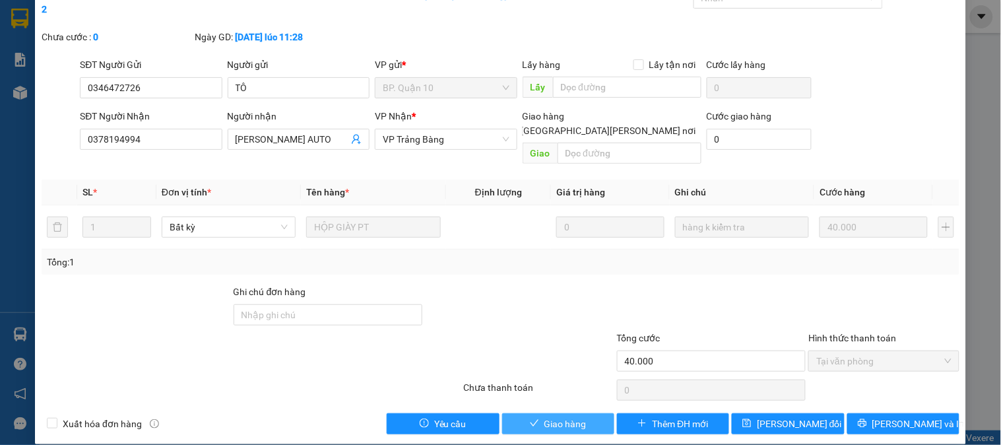
click at [546, 416] on span "Giao hàng" at bounding box center [566, 423] width 42 height 15
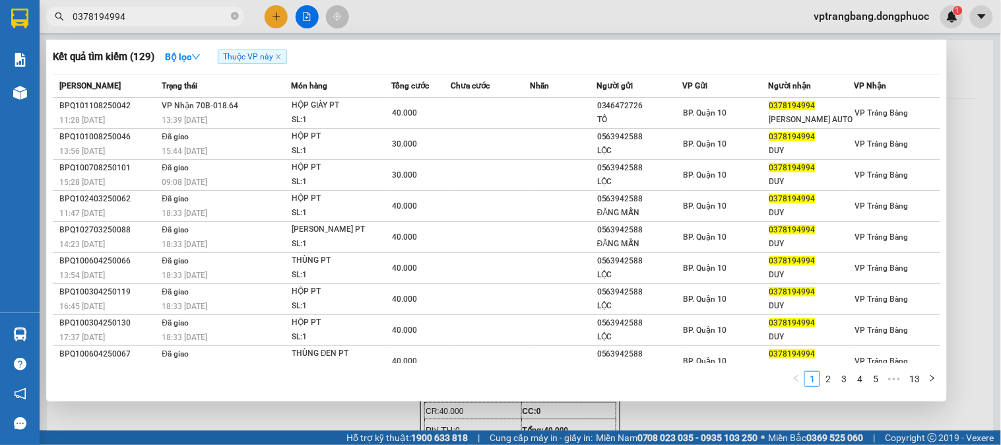
click at [145, 17] on input "0378194994" at bounding box center [151, 16] width 156 height 15
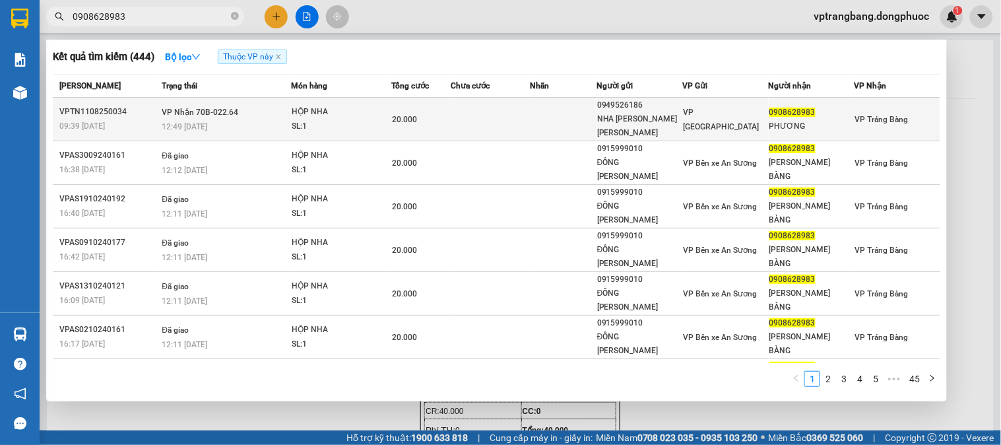
type input "0908628983"
click at [295, 109] on div "HỘP NHA" at bounding box center [341, 112] width 99 height 15
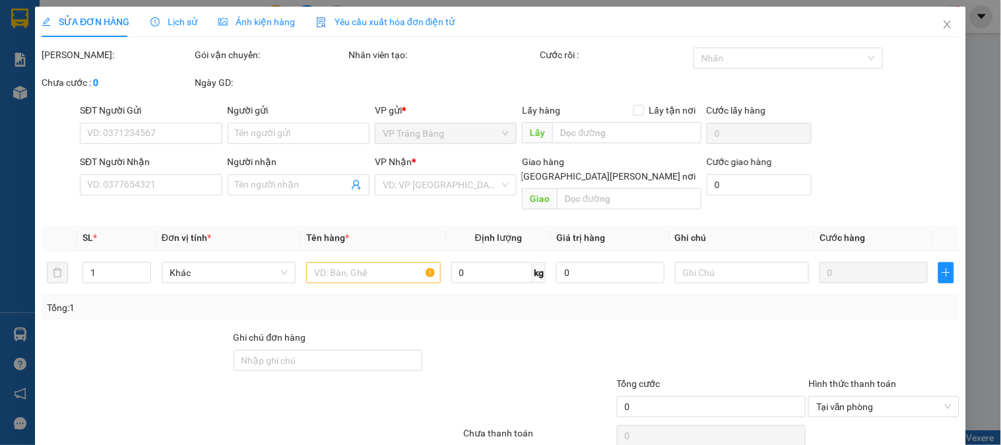
type input "0949526186"
type input "NHA KHOA LAM ANH"
type input "0908628983"
type input "PHƯƠNG"
type input "20.000"
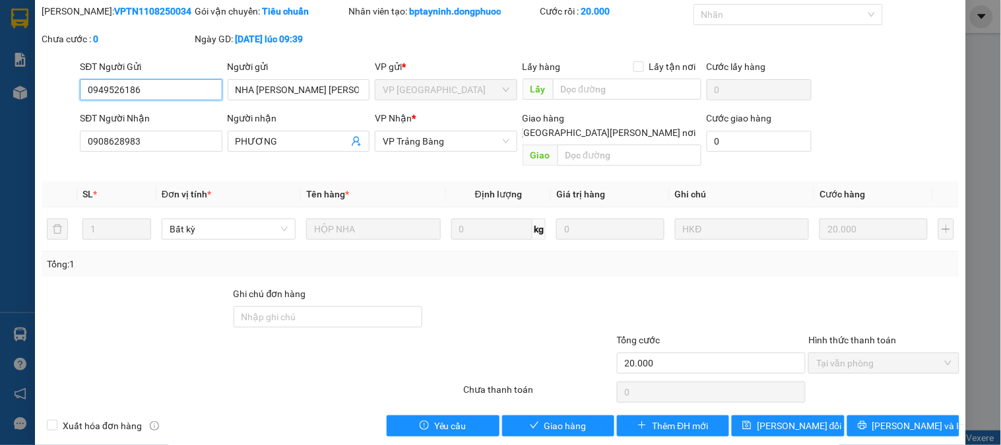
scroll to position [46, 0]
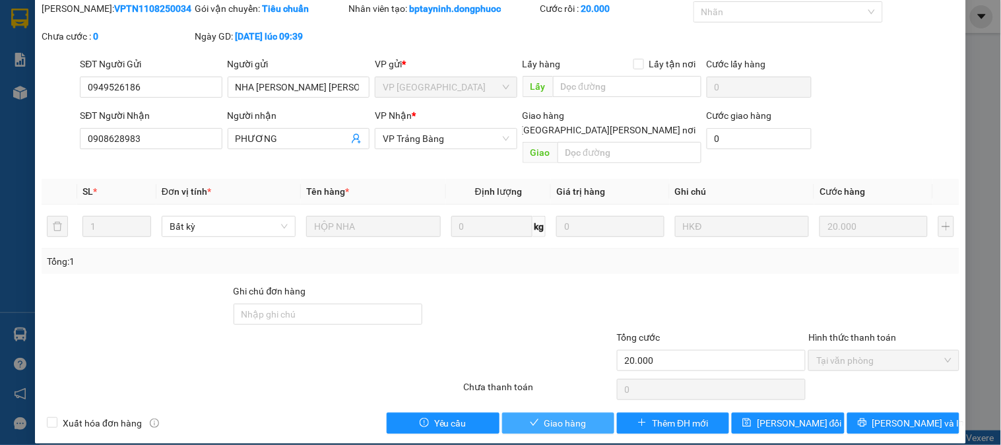
click at [530, 418] on icon "check" at bounding box center [534, 422] width 9 height 9
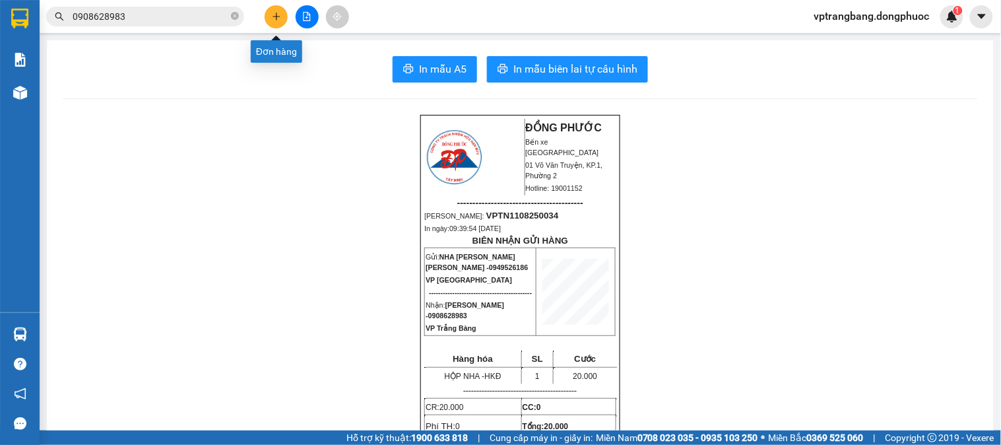
click at [272, 15] on icon "plus" at bounding box center [276, 16] width 9 height 9
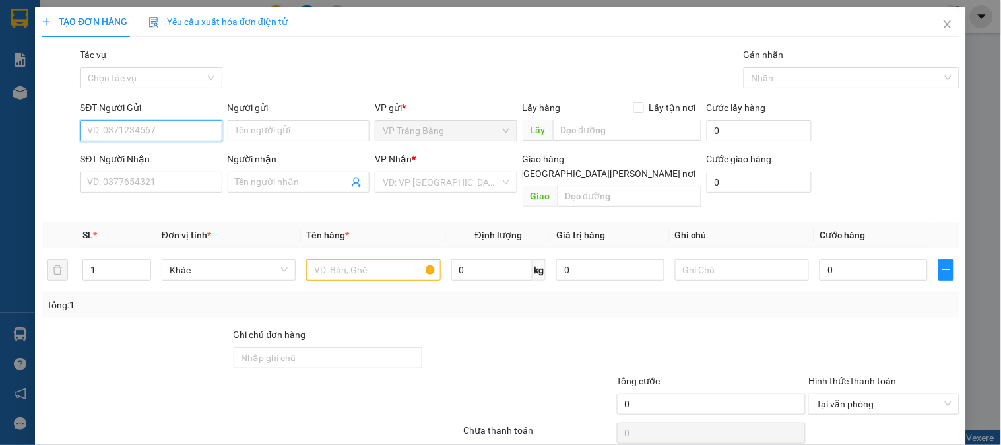
click at [164, 133] on input "SĐT Người Gửi" at bounding box center [151, 130] width 142 height 21
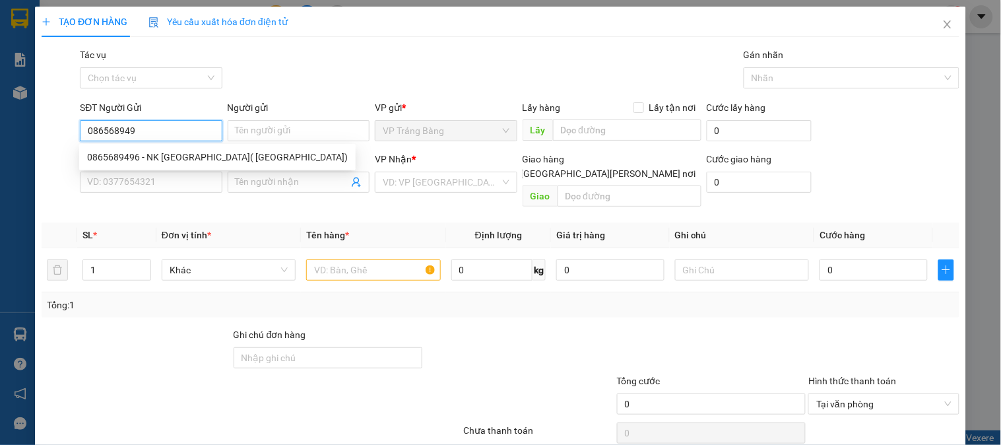
type input "0865689496"
click at [185, 152] on div "0865689496 - NK SÀI GÒN( LỘC HƯNG)" at bounding box center [217, 157] width 261 height 15
type input "NK SÀI GÒN( LỘC HƯNG)"
type input "0938755446"
type input "HOÀNG YẾN"
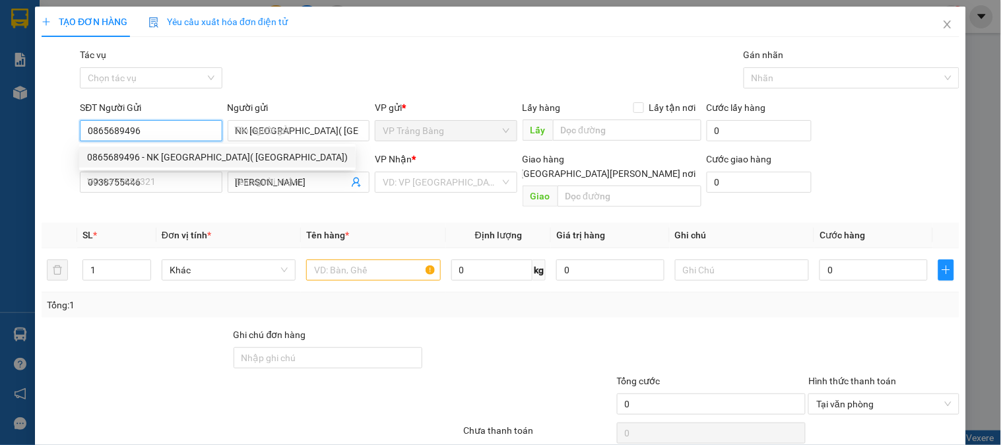
type input "30.000"
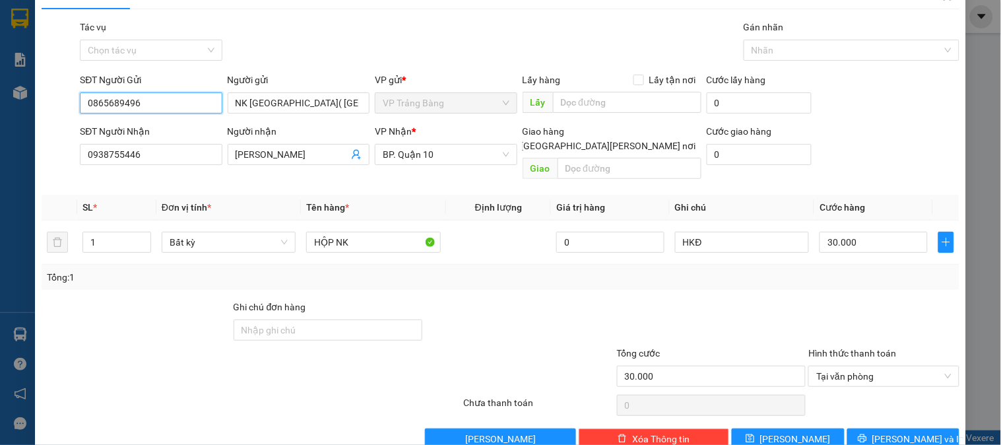
scroll to position [43, 0]
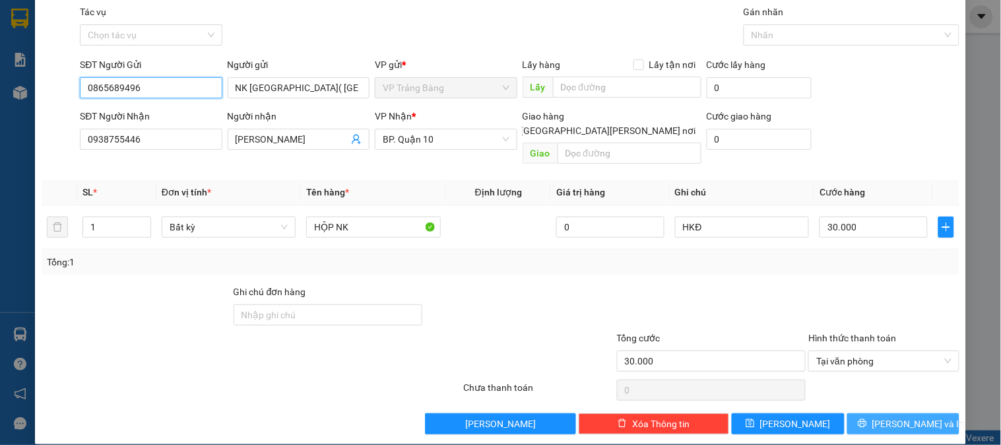
type input "0865689496"
click at [893, 416] on span "[PERSON_NAME] và In" at bounding box center [919, 423] width 92 height 15
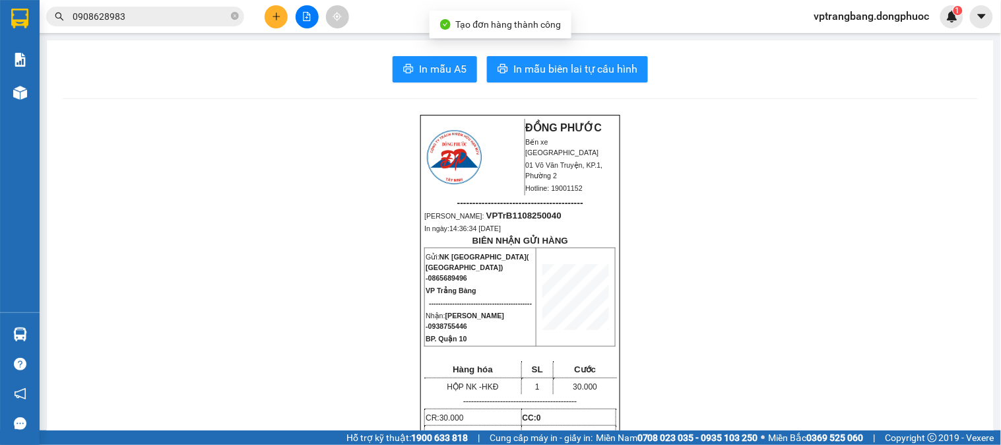
click at [434, 70] on span "In mẫu A5" at bounding box center [443, 69] width 48 height 17
click at [278, 20] on icon "plus" at bounding box center [276, 16] width 9 height 9
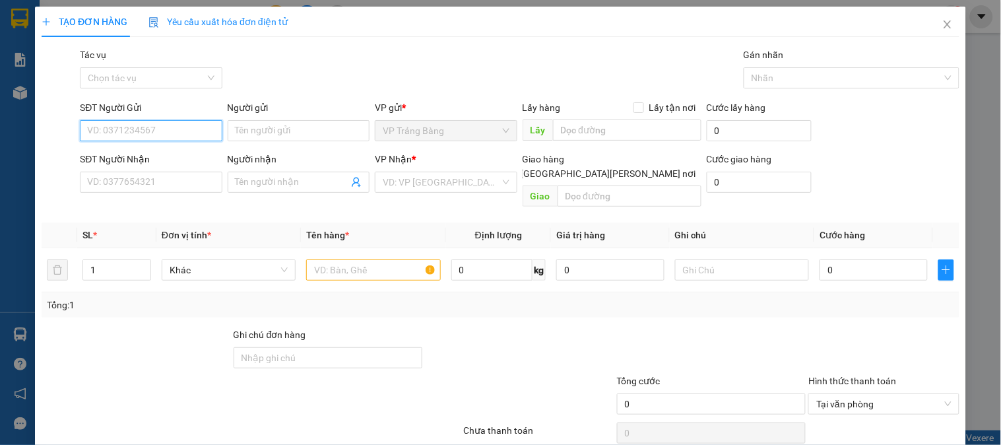
click at [152, 135] on input "SĐT Người Gửi" at bounding box center [151, 130] width 142 height 21
type input "0777671425"
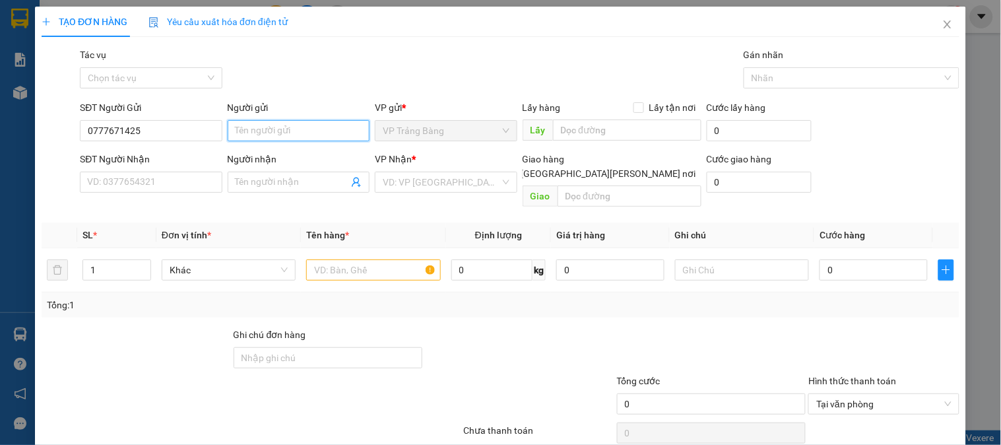
click at [310, 135] on input "Người gửi" at bounding box center [299, 130] width 142 height 21
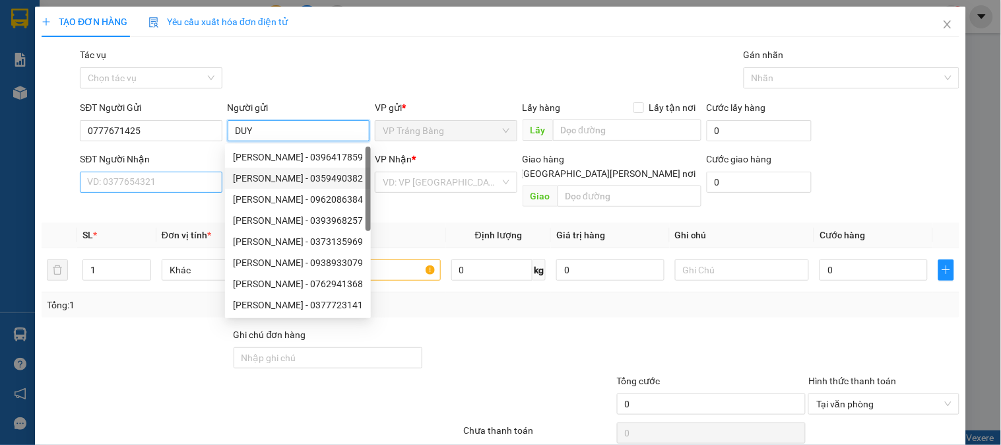
type input "DUY"
click at [119, 189] on input "SĐT Người Nhận" at bounding box center [151, 182] width 142 height 21
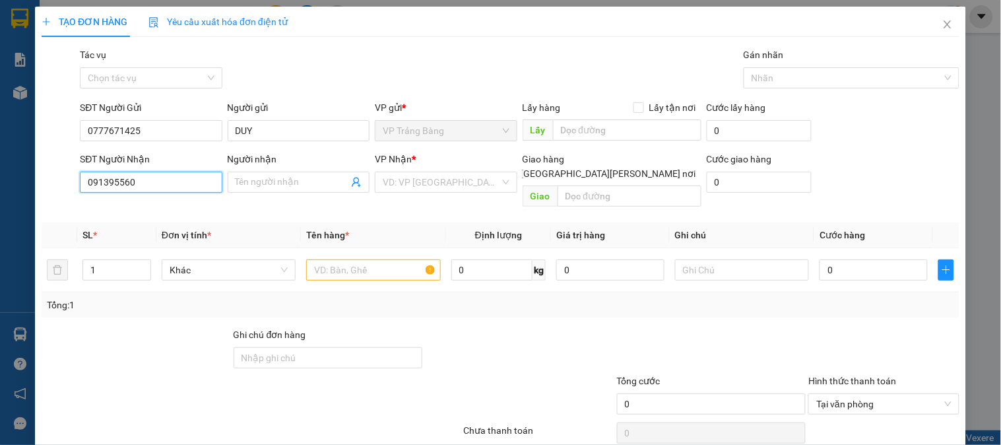
type input "0913955600"
click at [163, 203] on div "0913955600 - HUY" at bounding box center [152, 208] width 130 height 15
type input "HUY"
type input "20.000"
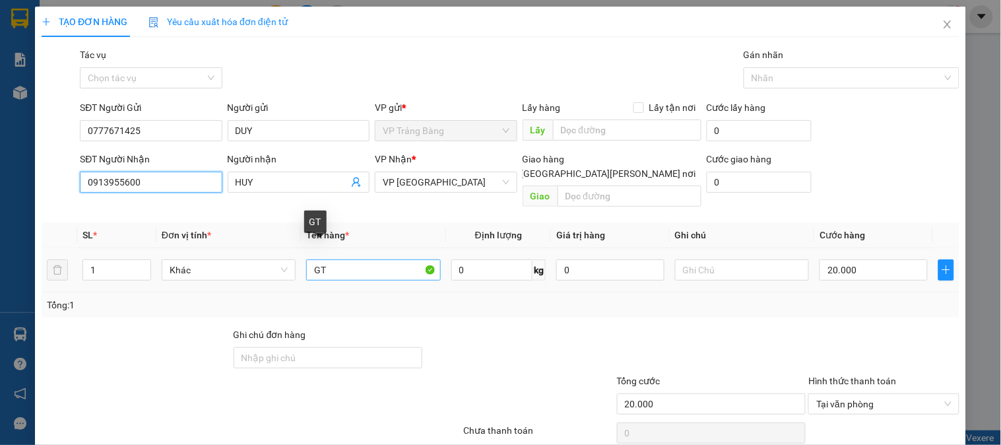
type input "0913955600"
click at [399, 259] on input "GT" at bounding box center [373, 269] width 134 height 21
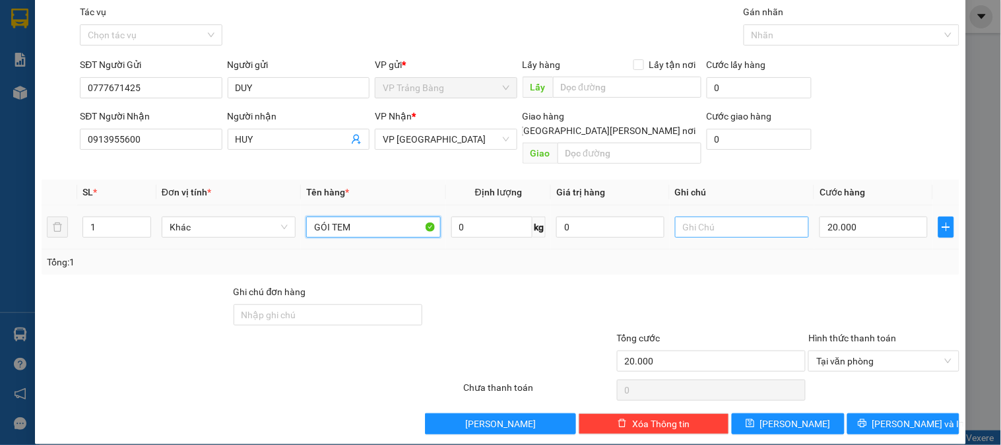
type input "GÓI TEM"
drag, startPoint x: 738, startPoint y: 215, endPoint x: 728, endPoint y: 218, distance: 10.4
click at [736, 216] on input "text" at bounding box center [742, 226] width 134 height 21
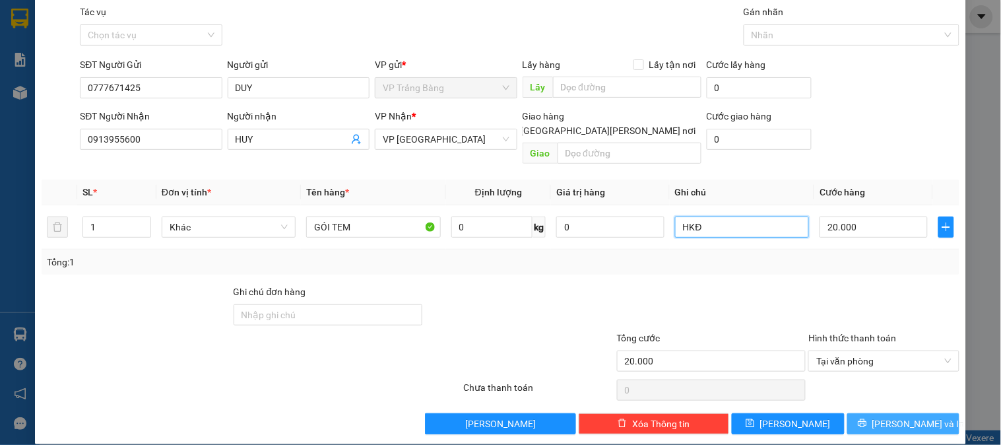
type input "HKĐ"
click at [909, 416] on span "[PERSON_NAME] và In" at bounding box center [919, 423] width 92 height 15
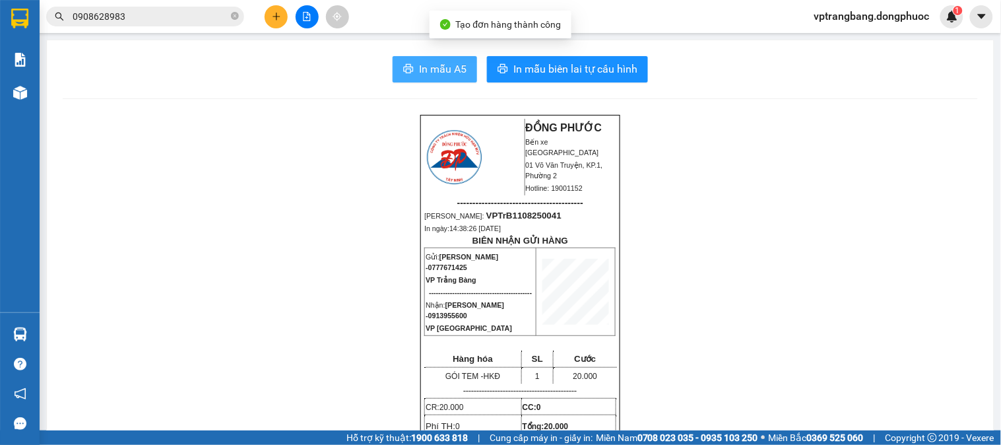
click at [449, 74] on span "In mẫu A5" at bounding box center [443, 69] width 48 height 17
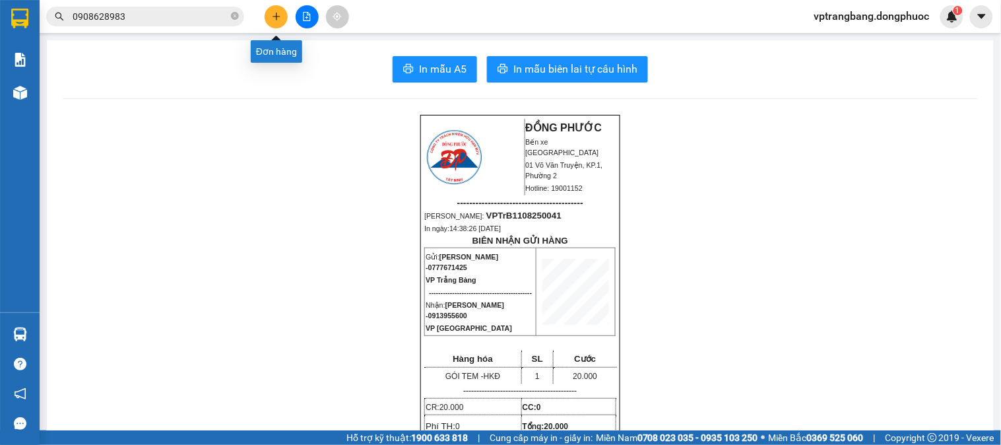
click at [278, 14] on icon "plus" at bounding box center [276, 16] width 9 height 9
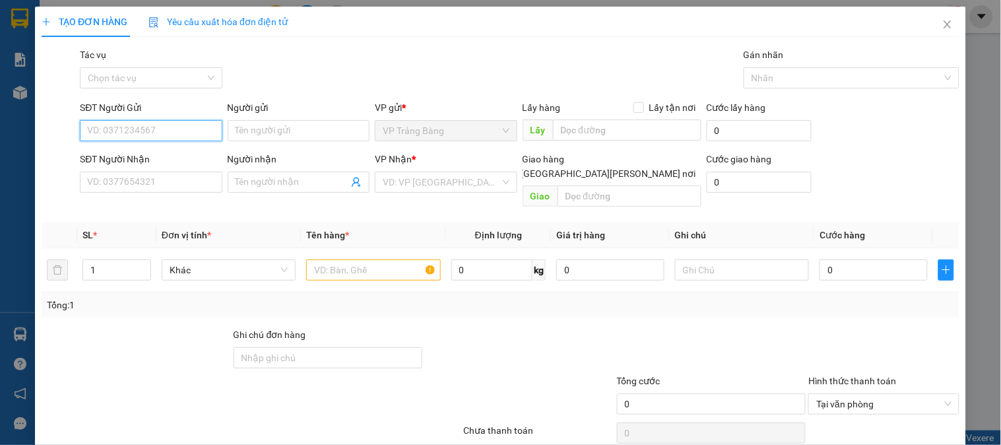
click at [124, 122] on input "SĐT Người Gửi" at bounding box center [151, 130] width 142 height 21
type input "0973063959"
click at [149, 154] on div "0973063959 - NHÂN HÒA 9" at bounding box center [155, 157] width 137 height 15
type input "NHÂN HÒA 9"
type input "0967871453"
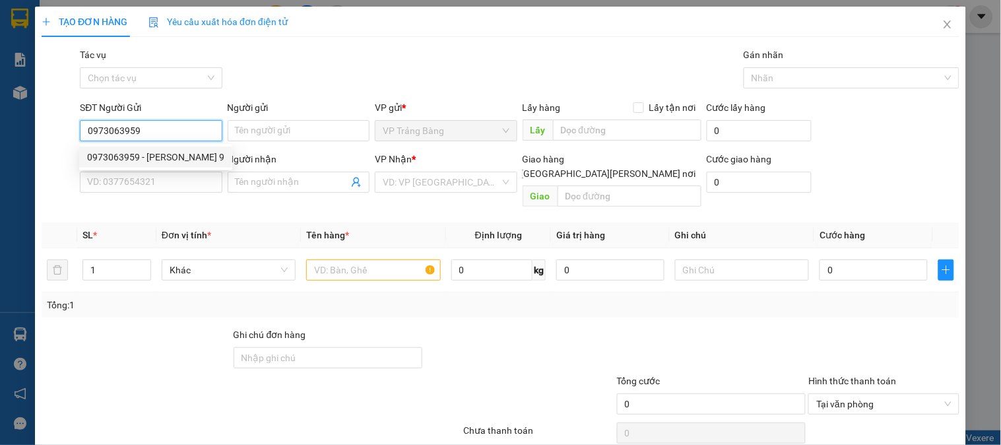
type input "LAB DENTIST"
type input "20.000"
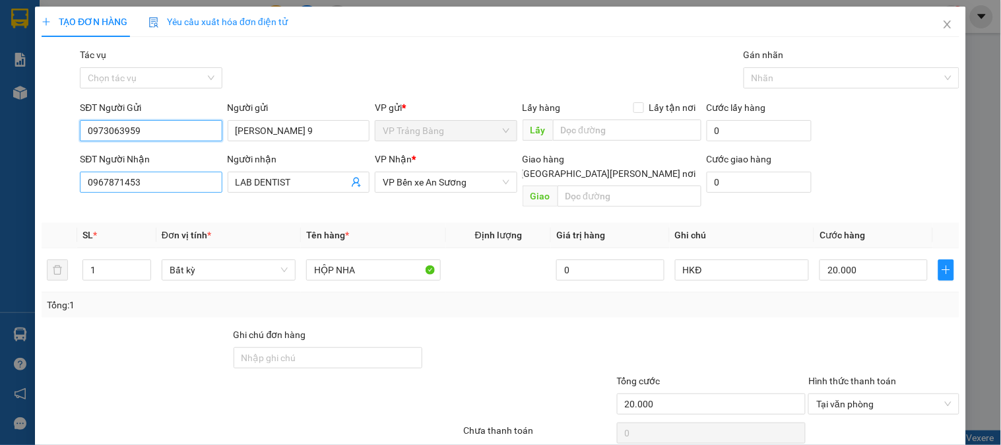
type input "0973063959"
click at [154, 175] on input "0967871453" at bounding box center [151, 182] width 142 height 21
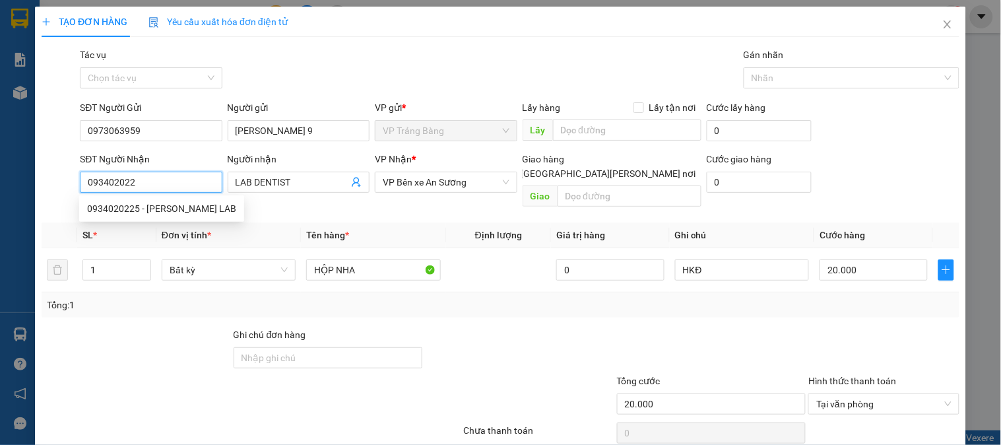
type input "0934020225"
click at [143, 207] on div "0934020225 - THÀNH LAB" at bounding box center [161, 208] width 149 height 15
type input "THÀNH LAB"
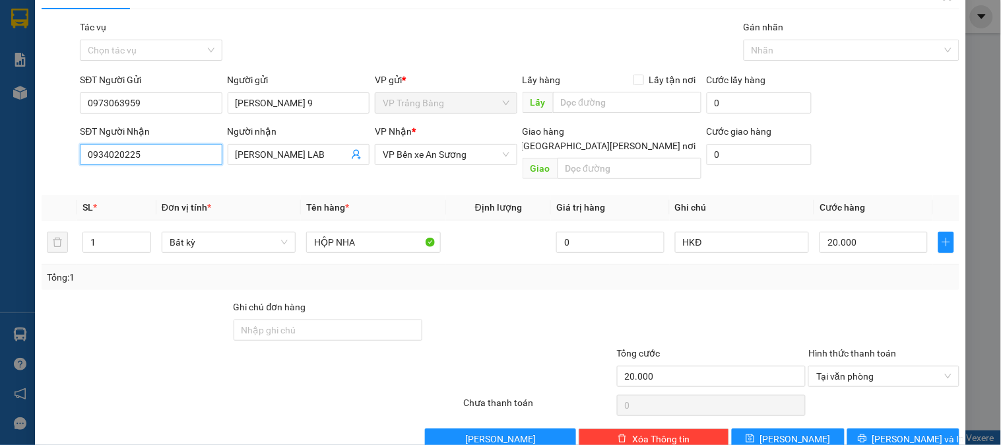
scroll to position [43, 0]
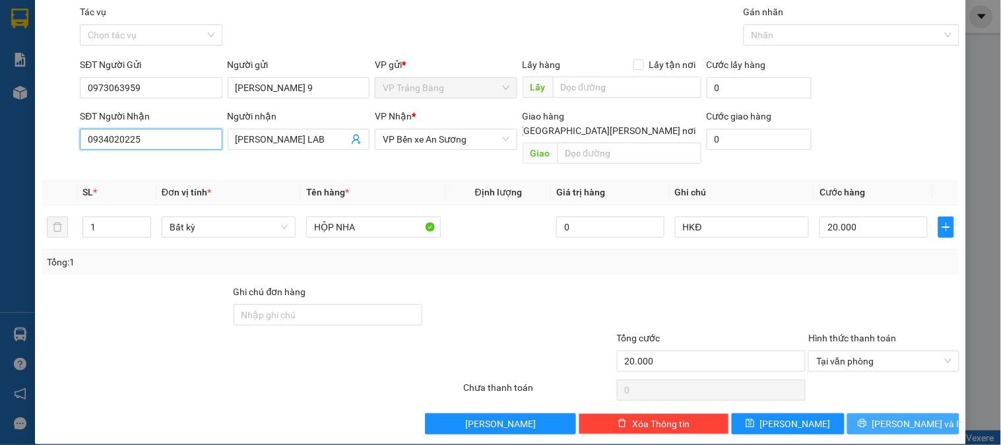
type input "0934020225"
click at [893, 418] on button "[PERSON_NAME] và In" at bounding box center [903, 423] width 112 height 21
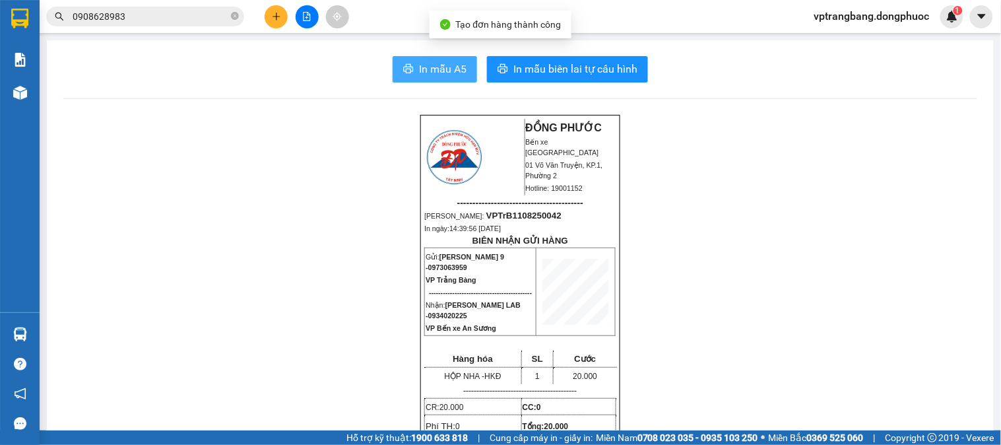
click at [449, 57] on button "In mẫu A5" at bounding box center [435, 69] width 84 height 26
click at [234, 13] on icon "close-circle" at bounding box center [235, 16] width 8 height 8
click at [180, 14] on input "text" at bounding box center [151, 16] width 156 height 15
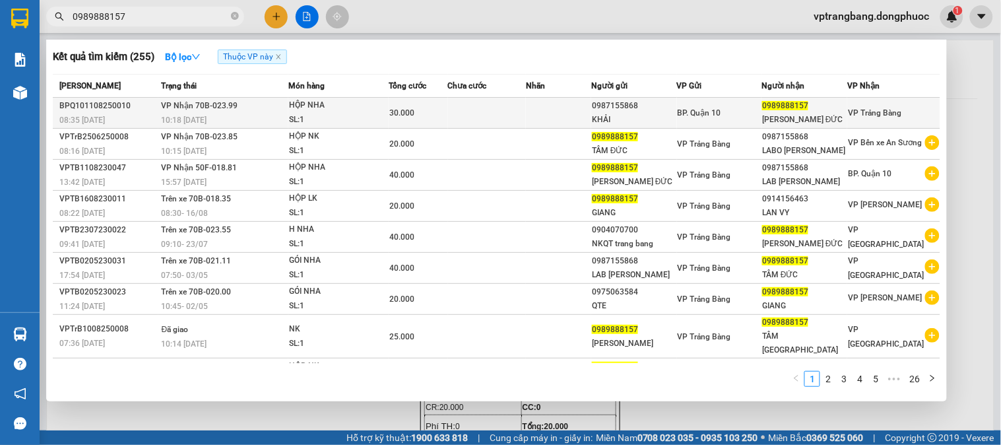
type input "0989888157"
click at [308, 103] on div "HỘP NHA" at bounding box center [338, 105] width 99 height 15
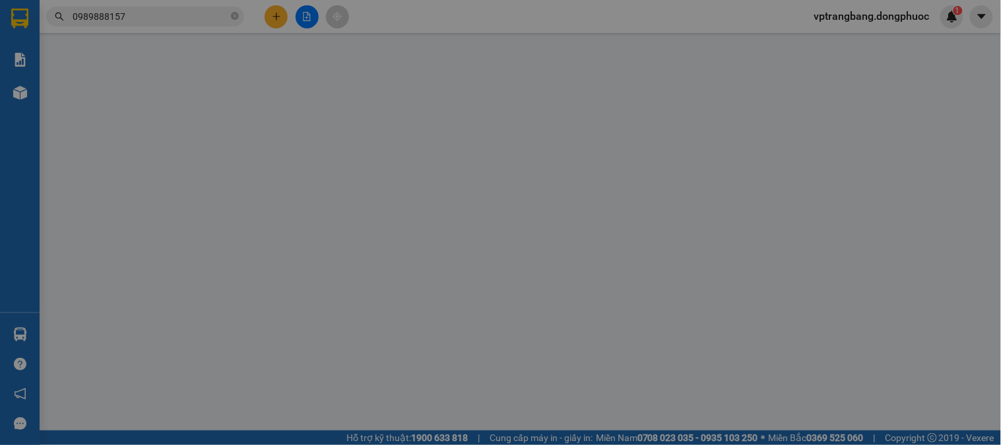
type input "0987155868"
type input "KHẢI"
type input "0989888157"
type input "NK TÂM ĐỨC"
type input "30.000"
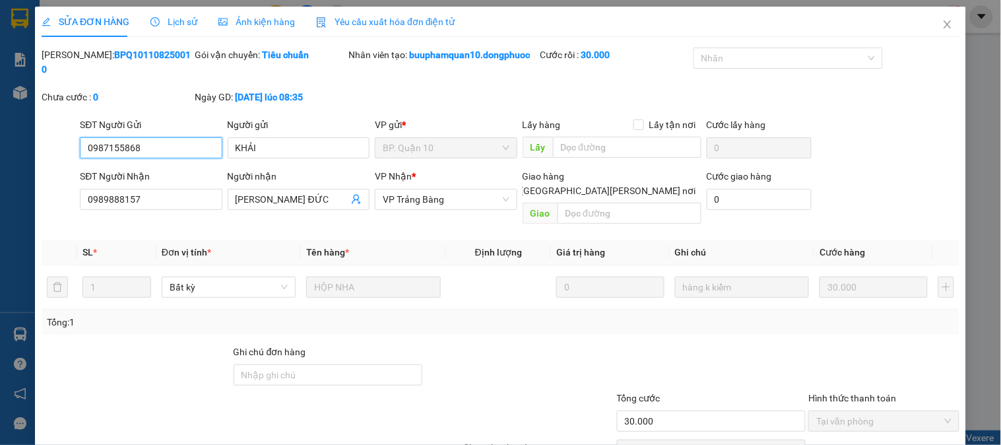
scroll to position [60, 0]
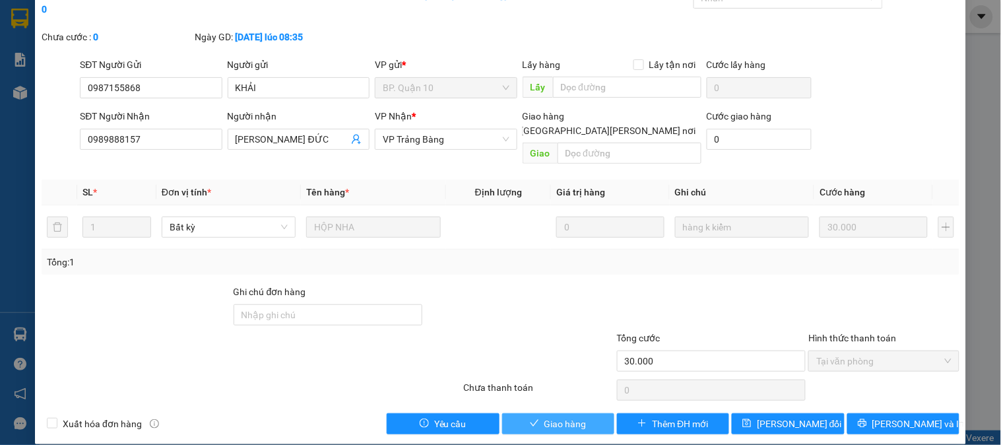
click at [551, 416] on span "Giao hàng" at bounding box center [566, 423] width 42 height 15
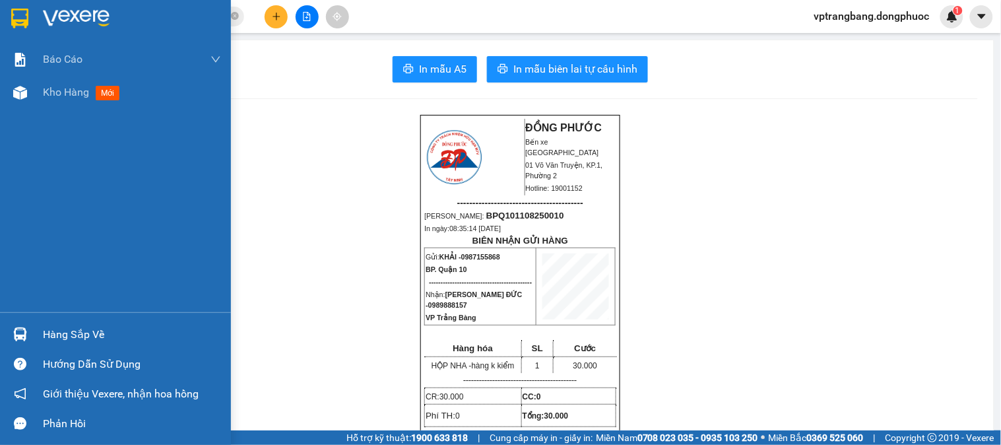
click at [30, 325] on div at bounding box center [20, 334] width 23 height 23
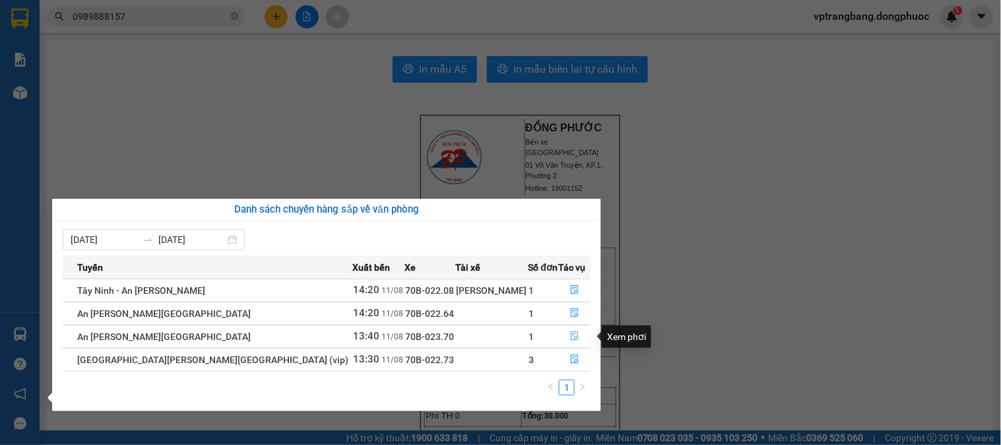
click at [564, 333] on button "button" at bounding box center [575, 336] width 31 height 21
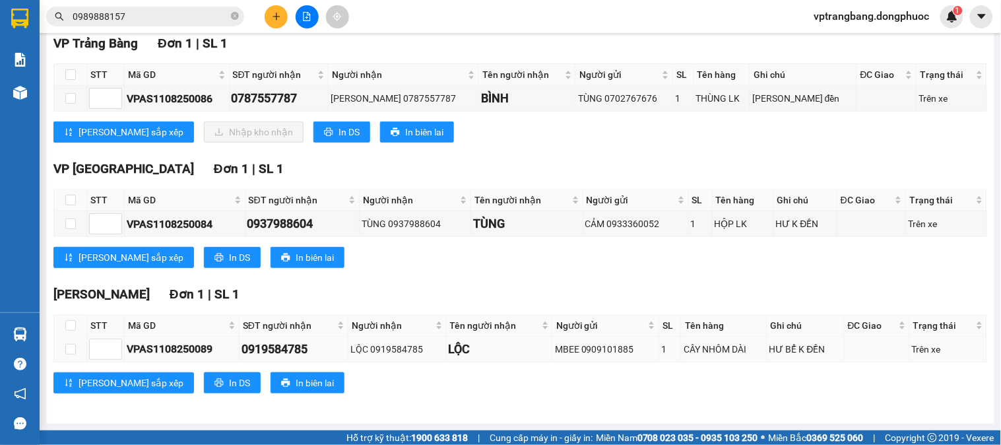
scroll to position [140, 0]
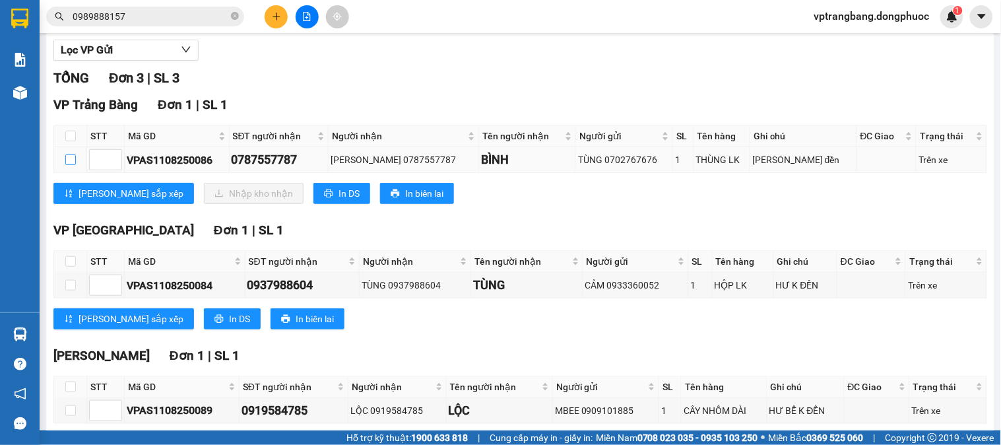
click at [69, 165] on input "checkbox" at bounding box center [70, 159] width 11 height 11
checkbox input "true"
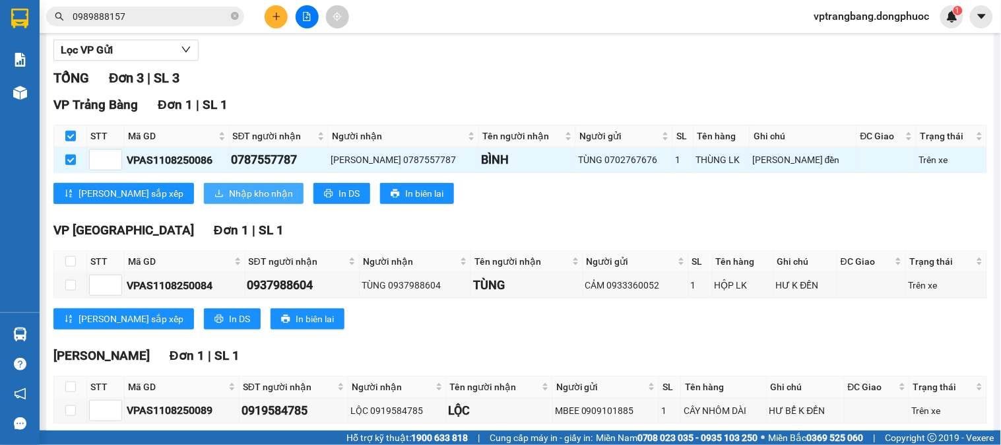
click at [229, 200] on span "Nhập kho nhận" at bounding box center [261, 193] width 64 height 15
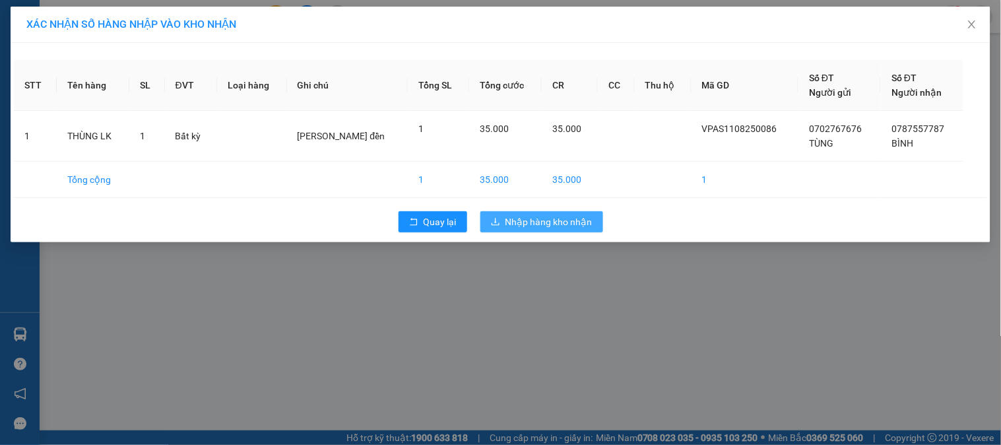
click at [517, 211] on button "Nhập hàng kho nhận" at bounding box center [541, 221] width 123 height 21
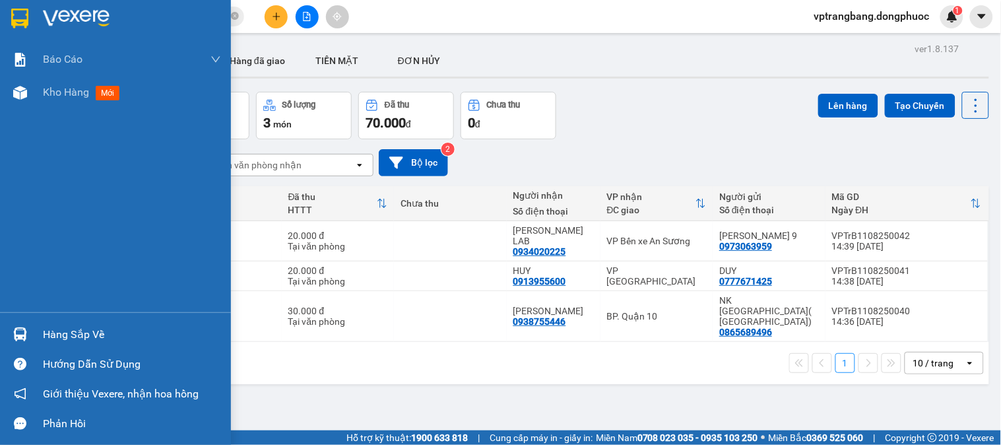
click at [18, 327] on img at bounding box center [20, 334] width 14 height 14
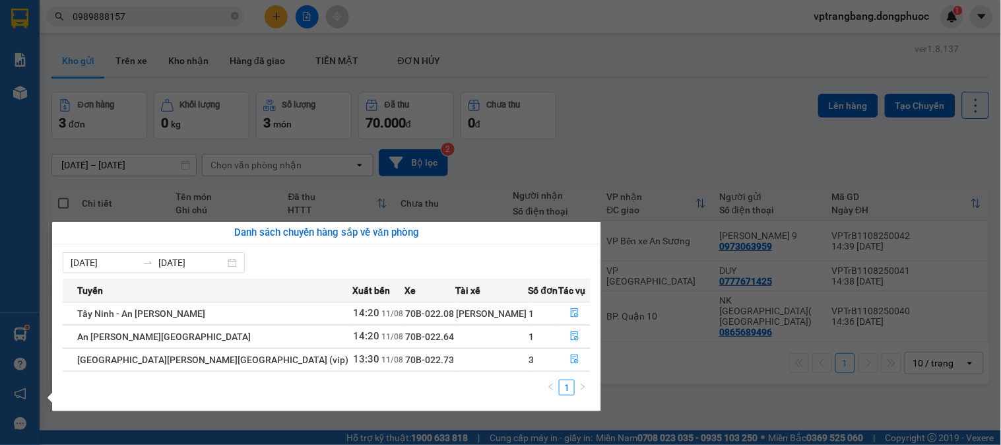
click at [181, 44] on section "Kết quả tìm kiếm ( 255 ) Bộ lọc Thuộc VP này Mã ĐH Trạng thái Món hàng Tổng cướ…" at bounding box center [500, 222] width 1001 height 445
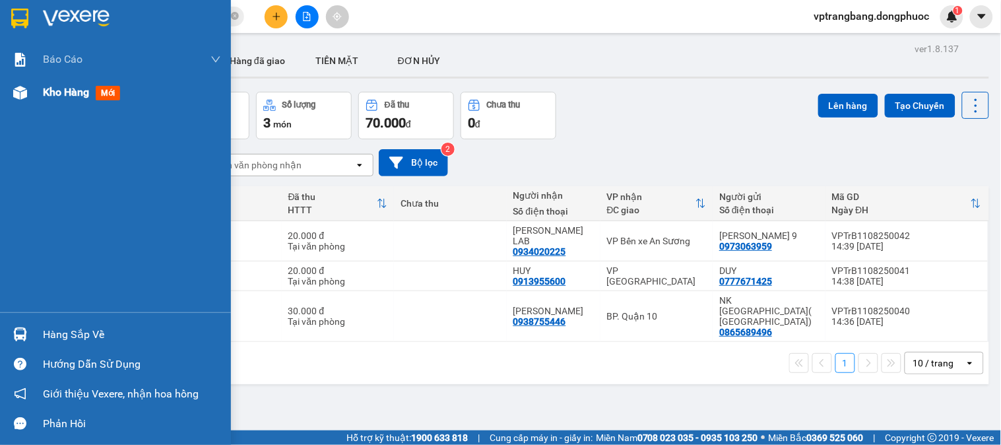
click at [17, 89] on img at bounding box center [20, 93] width 14 height 14
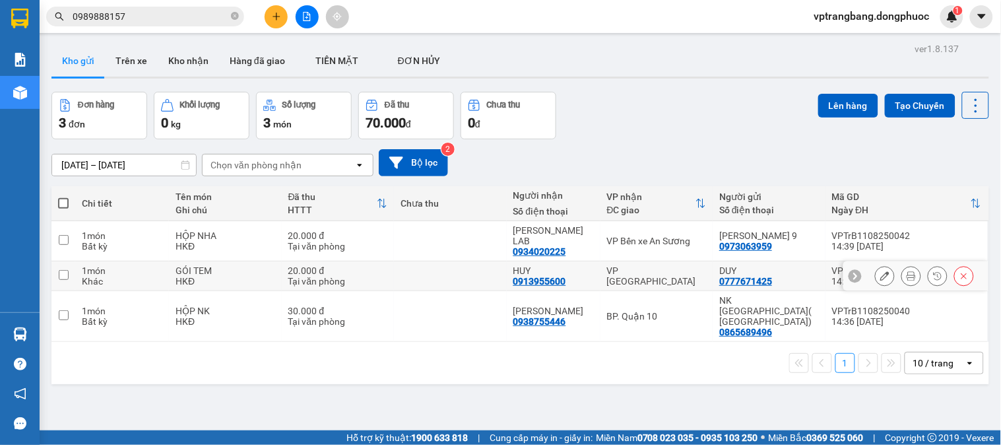
click at [636, 267] on div "VP [GEOGRAPHIC_DATA]" at bounding box center [657, 275] width 100 height 21
checkbox input "true"
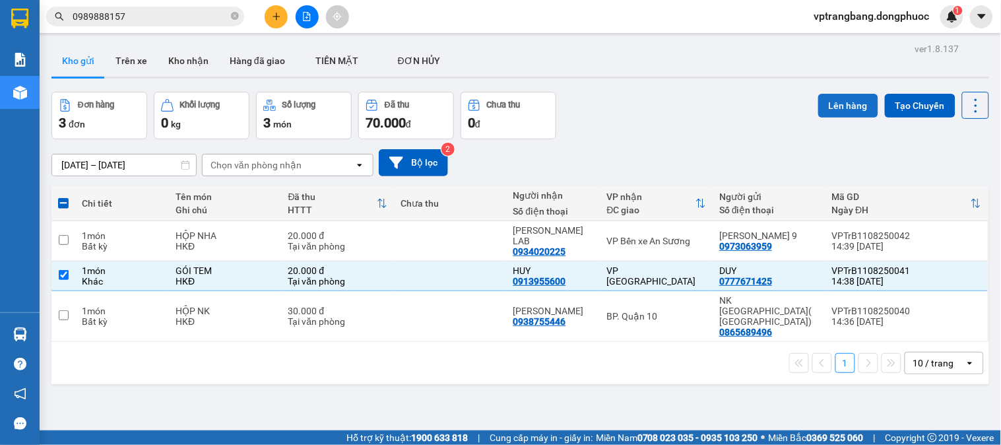
click at [838, 103] on button "Lên hàng" at bounding box center [848, 106] width 60 height 24
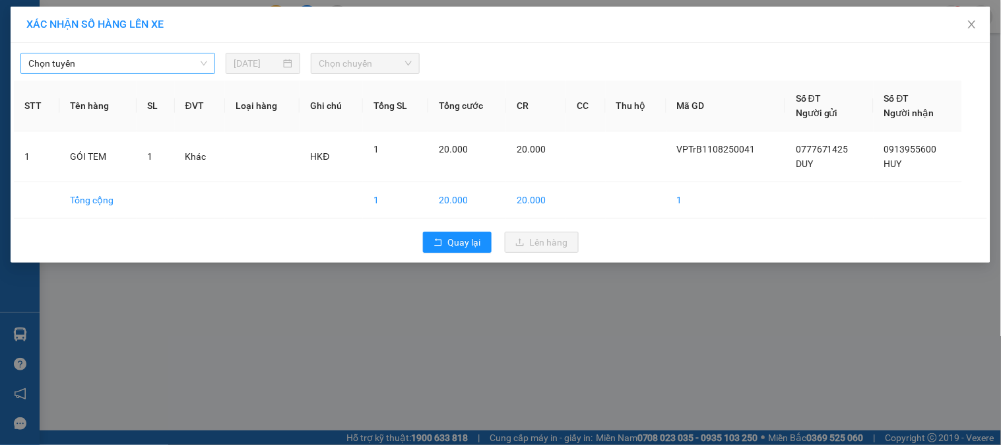
click at [174, 63] on span "Chọn tuyến" at bounding box center [117, 63] width 179 height 20
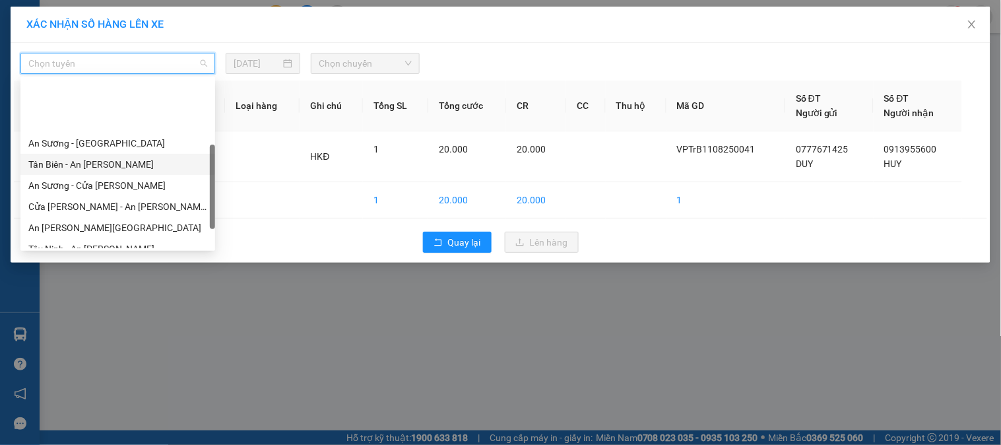
scroll to position [147, 0]
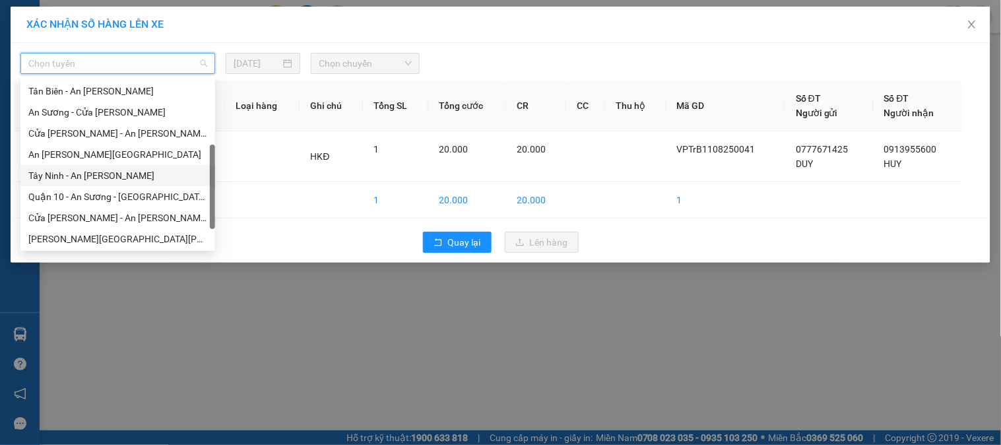
click at [112, 172] on div "Tây Ninh - An Sương" at bounding box center [117, 175] width 179 height 15
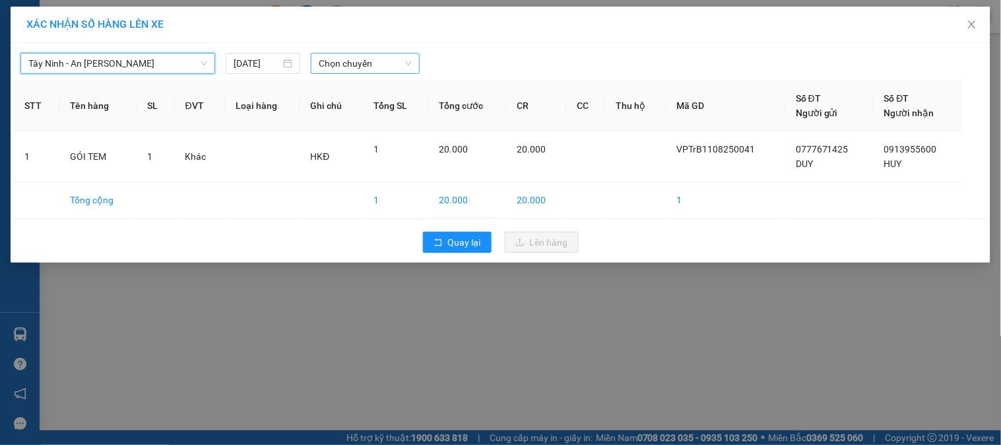
click at [374, 69] on span "Chọn chuyến" at bounding box center [365, 63] width 93 height 20
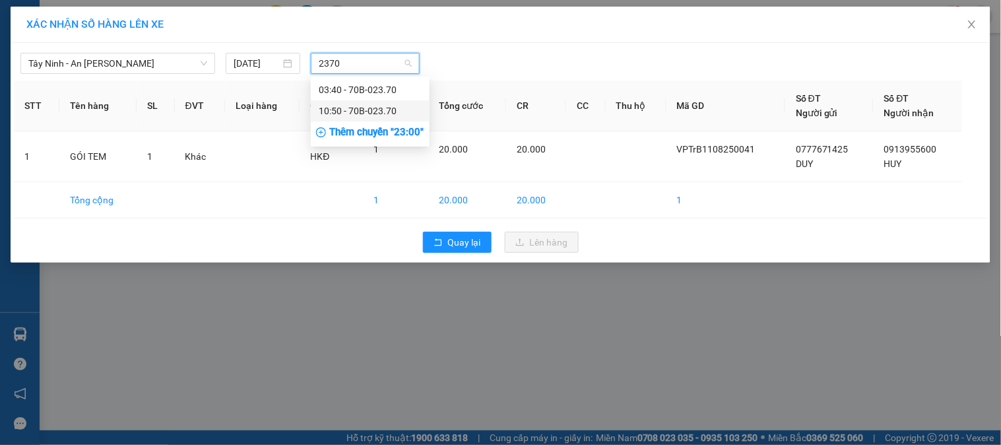
type input "2370"
click at [335, 357] on div "XÁC NHẬN SỐ HÀNG LÊN XE Tây Ninh - An Sương 11/08/2025 Chọn chuyến STT Tên hàng…" at bounding box center [500, 222] width 1001 height 445
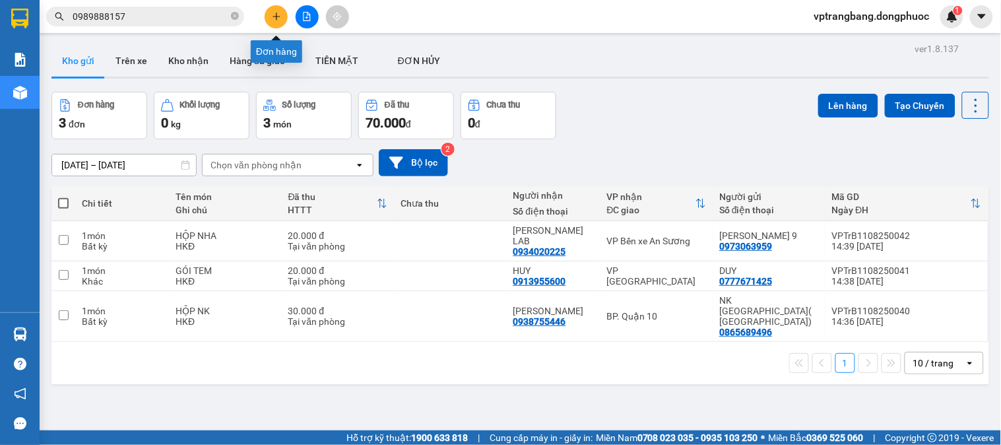
click at [277, 20] on icon "plus" at bounding box center [276, 16] width 9 height 9
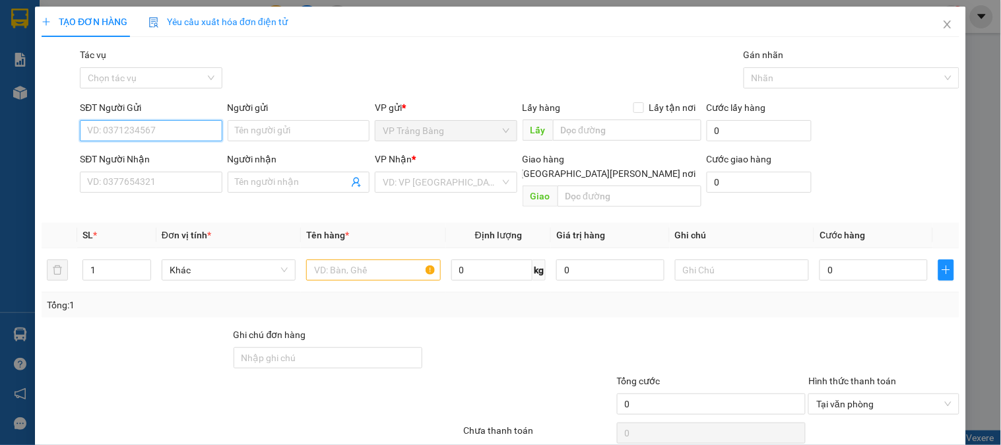
click at [170, 133] on input "SĐT Người Gửi" at bounding box center [151, 130] width 142 height 21
type input "0378245098"
click at [174, 154] on div "0378245098 - THÚY" at bounding box center [152, 157] width 130 height 15
type input "THÚY"
type input "0989313034"
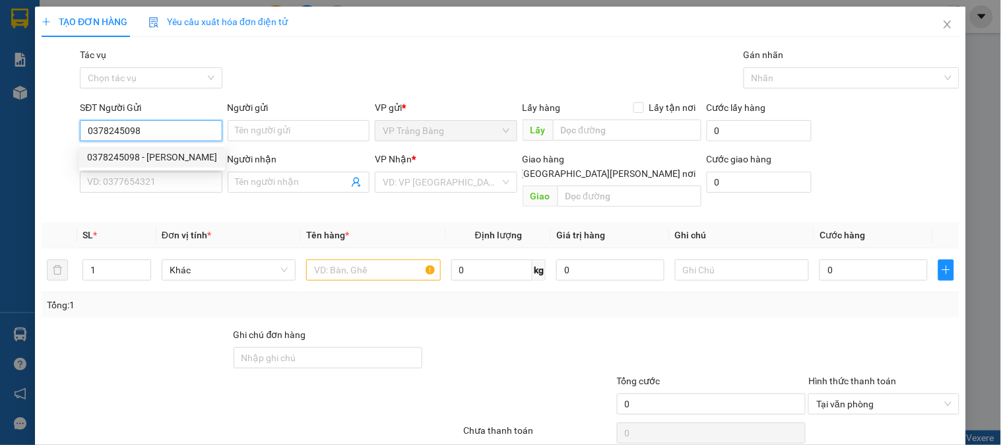
type input "HẬU"
type input "20.000"
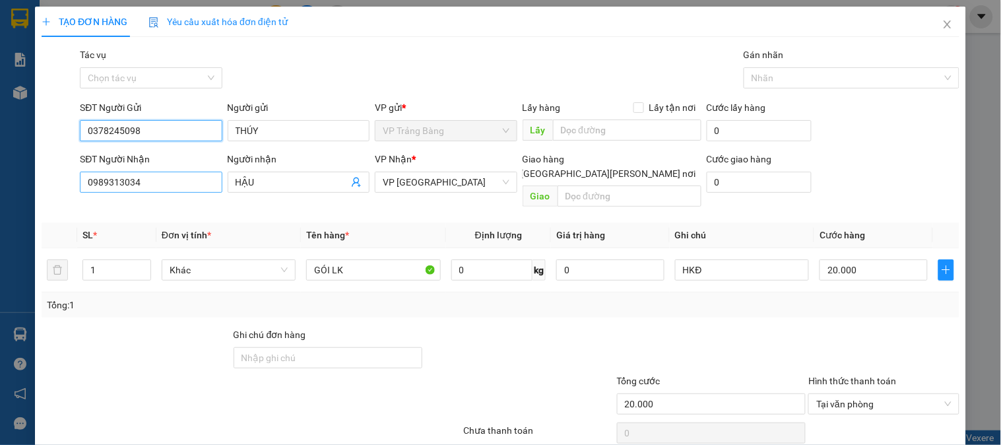
type input "0378245098"
click at [207, 186] on input "0989313034" at bounding box center [151, 182] width 142 height 21
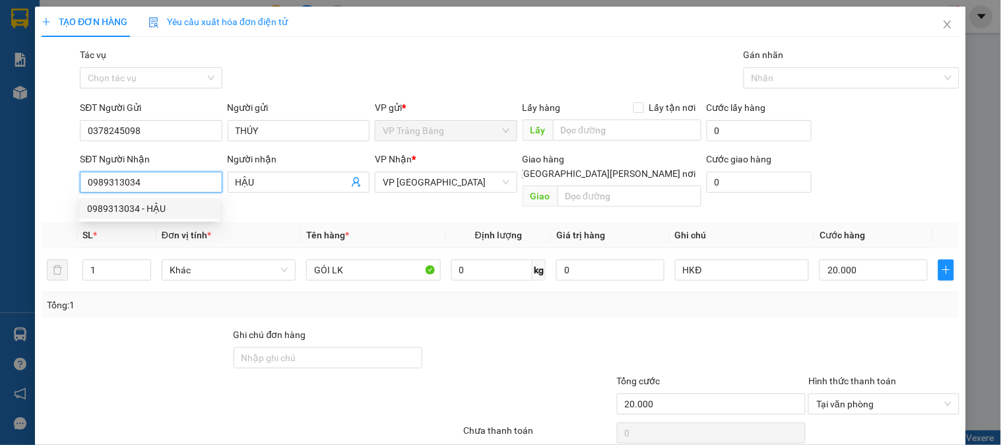
click at [207, 186] on input "0989313034" at bounding box center [151, 182] width 142 height 21
click at [163, 205] on div "0989313034 - HẬU" at bounding box center [149, 208] width 125 height 15
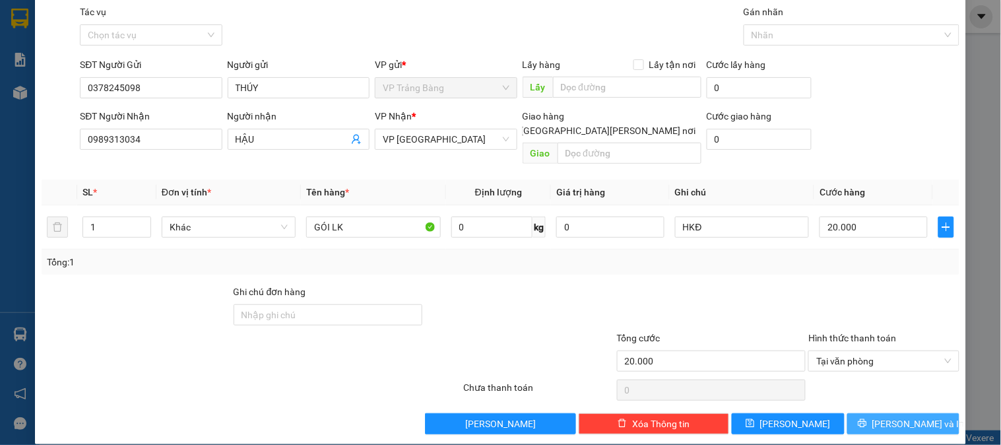
click at [878, 413] on button "[PERSON_NAME] và In" at bounding box center [903, 423] width 112 height 21
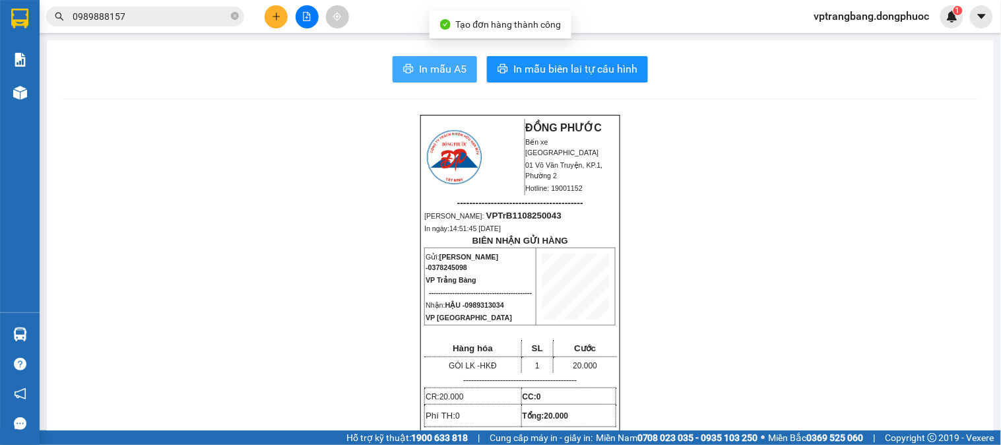
click at [445, 57] on button "In mẫu A5" at bounding box center [435, 69] width 84 height 26
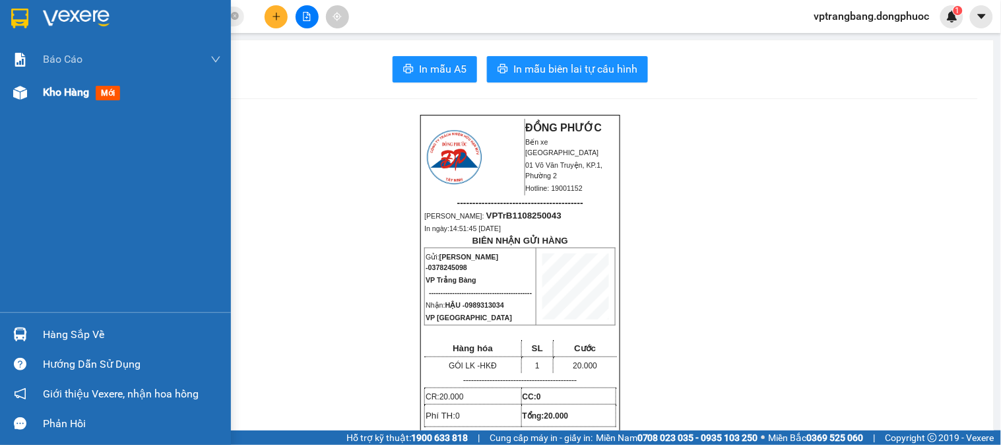
click at [96, 99] on span "mới" at bounding box center [108, 93] width 24 height 15
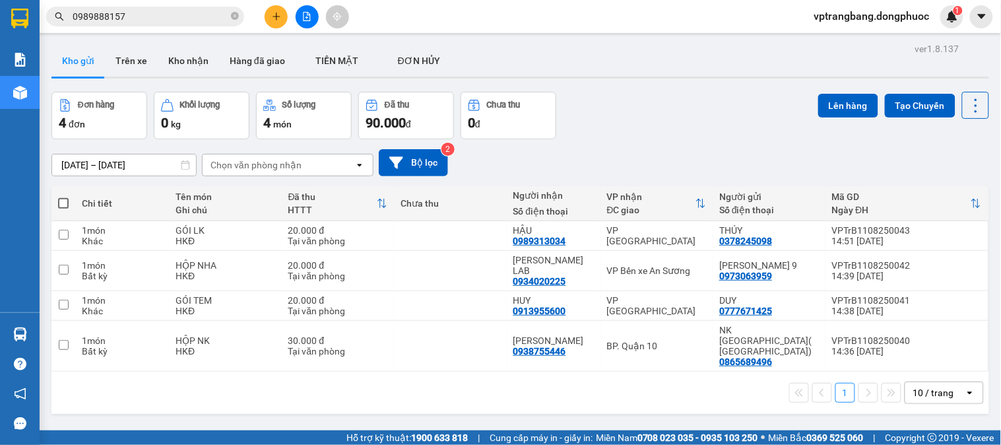
click at [169, 21] on input "0989888157" at bounding box center [151, 16] width 156 height 15
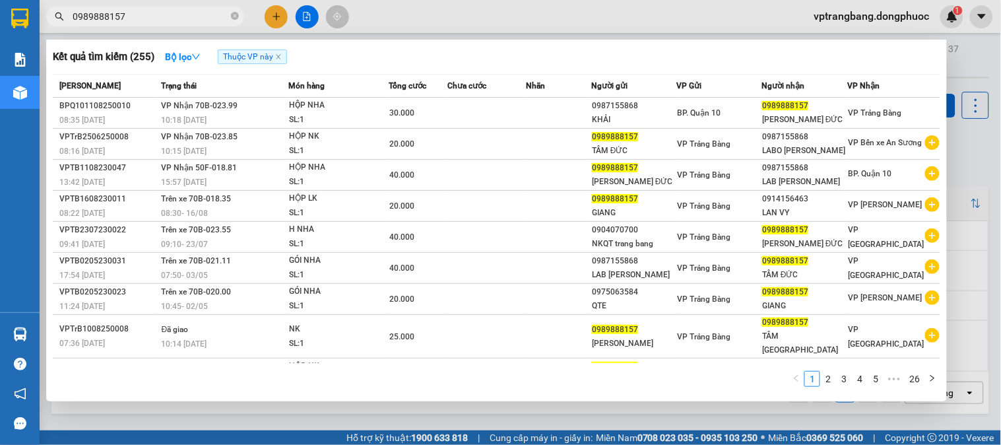
click at [169, 21] on input "0989888157" at bounding box center [151, 16] width 156 height 15
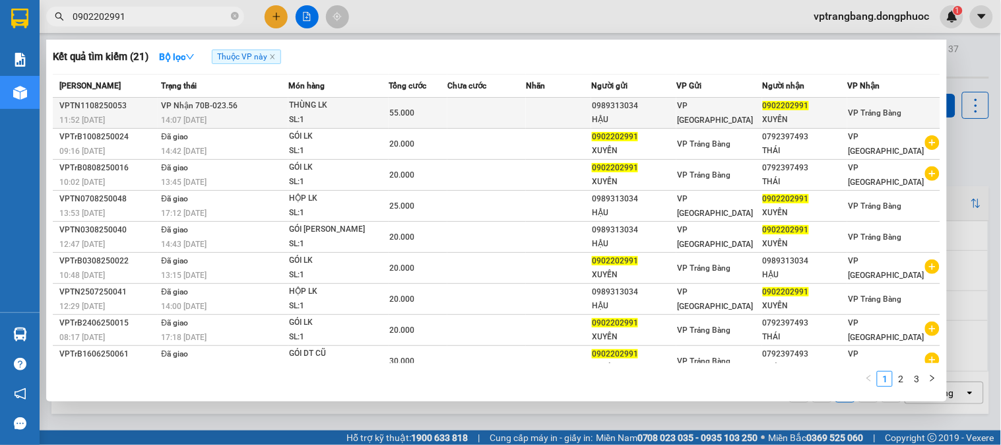
type input "0902202991"
click at [339, 116] on div "SL: 1" at bounding box center [338, 120] width 99 height 15
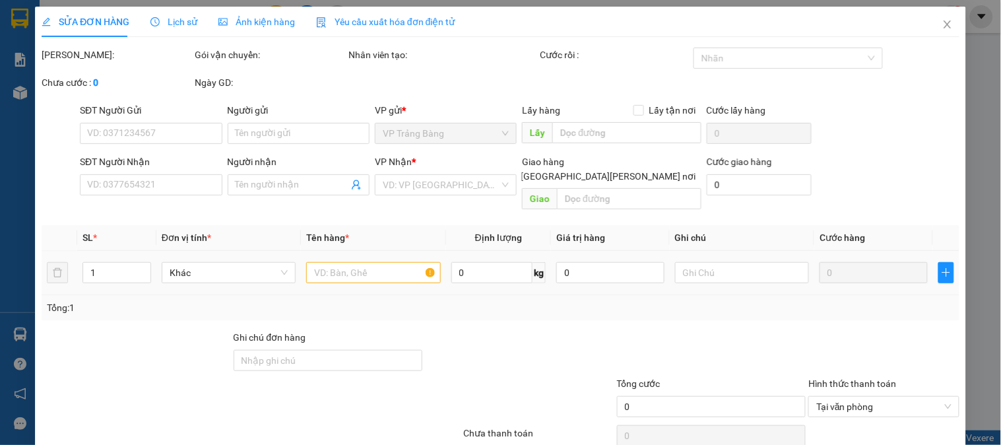
type input "0989313034"
type input "HẬU"
type input "0902202991"
type input "XUYẾN"
type input "55.000"
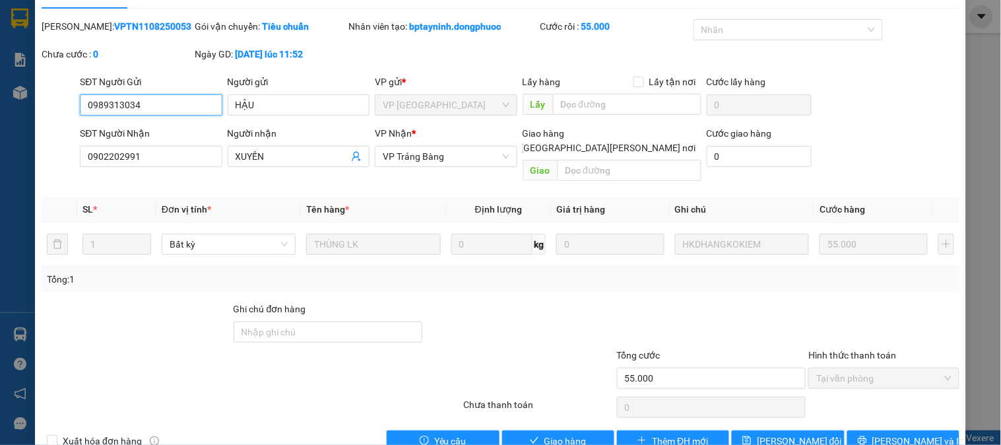
scroll to position [46, 0]
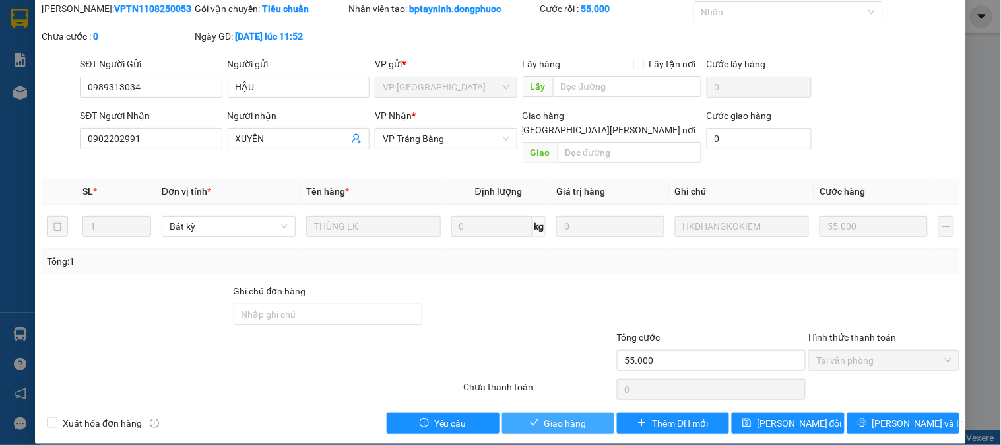
click at [568, 416] on span "Giao hàng" at bounding box center [566, 423] width 42 height 15
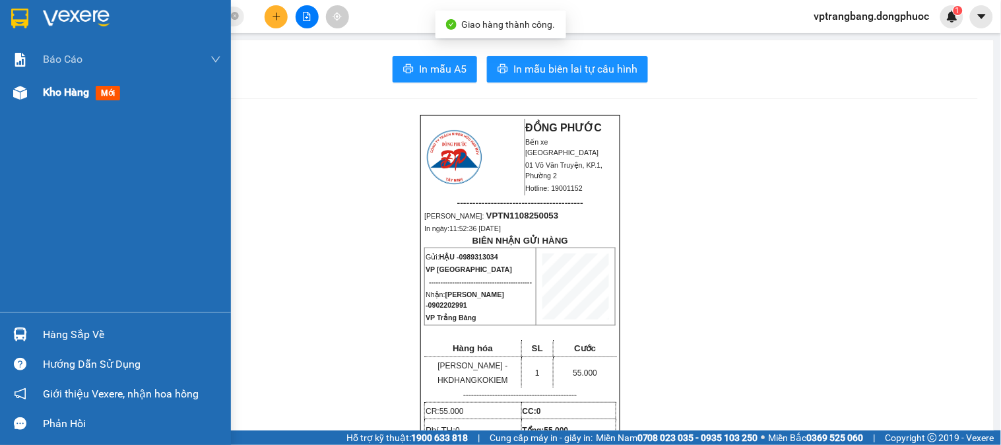
click at [69, 86] on span "Kho hàng" at bounding box center [66, 92] width 46 height 13
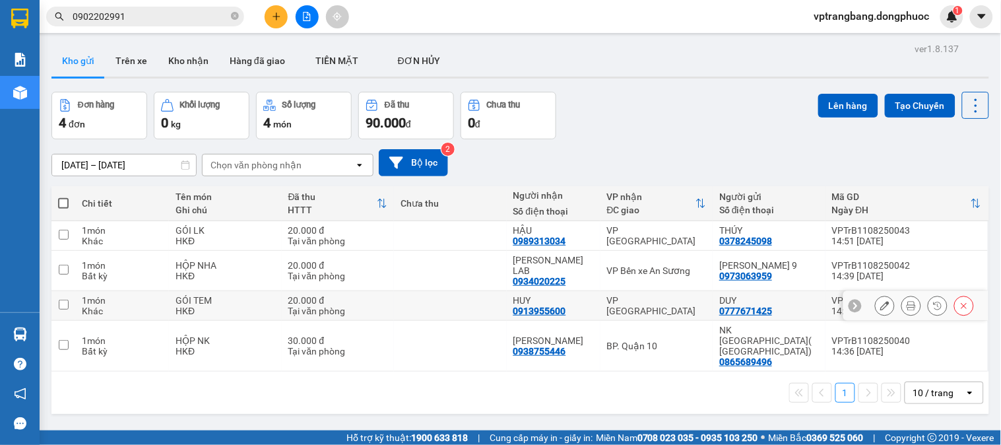
click at [464, 291] on td at bounding box center [450, 306] width 113 height 30
checkbox input "true"
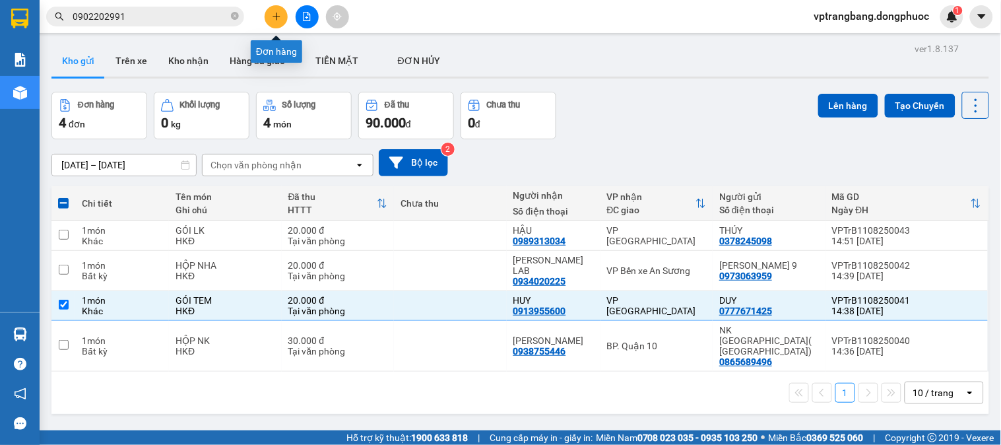
click at [277, 22] on button at bounding box center [276, 16] width 23 height 23
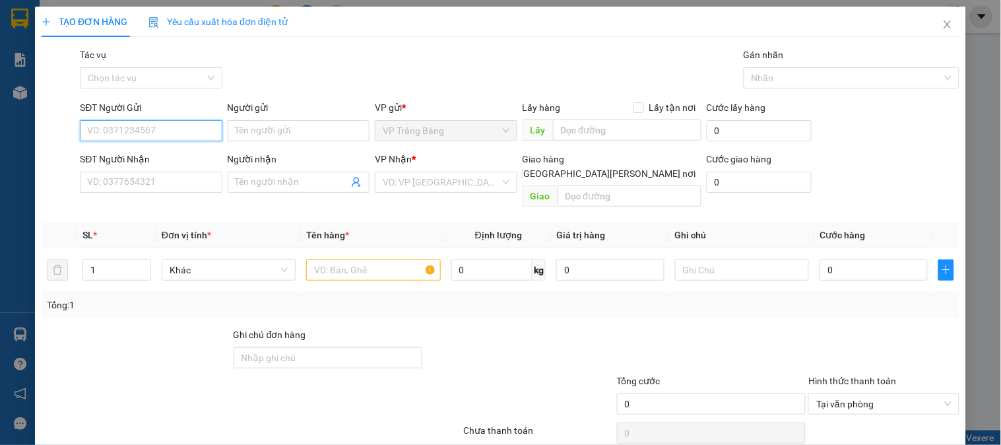
click at [149, 130] on input "SĐT Người Gửi" at bounding box center [151, 130] width 142 height 21
type input "0977787024"
click at [181, 159] on div "0977787024 - LÀNH" at bounding box center [152, 157] width 130 height 15
type input "LÀNH"
type input "0978567570"
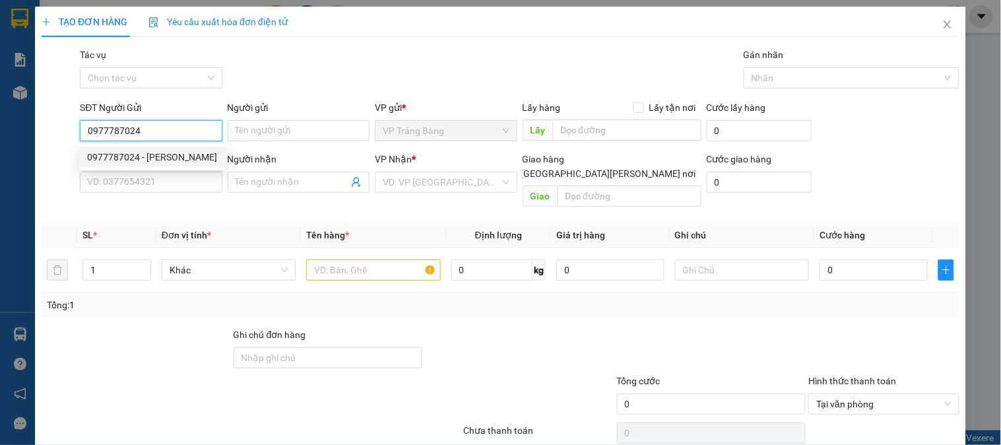
type input "TOÀN"
type input "70.000"
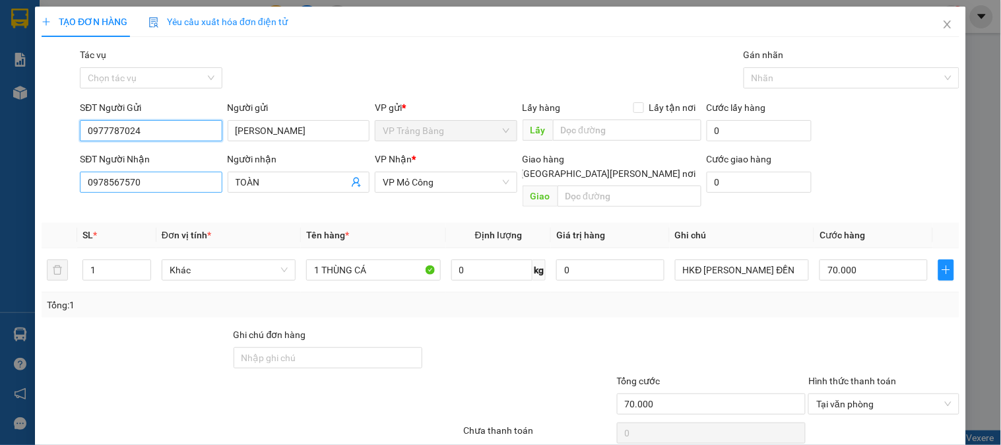
type input "0977787024"
click at [199, 179] on input "0978567570" at bounding box center [151, 182] width 142 height 21
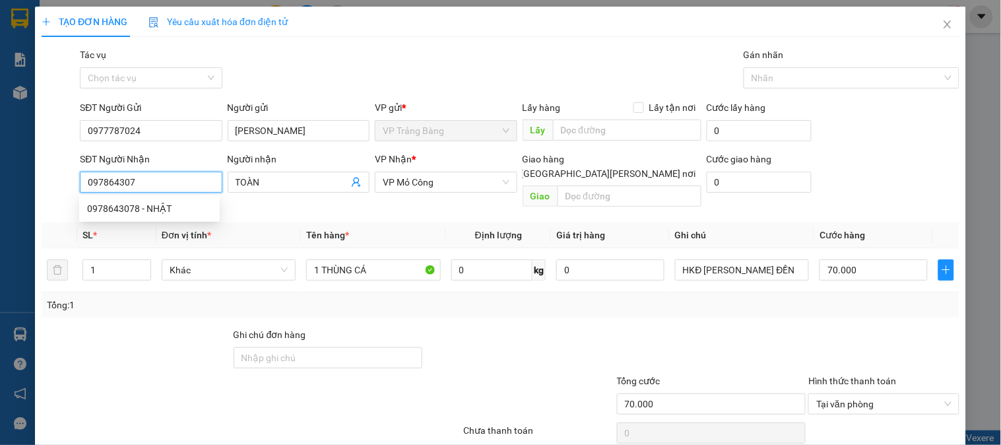
type input "0978643078"
click at [195, 205] on div "0978643078 - NHẬT" at bounding box center [149, 208] width 125 height 15
type input "NHẬT"
type input "40.000"
type input "0978643078"
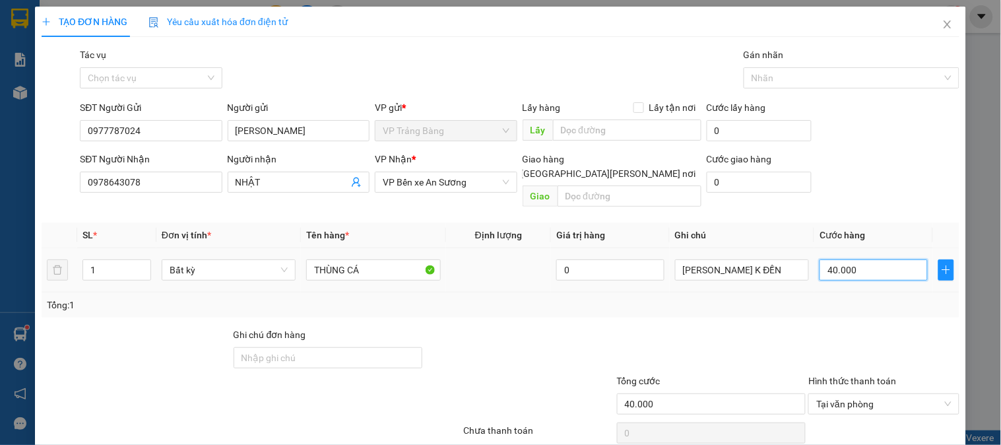
click at [884, 261] on input "40.000" at bounding box center [874, 269] width 108 height 21
type input "0"
click at [880, 259] on input "0" at bounding box center [874, 269] width 108 height 21
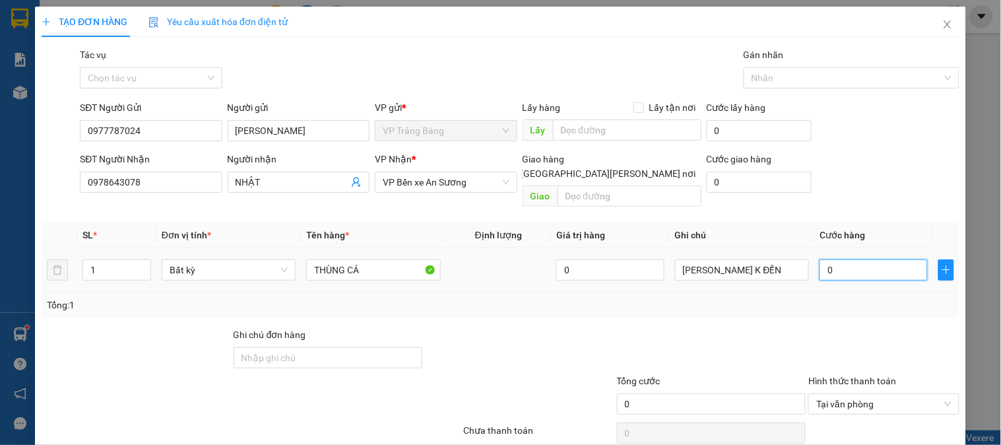
click at [880, 259] on input "0" at bounding box center [874, 269] width 108 height 21
type input "9"
type input "95"
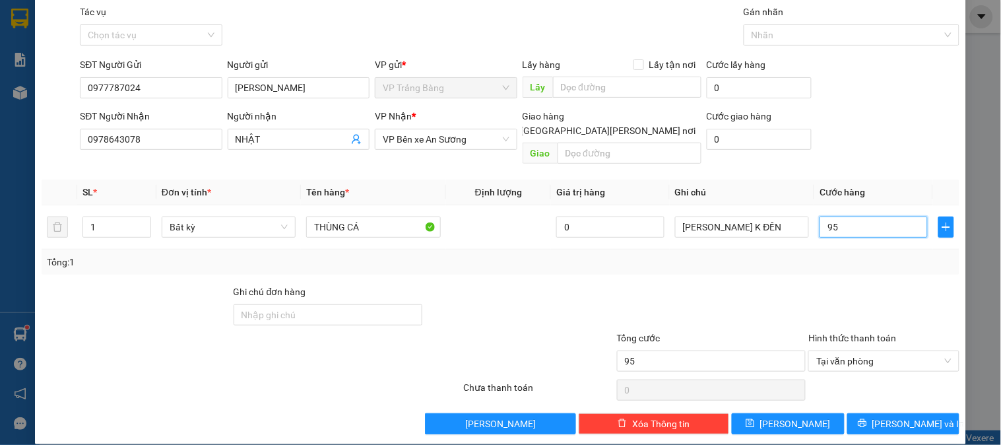
type input "95"
type input "95.000"
click at [876, 420] on div "TẠO ĐƠN HÀNG Yêu cầu xuất hóa đơn điện tử Transit Pickup Surcharge Ids Transit …" at bounding box center [500, 204] width 931 height 480
click at [867, 418] on span "printer" at bounding box center [862, 423] width 9 height 11
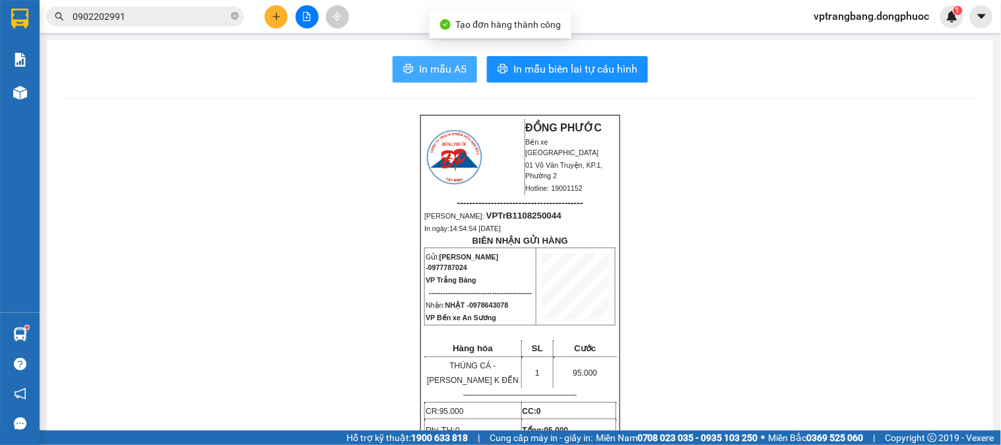
click at [458, 69] on span "In mẫu A5" at bounding box center [443, 69] width 48 height 17
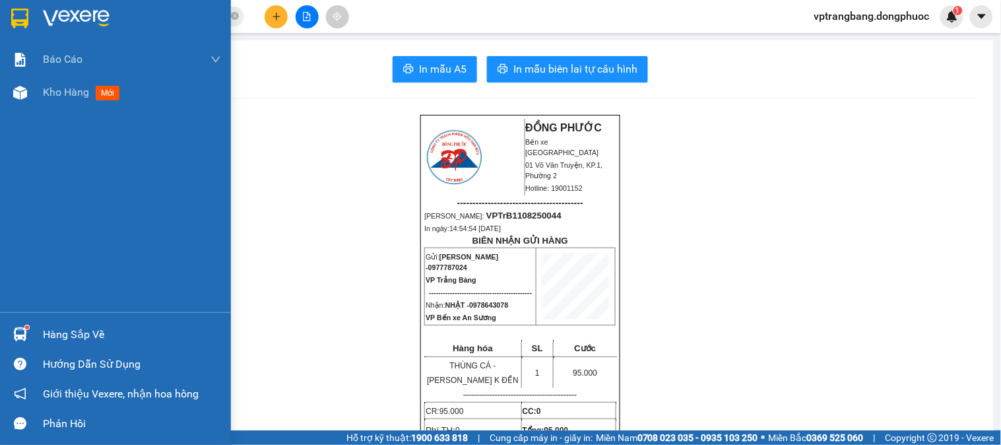
click at [44, 329] on div "Hàng sắp về" at bounding box center [132, 335] width 178 height 20
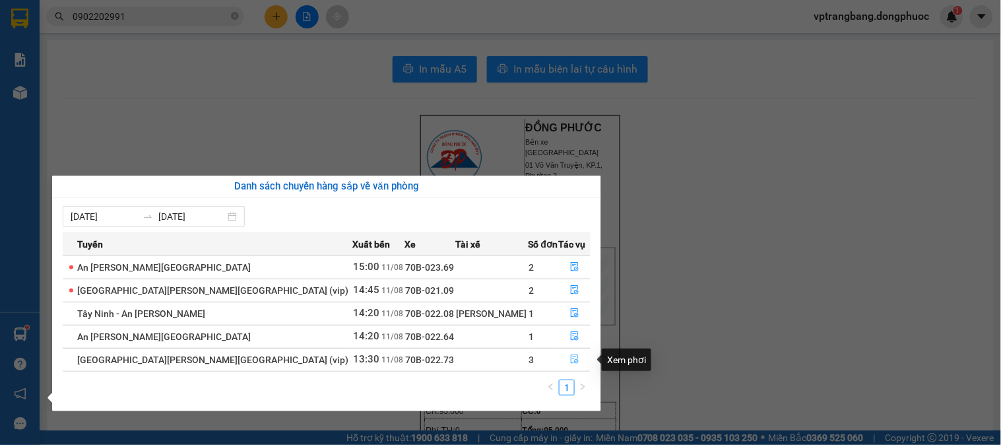
click at [571, 358] on icon "file-done" at bounding box center [575, 358] width 8 height 9
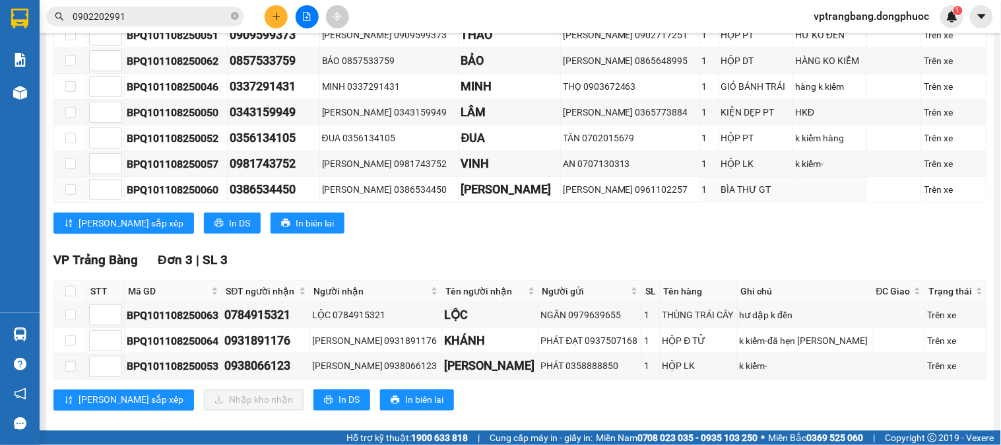
scroll to position [293, 0]
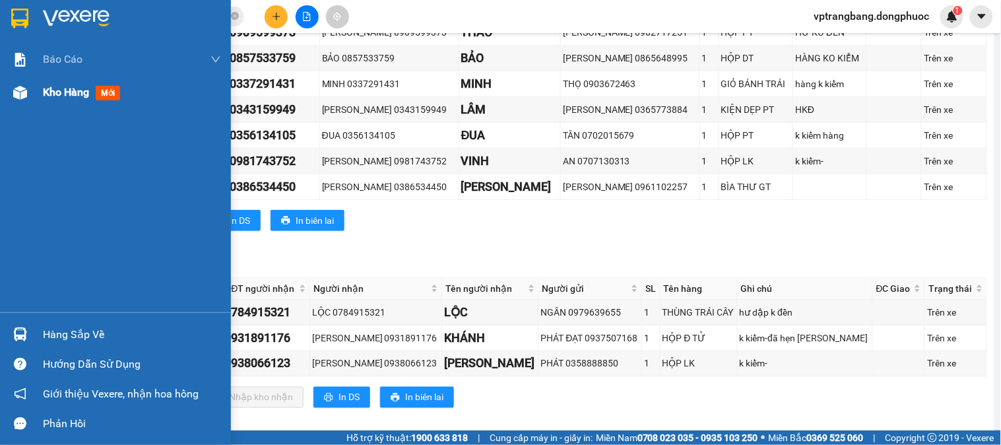
click at [78, 86] on span "Kho hàng" at bounding box center [66, 92] width 46 height 13
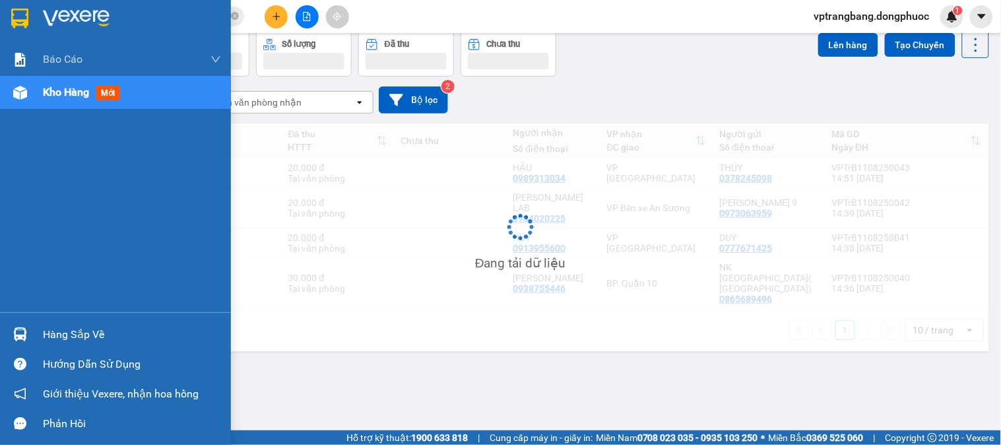
scroll to position [61, 0]
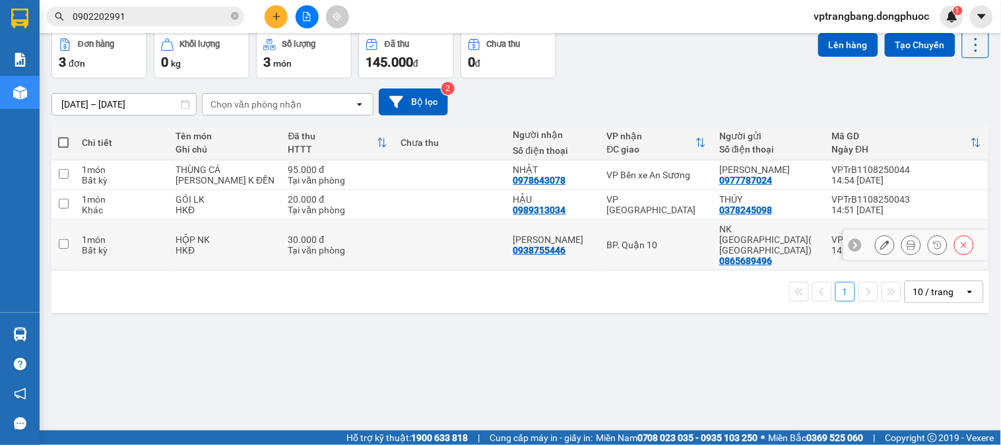
click at [454, 246] on td at bounding box center [450, 245] width 113 height 51
checkbox input "true"
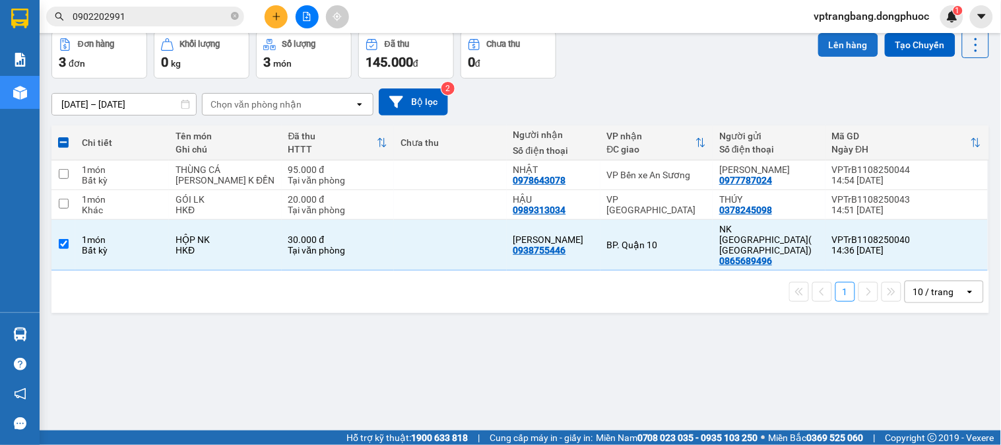
click at [847, 41] on button "Lên hàng" at bounding box center [848, 45] width 60 height 24
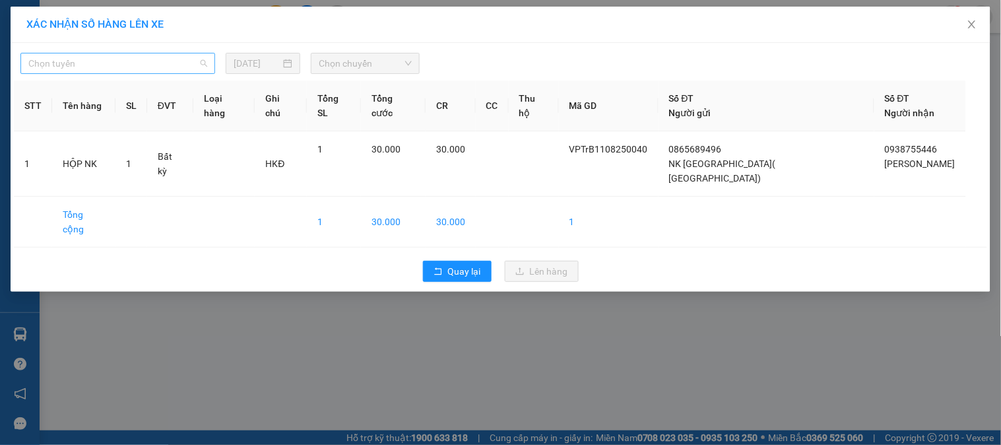
click at [181, 65] on span "Chọn tuyến" at bounding box center [117, 63] width 179 height 20
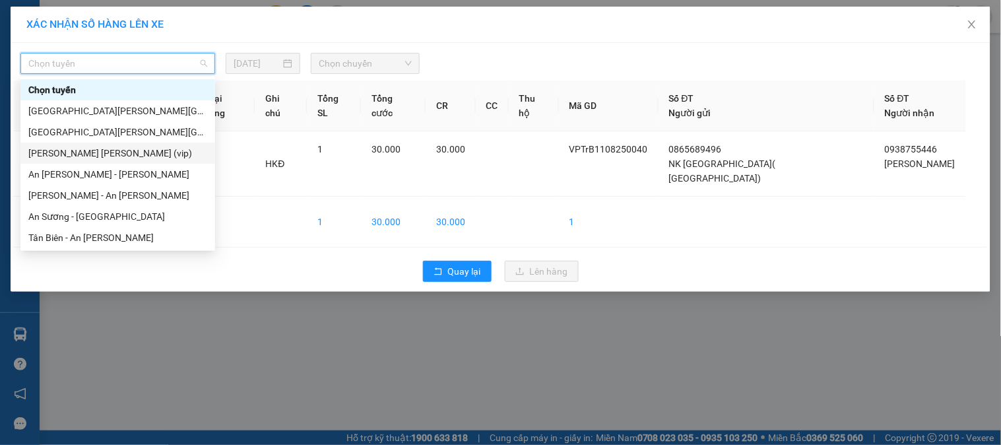
click at [123, 144] on div "Tây Ninh - Hồ Chí Minh (vip)" at bounding box center [117, 153] width 195 height 21
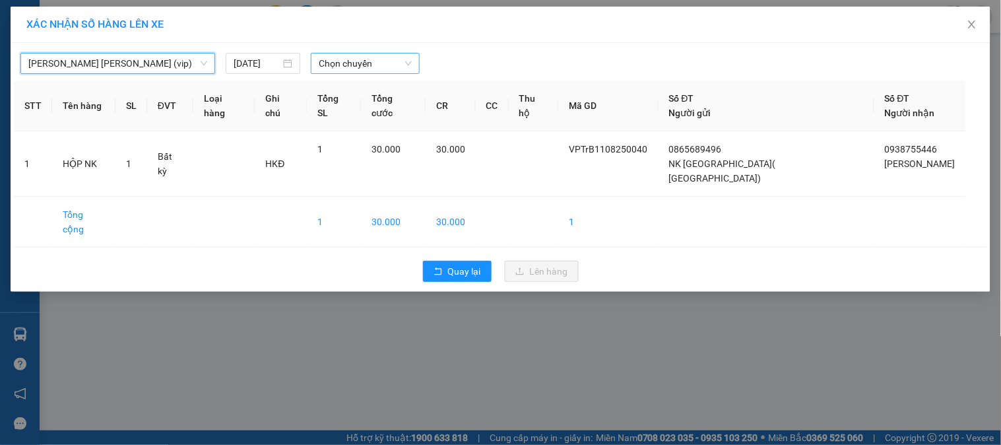
click at [317, 64] on div "Chọn chuyến" at bounding box center [365, 63] width 109 height 21
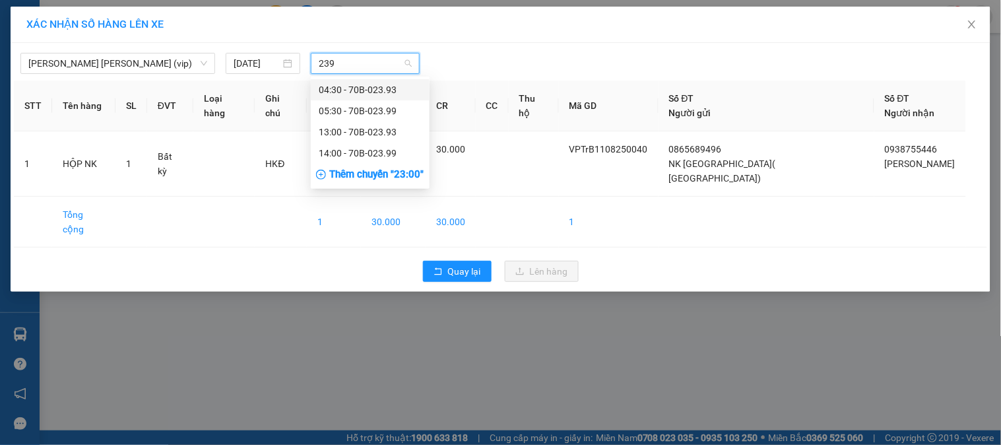
type input "2399"
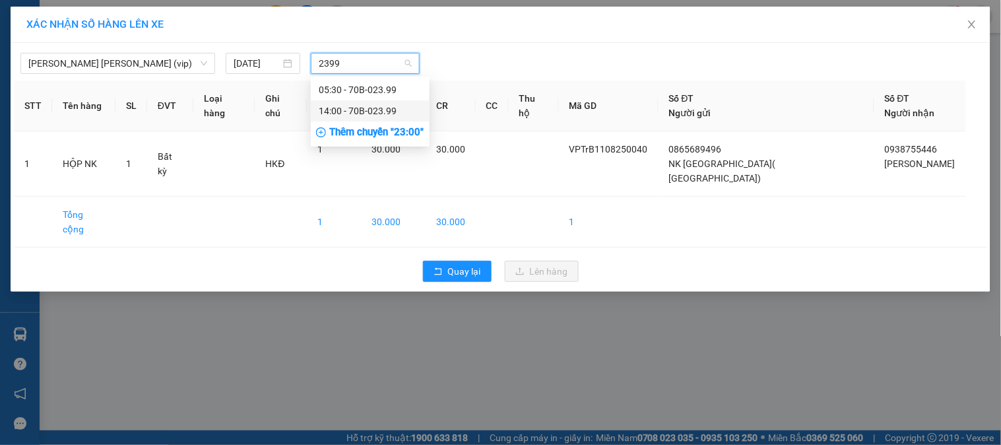
click at [360, 104] on div "14:00 - 70B-023.99" at bounding box center [370, 111] width 103 height 15
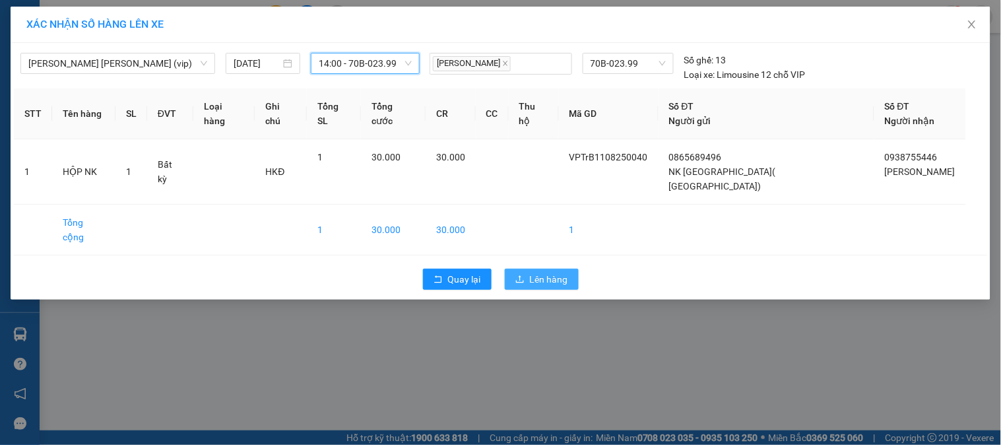
click at [548, 269] on button "Lên hàng" at bounding box center [542, 279] width 74 height 21
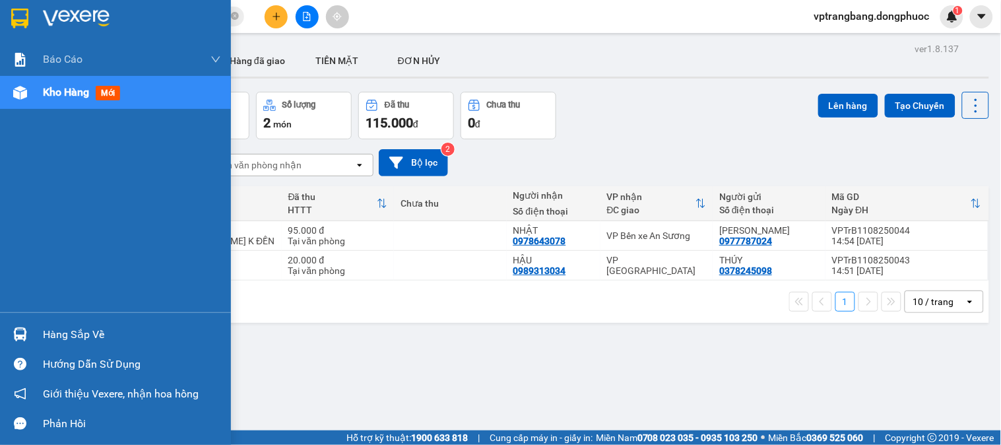
click at [48, 327] on div "Hàng sắp về" at bounding box center [132, 335] width 178 height 20
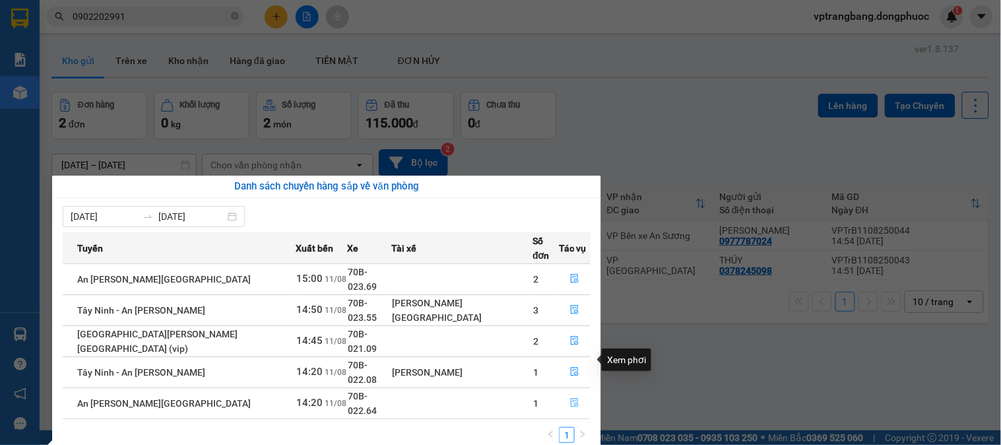
click at [571, 398] on icon "file-done" at bounding box center [574, 402] width 9 height 9
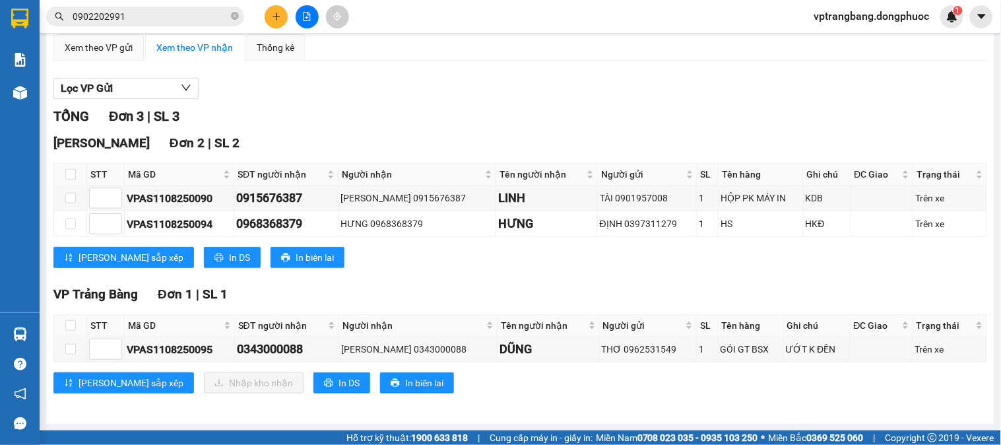
scroll to position [114, 0]
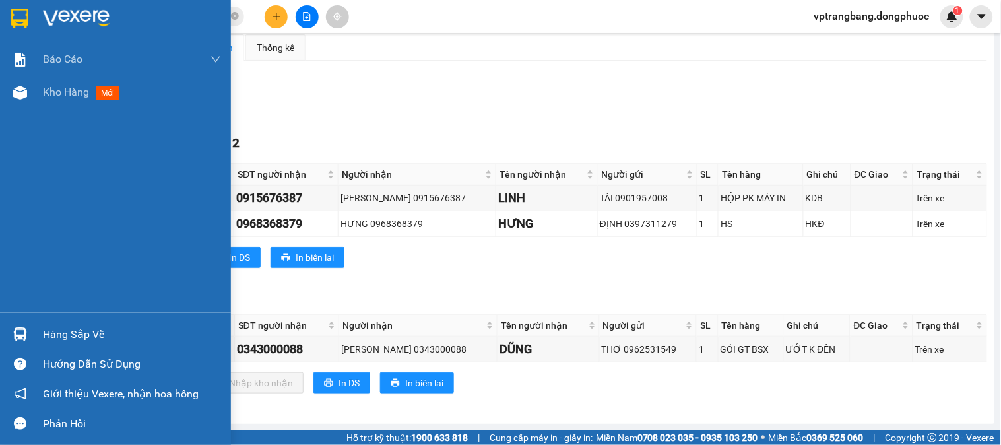
click at [59, 329] on div "Hàng sắp về" at bounding box center [132, 335] width 178 height 20
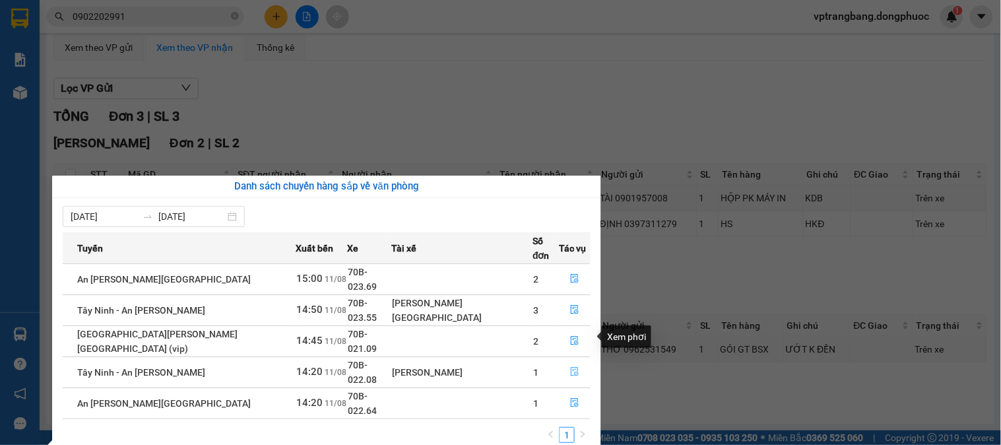
click at [566, 362] on button "button" at bounding box center [575, 372] width 30 height 21
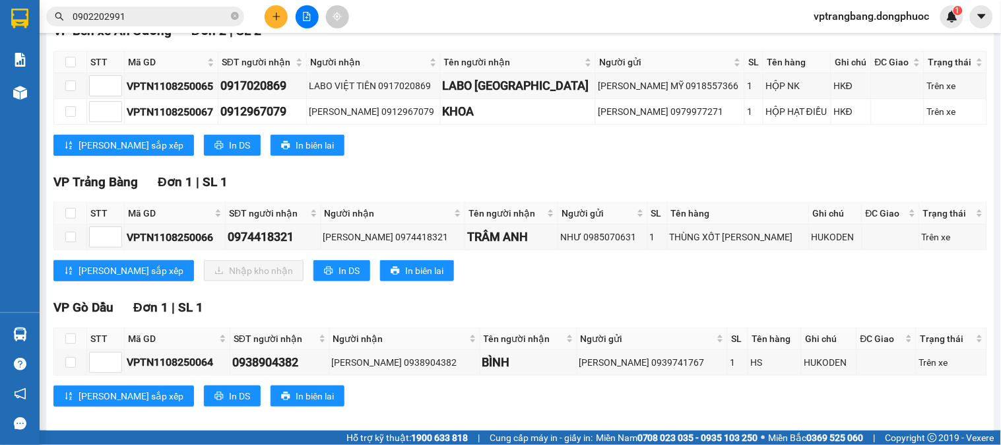
scroll to position [239, 0]
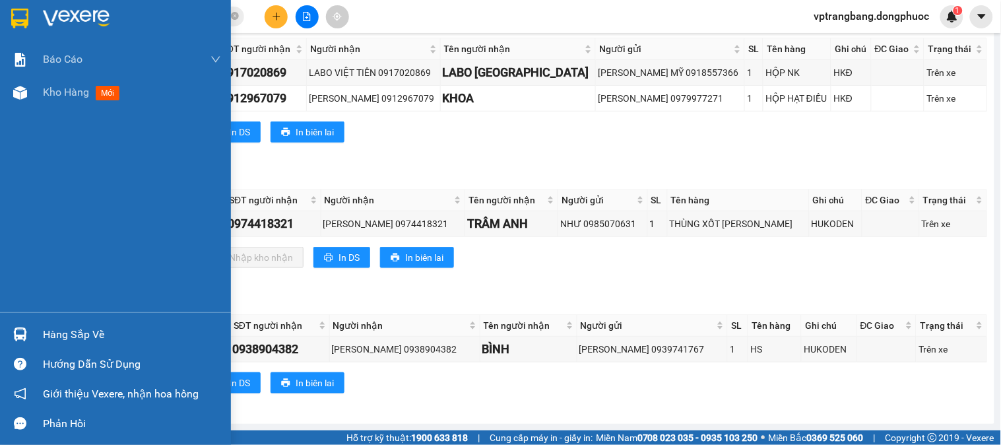
click at [33, 329] on div "Hàng sắp về" at bounding box center [115, 334] width 231 height 30
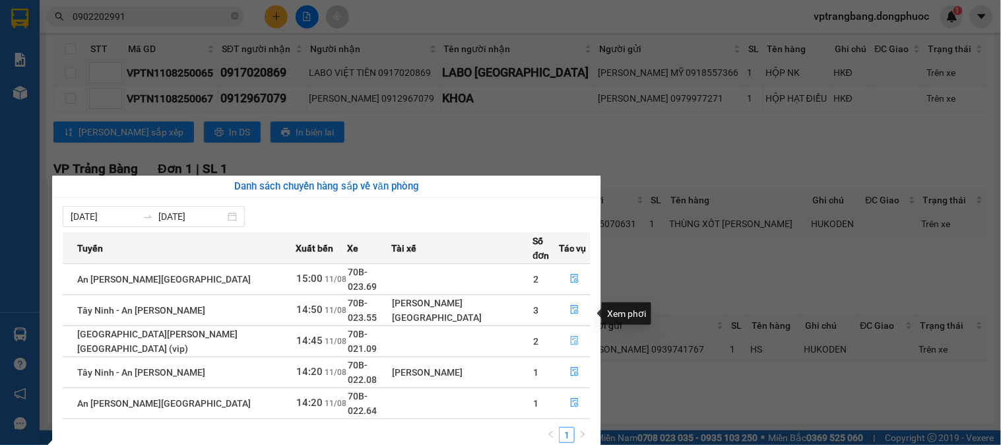
click at [570, 336] on icon "file-done" at bounding box center [574, 340] width 9 height 9
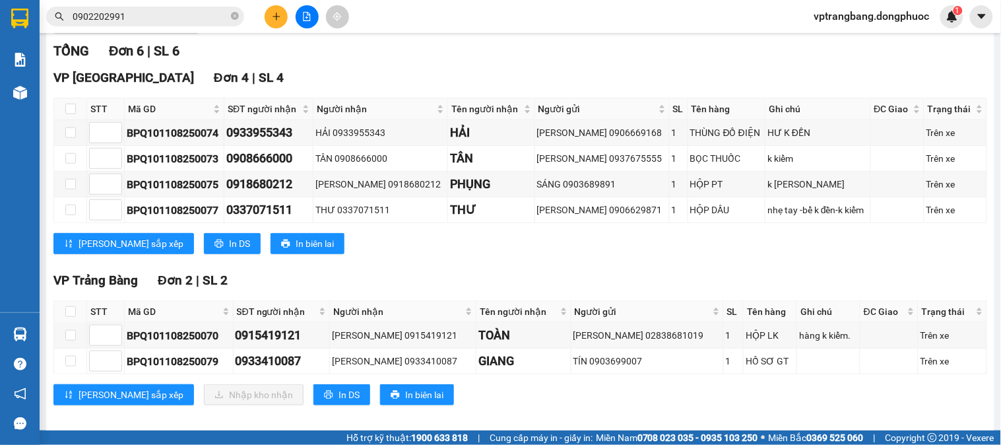
scroll to position [191, 0]
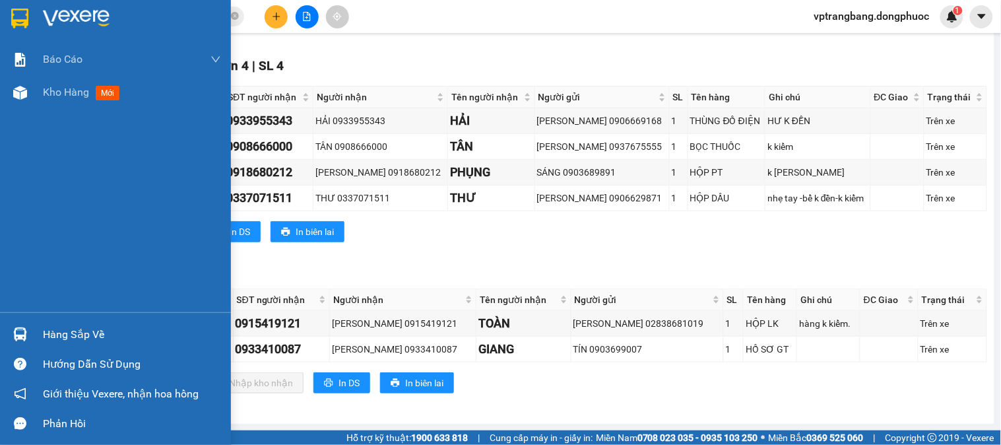
click at [38, 323] on div "Hàng sắp về" at bounding box center [115, 334] width 231 height 30
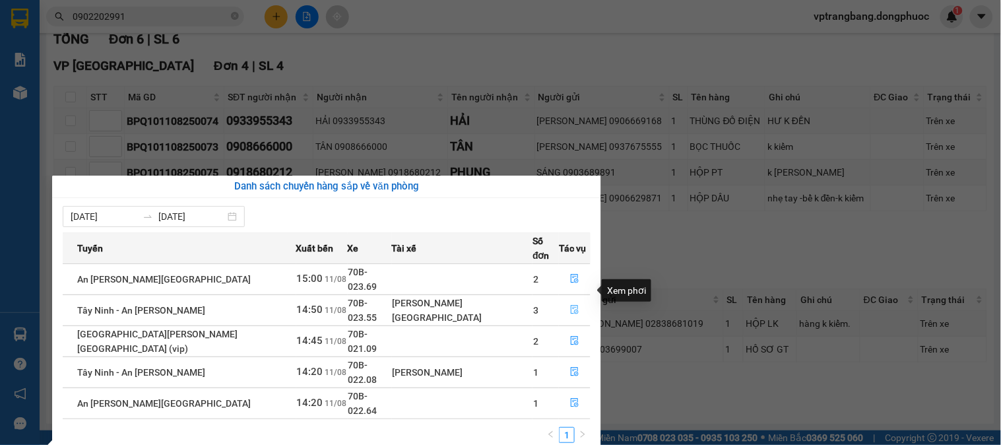
click at [562, 300] on button "button" at bounding box center [575, 310] width 30 height 21
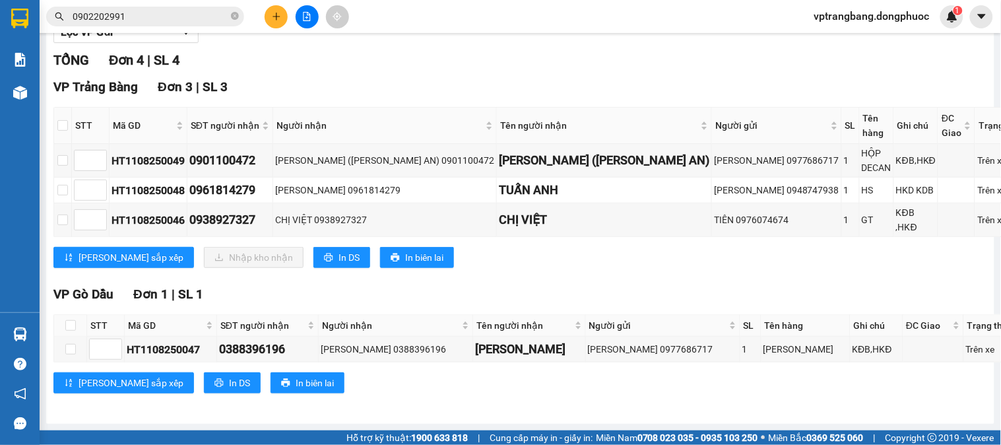
scroll to position [140, 0]
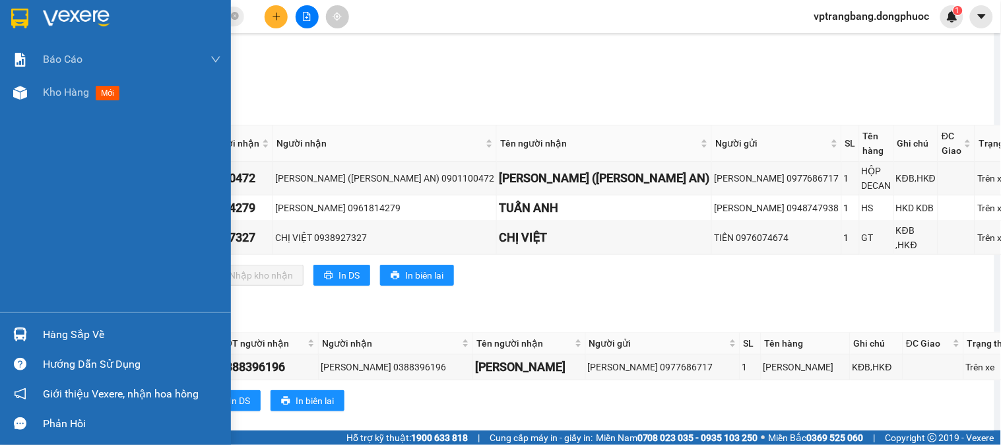
click at [34, 350] on div "Hướng dẫn sử dụng" at bounding box center [115, 364] width 231 height 30
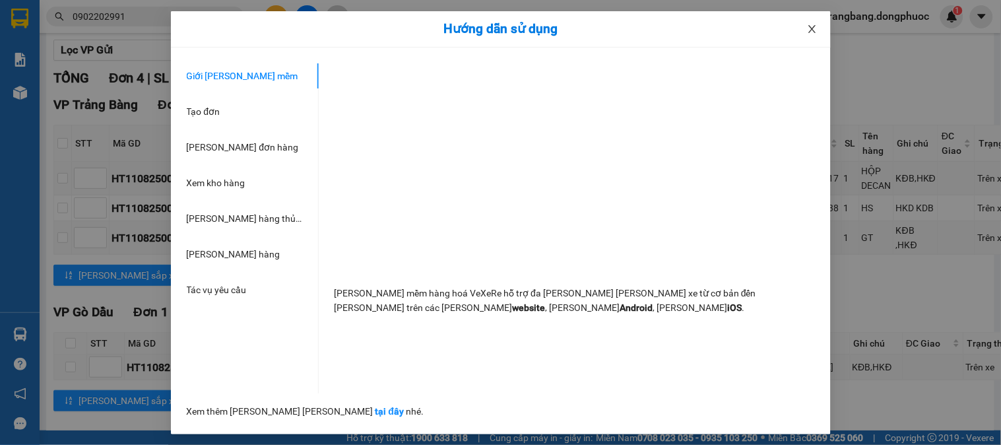
click at [809, 34] on icon "close" at bounding box center [812, 29] width 11 height 11
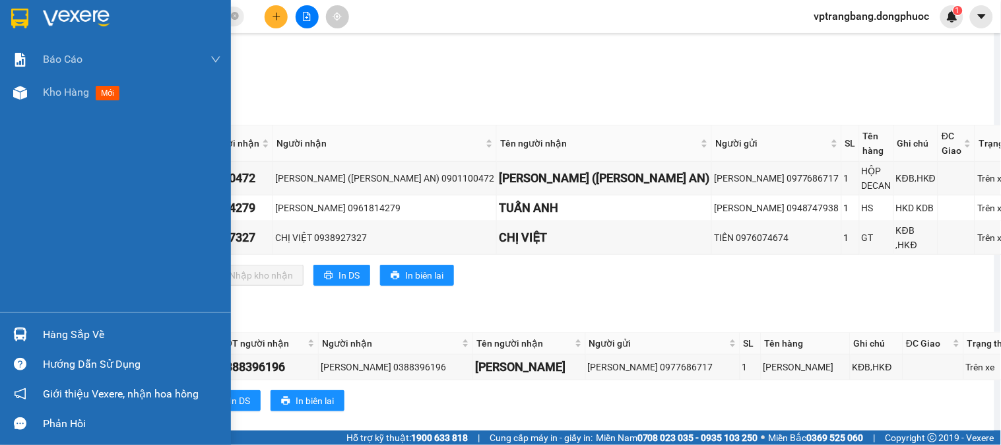
click at [49, 317] on div "Hàng sắp về Hướng dẫn sử dụng Giới thiệu Vexere, nhận hoa hồng Phản hồi" at bounding box center [115, 375] width 231 height 126
click at [24, 333] on img at bounding box center [20, 334] width 14 height 14
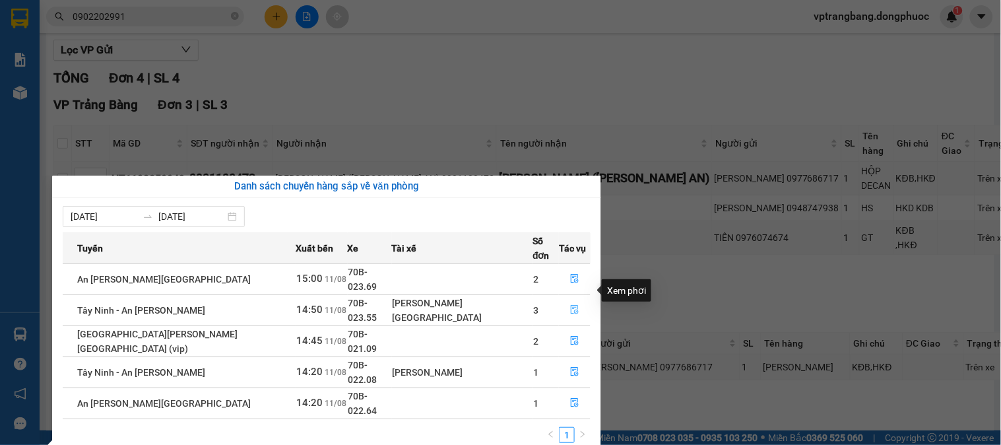
click at [570, 300] on button "button" at bounding box center [575, 310] width 30 height 21
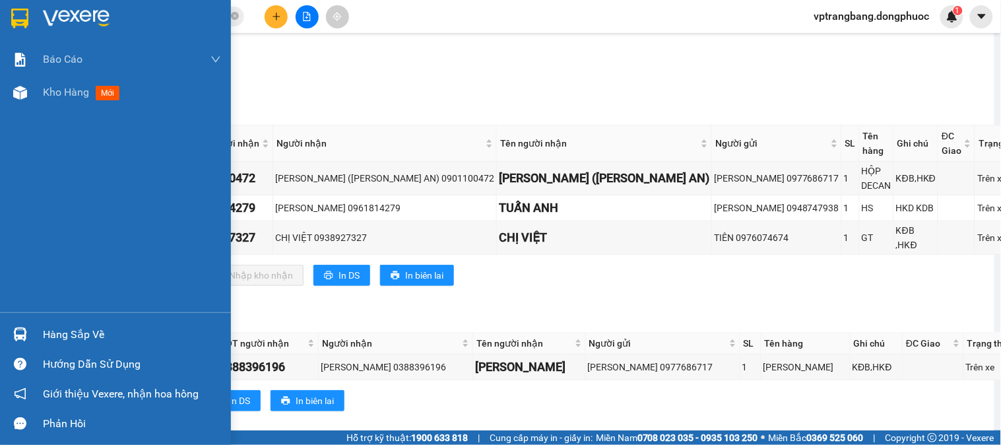
click at [47, 328] on div "Hàng sắp về" at bounding box center [132, 335] width 178 height 20
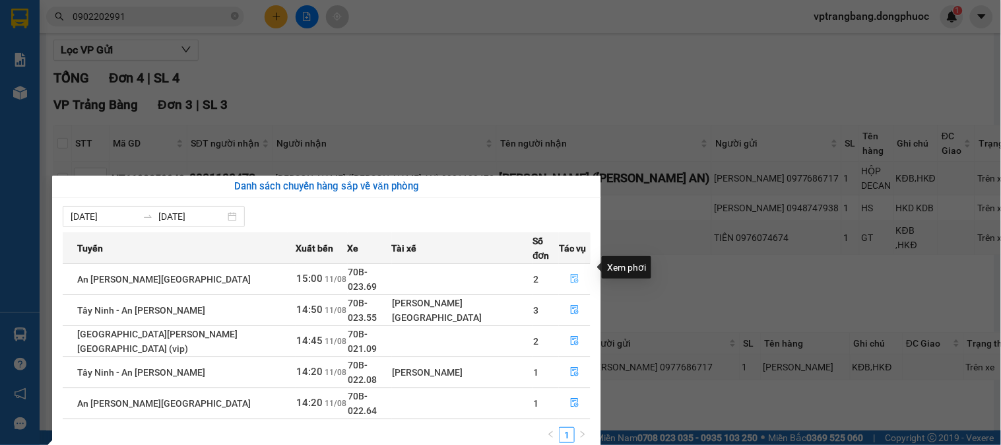
click at [570, 274] on icon "file-done" at bounding box center [574, 278] width 9 height 9
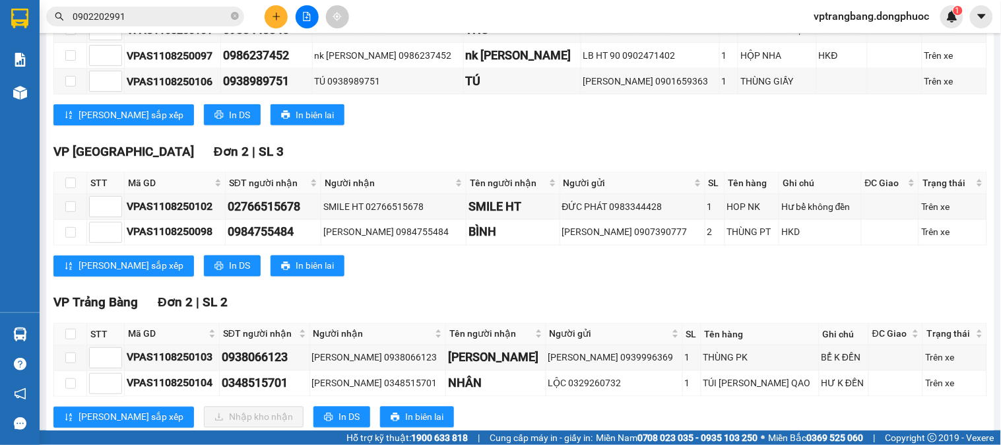
scroll to position [469, 0]
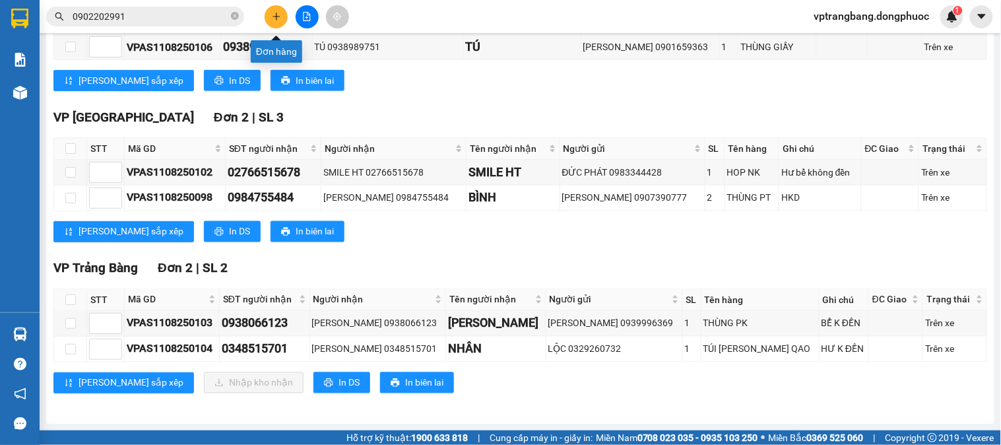
click at [281, 18] on icon "plus" at bounding box center [276, 16] width 9 height 9
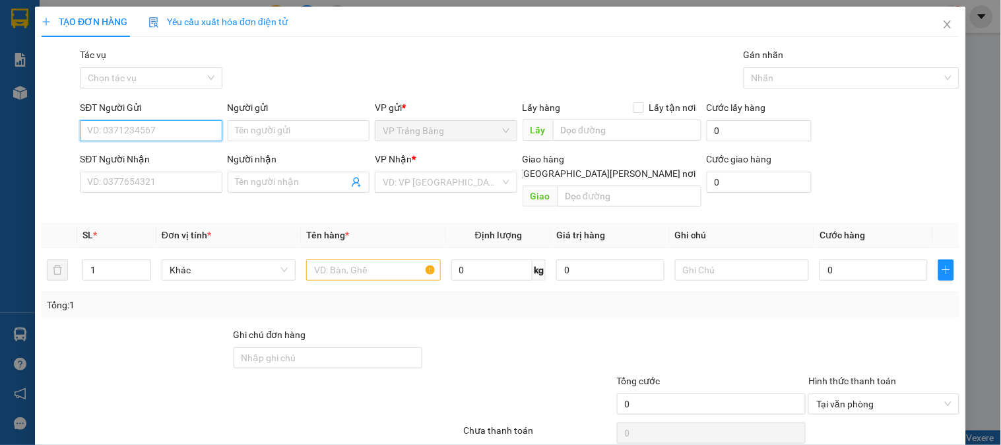
click at [162, 134] on input "SĐT Người Gửi" at bounding box center [151, 130] width 142 height 21
type input "0909183562"
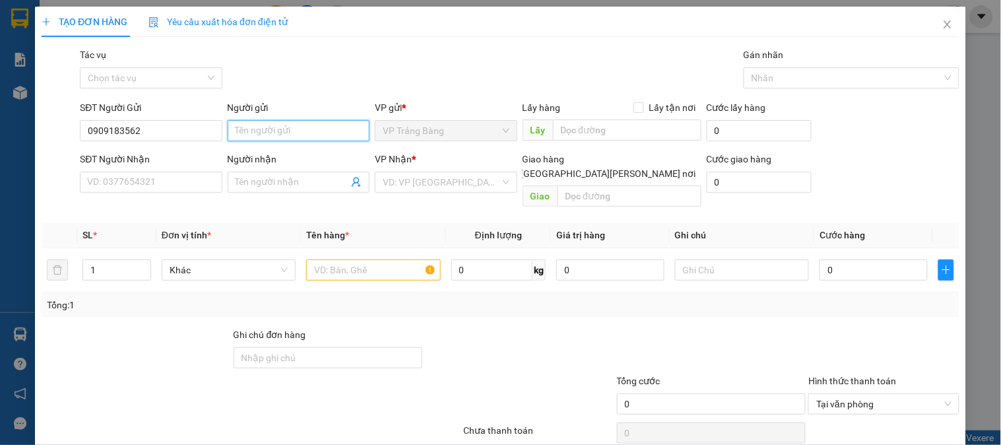
click at [271, 139] on input "Người gửi" at bounding box center [299, 130] width 142 height 21
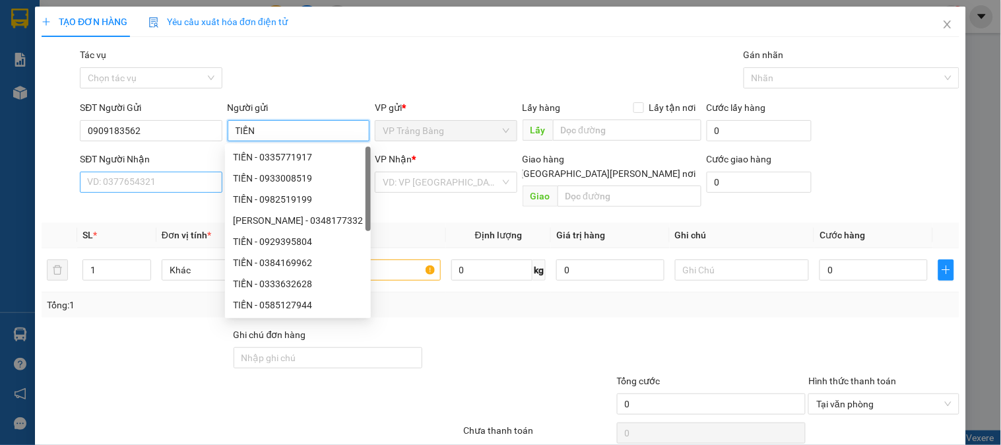
type input "TIẾN"
click at [129, 190] on input "SĐT Người Nhận" at bounding box center [151, 182] width 142 height 21
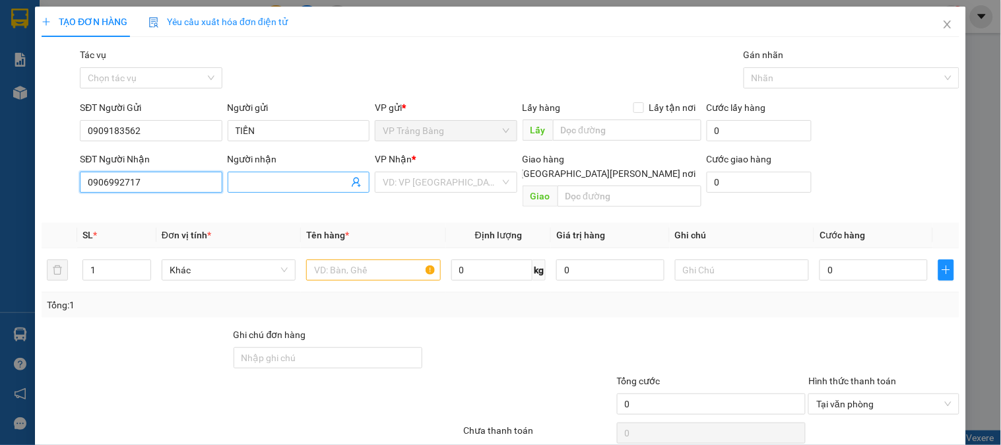
type input "0906992717"
click at [257, 183] on input "Người nhận" at bounding box center [292, 182] width 113 height 15
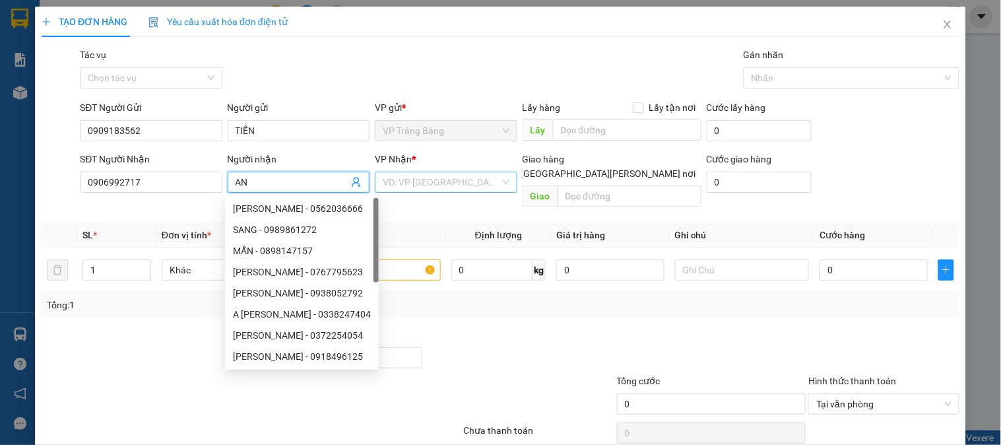
type input "AN"
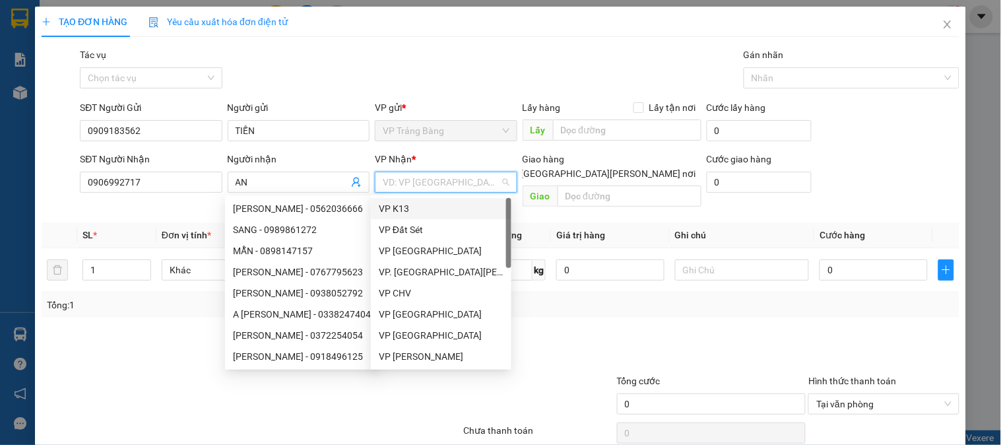
click at [477, 173] on input "search" at bounding box center [441, 182] width 117 height 20
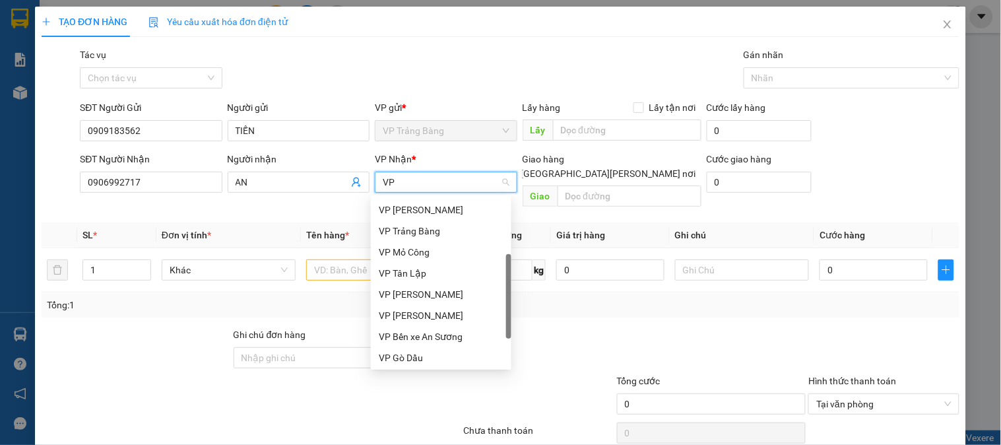
scroll to position [232, 0]
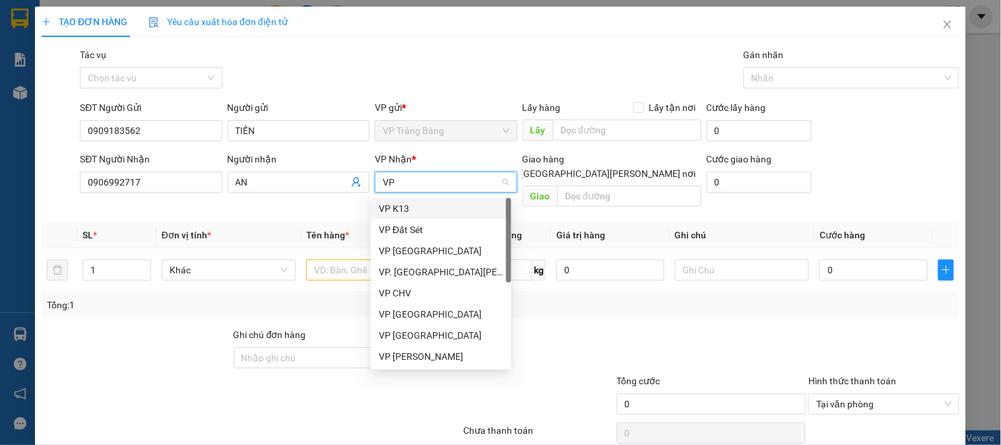
type input "V"
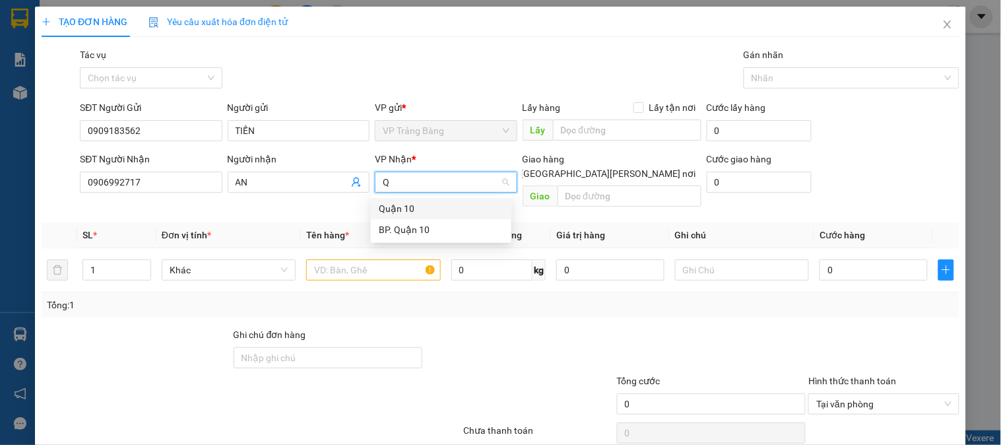
type input "QU"
click at [405, 227] on div "BP. Quận 10" at bounding box center [441, 229] width 125 height 15
click at [335, 259] on input "text" at bounding box center [373, 269] width 134 height 21
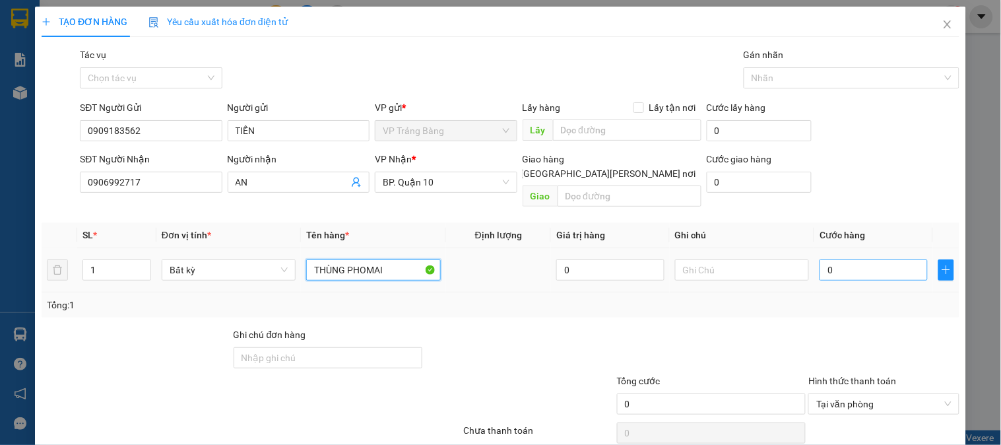
type input "THÙNG PHOMAI"
click at [868, 259] on input "0" at bounding box center [874, 269] width 108 height 21
click at [845, 262] on input "0" at bounding box center [874, 269] width 108 height 21
type input "7"
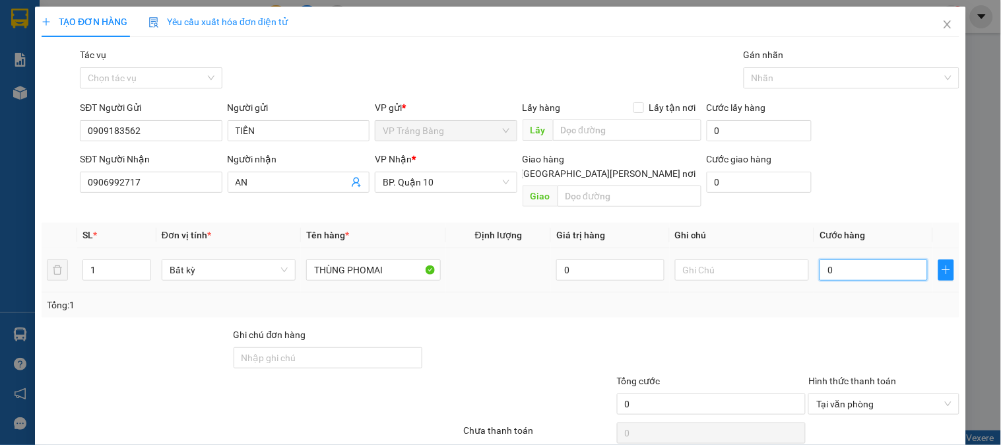
type input "7"
type input "70"
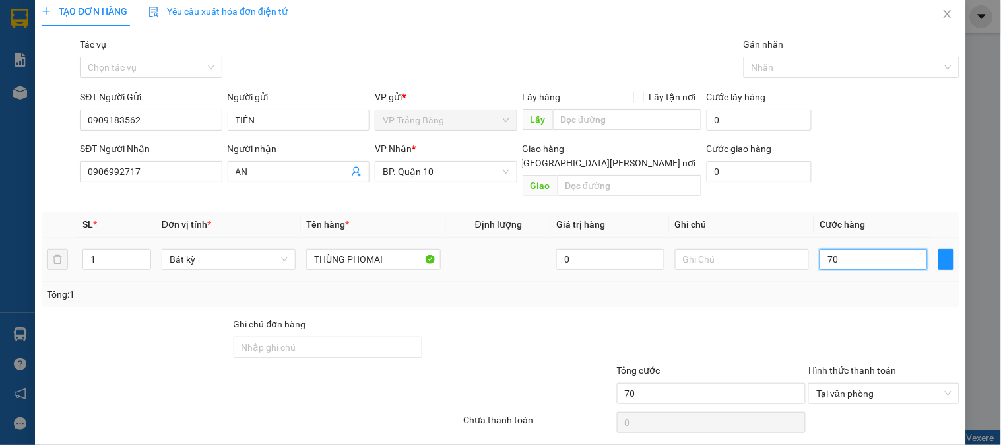
scroll to position [43, 0]
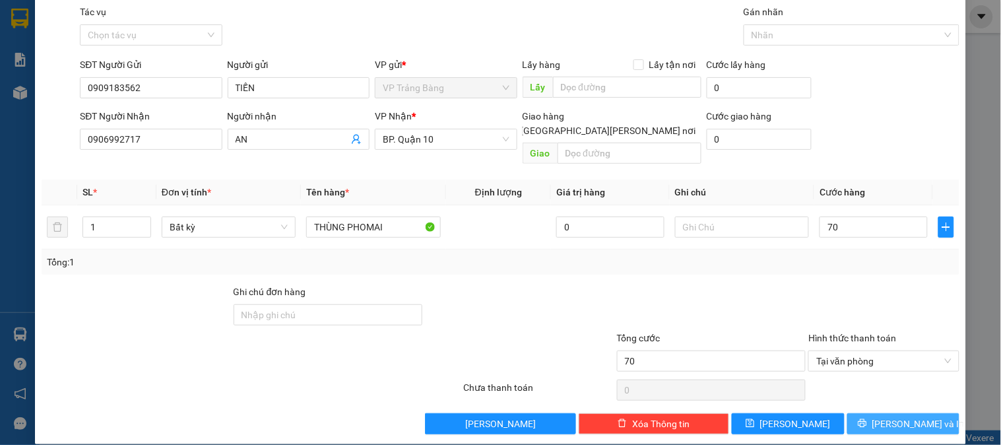
type input "70.000"
click at [882, 416] on span "[PERSON_NAME] và In" at bounding box center [919, 423] width 92 height 15
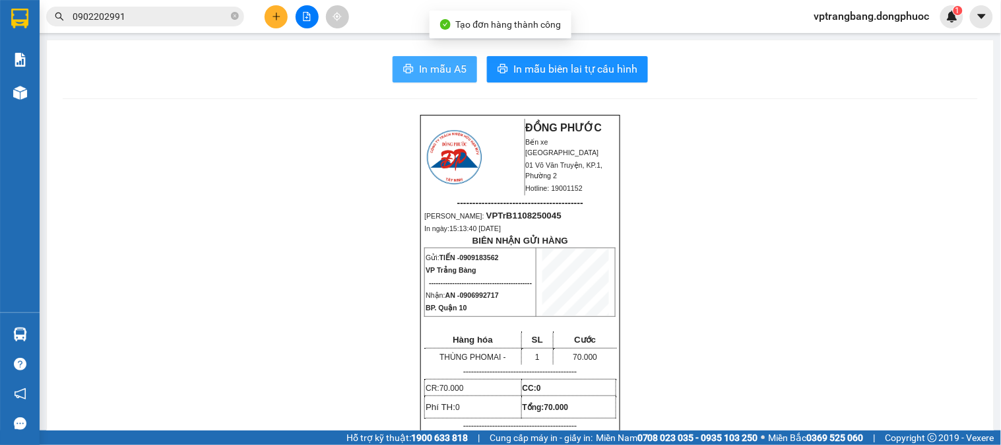
click at [426, 67] on span "In mẫu A5" at bounding box center [443, 69] width 48 height 17
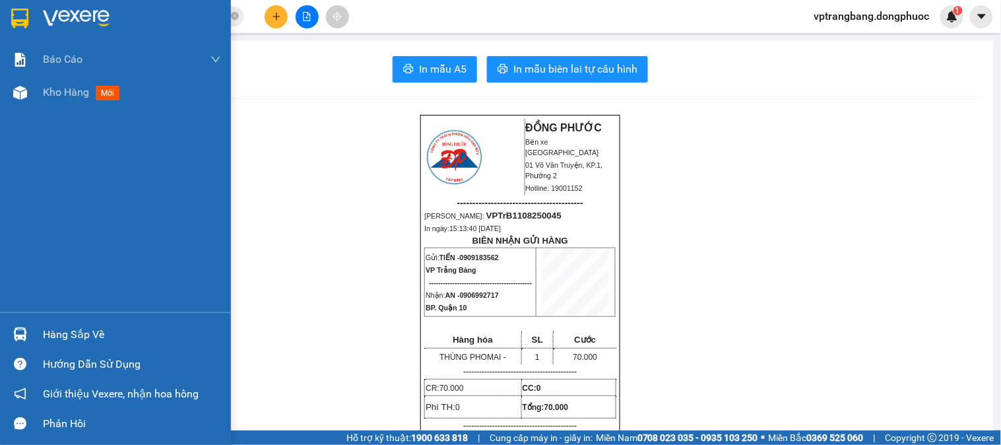
click at [18, 337] on img at bounding box center [20, 334] width 14 height 14
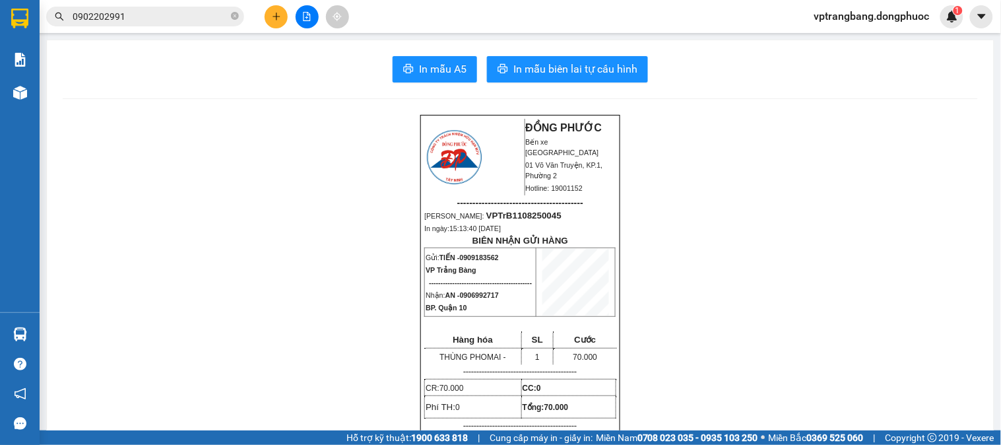
drag, startPoint x: 645, startPoint y: 135, endPoint x: 536, endPoint y: 91, distance: 118.1
click at [638, 134] on section "Kết quả tìm kiếm ( 21 ) Bộ lọc Thuộc VP này Mã ĐH Trạng thái Món hàng Tổng cước…" at bounding box center [500, 222] width 1001 height 445
click at [195, 5] on div "Kết quả tìm kiếm ( 21 ) Bộ lọc Thuộc VP này Mã ĐH Trạng thái Món hàng Tổng cước…" at bounding box center [128, 16] width 257 height 23
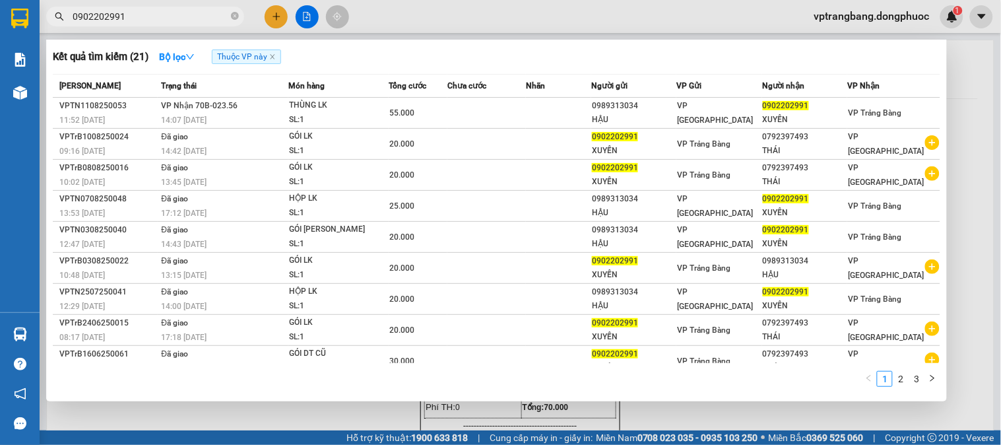
click at [187, 17] on input "0902202991" at bounding box center [151, 16] width 156 height 15
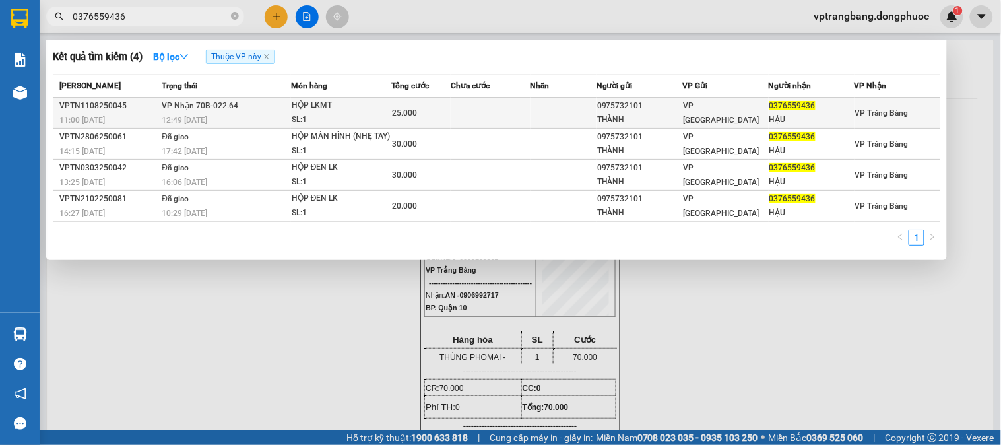
type input "0376559436"
click at [347, 110] on div "HỘP LKMT" at bounding box center [341, 105] width 99 height 15
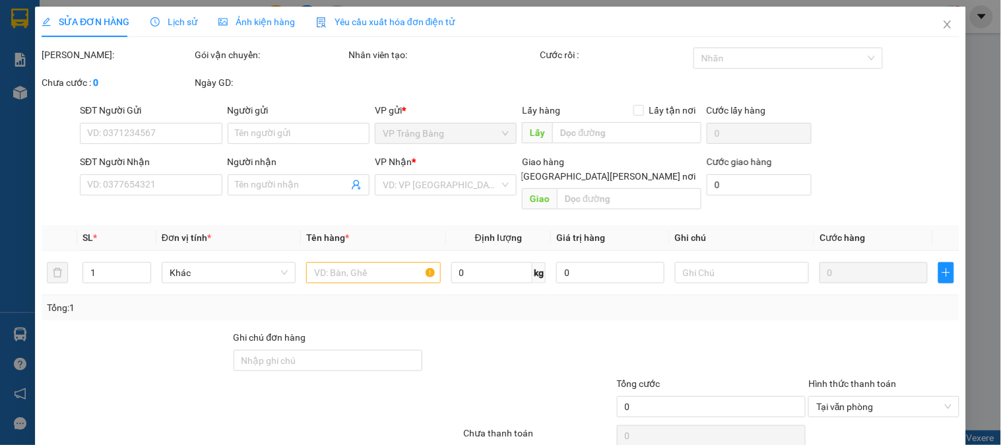
type input "0975732101"
type input "THÀNH"
type input "0376559436"
type input "HẬU"
type input "25.000"
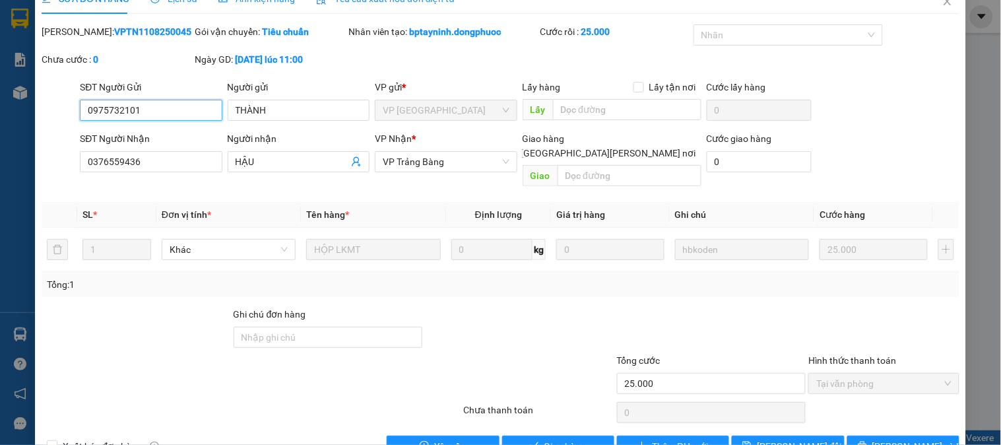
scroll to position [46, 0]
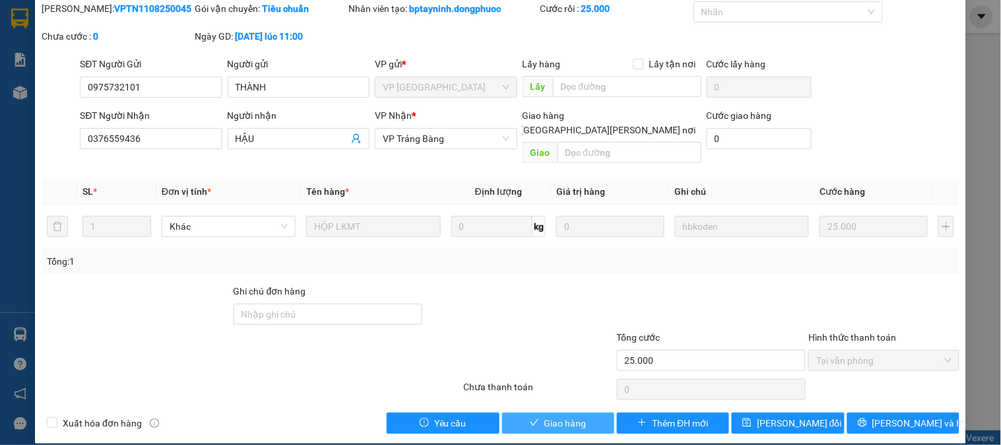
drag, startPoint x: 557, startPoint y: 408, endPoint x: 436, endPoint y: 438, distance: 124.5
click at [557, 416] on span "Giao hàng" at bounding box center [566, 423] width 42 height 15
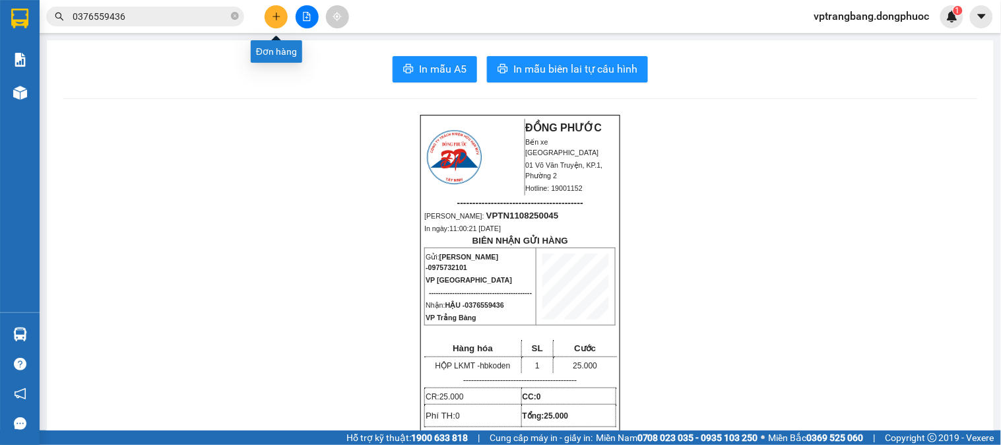
click at [275, 22] on button at bounding box center [276, 16] width 23 height 23
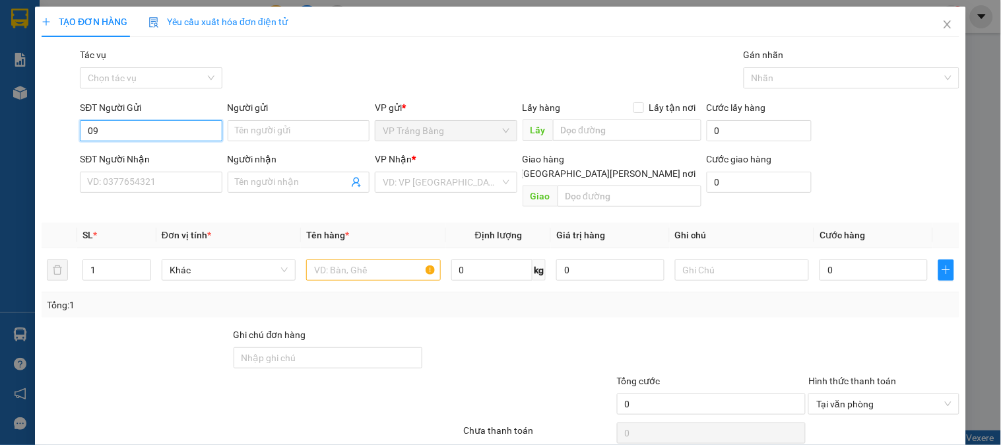
type input "0"
type input "0918859555"
click at [153, 158] on div "0918859555 - PHÚC" at bounding box center [152, 157] width 130 height 15
type input "PHÚC"
type input "0332566444"
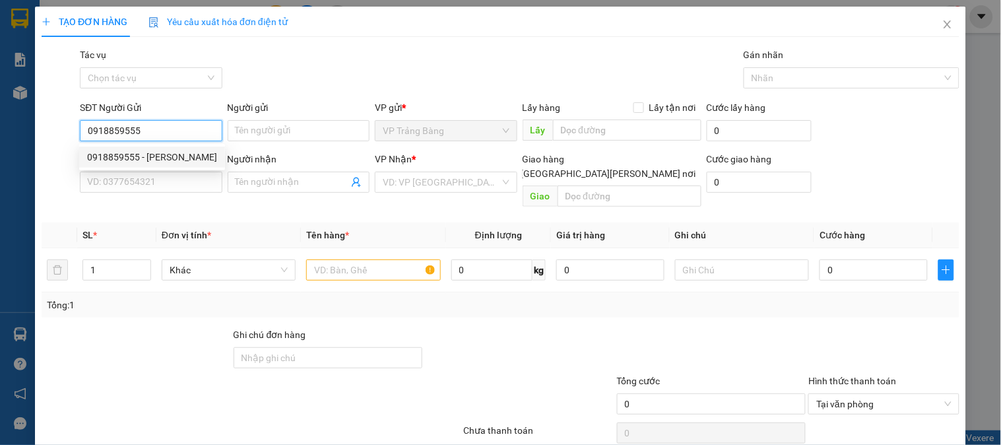
type input "LONG"
type input "40.000"
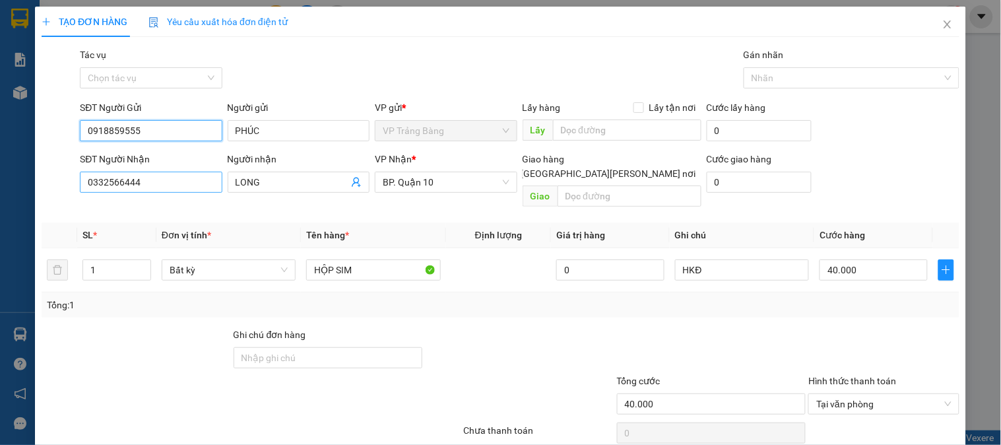
type input "0918859555"
click at [182, 190] on input "0332566444" at bounding box center [151, 182] width 142 height 21
type input "0975717177"
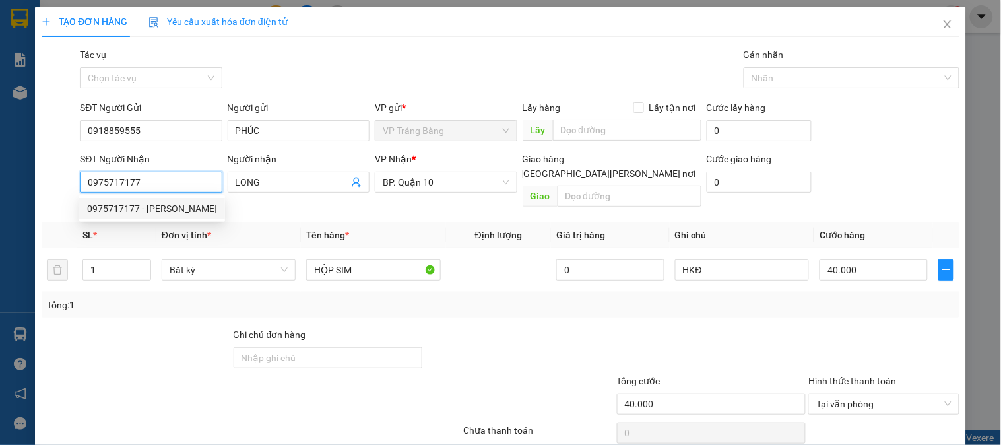
click at [176, 202] on div "0975717177 - TUẤN" at bounding box center [152, 208] width 130 height 15
type input "TUẤN"
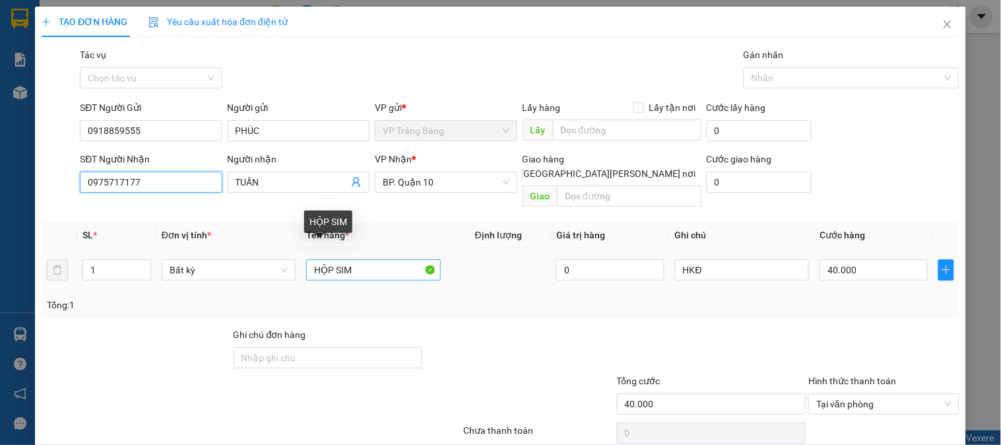
type input "0975717177"
click at [391, 259] on input "HỘP SIM" at bounding box center [373, 269] width 134 height 21
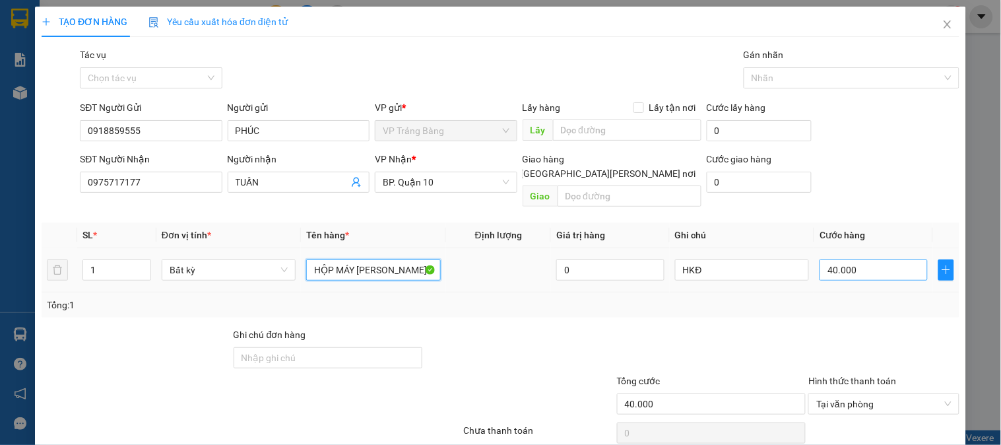
type input "HỘP MÁY TÍNH CƯỚC"
click at [865, 259] on input "40.000" at bounding box center [874, 269] width 108 height 21
type input "3"
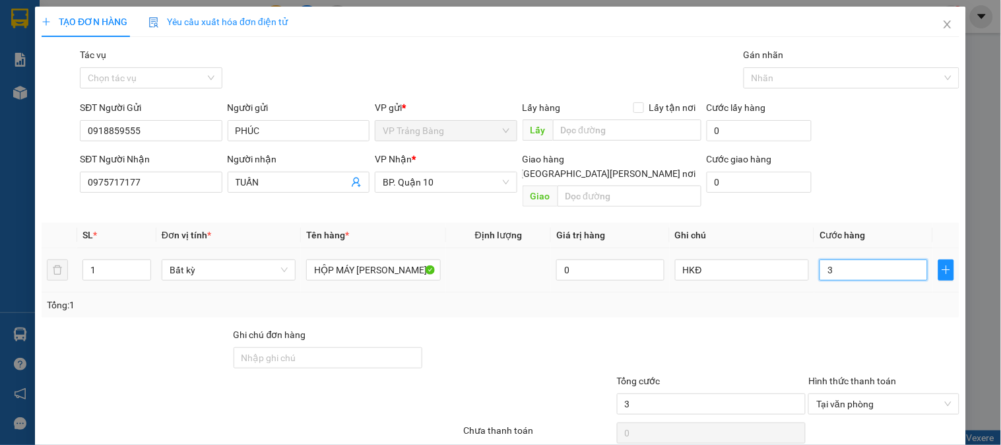
type input "35"
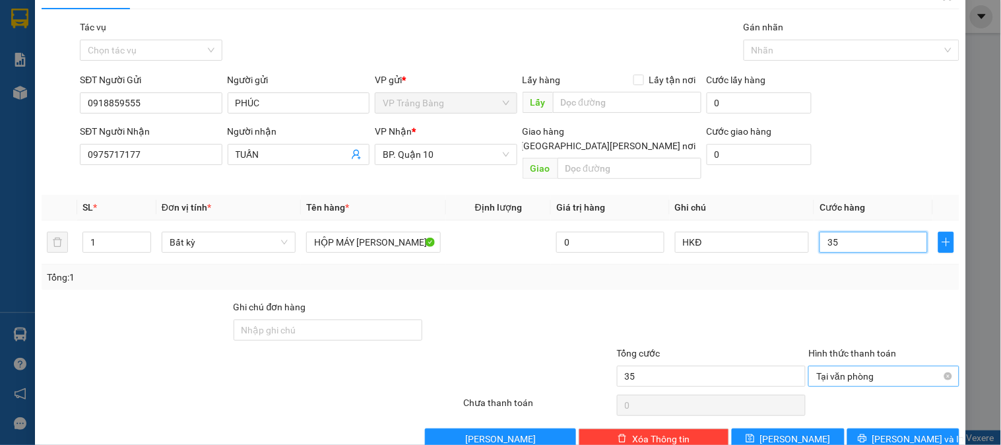
scroll to position [43, 0]
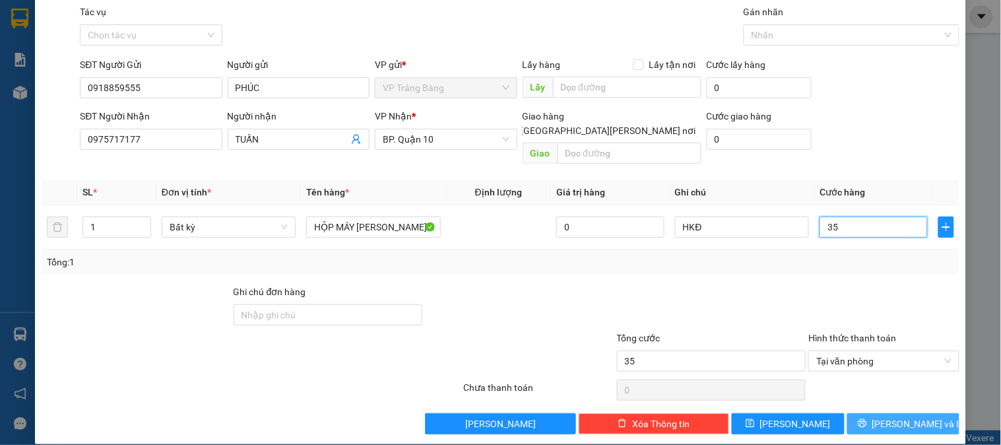
type input "35"
type input "35.000"
click at [921, 413] on button "[PERSON_NAME] và In" at bounding box center [903, 423] width 112 height 21
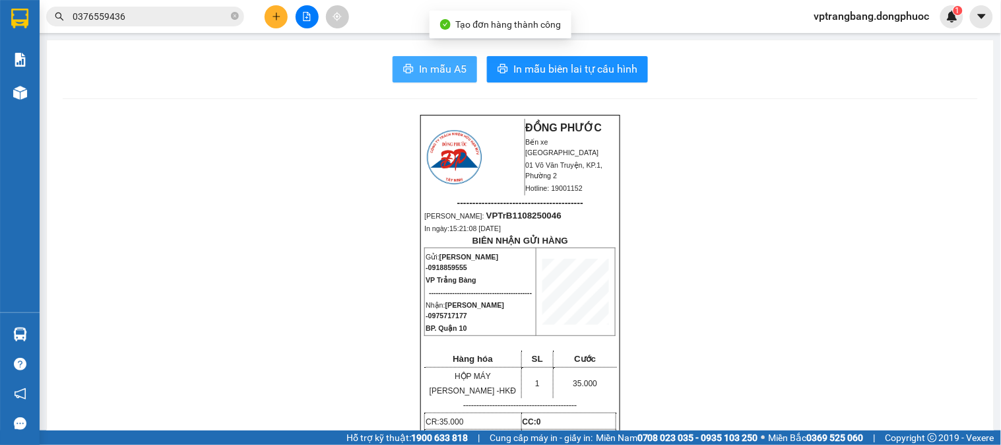
click at [430, 67] on span "In mẫu A5" at bounding box center [443, 69] width 48 height 17
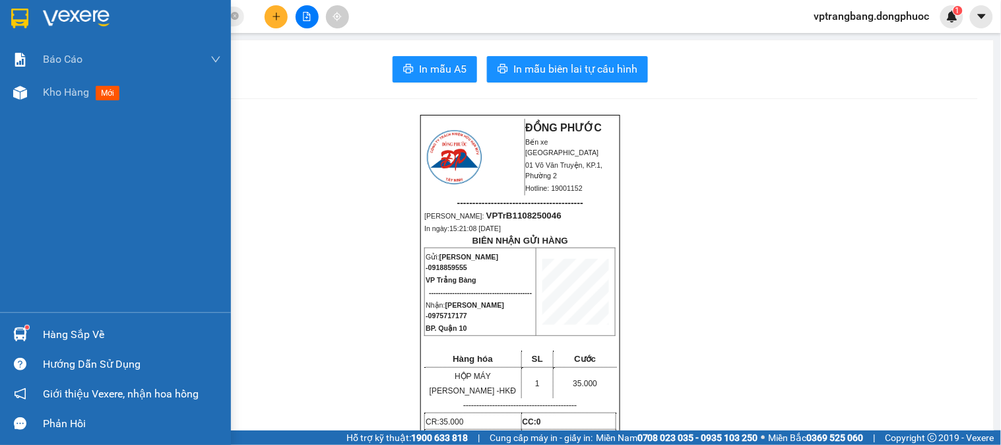
click at [44, 333] on div "Hàng sắp về" at bounding box center [132, 335] width 178 height 20
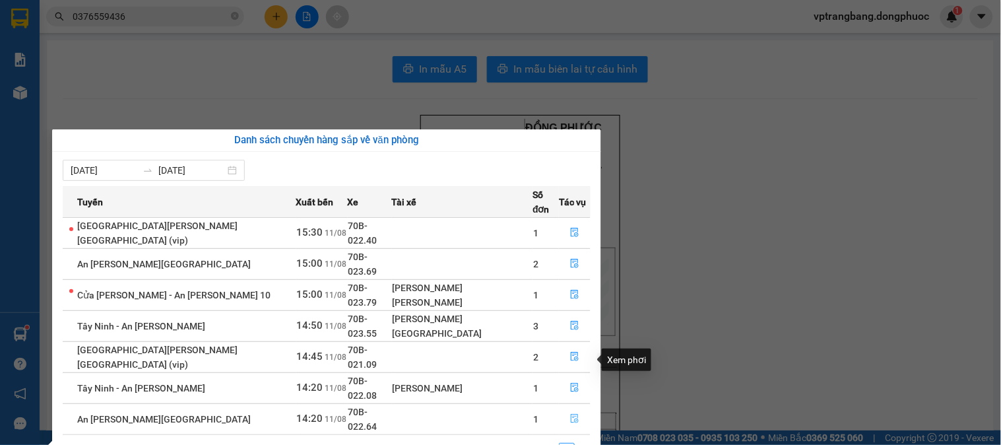
click at [571, 414] on icon "file-done" at bounding box center [575, 418] width 8 height 9
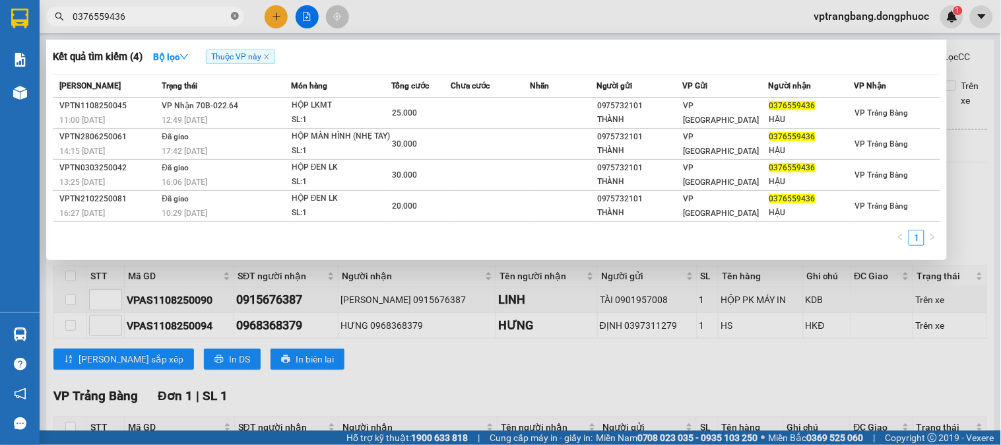
click at [236, 15] on icon "close-circle" at bounding box center [235, 16] width 8 height 8
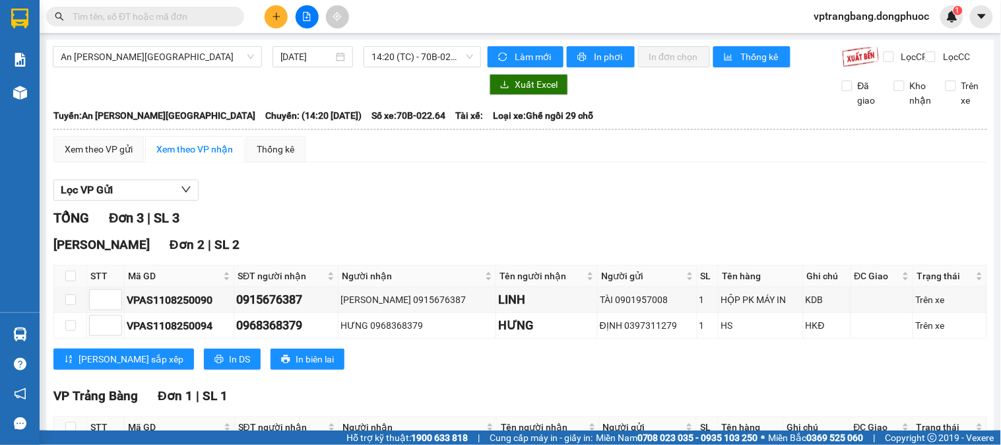
click at [186, 13] on input "text" at bounding box center [151, 16] width 156 height 15
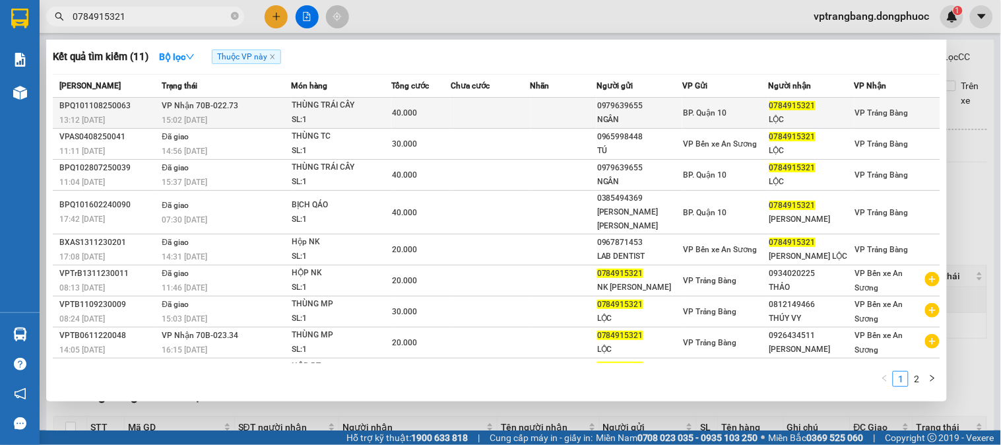
type input "0784915321"
click at [335, 116] on div "SL: 1" at bounding box center [341, 120] width 99 height 15
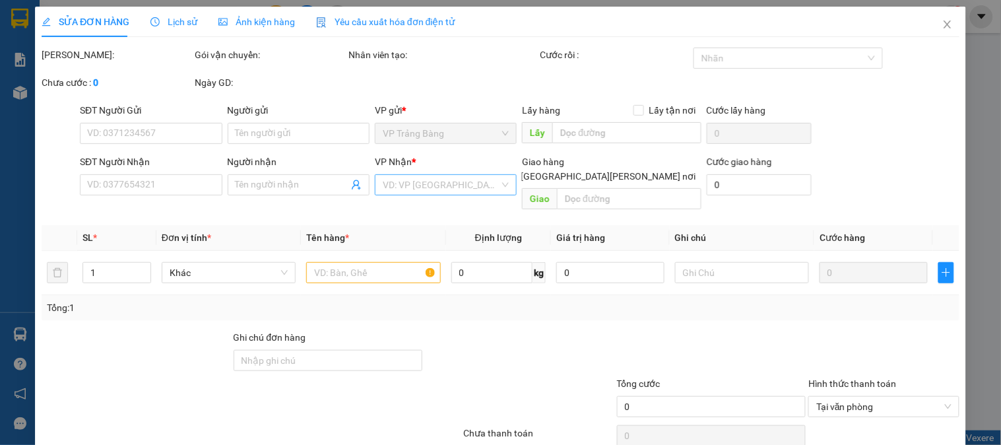
type input "0979639655"
type input "NGÂN"
type input "0784915321"
type input "LỘC"
type input "40.000"
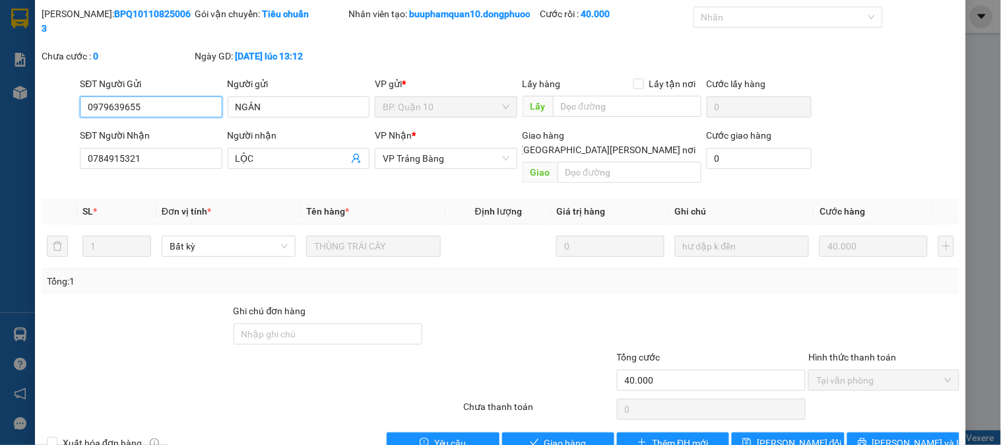
scroll to position [45, 0]
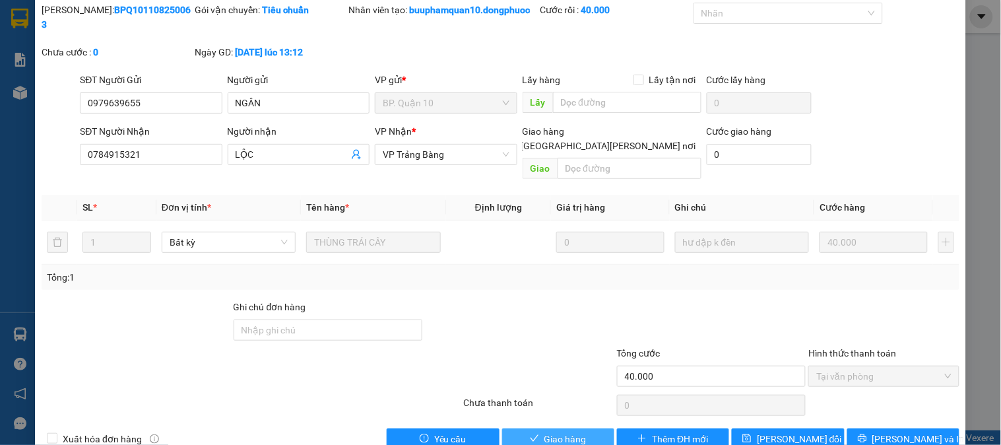
click at [564, 432] on span "Giao hàng" at bounding box center [566, 439] width 42 height 15
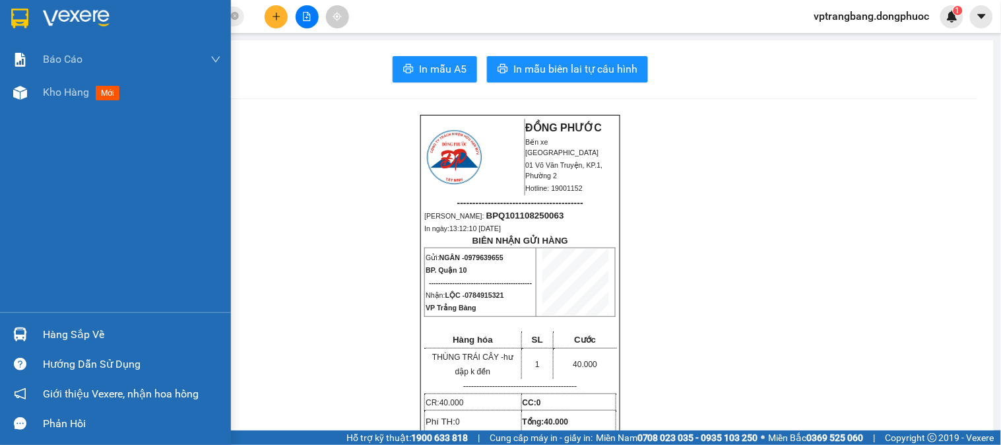
click at [69, 337] on div "Hàng sắp về" at bounding box center [132, 335] width 178 height 20
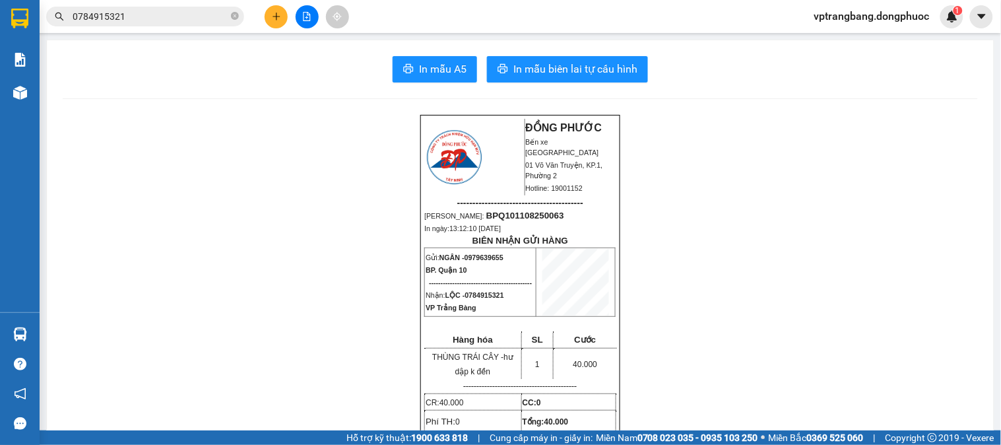
click at [685, 351] on section "Kết quả tìm kiếm ( 11 ) Bộ lọc Thuộc VP này Mã ĐH Trạng thái Món hàng Tổng cước…" at bounding box center [500, 222] width 1001 height 445
click at [277, 11] on button at bounding box center [276, 16] width 23 height 23
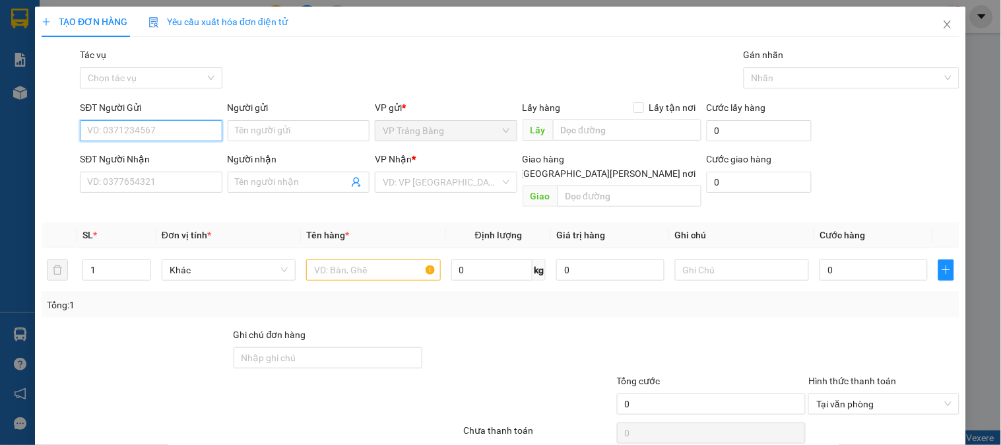
click at [157, 135] on input "SĐT Người Gửi" at bounding box center [151, 130] width 142 height 21
click at [152, 152] on div "0932045496 - HỌC" at bounding box center [149, 157] width 125 height 15
type input "0932045496"
type input "HỌC"
type input "0932045496"
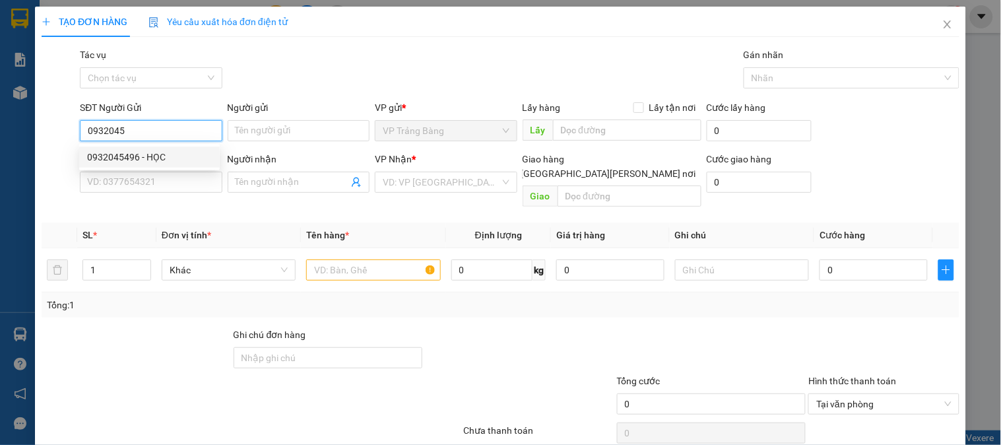
type input "HỌC"
type input "40.000"
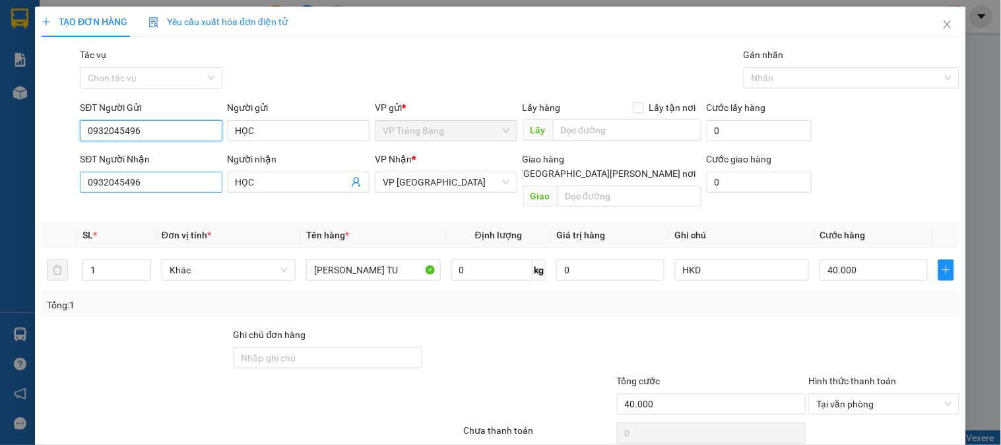
type input "0932045496"
click at [165, 180] on input "0932045496" at bounding box center [151, 182] width 142 height 21
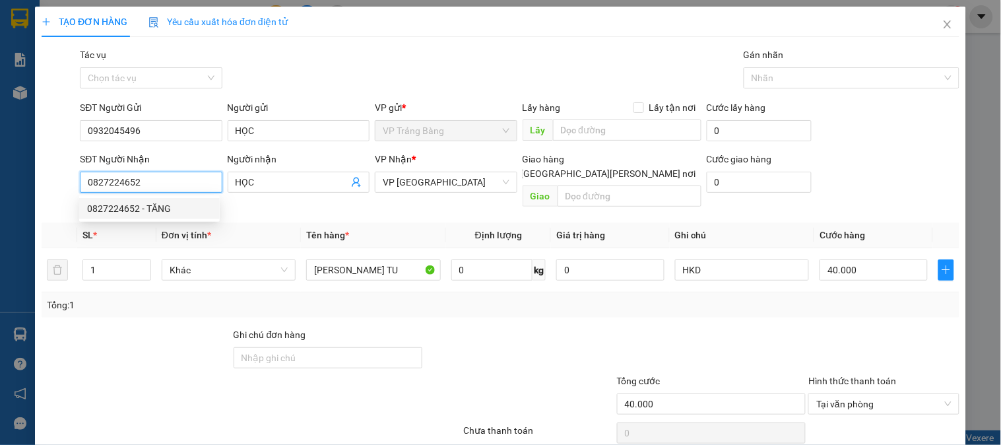
click at [165, 201] on div "0827224652 - TĂNG" at bounding box center [149, 208] width 125 height 15
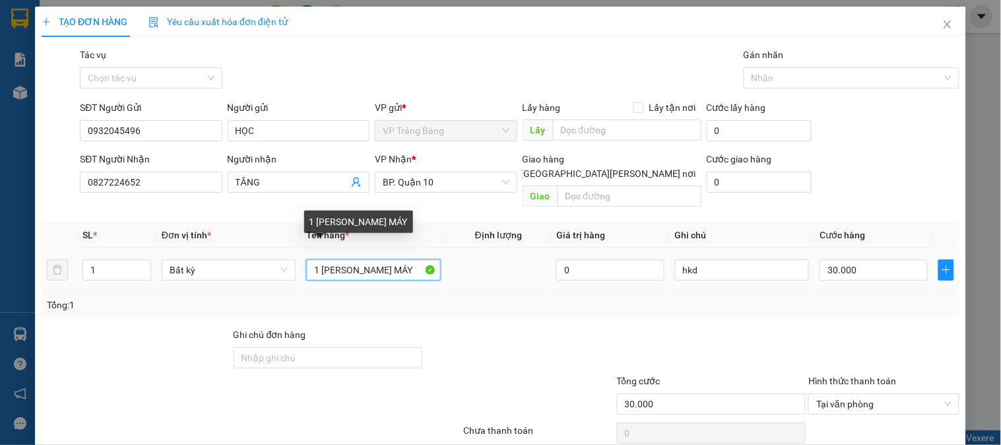
click at [400, 259] on input "1 THÙNG LK MÁY" at bounding box center [373, 269] width 134 height 21
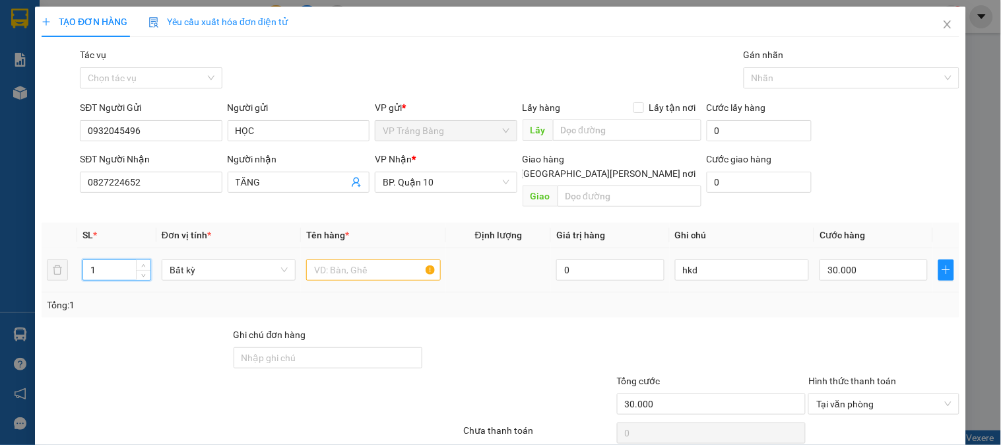
click at [102, 263] on input "1" at bounding box center [116, 270] width 67 height 20
click at [337, 259] on input "text" at bounding box center [373, 269] width 134 height 21
click at [878, 259] on input "0" at bounding box center [874, 269] width 108 height 21
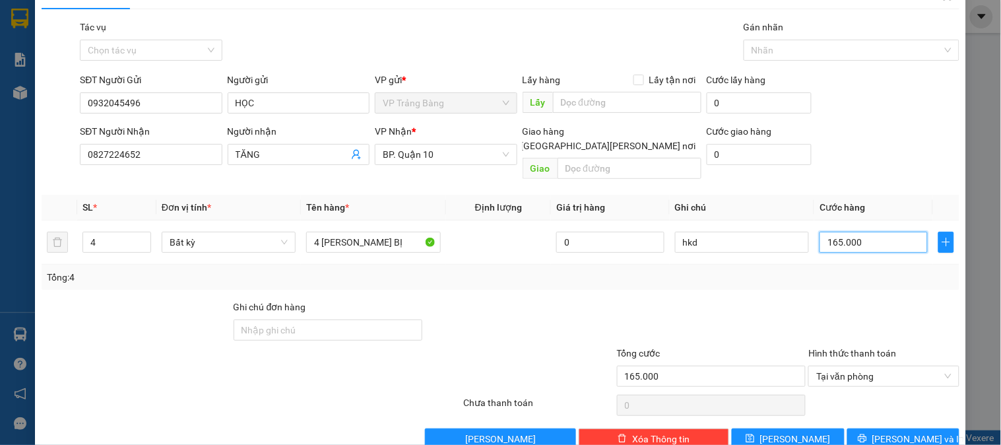
scroll to position [43, 0]
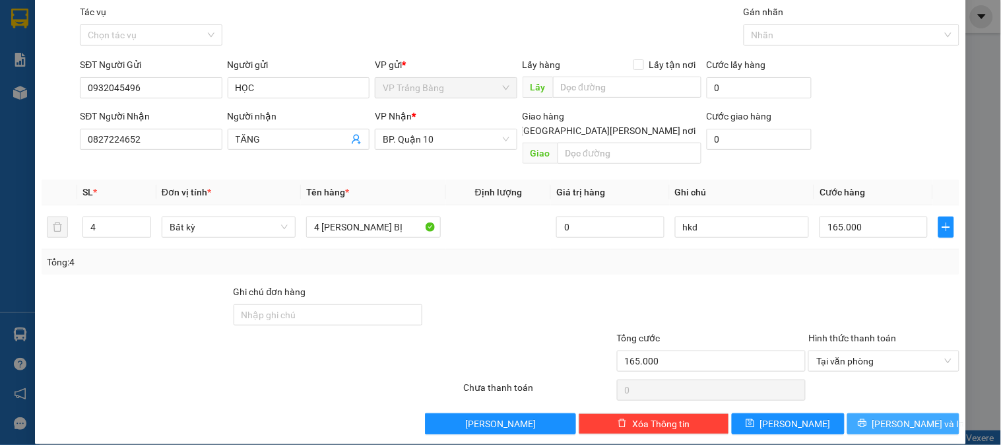
click at [903, 416] on span "[PERSON_NAME] và In" at bounding box center [919, 423] width 92 height 15
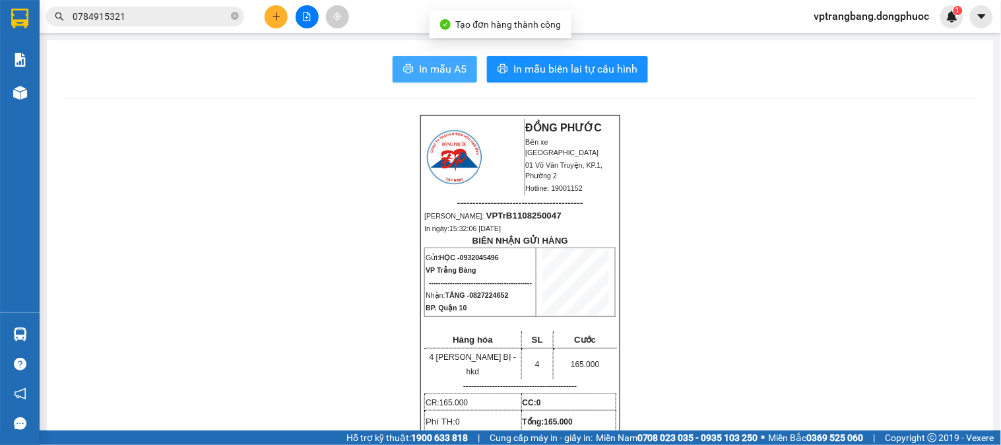
click at [421, 67] on span "In mẫu A5" at bounding box center [443, 69] width 48 height 17
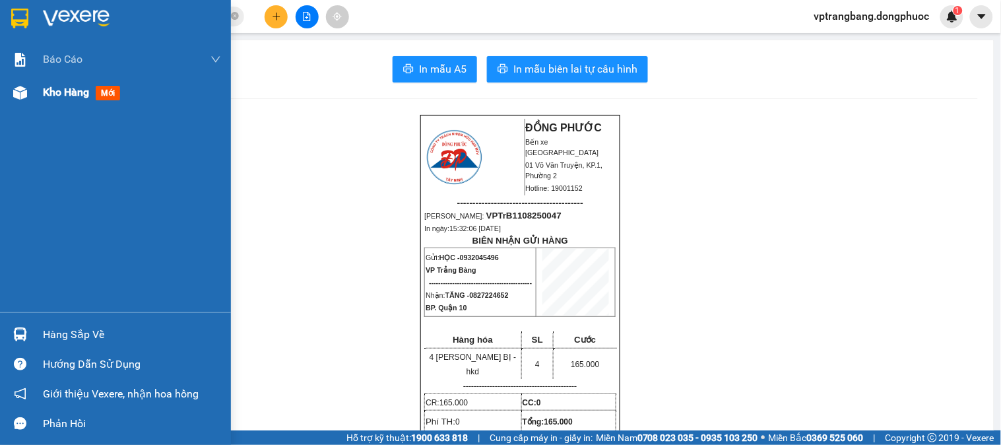
click at [50, 94] on span "Kho hàng" at bounding box center [66, 92] width 46 height 13
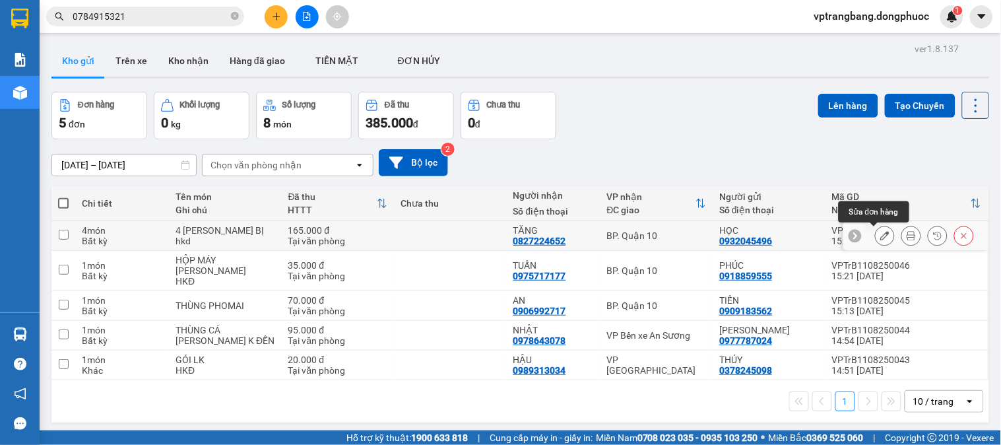
click at [880, 236] on icon at bounding box center [884, 235] width 9 height 9
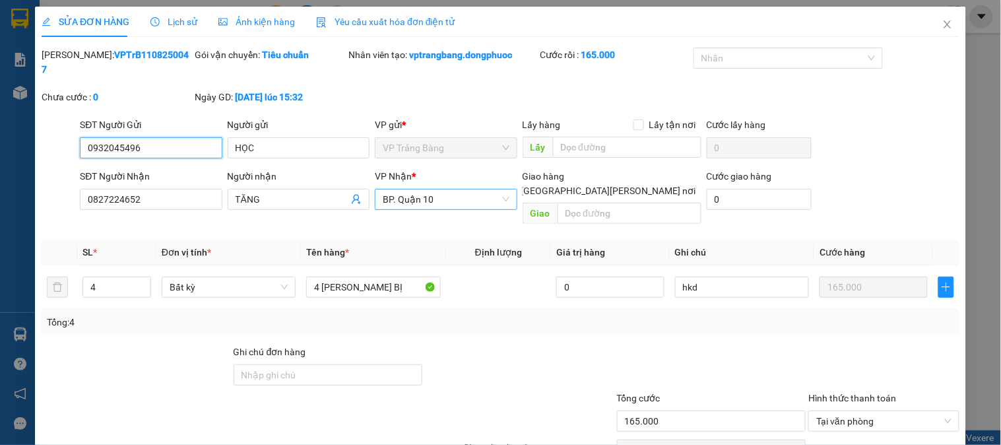
click at [443, 189] on span "BP. Quận 10" at bounding box center [446, 199] width 126 height 20
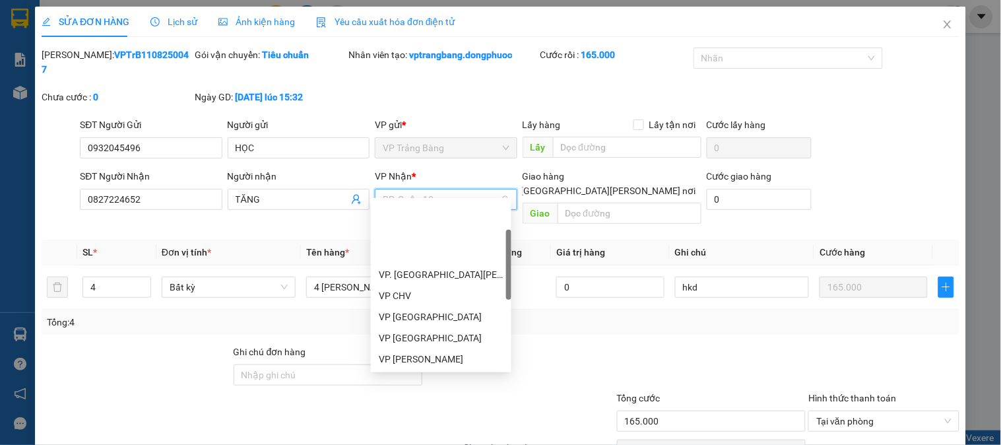
click at [443, 189] on span "BP. Quận 10" at bounding box center [446, 199] width 126 height 20
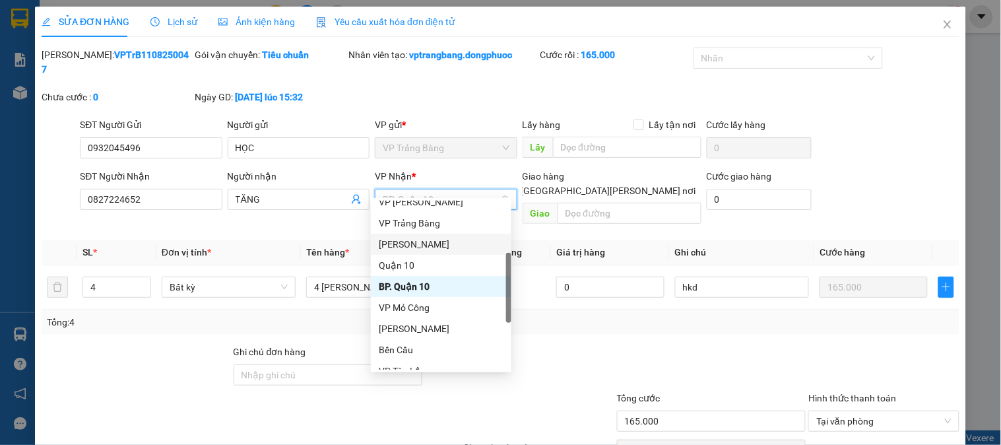
scroll to position [304, 0]
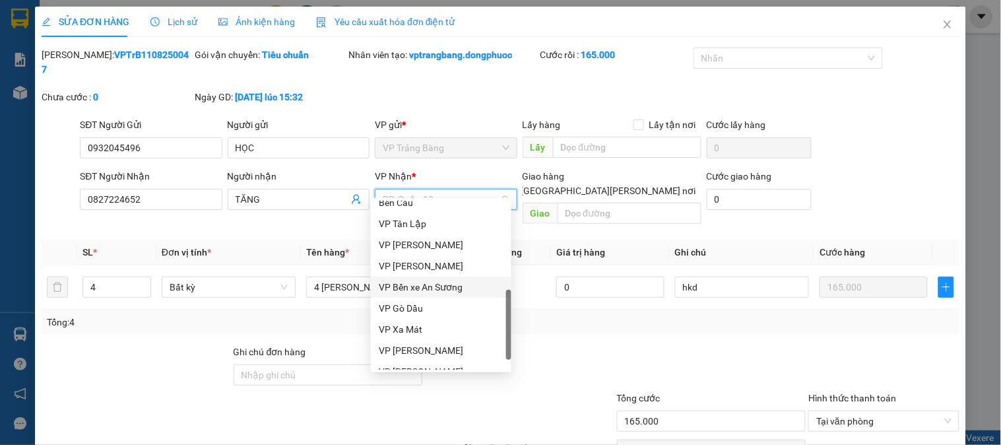
click at [453, 282] on div "VP Bến xe An Sương" at bounding box center [441, 287] width 125 height 15
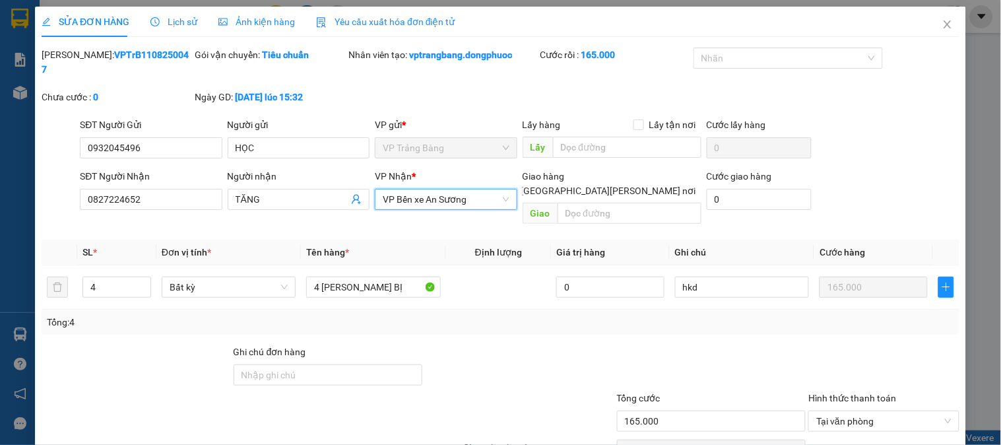
scroll to position [46, 0]
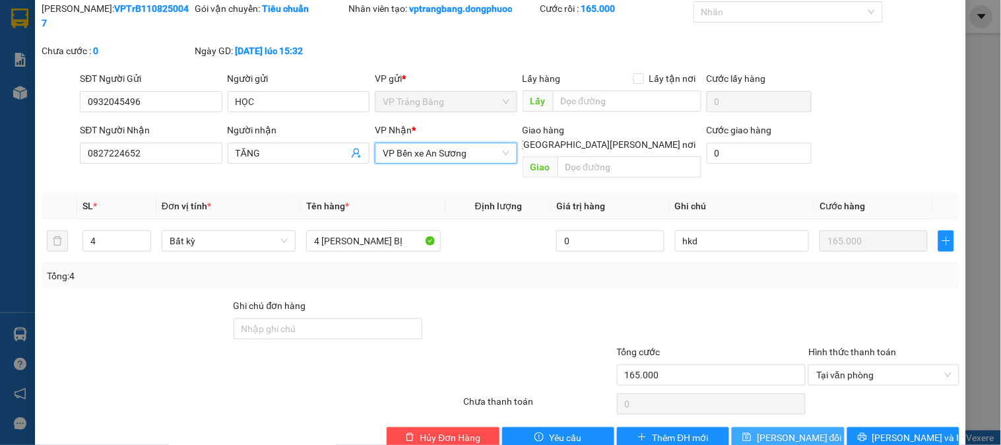
click at [776, 430] on span "[PERSON_NAME] thay đổi" at bounding box center [799, 437] width 85 height 15
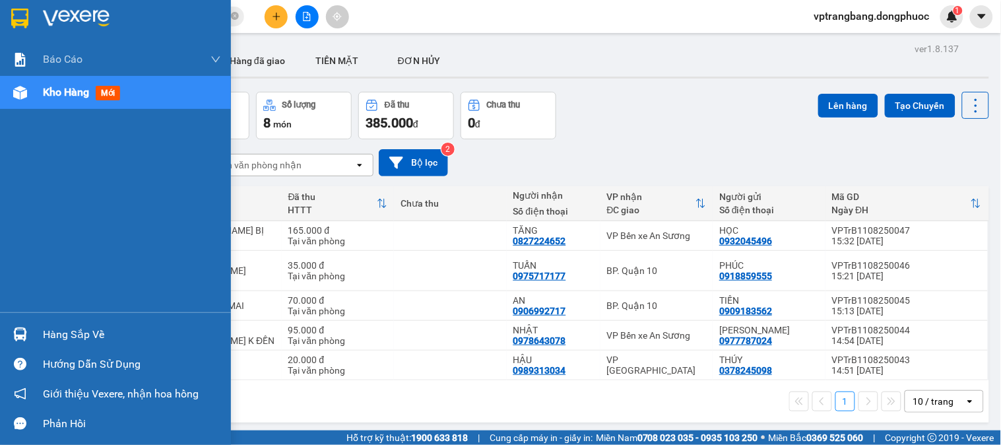
click at [26, 332] on div at bounding box center [20, 334] width 23 height 23
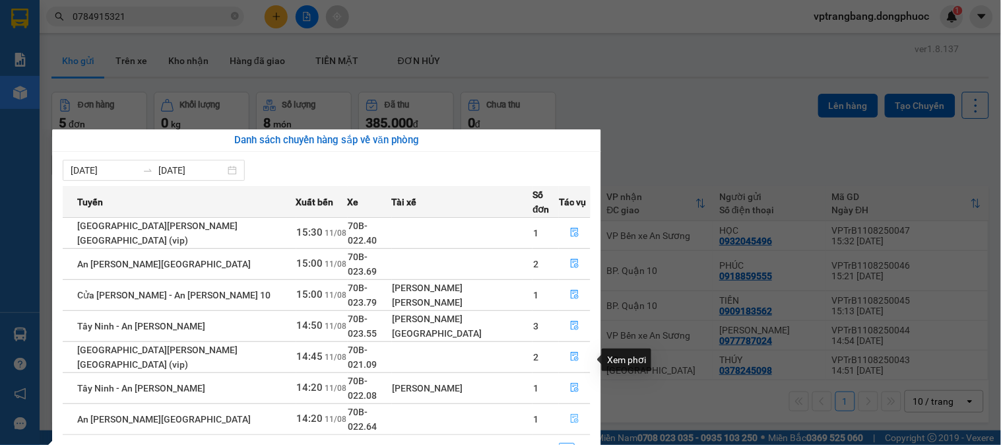
click at [571, 414] on icon "file-done" at bounding box center [574, 418] width 9 height 9
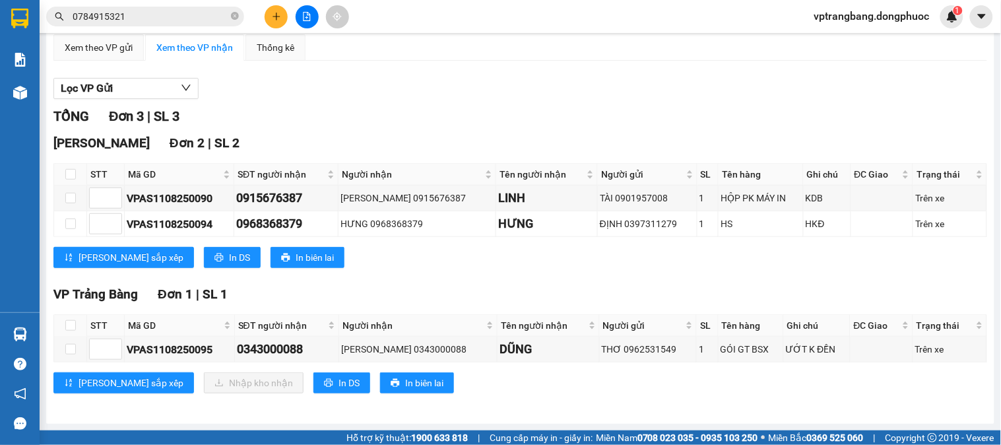
scroll to position [114, 0]
click at [70, 343] on label at bounding box center [70, 349] width 11 height 15
click at [70, 344] on input "checkbox" at bounding box center [70, 349] width 11 height 11
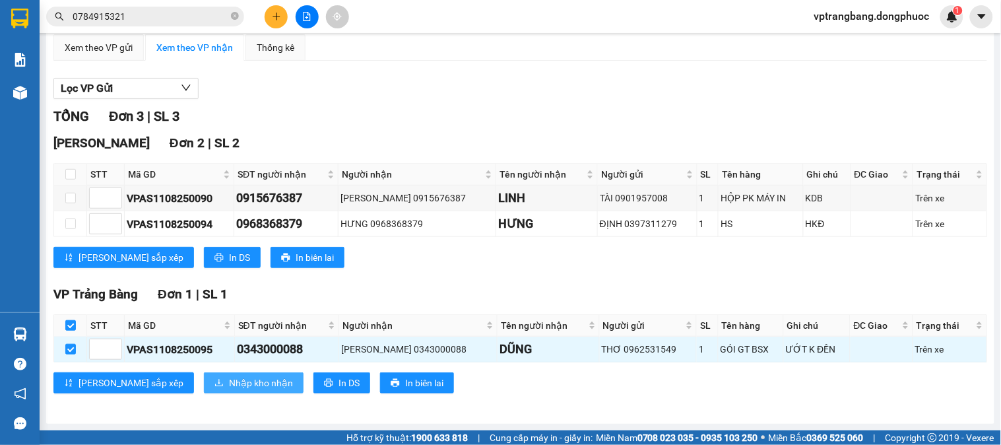
click at [229, 380] on span "Nhập kho nhận" at bounding box center [261, 383] width 64 height 15
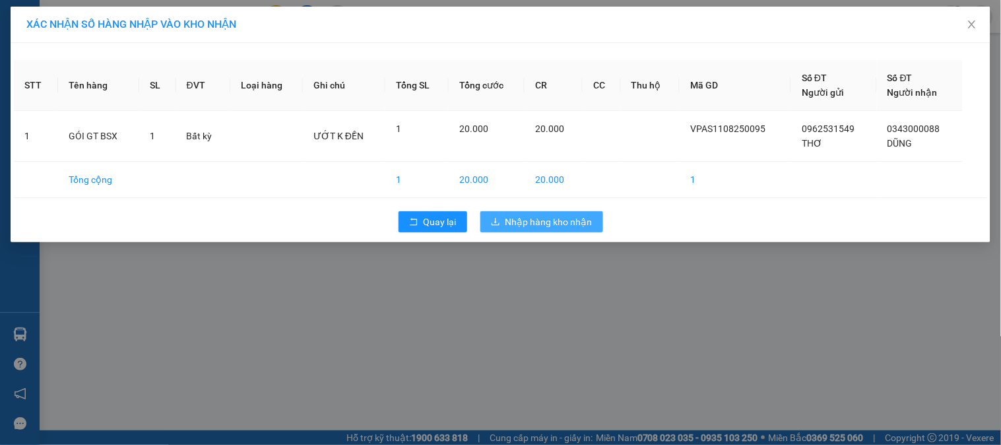
click at [488, 215] on button "Nhập hàng kho nhận" at bounding box center [541, 221] width 123 height 21
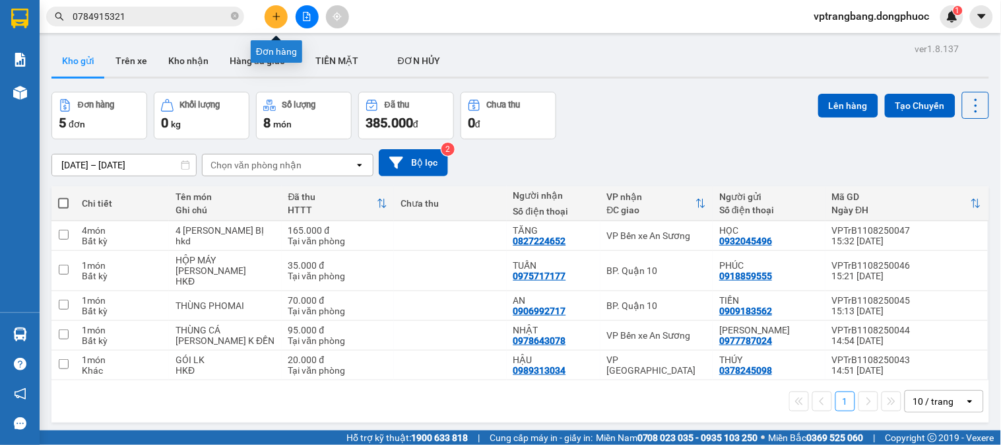
click at [272, 15] on icon "plus" at bounding box center [276, 16] width 9 height 9
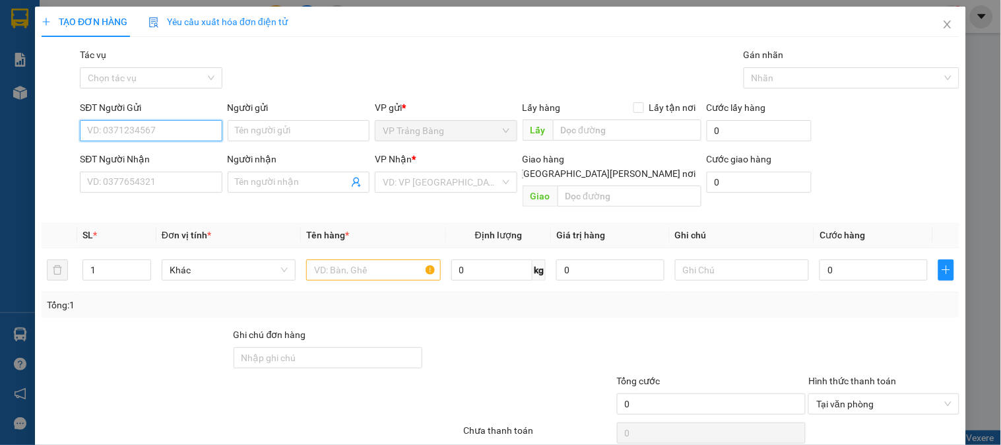
click at [150, 133] on input "SĐT Người Gửi" at bounding box center [151, 130] width 142 height 21
click at [160, 153] on div "0913886608 - SANG" at bounding box center [149, 157] width 125 height 15
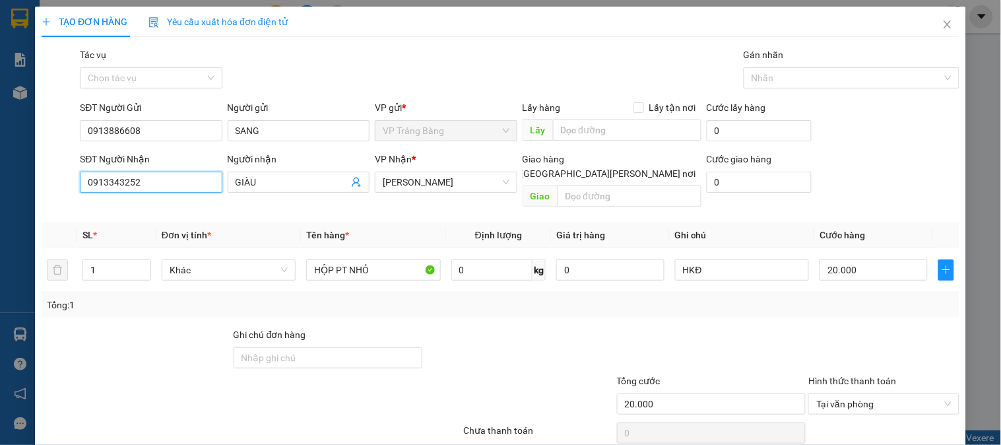
click at [195, 176] on input "0913343252" at bounding box center [151, 182] width 142 height 21
click at [149, 200] on div "0903733999 - ánh" at bounding box center [152, 208] width 146 height 21
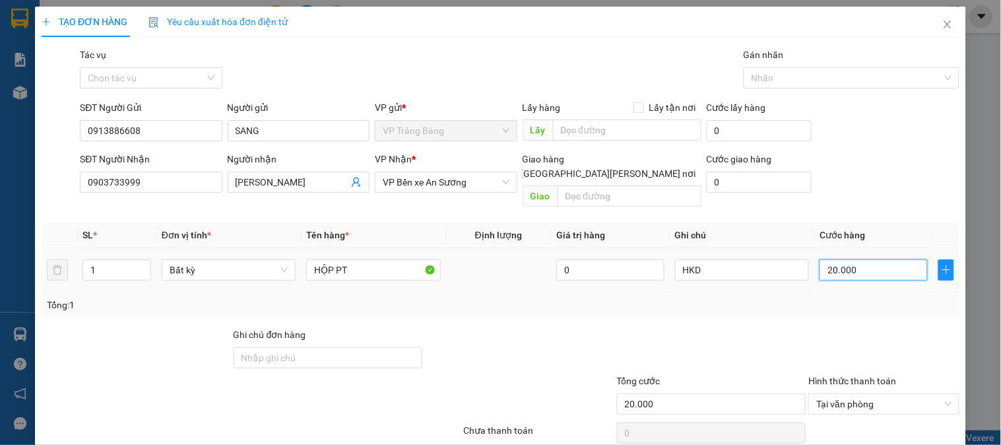
click at [873, 259] on input "20.000" at bounding box center [874, 269] width 108 height 21
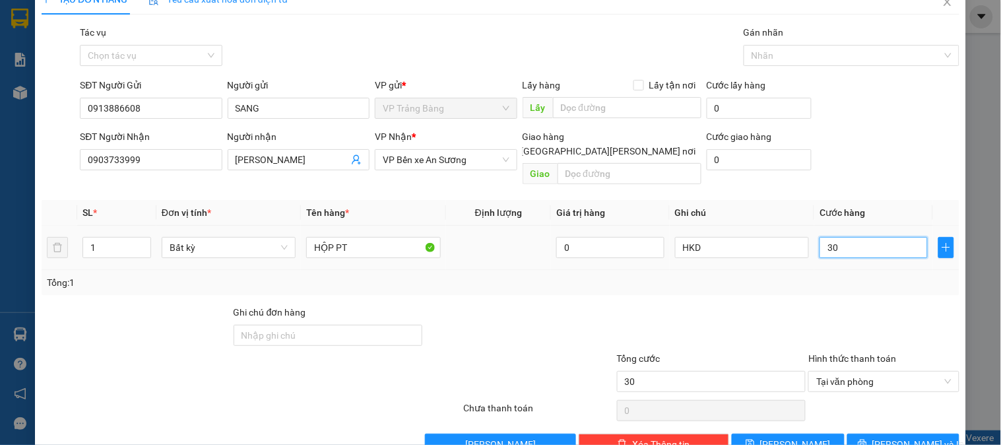
scroll to position [43, 0]
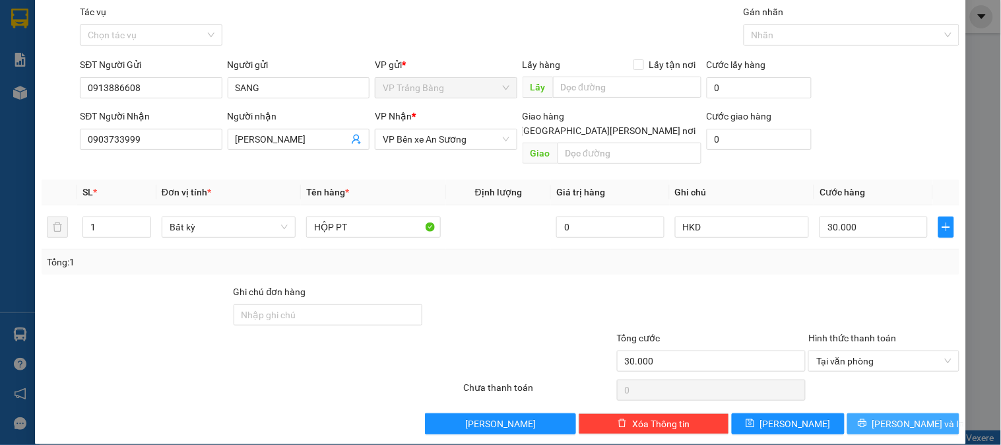
click at [879, 413] on button "[PERSON_NAME] và In" at bounding box center [903, 423] width 112 height 21
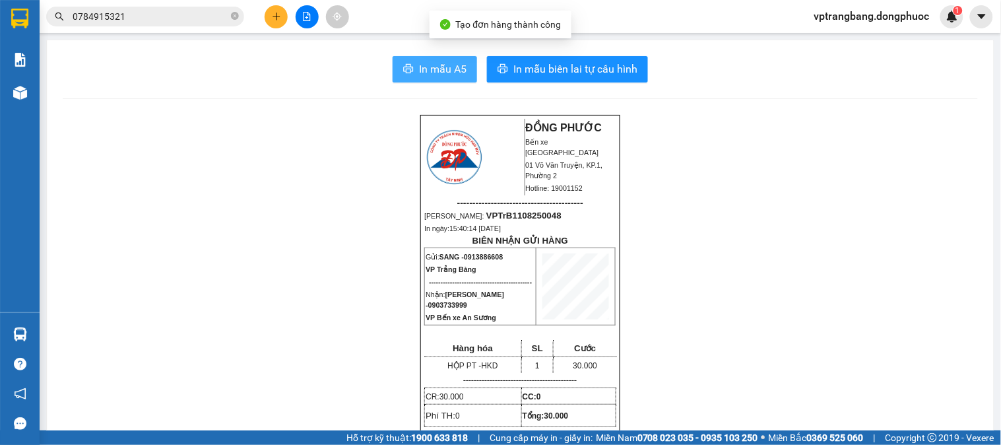
click at [419, 67] on span "In mẫu A5" at bounding box center [443, 69] width 48 height 17
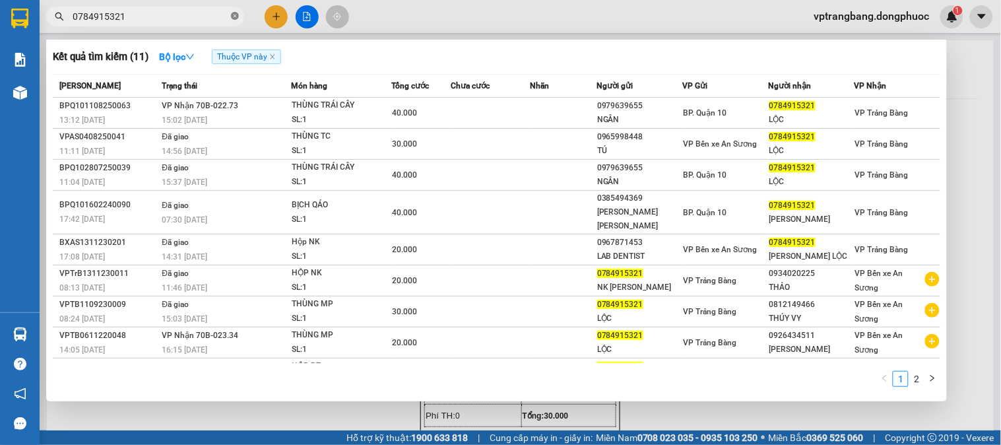
click at [234, 17] on icon "close-circle" at bounding box center [235, 16] width 8 height 8
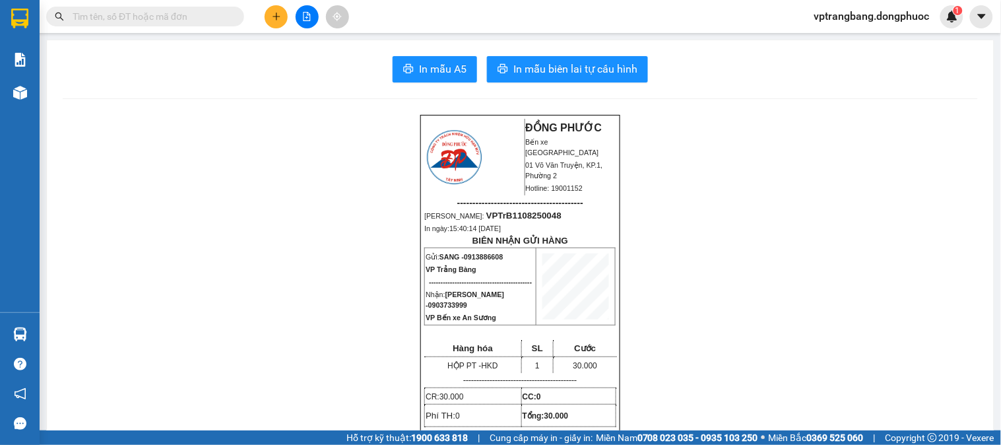
click at [172, 20] on input "text" at bounding box center [151, 16] width 156 height 15
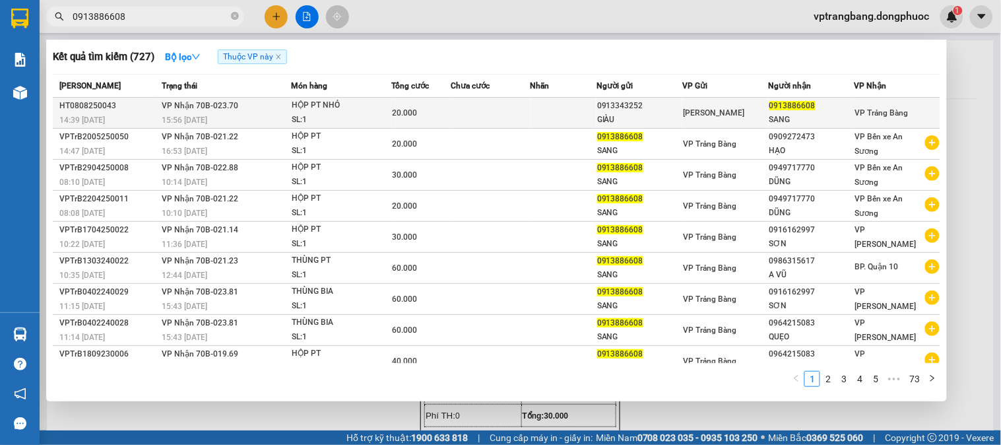
click at [453, 103] on td at bounding box center [490, 113] width 79 height 31
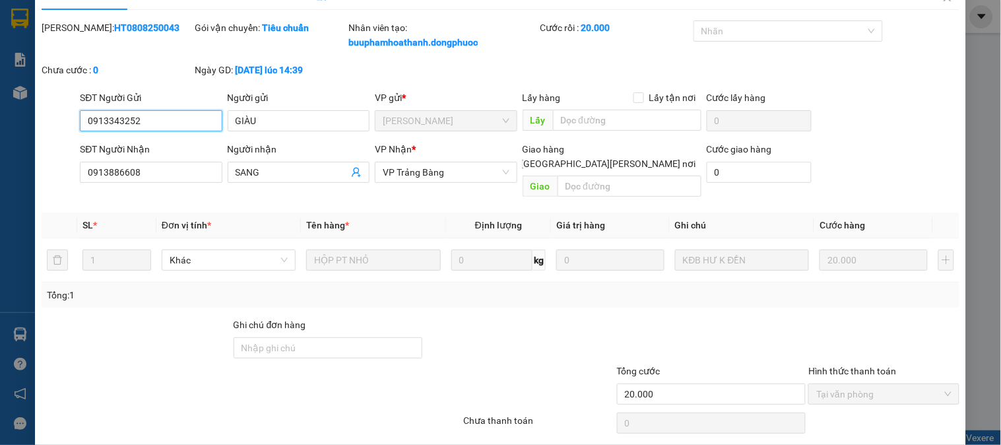
scroll to position [60, 0]
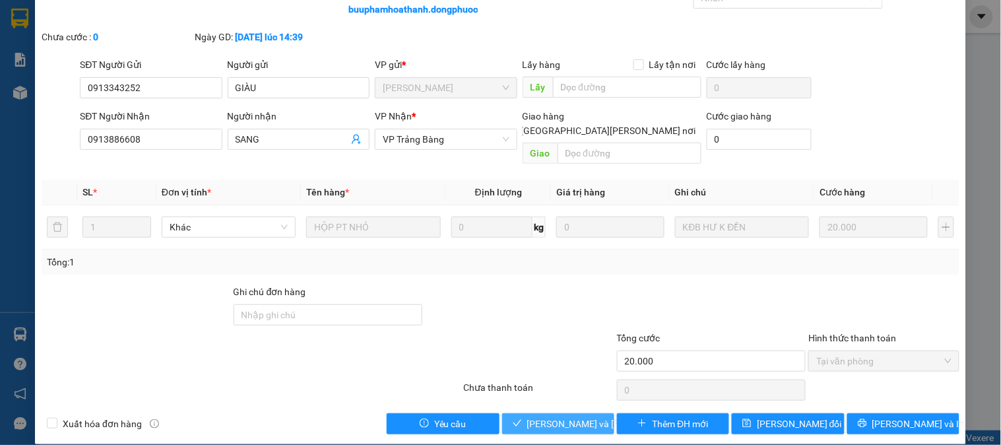
click at [578, 416] on span "[PERSON_NAME] và Giao hàng" at bounding box center [616, 423] width 178 height 15
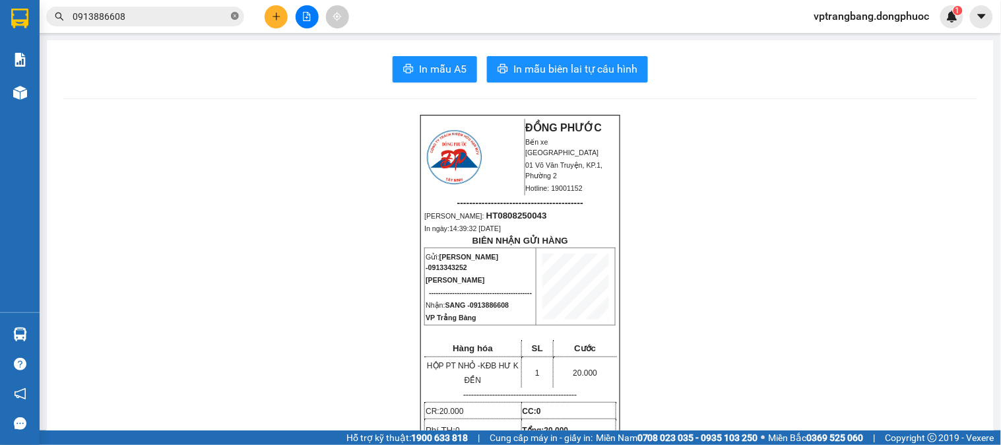
click at [232, 13] on icon "close-circle" at bounding box center [235, 16] width 8 height 8
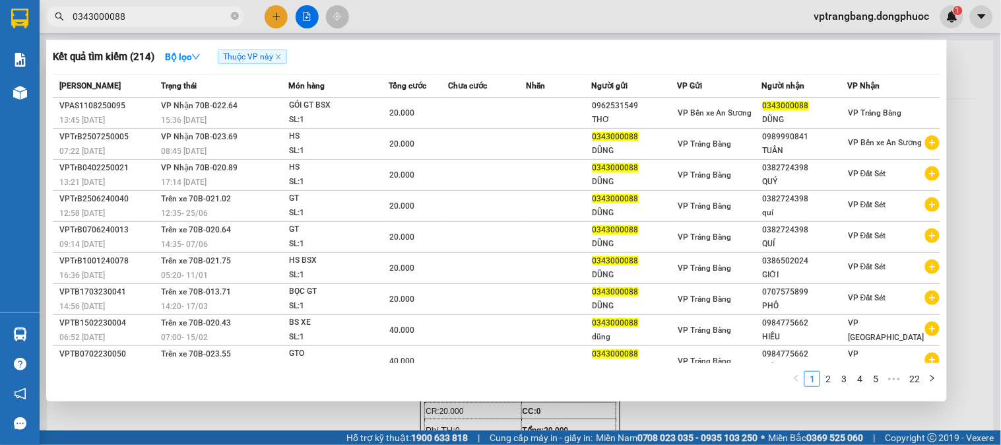
click at [272, 20] on div at bounding box center [500, 222] width 1001 height 445
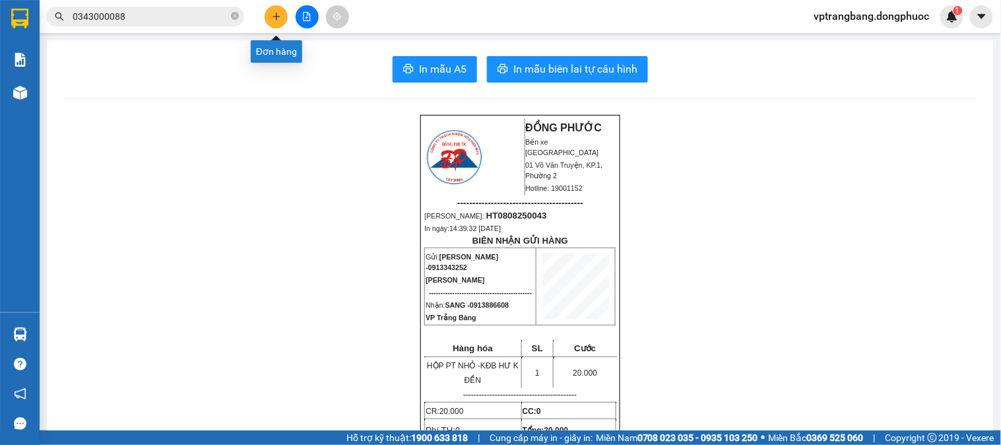
click at [272, 20] on icon "plus" at bounding box center [276, 16] width 9 height 9
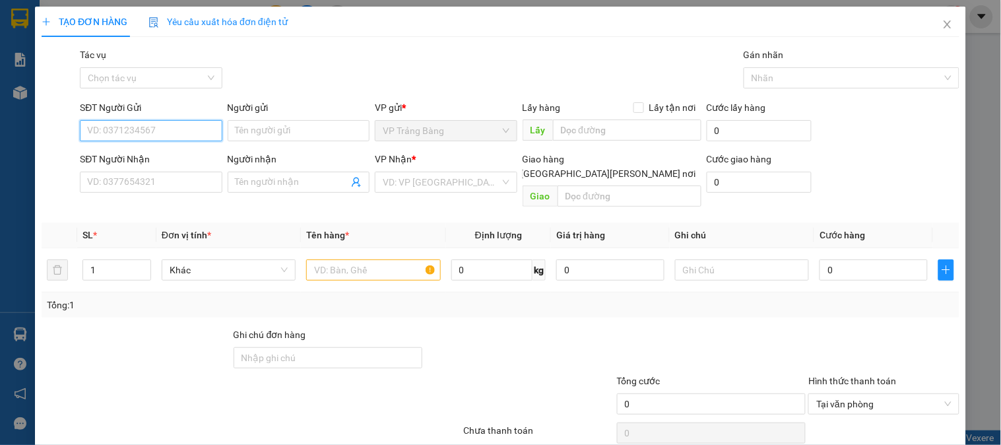
click at [169, 132] on input "SĐT Người Gửi" at bounding box center [151, 130] width 142 height 21
click at [124, 150] on div "0343000088 - DŨNG" at bounding box center [152, 157] width 130 height 15
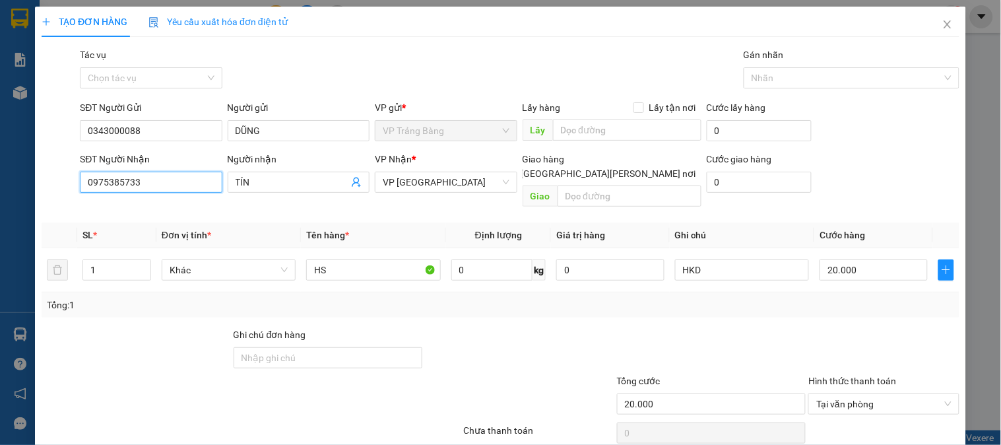
click at [160, 185] on input "0975385733" at bounding box center [151, 182] width 142 height 21
click at [106, 207] on div "0984775662 - HIẾU" at bounding box center [152, 208] width 130 height 15
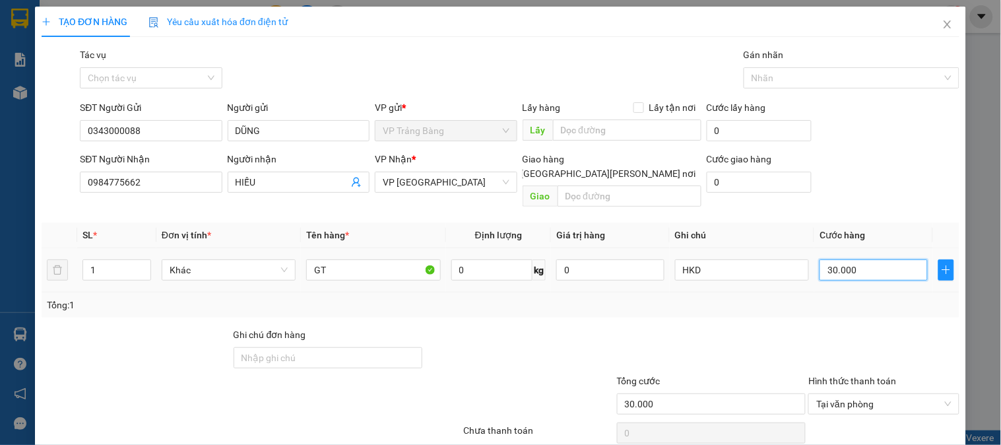
click at [868, 259] on input "30.000" at bounding box center [874, 269] width 108 height 21
click at [867, 259] on input "30.000" at bounding box center [874, 269] width 108 height 21
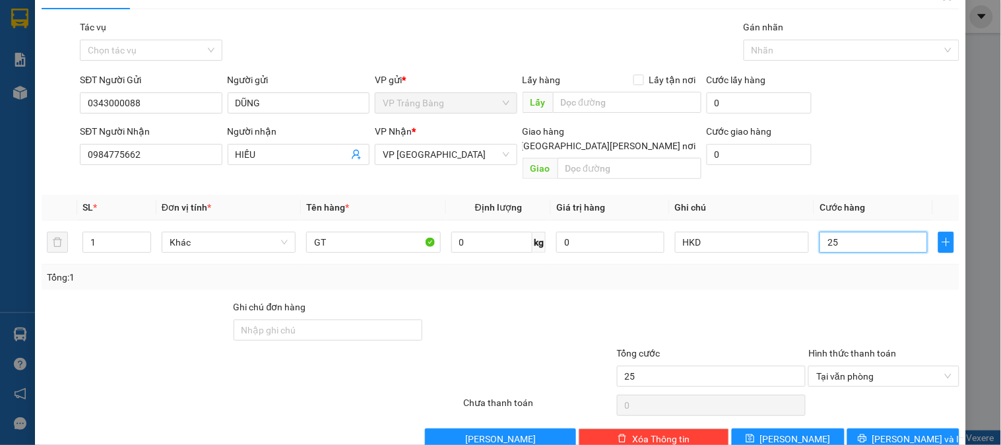
scroll to position [43, 0]
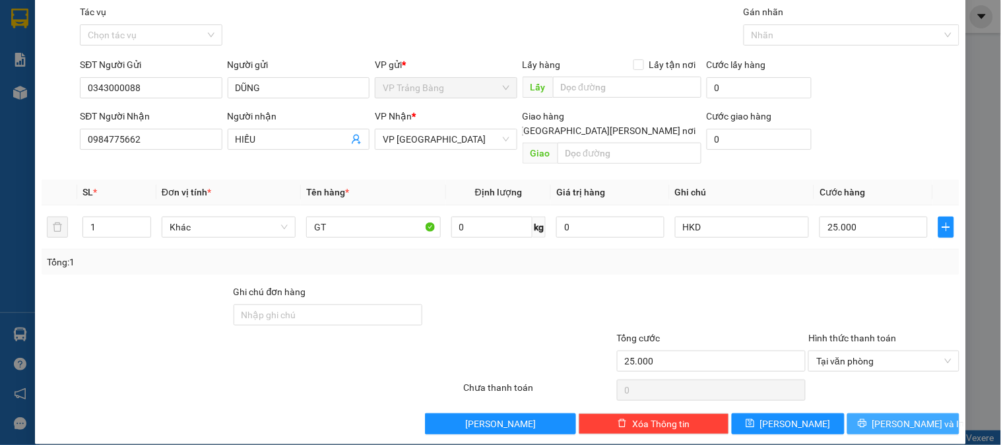
click at [898, 416] on span "[PERSON_NAME] và In" at bounding box center [919, 423] width 92 height 15
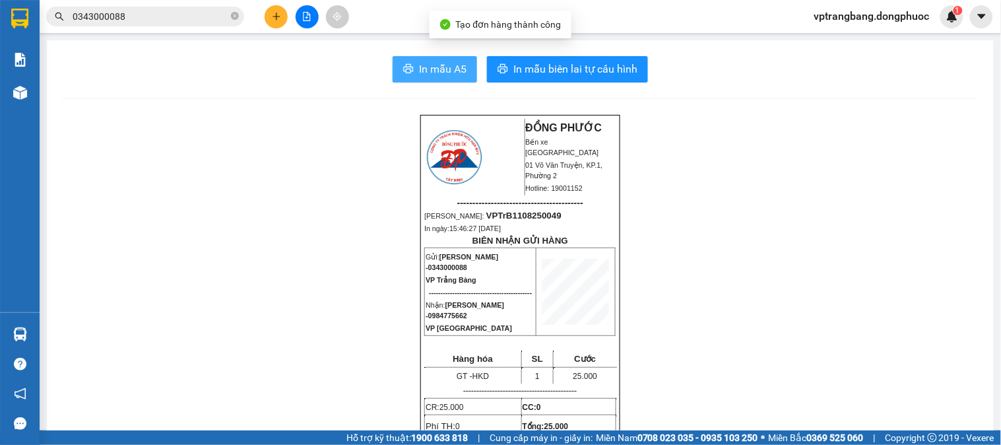
click at [446, 58] on button "In mẫu A5" at bounding box center [435, 69] width 84 height 26
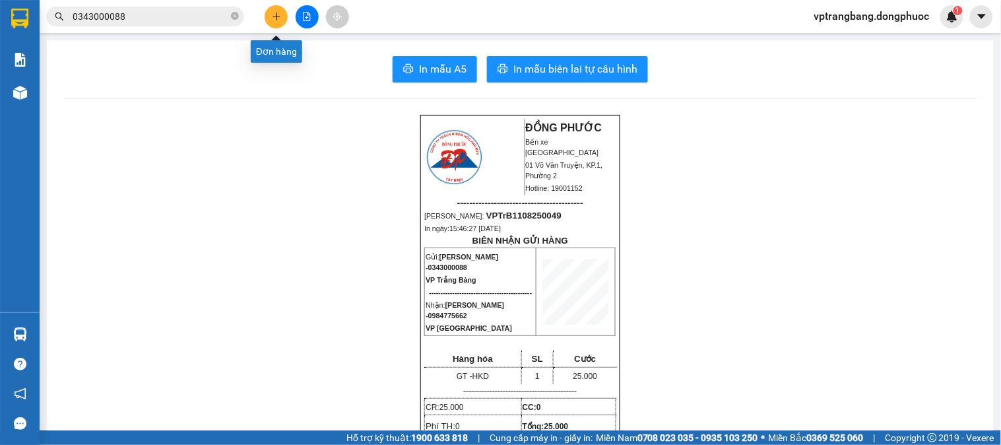
click at [269, 17] on button at bounding box center [276, 16] width 23 height 23
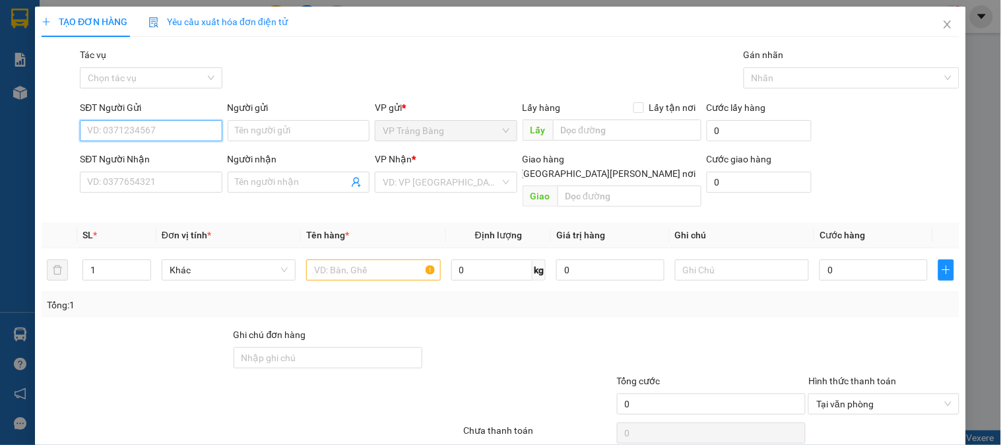
click at [147, 133] on input "SĐT Người Gửi" at bounding box center [151, 130] width 142 height 21
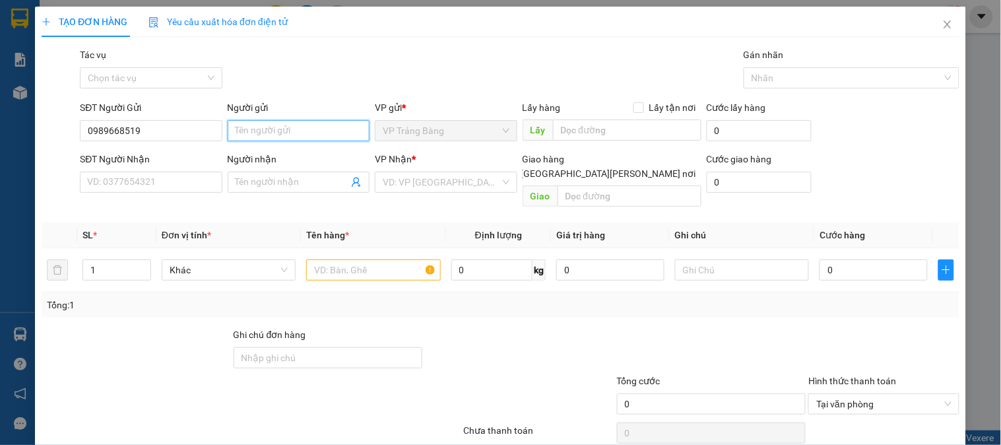
click at [273, 120] on input "Người gửi" at bounding box center [299, 130] width 142 height 21
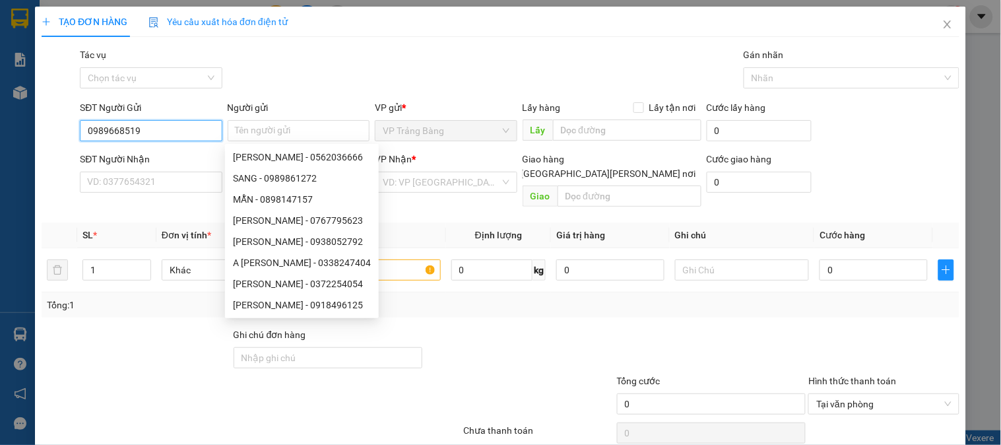
click at [172, 134] on input "0989668519" at bounding box center [151, 130] width 142 height 21
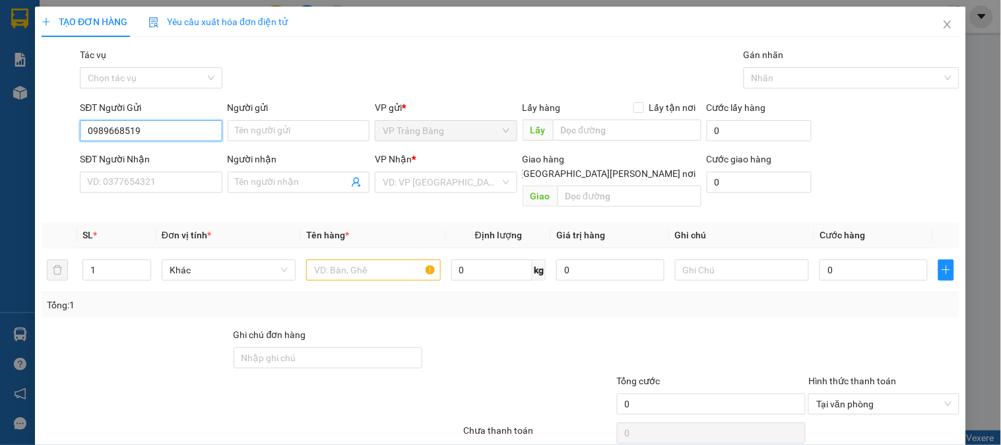
click at [172, 134] on input "0989668519" at bounding box center [151, 130] width 142 height 21
click at [109, 128] on input "0989668519" at bounding box center [151, 130] width 142 height 21
click at [111, 127] on input "0989668519" at bounding box center [151, 130] width 142 height 21
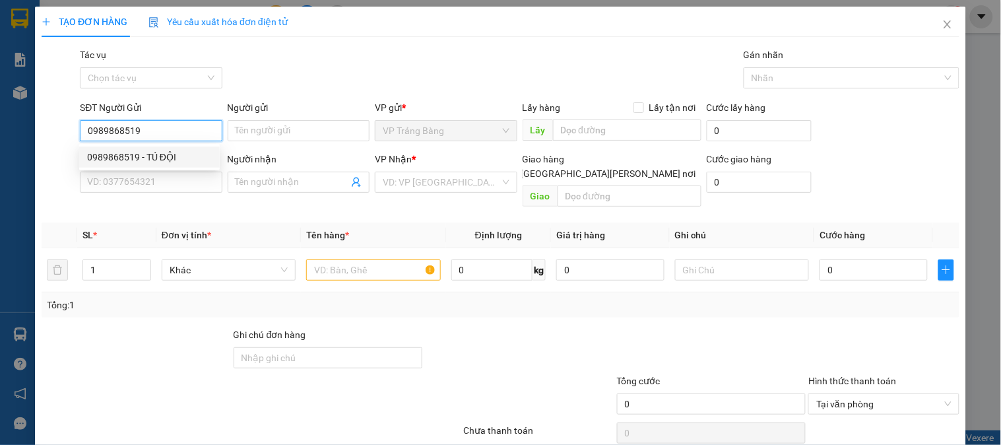
click at [166, 154] on div "0989868519 - TÚ ĐỘI" at bounding box center [149, 157] width 125 height 15
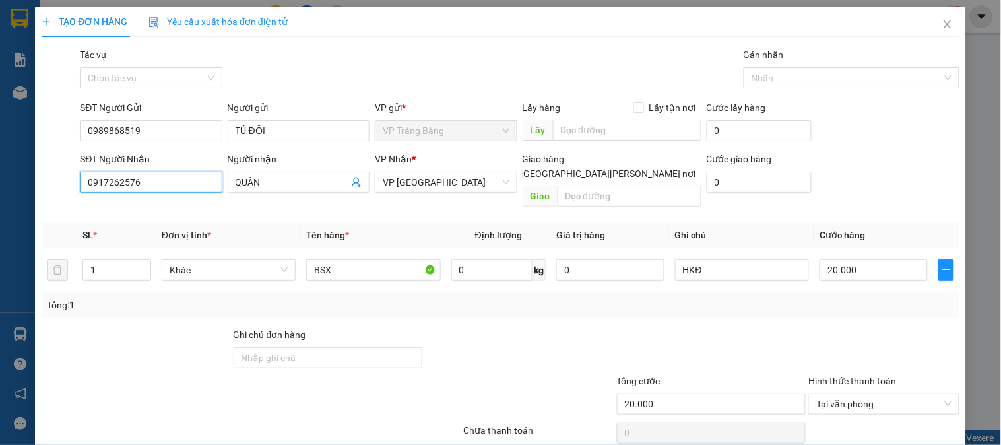
click at [189, 179] on input "0917262576" at bounding box center [151, 182] width 142 height 21
click at [159, 205] on div "0855807878 - DUNG" at bounding box center [152, 208] width 130 height 15
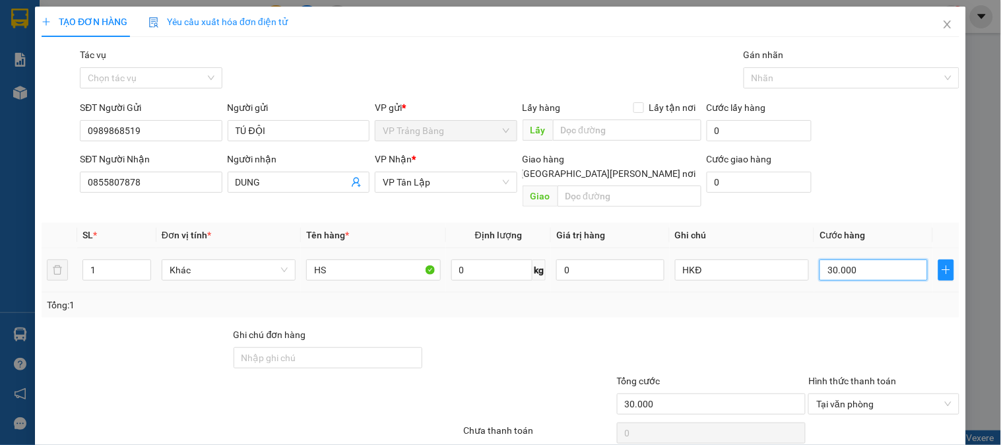
click at [869, 259] on input "30.000" at bounding box center [874, 269] width 108 height 21
click at [878, 259] on input "30.000" at bounding box center [874, 269] width 108 height 21
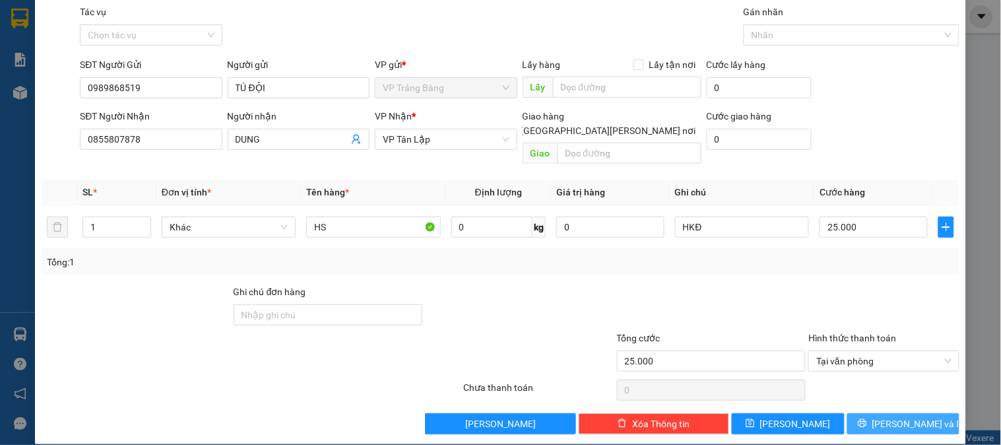
click at [869, 413] on button "[PERSON_NAME] và In" at bounding box center [903, 423] width 112 height 21
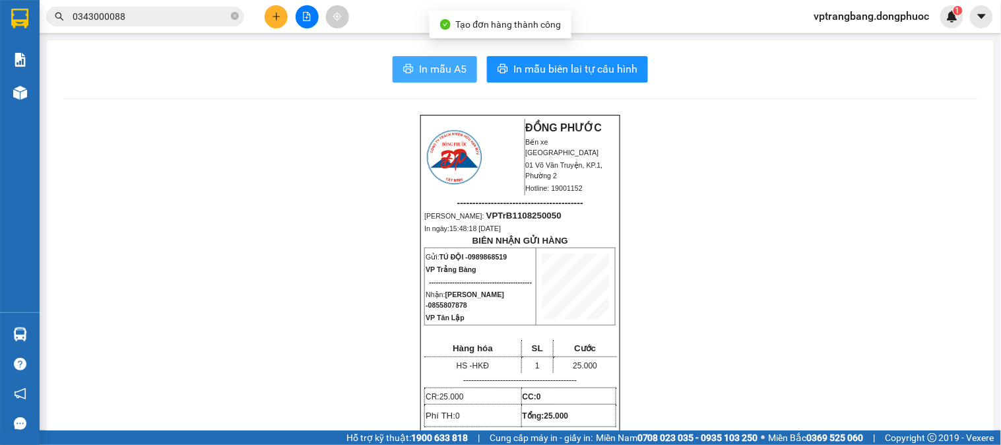
click at [429, 77] on span "In mẫu A5" at bounding box center [443, 69] width 48 height 17
click at [153, 15] on input "0343000088" at bounding box center [151, 16] width 156 height 15
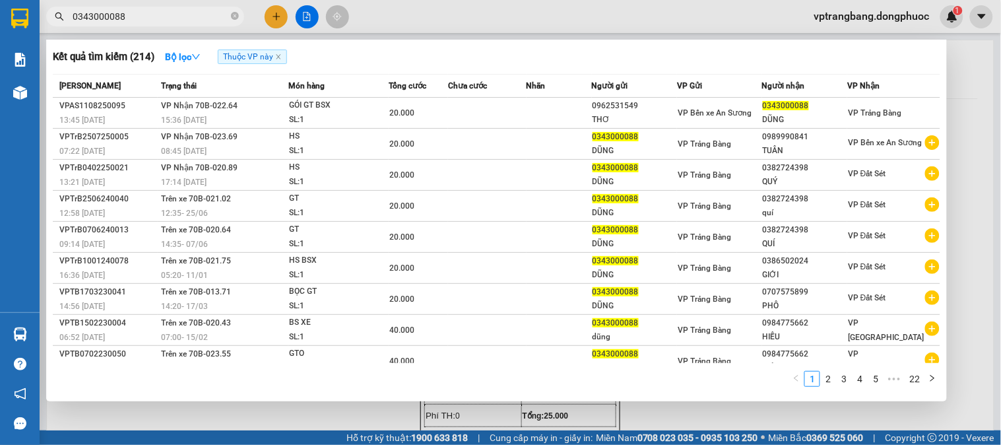
click at [153, 15] on input "0343000088" at bounding box center [151, 16] width 156 height 15
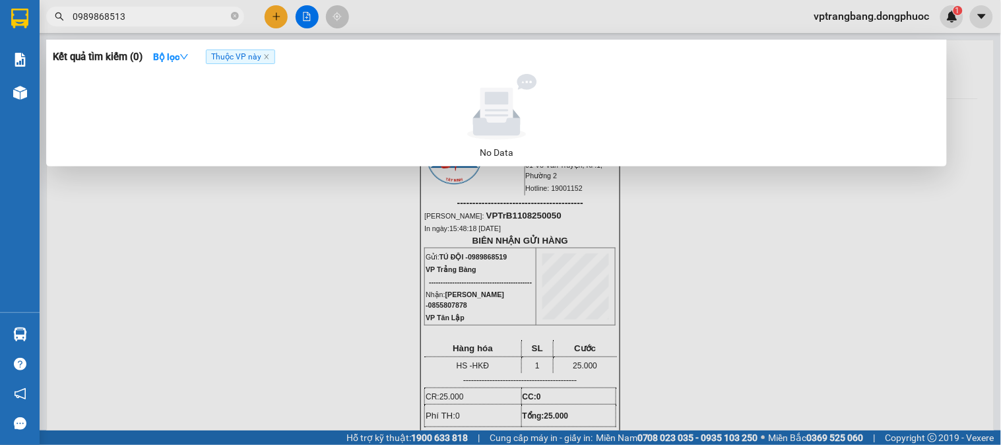
click at [188, 15] on input "0989868513" at bounding box center [151, 16] width 156 height 15
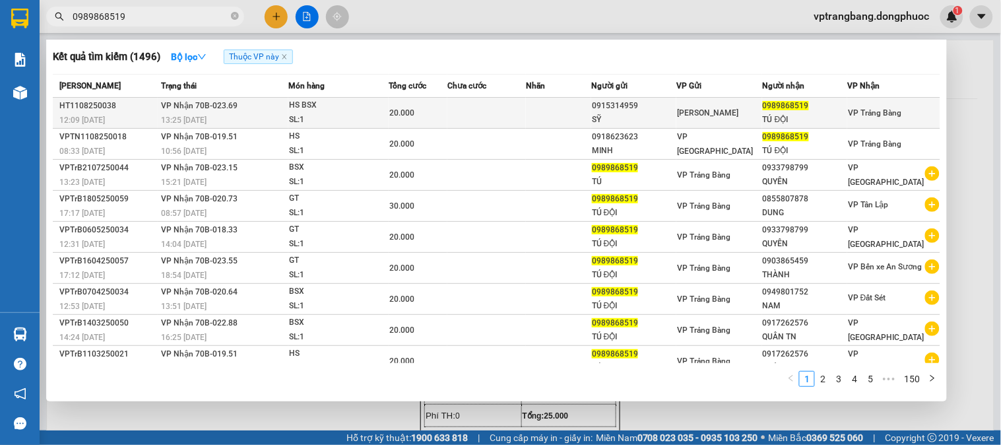
click at [343, 110] on div "HS BSX" at bounding box center [338, 105] width 99 height 15
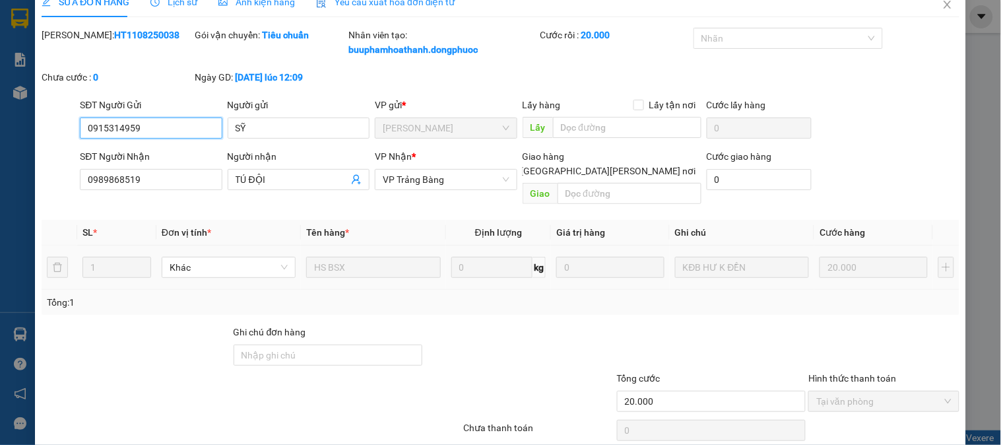
scroll to position [45, 0]
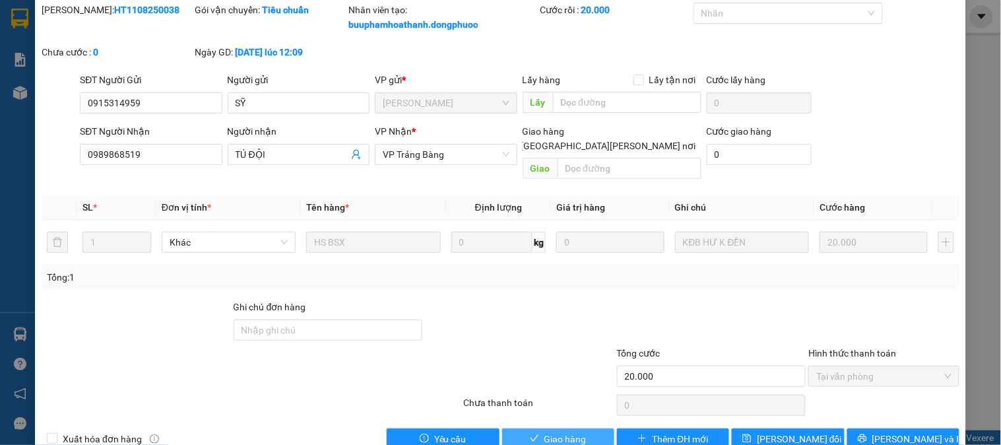
click at [550, 432] on span "Giao hàng" at bounding box center [566, 439] width 42 height 15
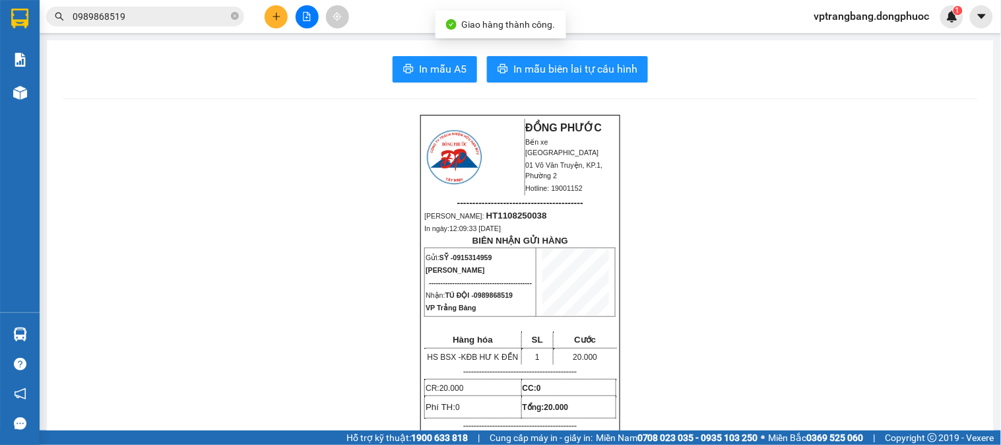
click at [209, 20] on input "0989868519" at bounding box center [151, 16] width 156 height 15
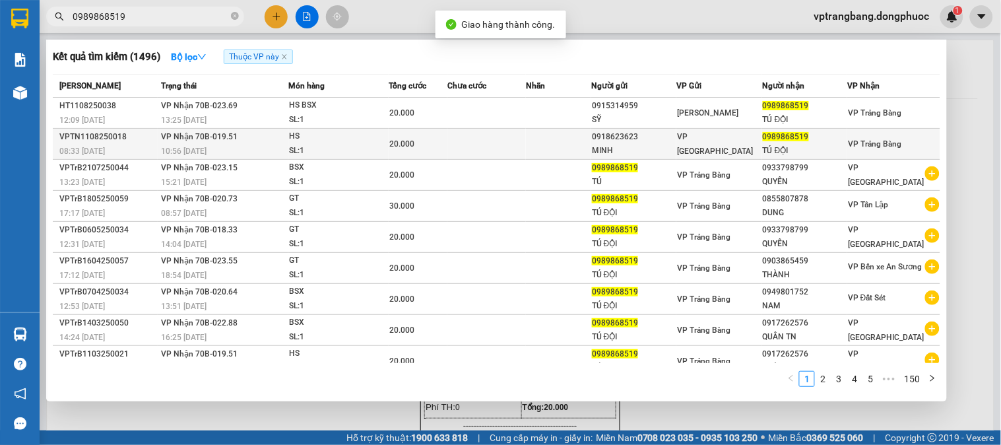
click at [252, 140] on td "VP Nhận 70B-019.51 10:56 - 11/08" at bounding box center [223, 144] width 131 height 31
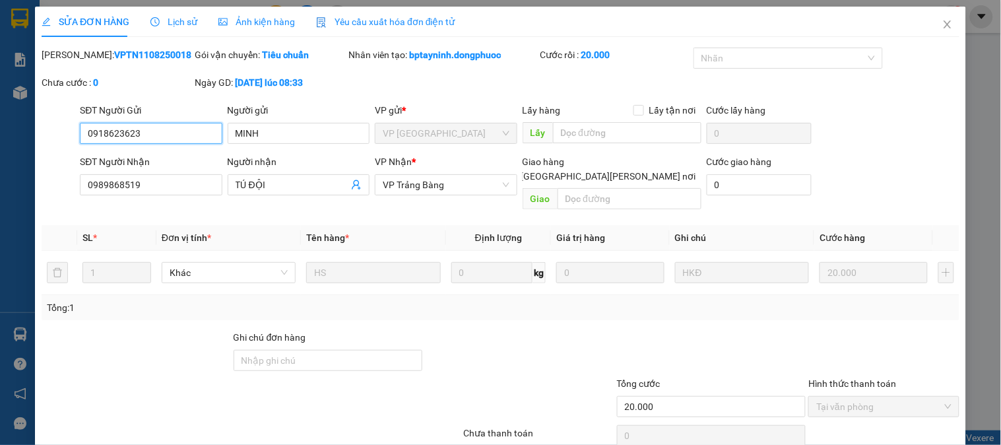
scroll to position [46, 0]
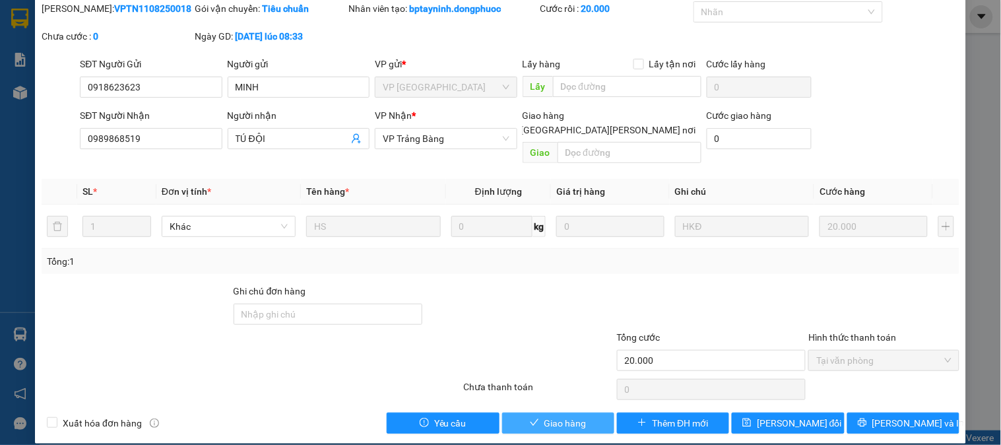
click at [554, 416] on span "Giao hàng" at bounding box center [566, 423] width 42 height 15
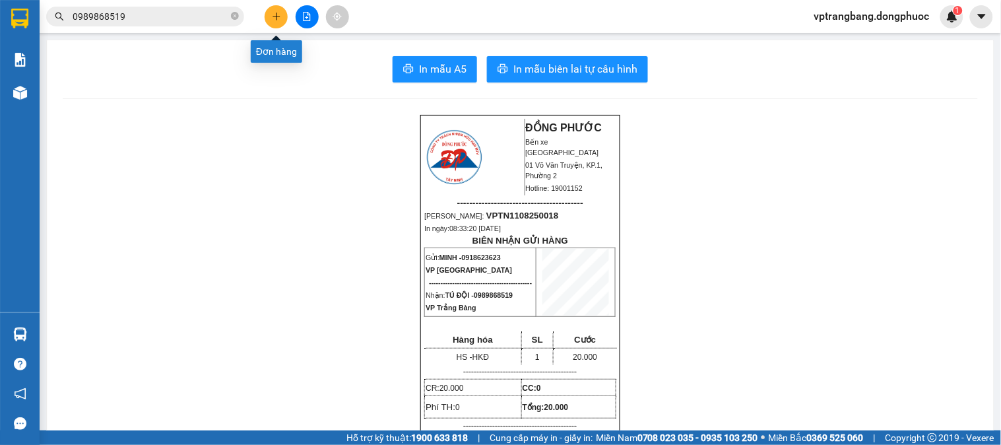
click at [275, 21] on button at bounding box center [276, 16] width 23 height 23
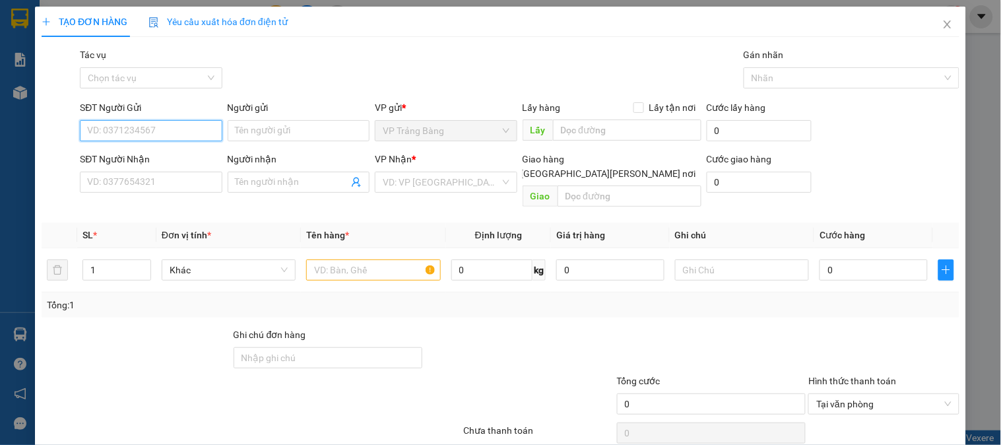
click at [143, 135] on input "SĐT Người Gửi" at bounding box center [151, 130] width 142 height 21
click at [169, 156] on div "0356457280 - NHA KHOA HẠNH PHÚC" at bounding box center [162, 157] width 151 height 15
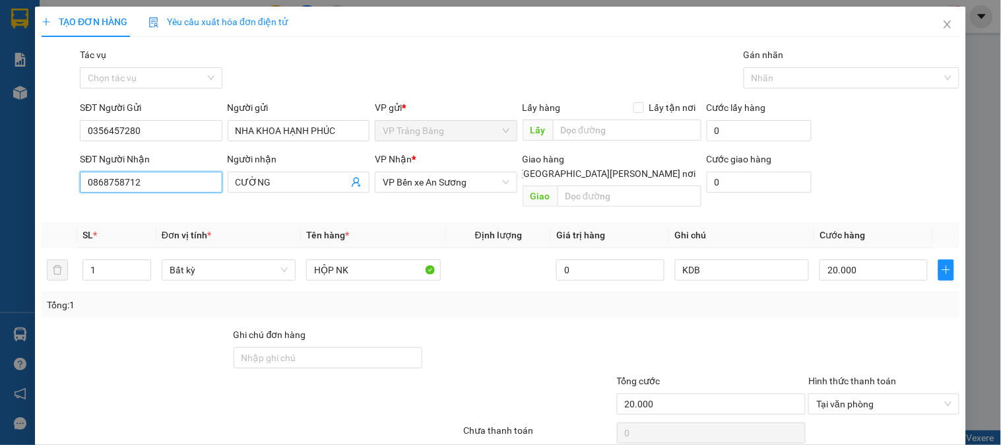
click at [179, 190] on input "0868758712" at bounding box center [151, 182] width 142 height 21
click at [123, 207] on div "0868758712 - CƯỜNG" at bounding box center [152, 208] width 130 height 15
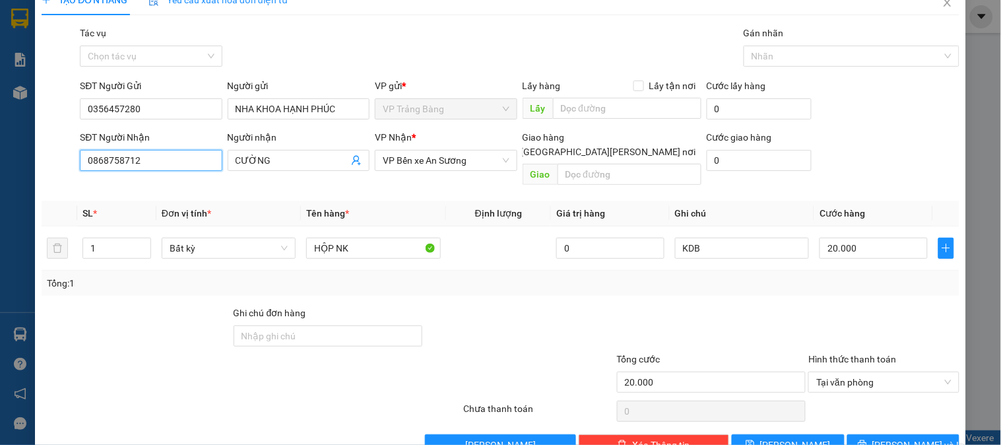
scroll to position [43, 0]
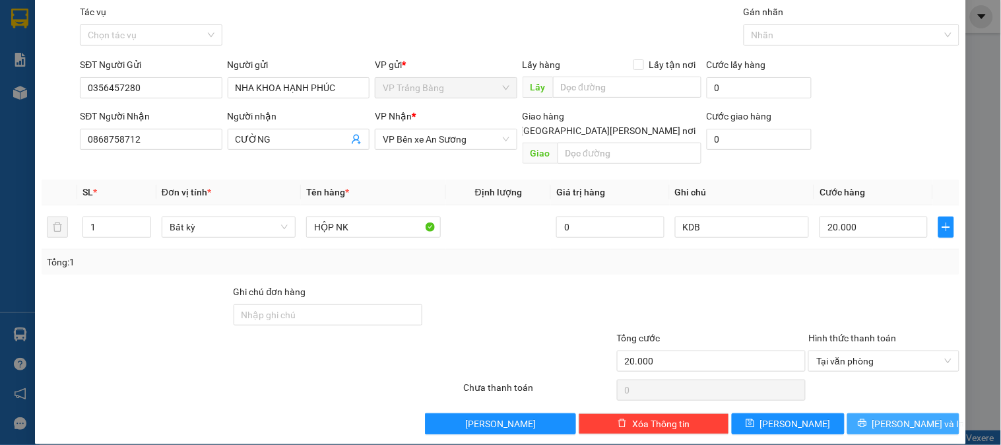
click at [901, 416] on span "[PERSON_NAME] và In" at bounding box center [919, 423] width 92 height 15
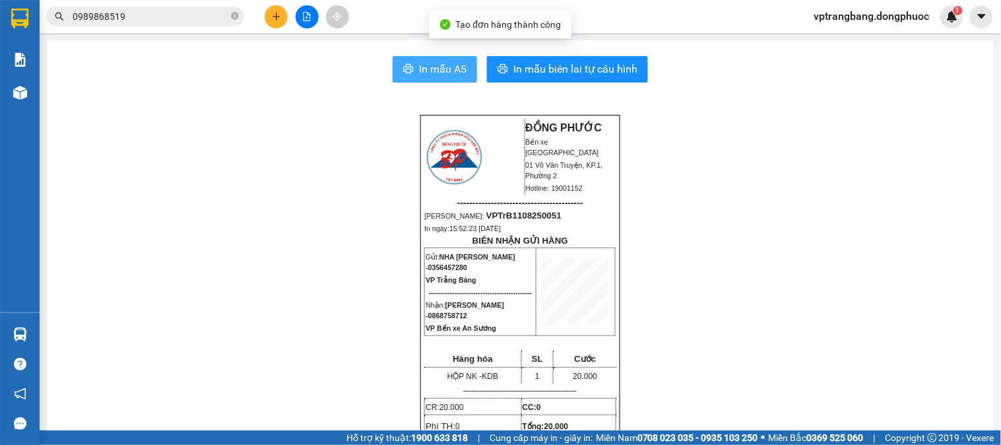
click at [440, 67] on span "In mẫu A5" at bounding box center [443, 69] width 48 height 17
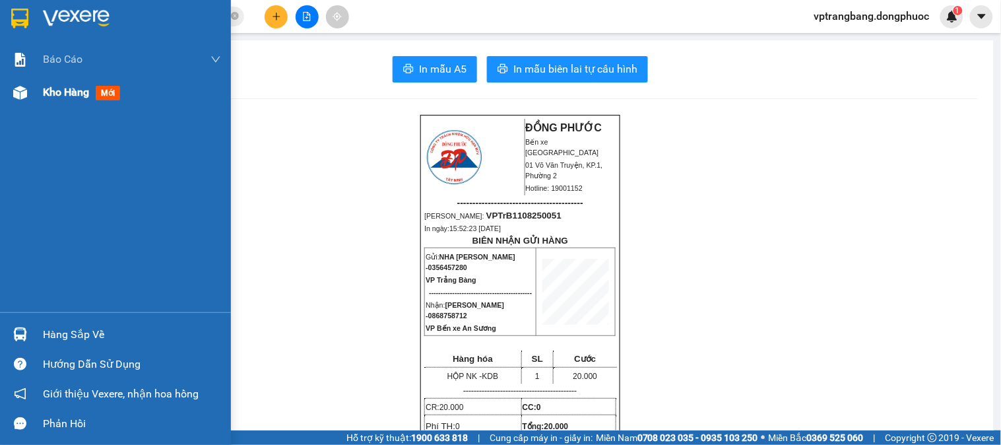
click at [22, 90] on img at bounding box center [20, 93] width 14 height 14
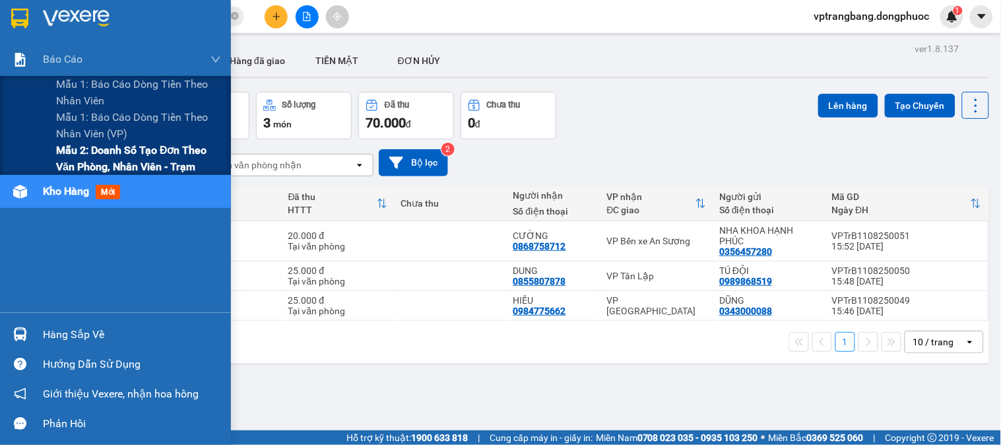
click at [114, 152] on span "Mẫu 2: Doanh số tạo đơn theo Văn phòng, nhân viên - Trạm" at bounding box center [138, 158] width 165 height 33
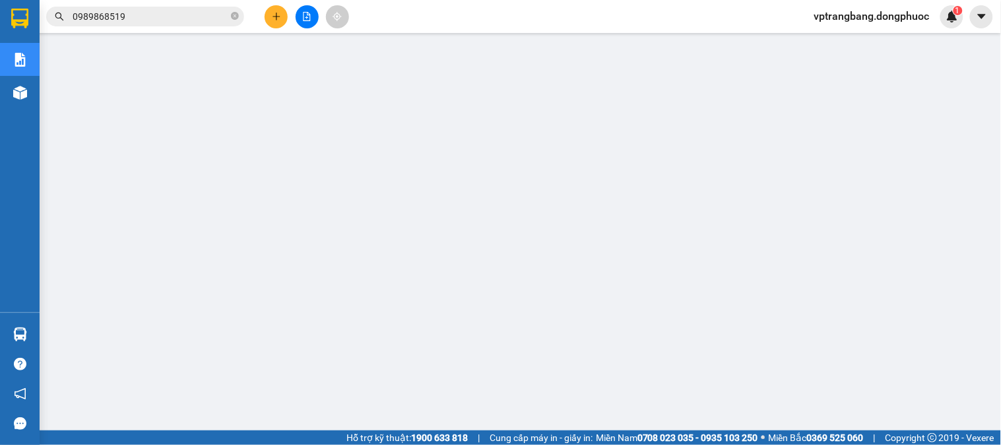
click at [143, 18] on input "0989868519" at bounding box center [151, 16] width 156 height 15
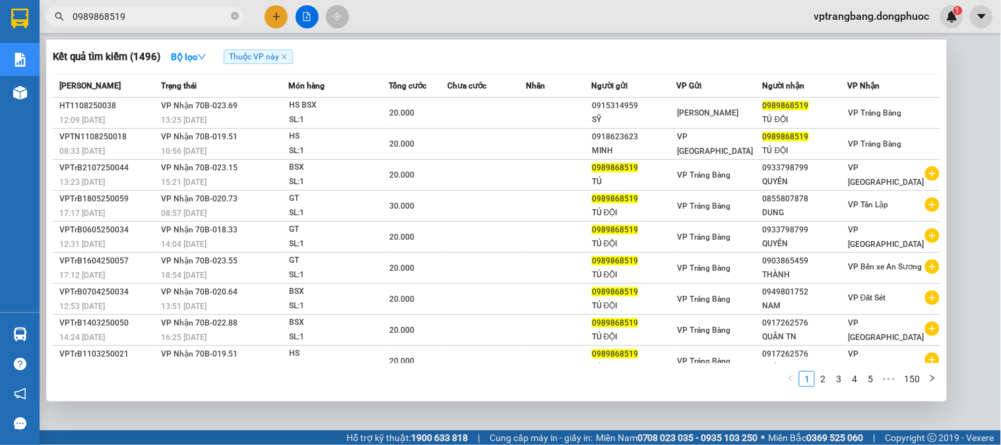
click at [143, 18] on input "0989868519" at bounding box center [151, 16] width 156 height 15
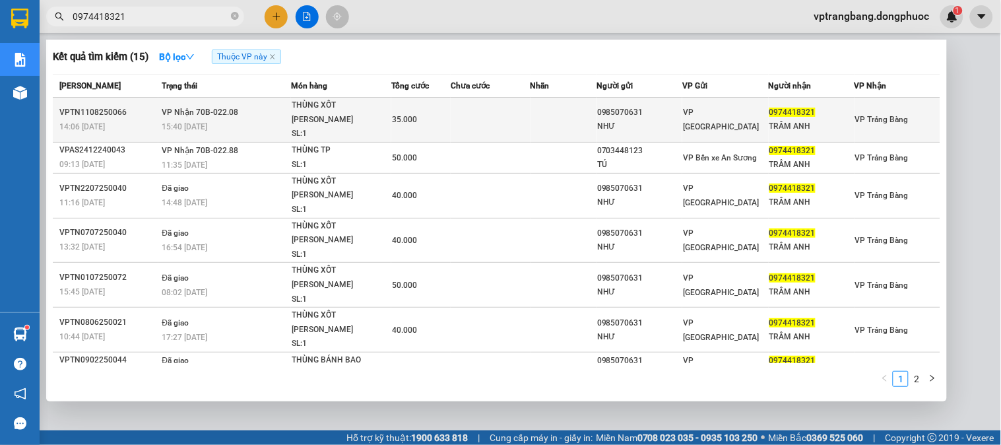
click at [441, 112] on div "35.000" at bounding box center [421, 119] width 58 height 15
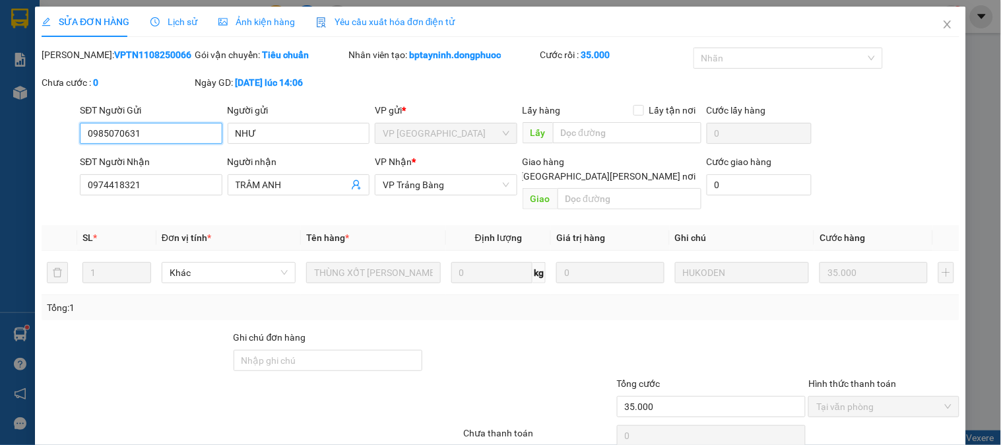
scroll to position [46, 0]
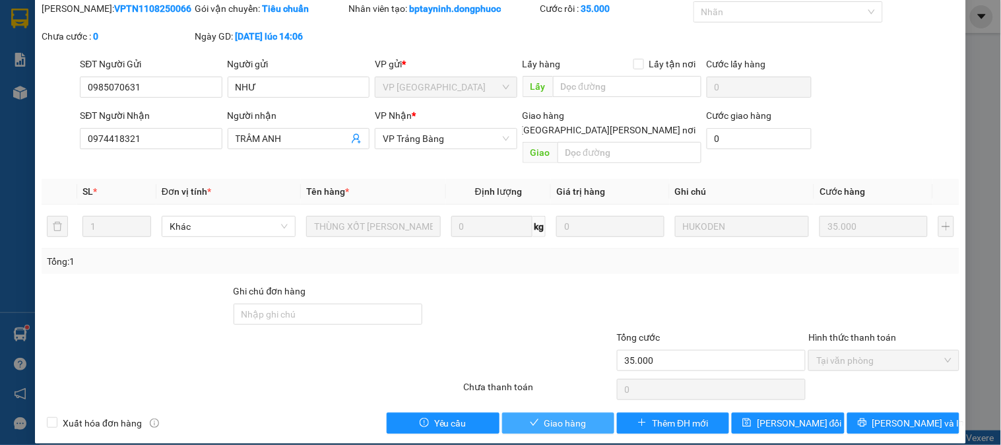
click at [546, 416] on span "Giao hàng" at bounding box center [566, 423] width 42 height 15
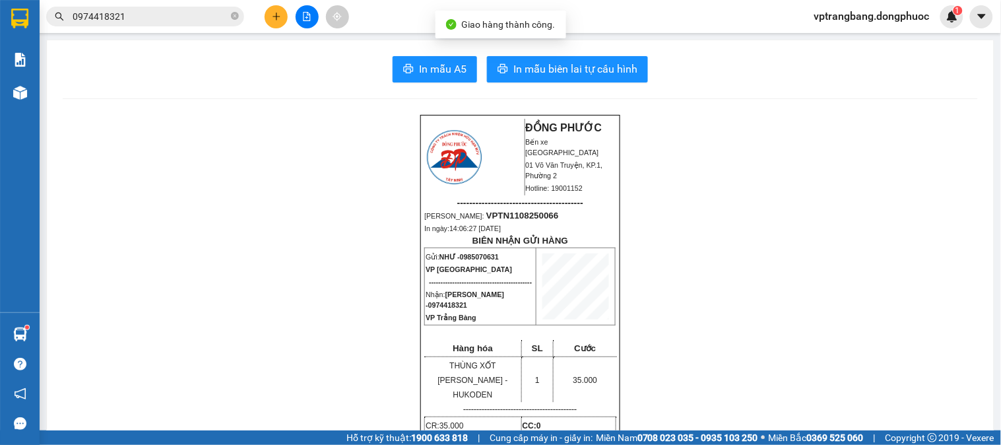
click at [192, 12] on input "0974418321" at bounding box center [151, 16] width 156 height 15
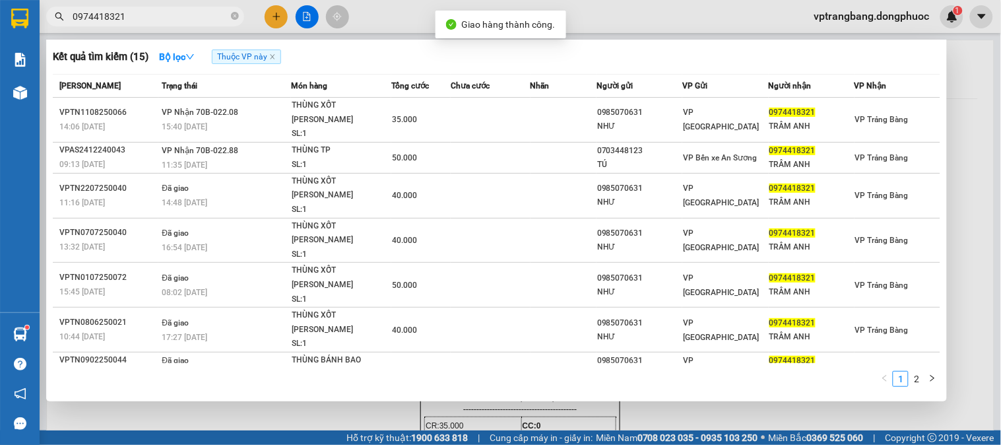
click at [192, 12] on input "0974418321" at bounding box center [151, 16] width 156 height 15
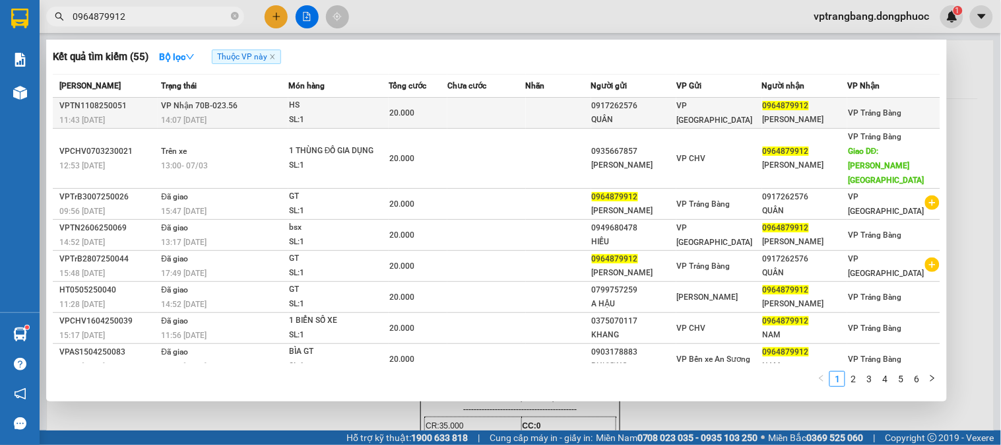
click at [314, 107] on div "HS" at bounding box center [338, 105] width 99 height 15
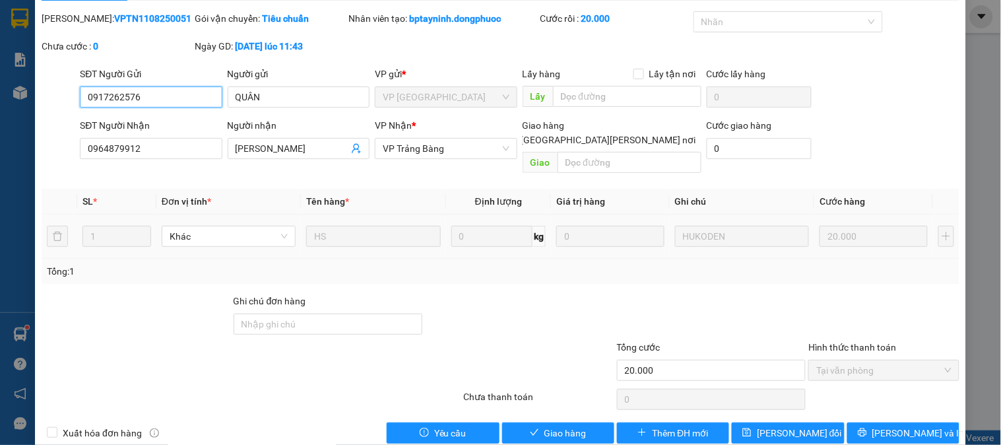
scroll to position [46, 0]
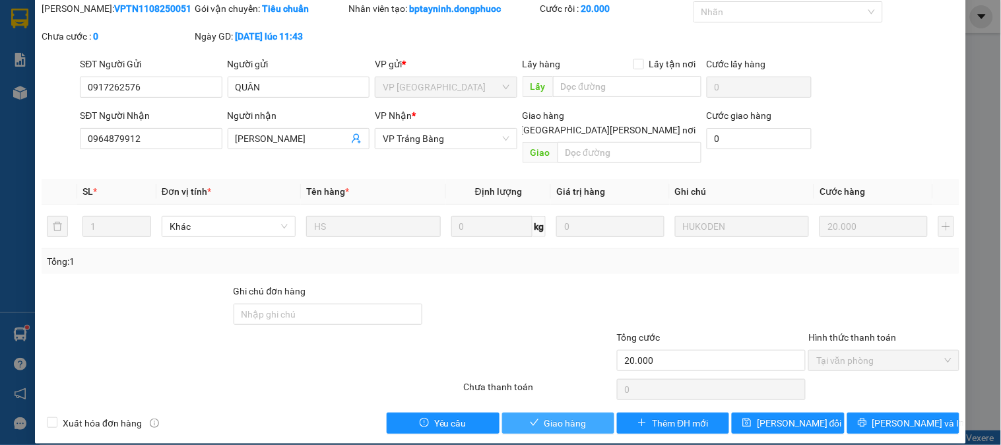
click at [537, 414] on button "Giao hàng" at bounding box center [558, 423] width 112 height 21
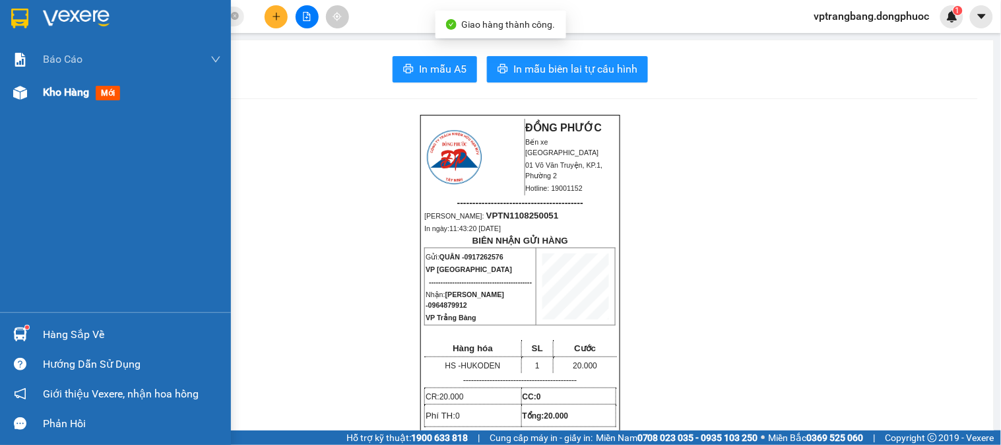
click at [60, 90] on span "Kho hàng" at bounding box center [66, 92] width 46 height 13
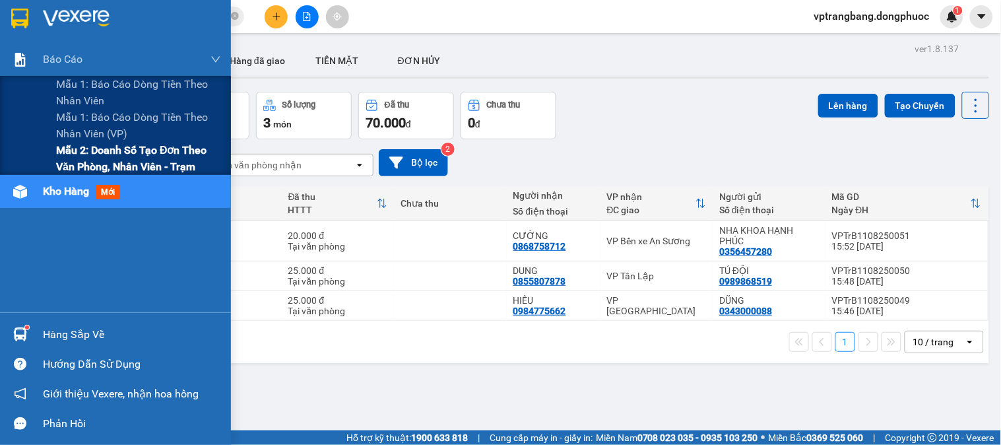
click at [114, 162] on span "Mẫu 2: Doanh số tạo đơn theo Văn phòng, nhân viên - Trạm" at bounding box center [138, 158] width 165 height 33
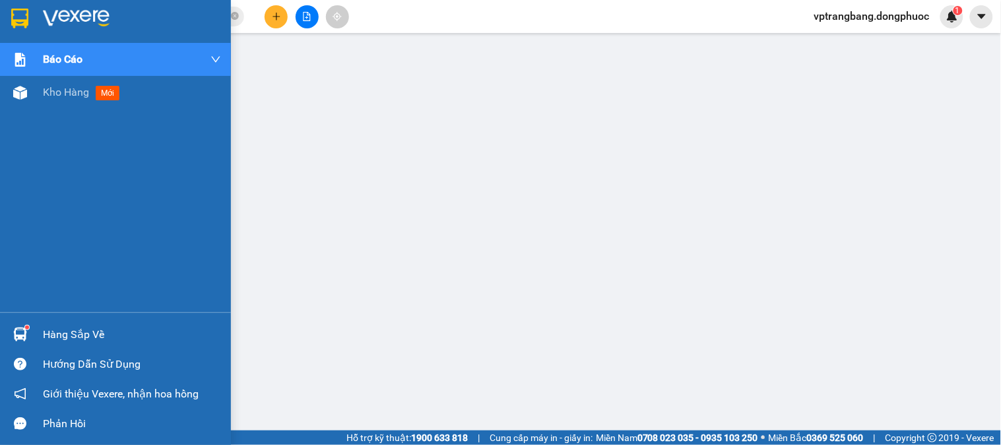
click at [84, 325] on div "Hàng sắp về" at bounding box center [132, 335] width 178 height 20
click at [17, 90] on img at bounding box center [20, 93] width 14 height 14
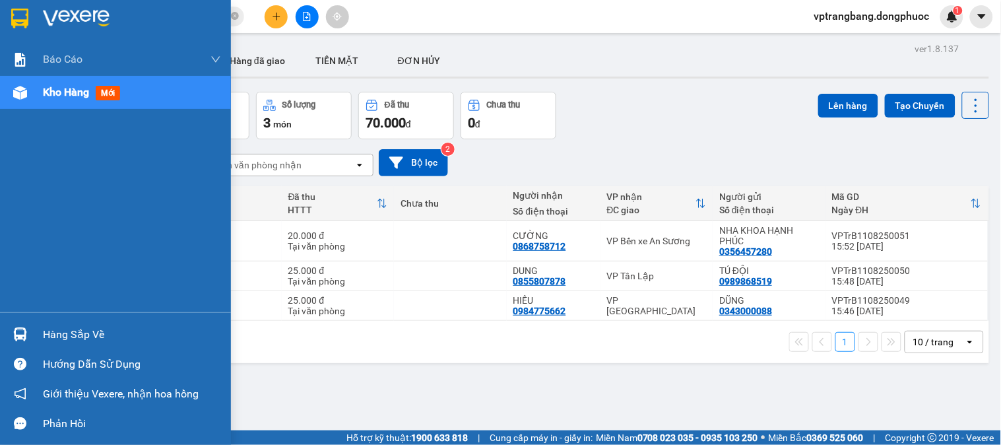
click at [81, 335] on div "Hàng sắp về" at bounding box center [132, 335] width 178 height 20
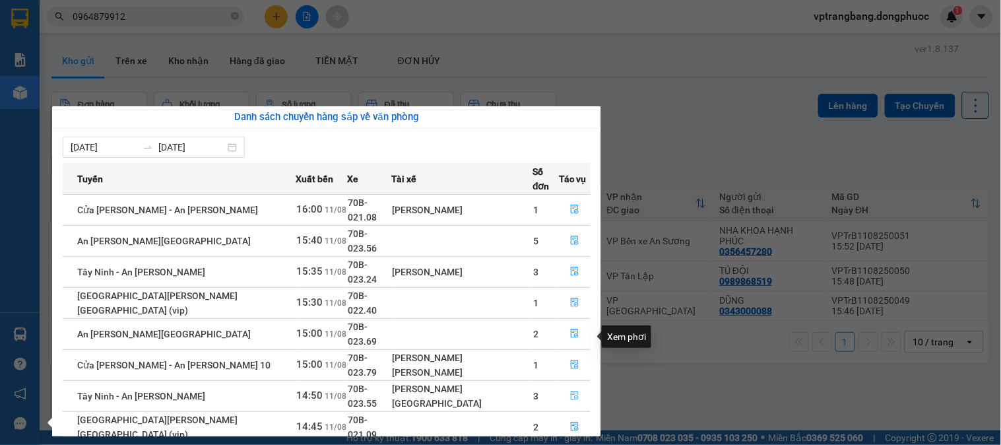
click at [571, 391] on icon "file-done" at bounding box center [574, 395] width 9 height 9
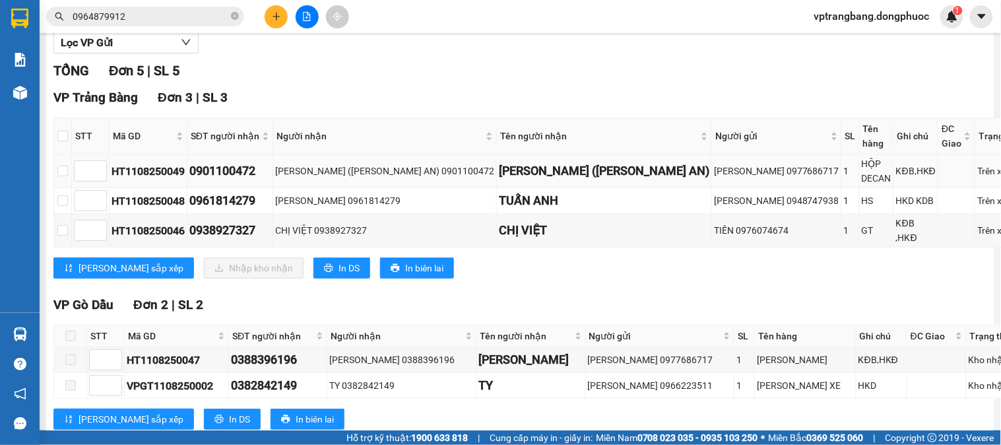
scroll to position [166, 0]
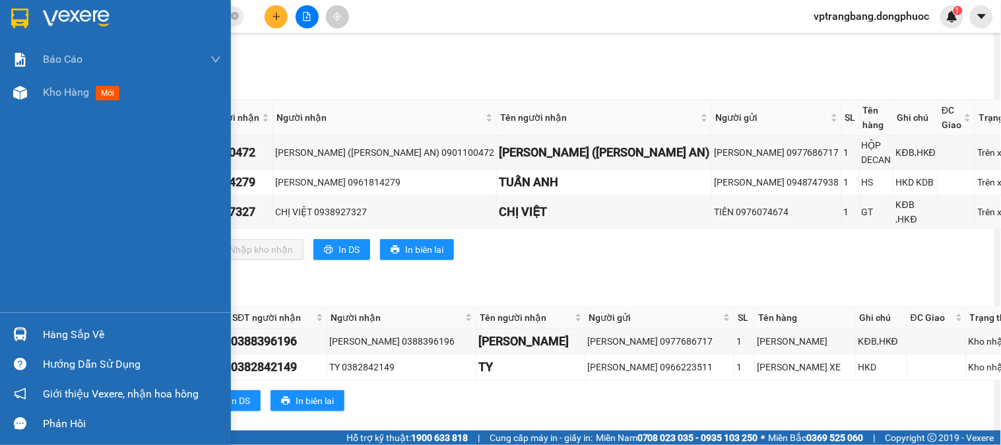
click at [54, 331] on div "Hàng sắp về" at bounding box center [132, 335] width 178 height 20
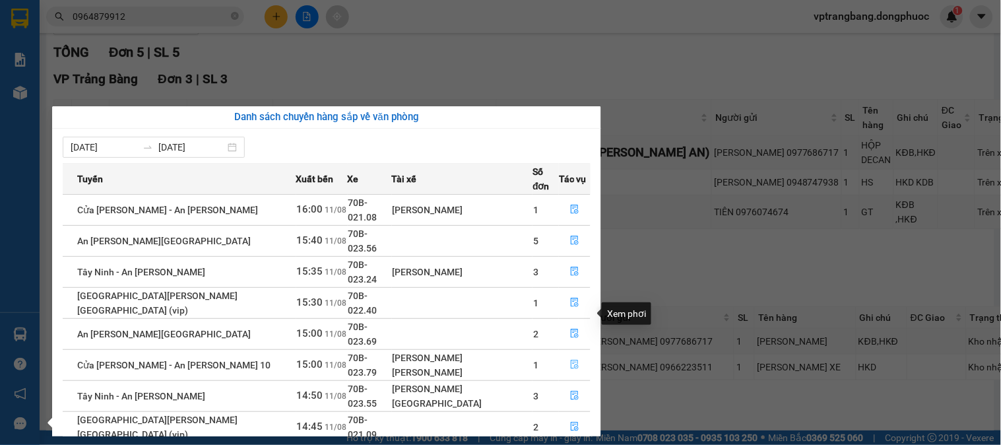
click at [577, 354] on button "button" at bounding box center [575, 364] width 30 height 21
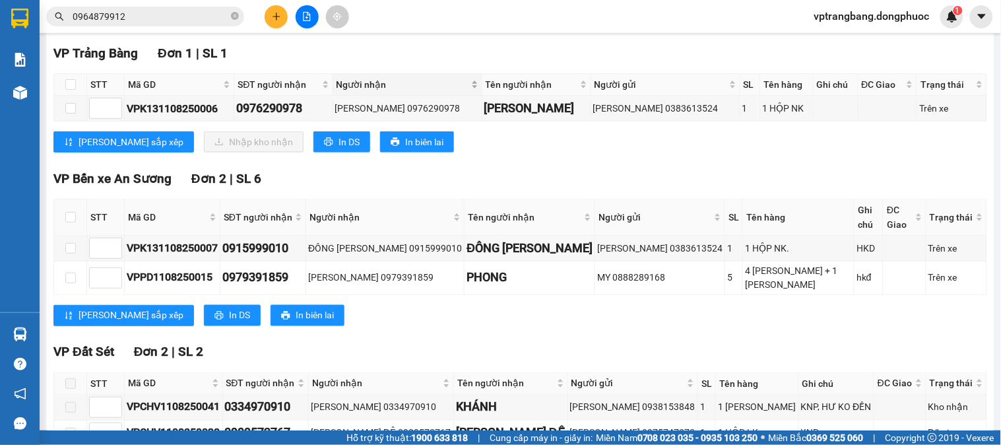
scroll to position [370, 0]
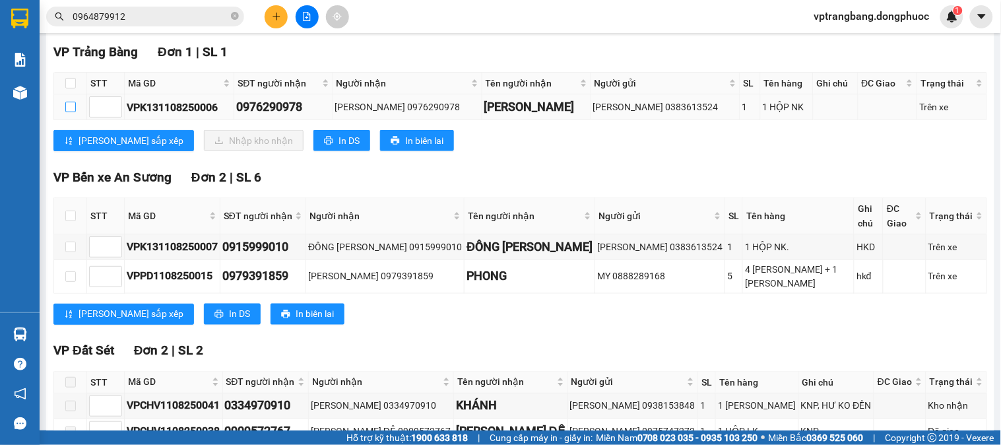
click at [73, 112] on input "checkbox" at bounding box center [70, 107] width 11 height 11
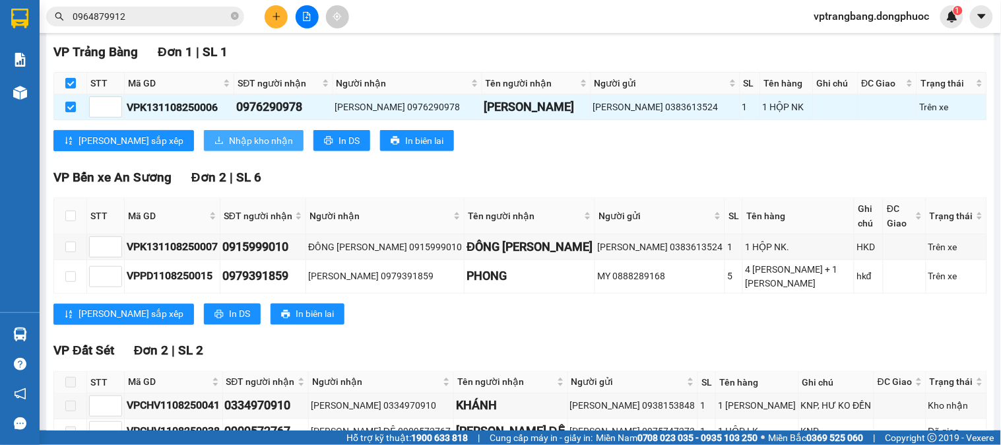
click at [229, 148] on span "Nhập kho nhận" at bounding box center [261, 140] width 64 height 15
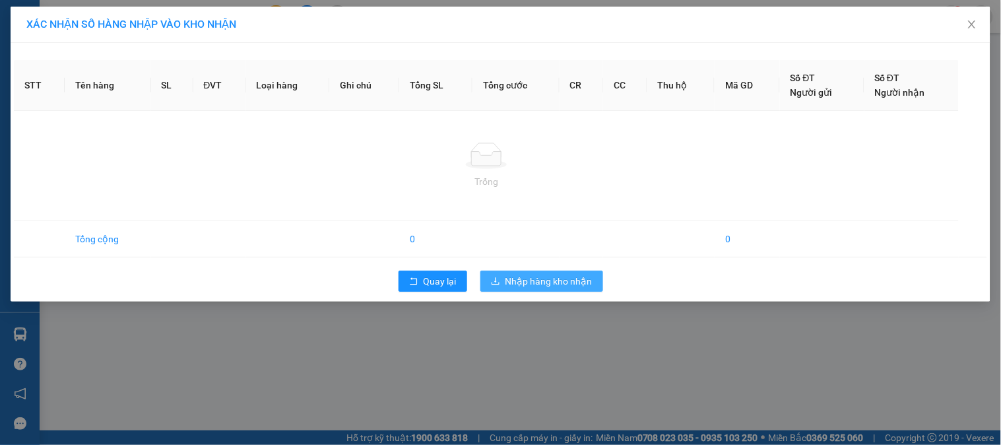
click at [519, 281] on span "Nhập hàng kho nhận" at bounding box center [549, 281] width 87 height 15
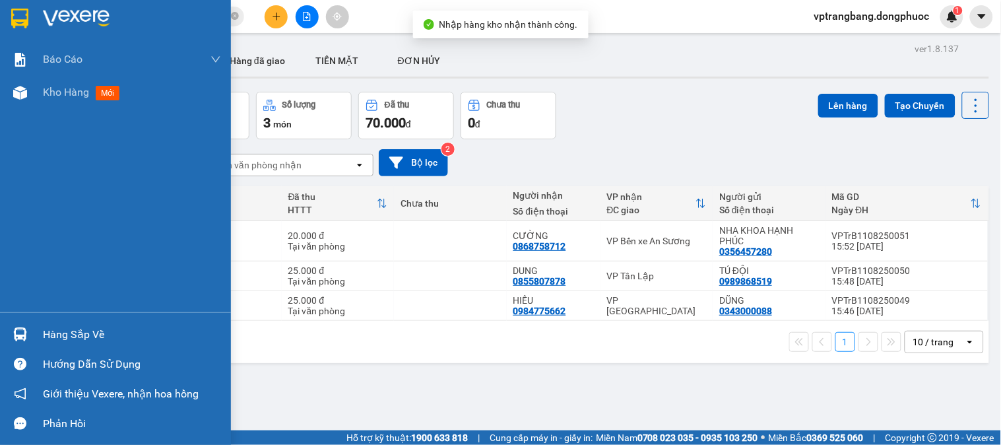
click at [30, 333] on div at bounding box center [20, 334] width 23 height 23
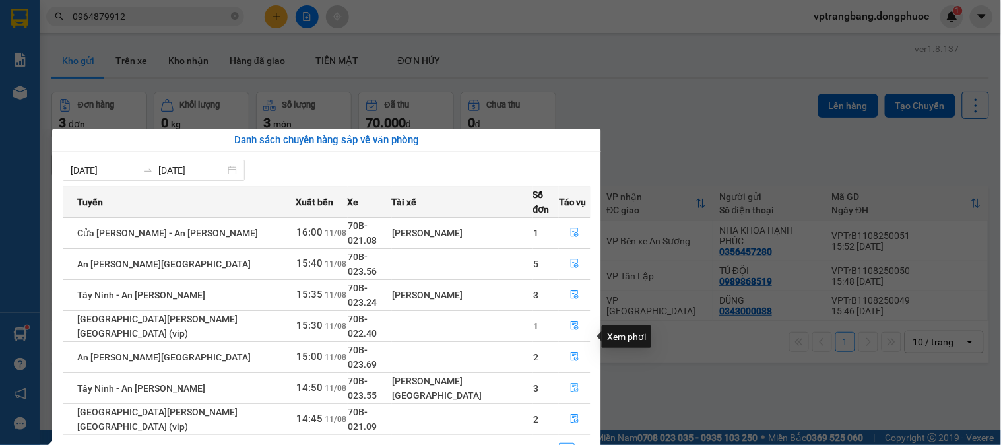
click at [571, 383] on icon "file-done" at bounding box center [575, 387] width 8 height 9
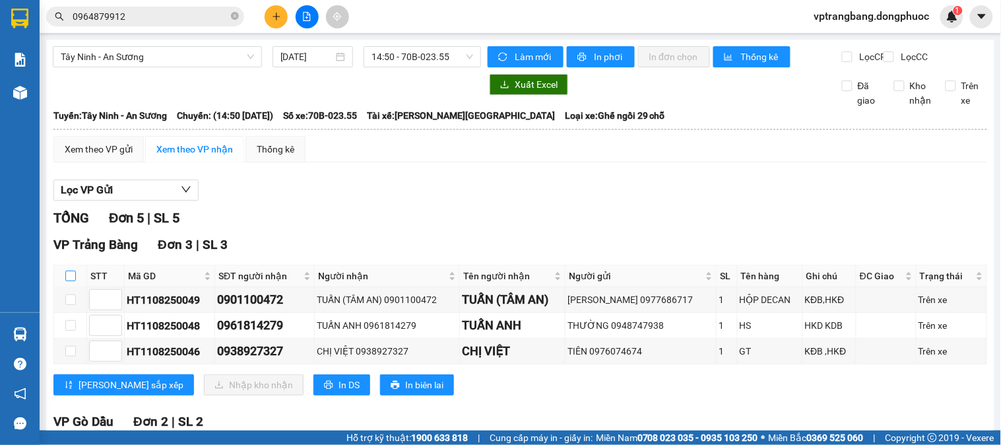
click at [66, 281] on input "checkbox" at bounding box center [70, 276] width 11 height 11
checkbox input "true"
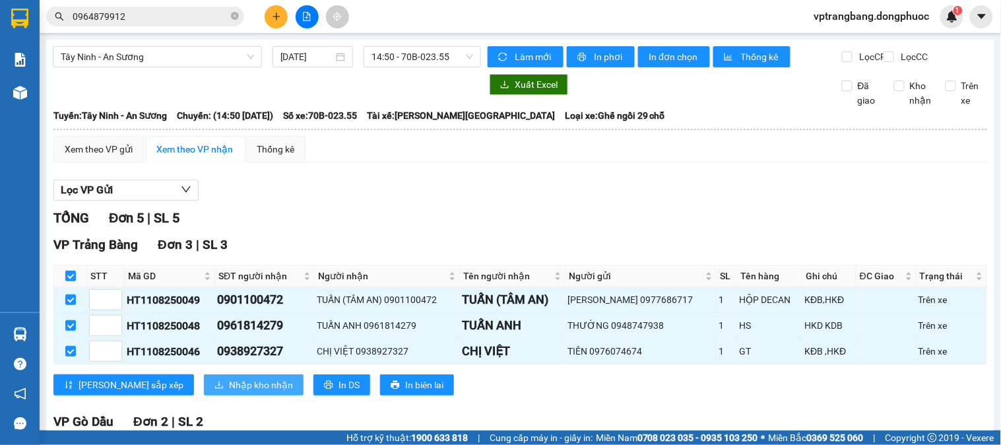
click at [214, 387] on button "Nhập kho nhận" at bounding box center [254, 384] width 100 height 21
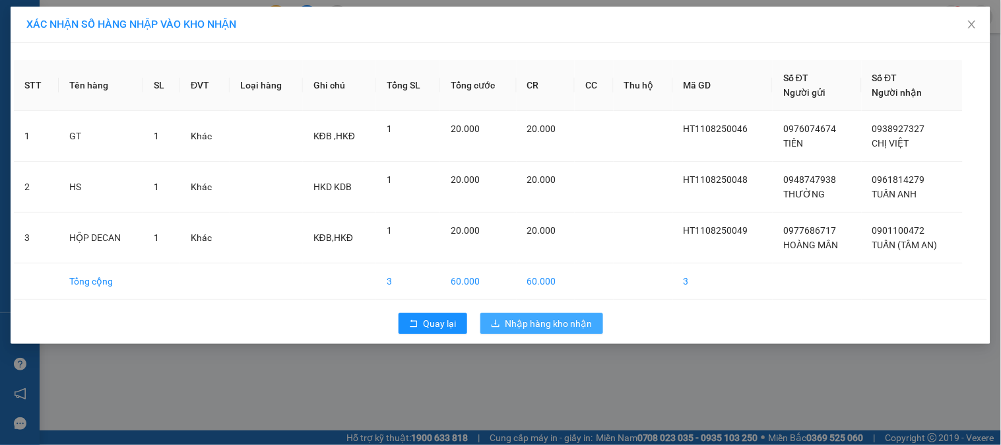
click at [528, 321] on span "Nhập hàng kho nhận" at bounding box center [549, 323] width 87 height 15
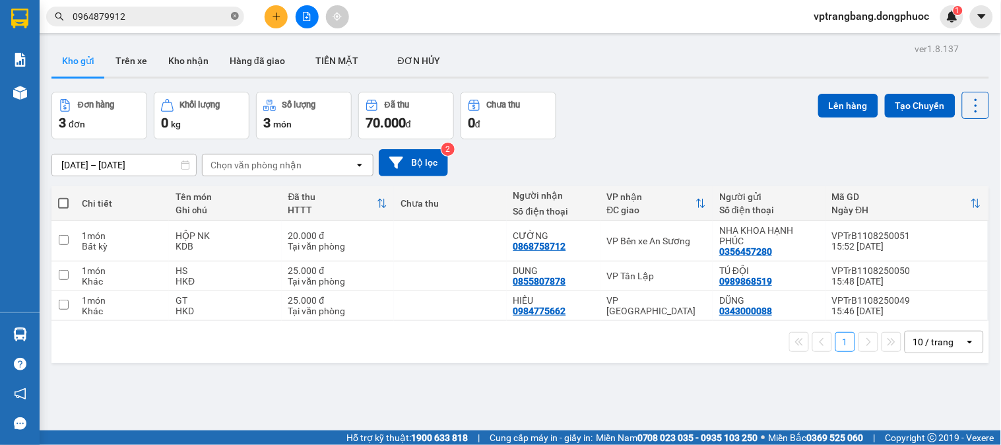
click at [238, 18] on icon "close-circle" at bounding box center [235, 16] width 8 height 8
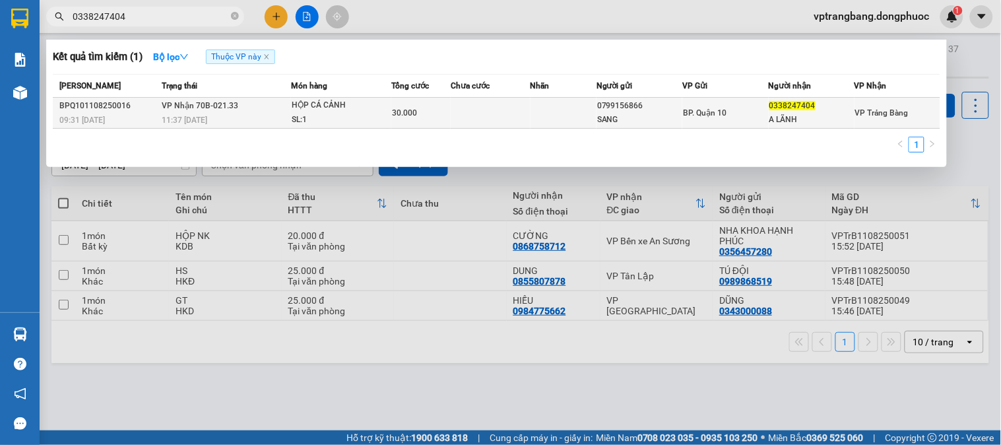
type input "0338247404"
click at [254, 117] on div "11:37 [DATE]" at bounding box center [226, 120] width 128 height 15
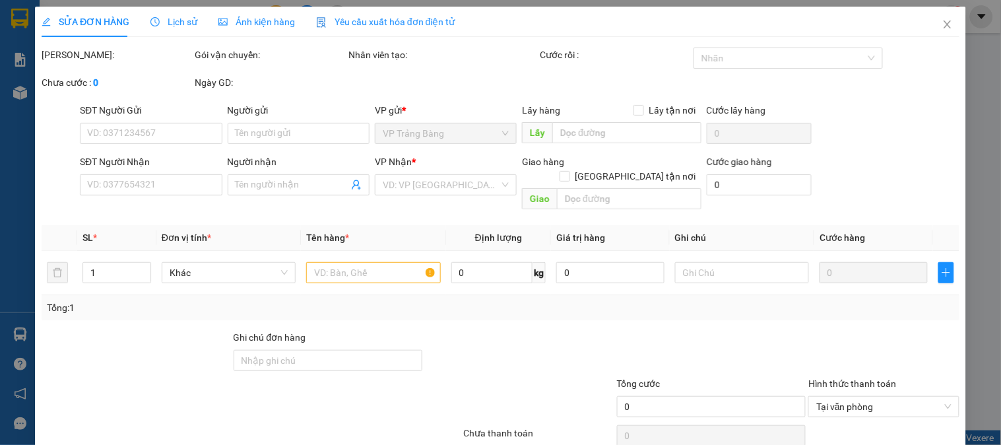
type input "0799156866"
type input "SANG"
type input "0338247404"
type input "A LÃNH"
type input "30.000"
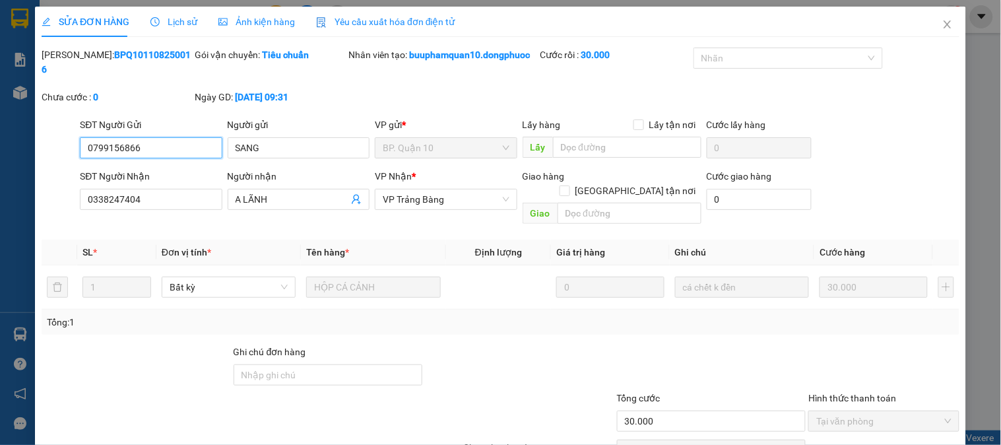
scroll to position [60, 0]
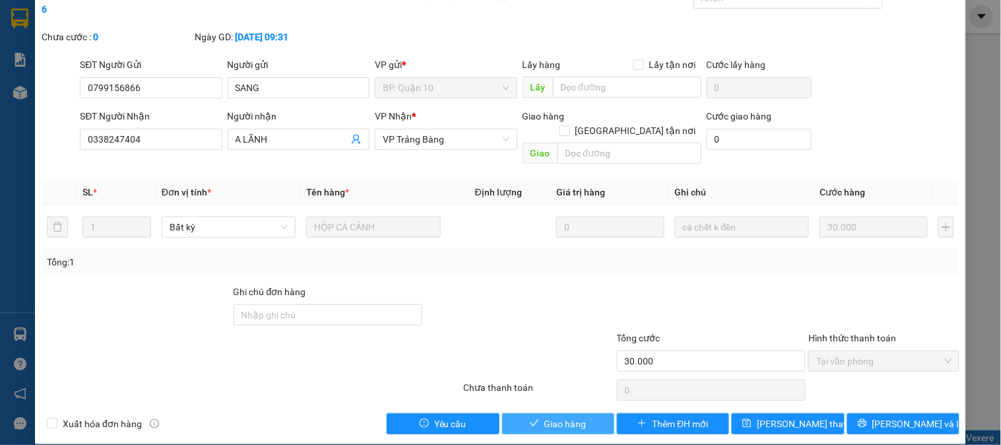
click at [562, 416] on span "Giao hàng" at bounding box center [566, 423] width 42 height 15
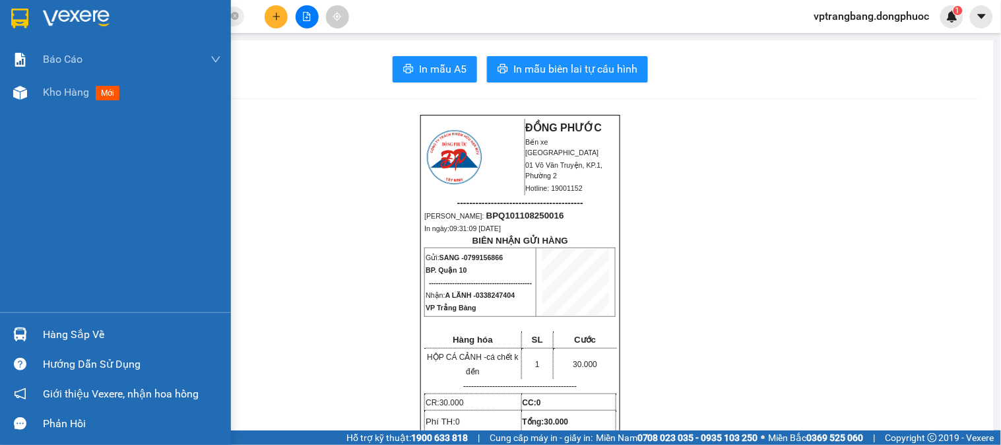
click at [73, 344] on div "Hàng sắp về" at bounding box center [132, 335] width 178 height 20
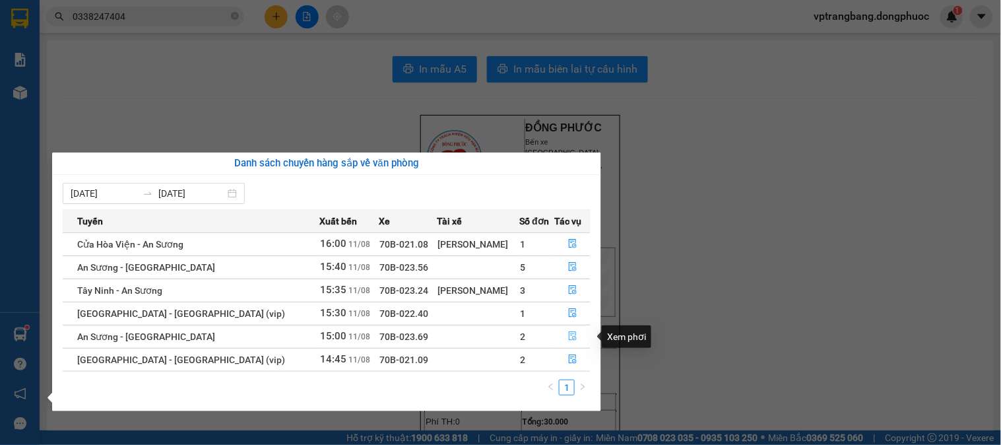
click at [568, 341] on span "file-done" at bounding box center [572, 336] width 9 height 11
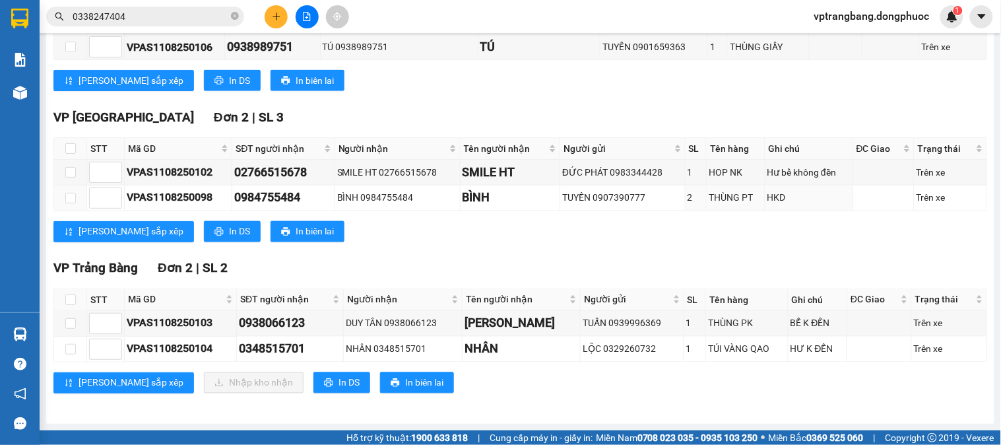
scroll to position [469, 0]
click at [69, 326] on input "checkbox" at bounding box center [70, 323] width 11 height 11
checkbox input "true"
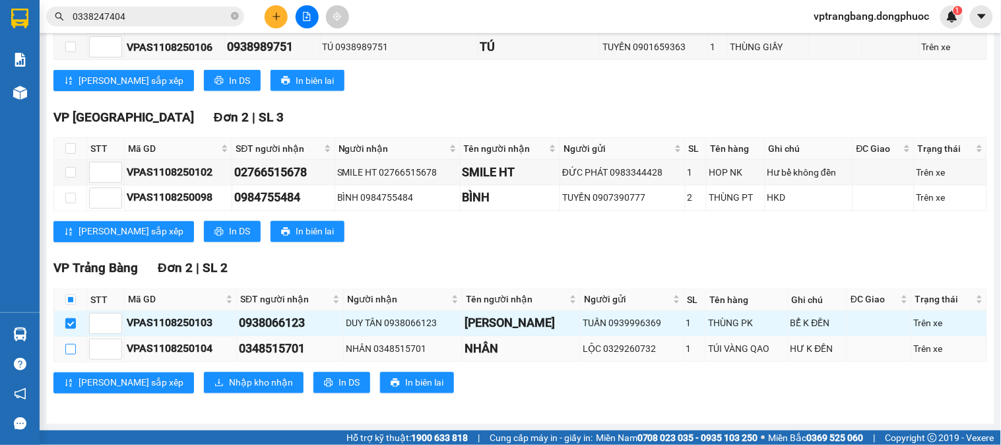
click at [67, 347] on input "checkbox" at bounding box center [70, 349] width 11 height 11
checkbox input "true"
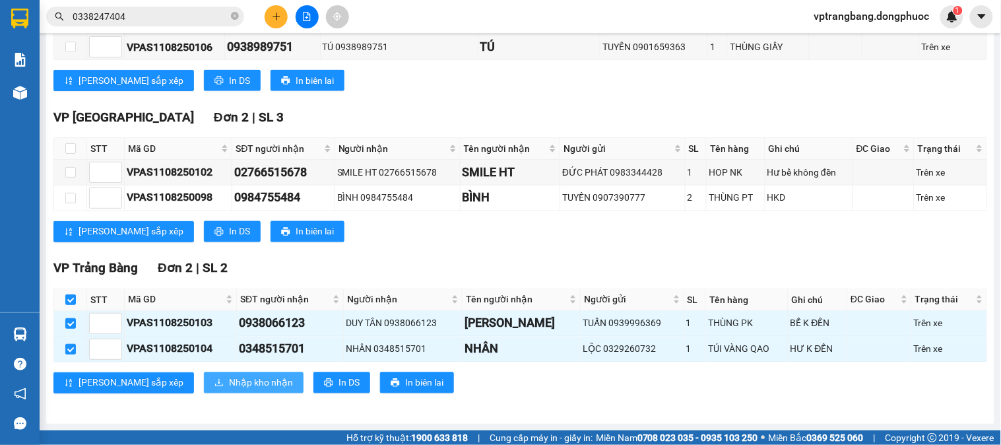
click at [215, 386] on icon "download" at bounding box center [219, 382] width 8 height 7
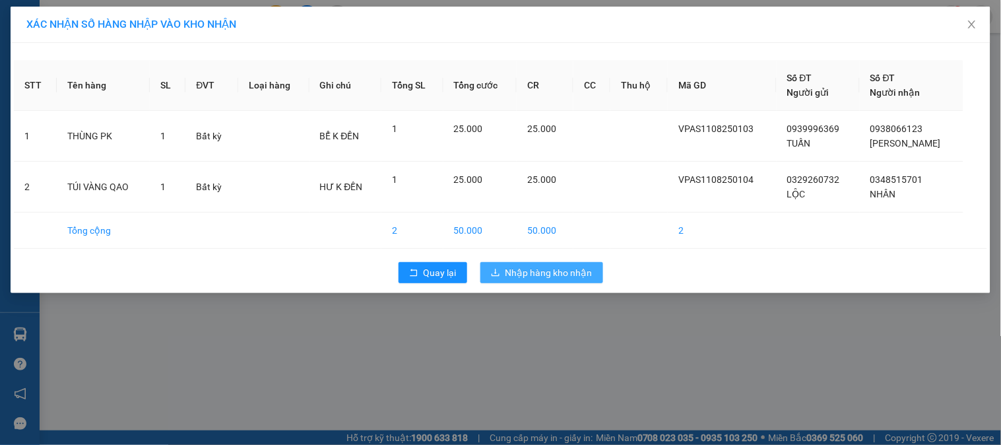
click at [522, 268] on span "Nhập hàng kho nhận" at bounding box center [549, 272] width 87 height 15
